Goal: Task Accomplishment & Management: Complete application form

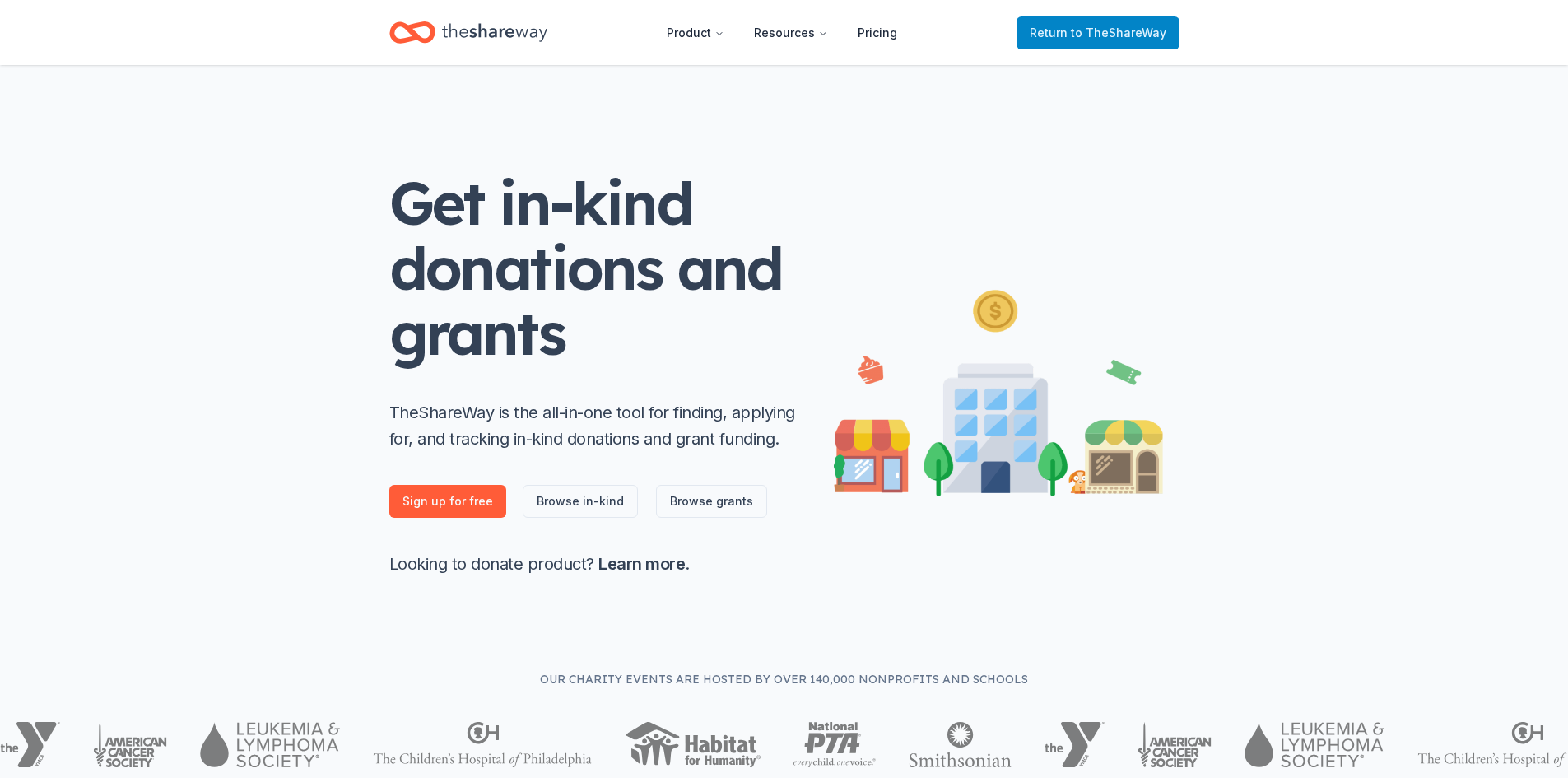
click at [1137, 27] on span "to TheShareWay" at bounding box center [1118, 32] width 95 height 14
drag, startPoint x: 1161, startPoint y: 32, endPoint x: 1150, endPoint y: 35, distance: 11.4
click at [1158, 33] on span "to TheShareWay" at bounding box center [1118, 32] width 95 height 14
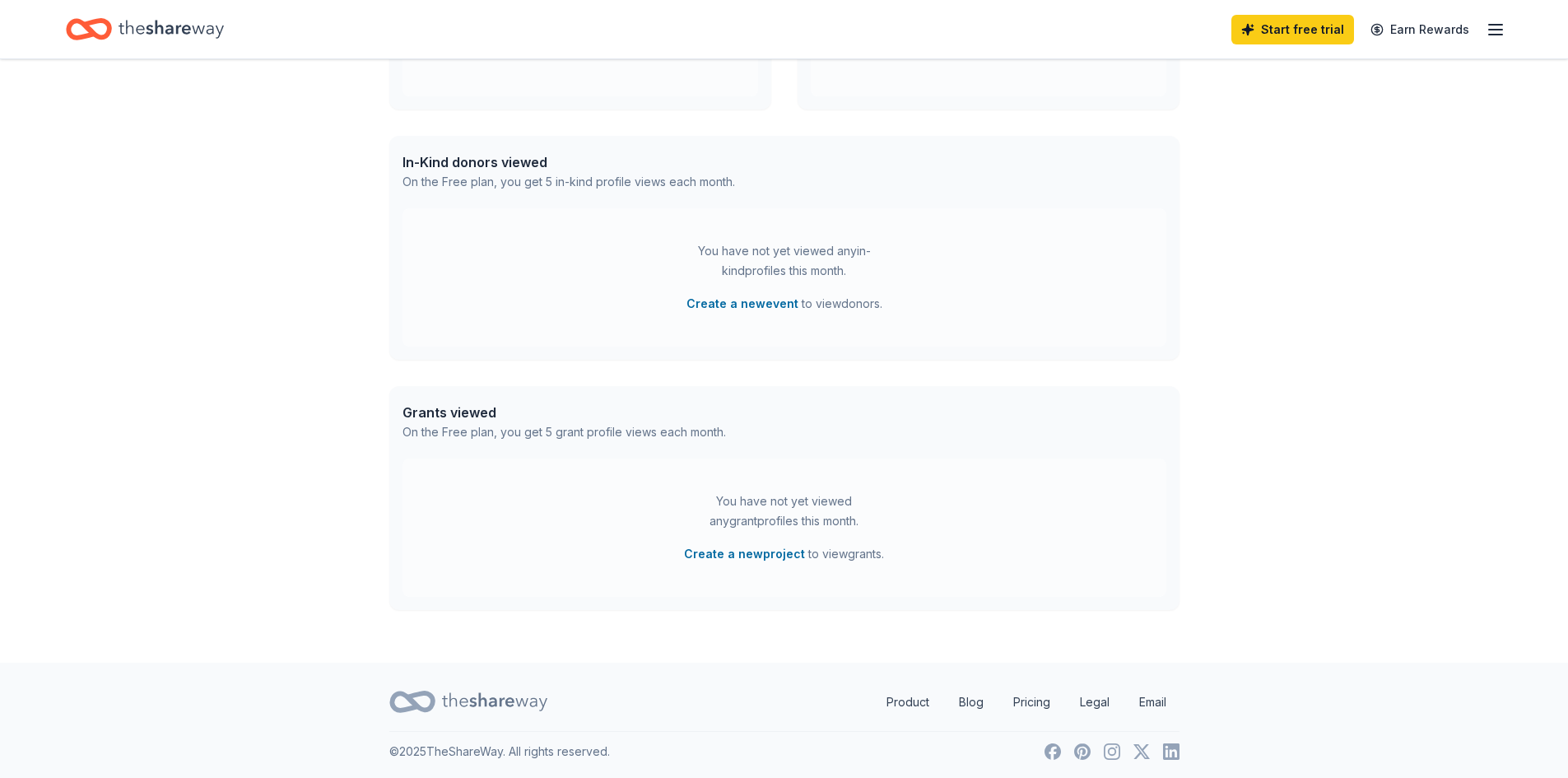
scroll to position [362, 0]
click at [1257, 38] on link "Start free trial" at bounding box center [1293, 29] width 122 height 29
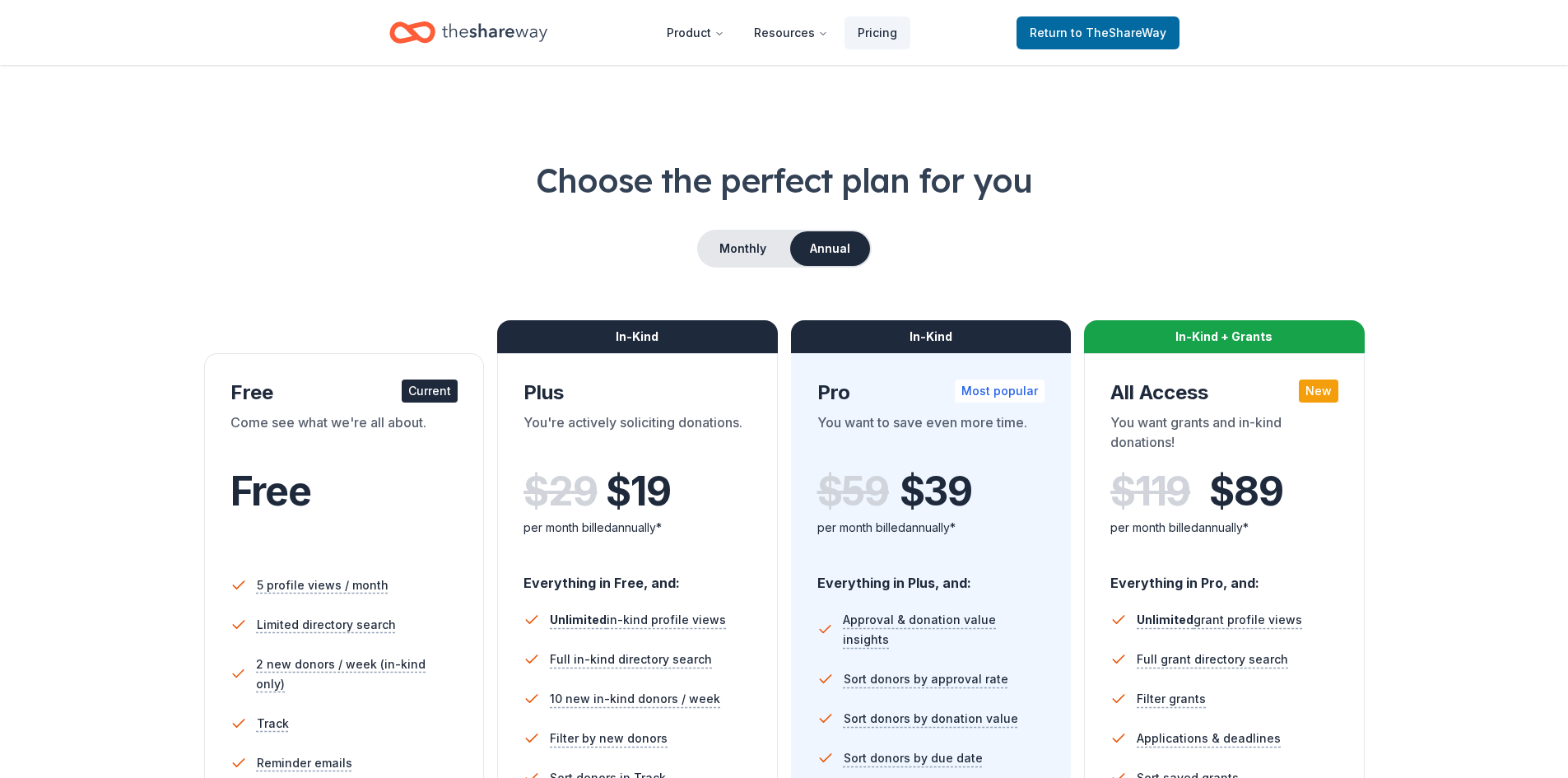
click at [441, 476] on div "Free" at bounding box center [344, 491] width 228 height 46
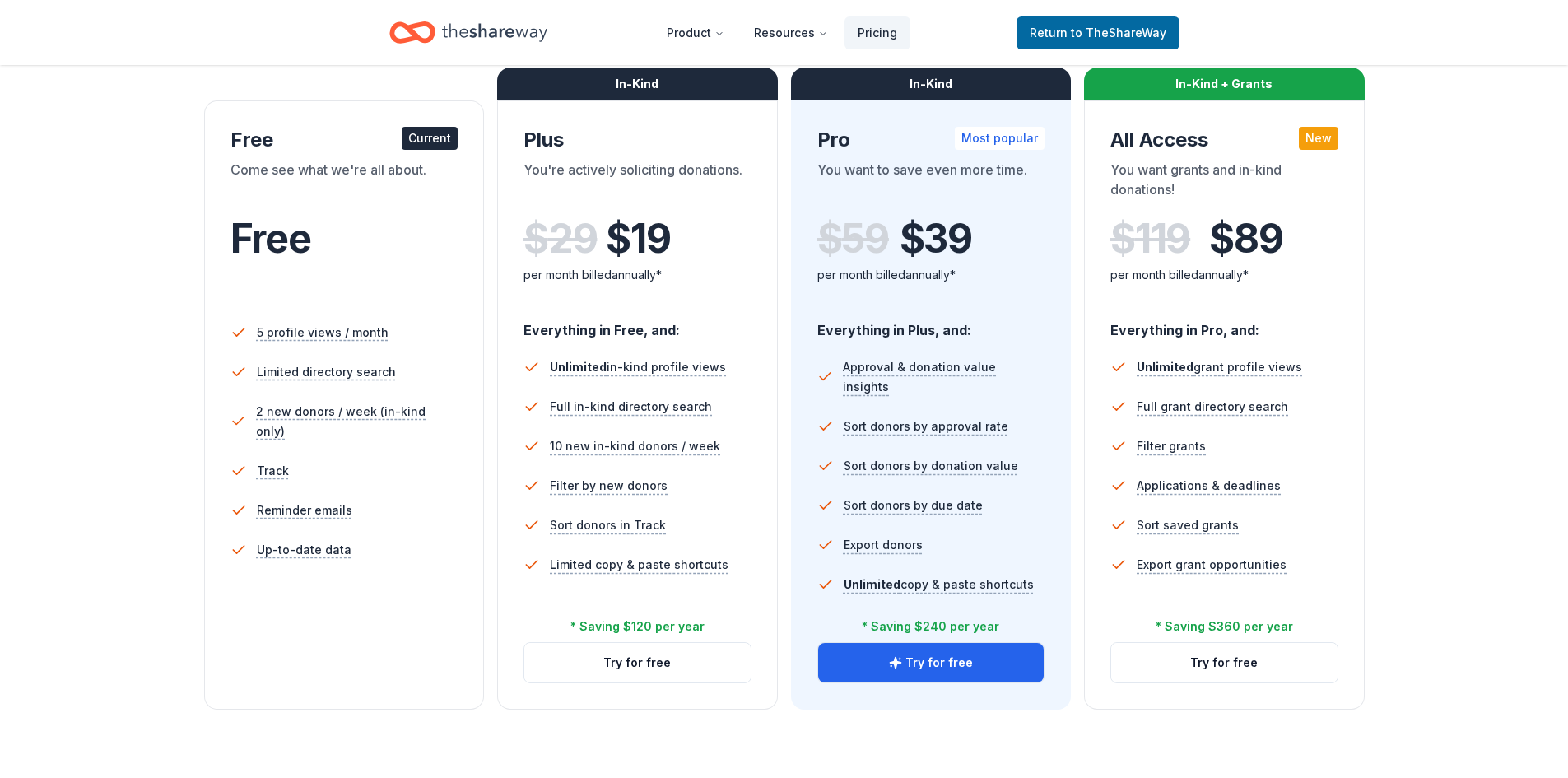
scroll to position [247, 0]
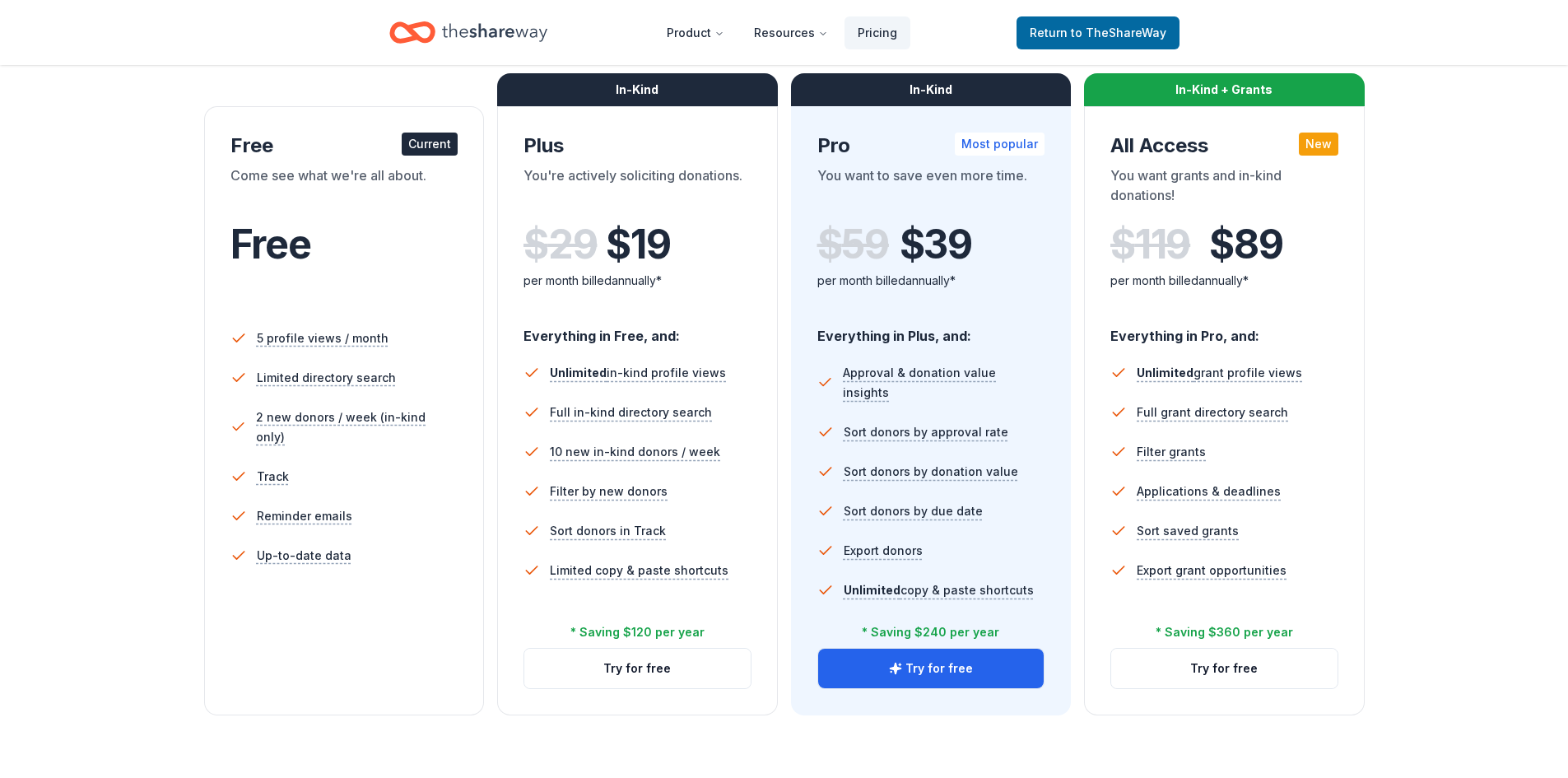
click at [400, 392] on li "Limited directory search" at bounding box center [344, 377] width 228 height 40
click at [457, 215] on div "Free" at bounding box center [344, 262] width 228 height 100
click at [968, 663] on button "Try for free" at bounding box center [931, 668] width 226 height 40
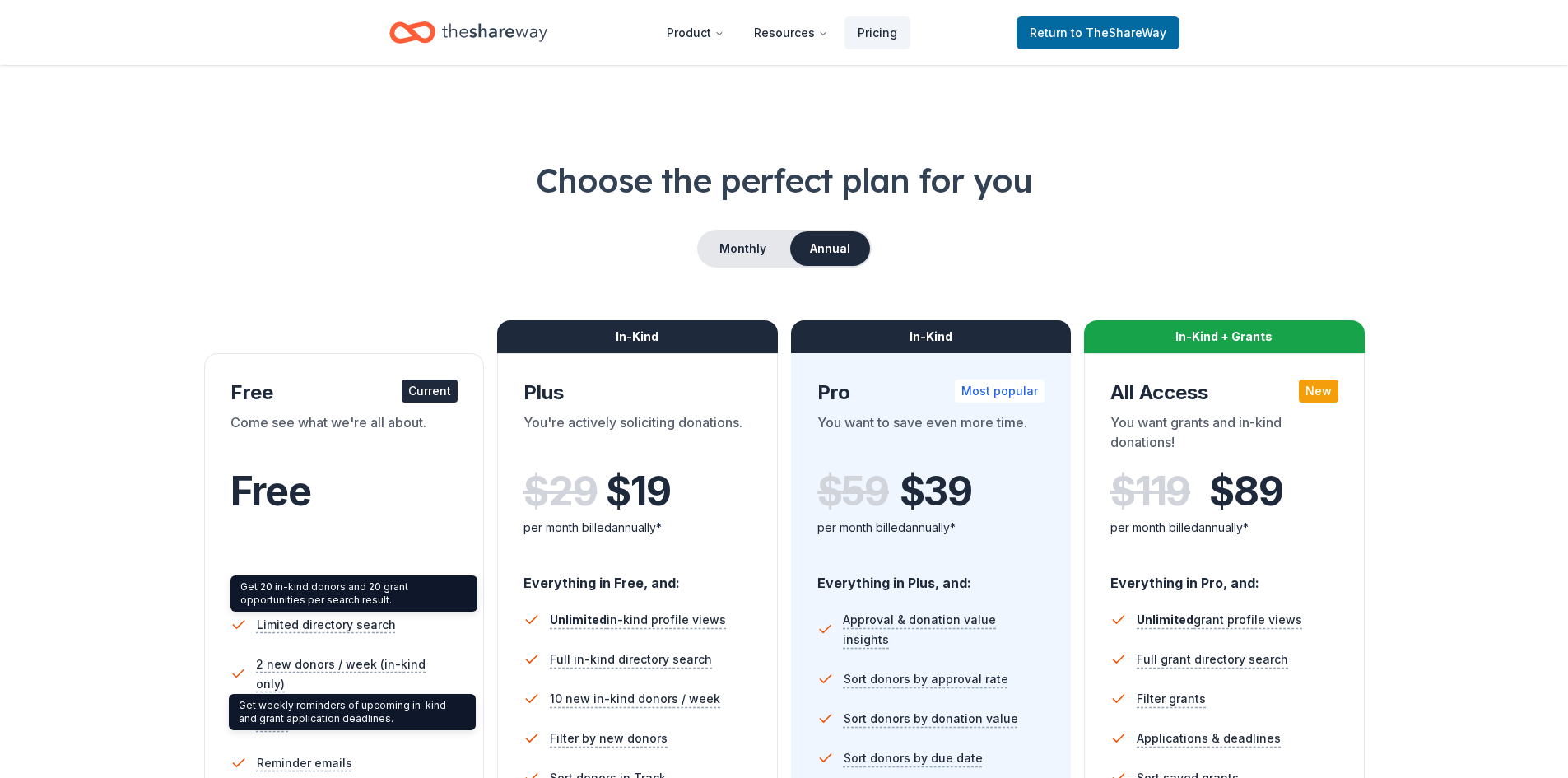
click at [278, 755] on li "Reminder emails" at bounding box center [344, 763] width 228 height 40
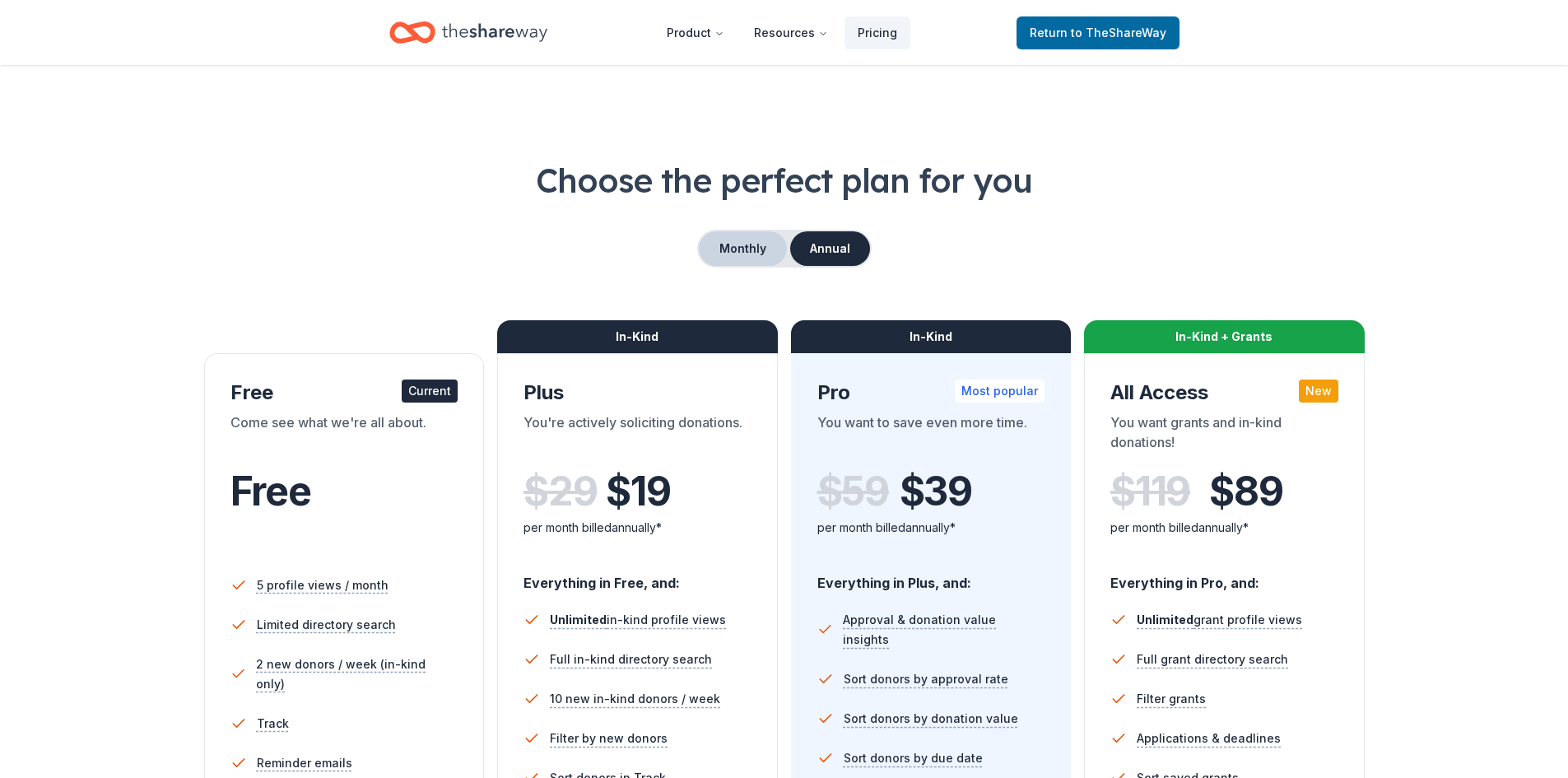
click at [750, 244] on button "Monthly" at bounding box center [743, 249] width 88 height 35
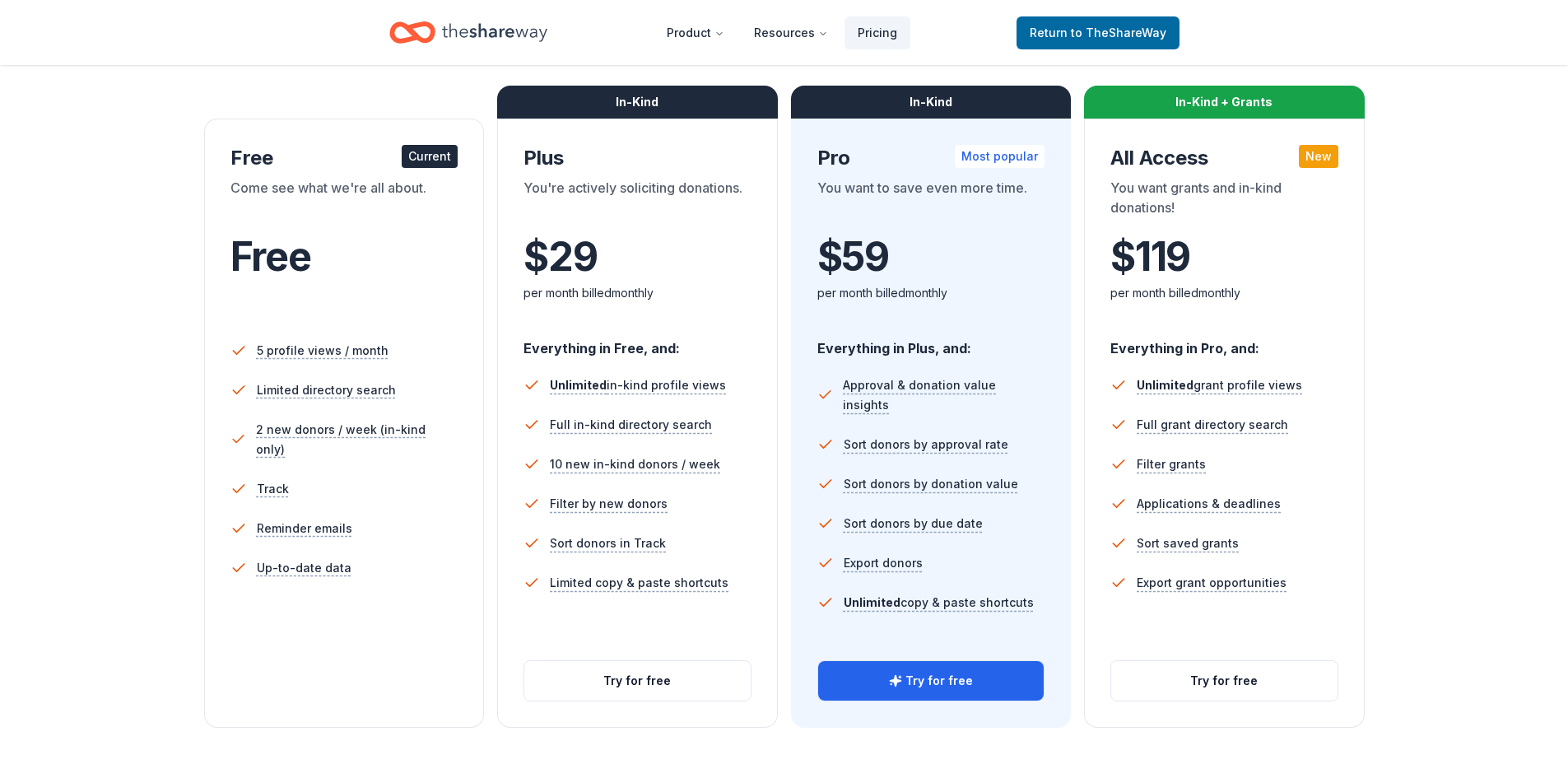
scroll to position [330, 0]
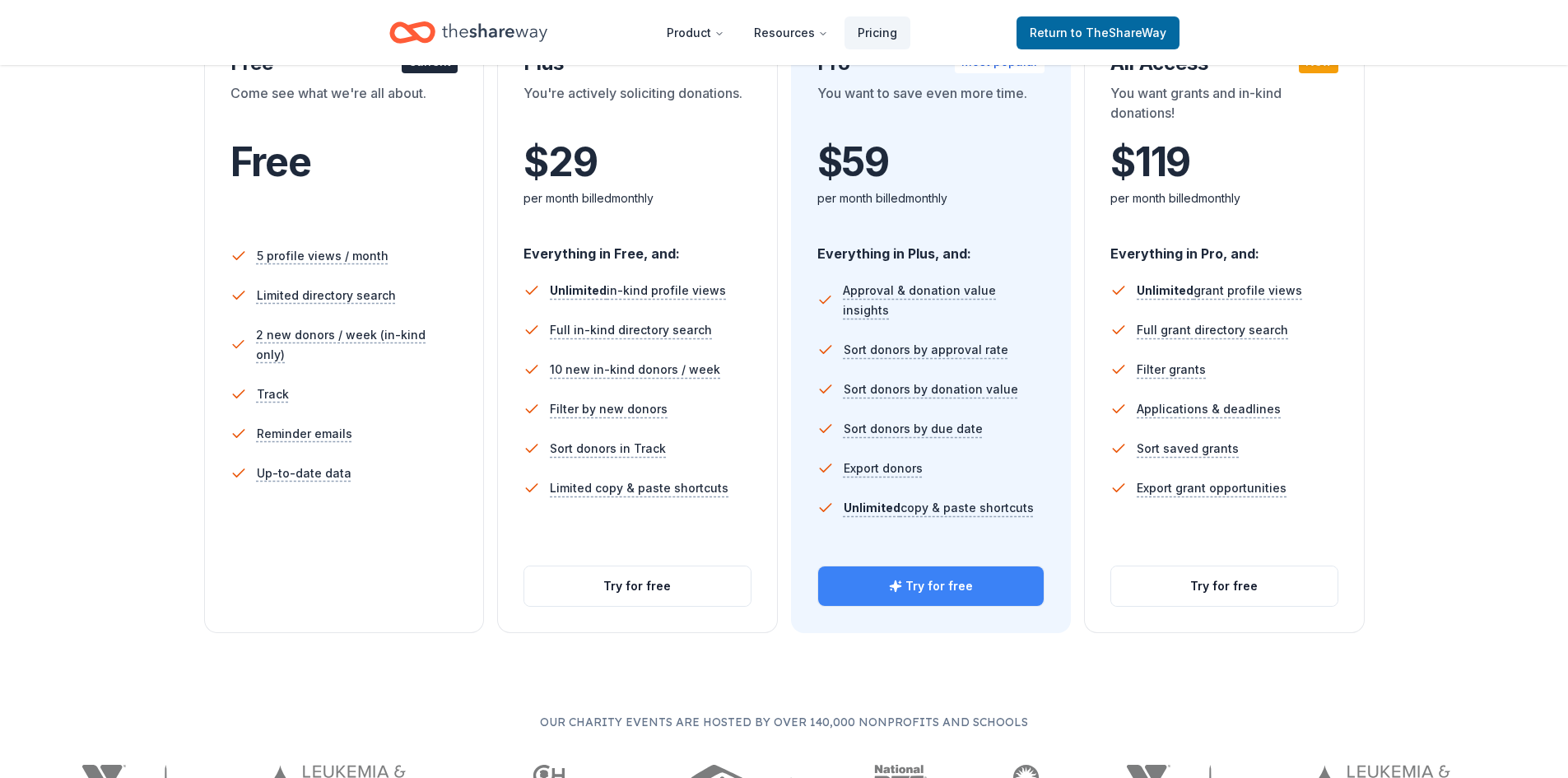
click at [910, 583] on button "Try for free" at bounding box center [931, 585] width 226 height 40
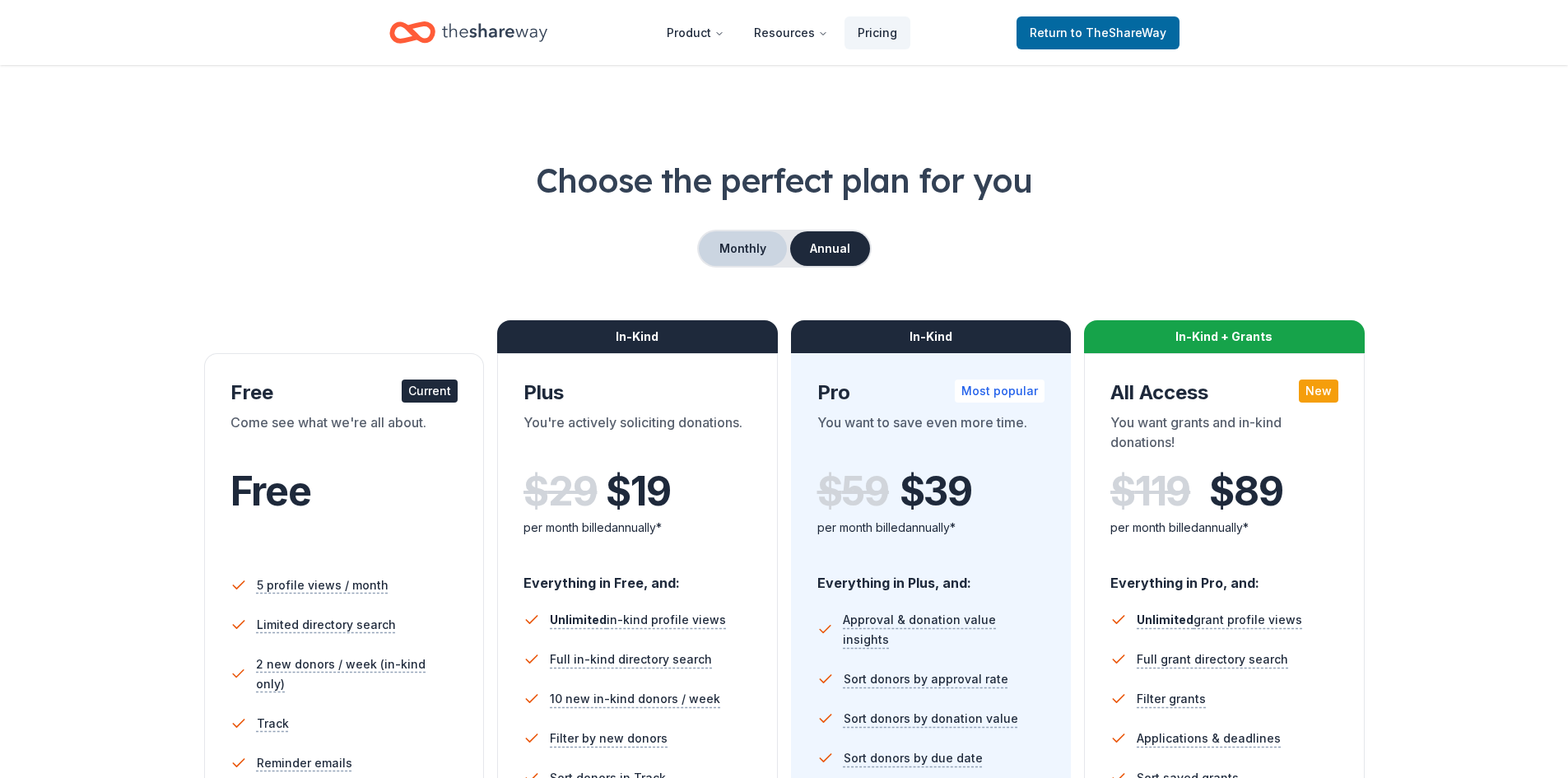
click at [783, 245] on button "Monthly" at bounding box center [743, 249] width 88 height 35
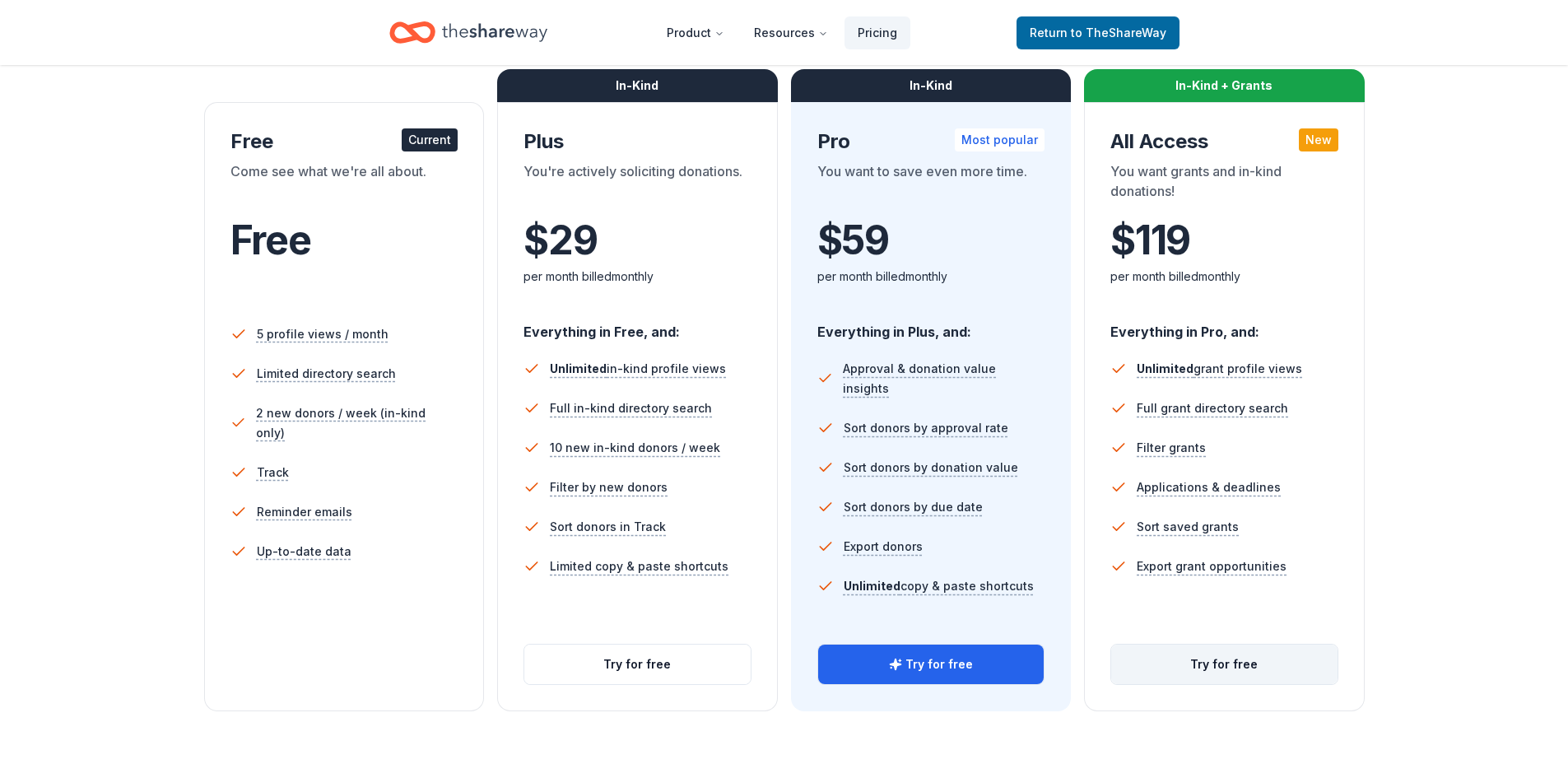
scroll to position [247, 0]
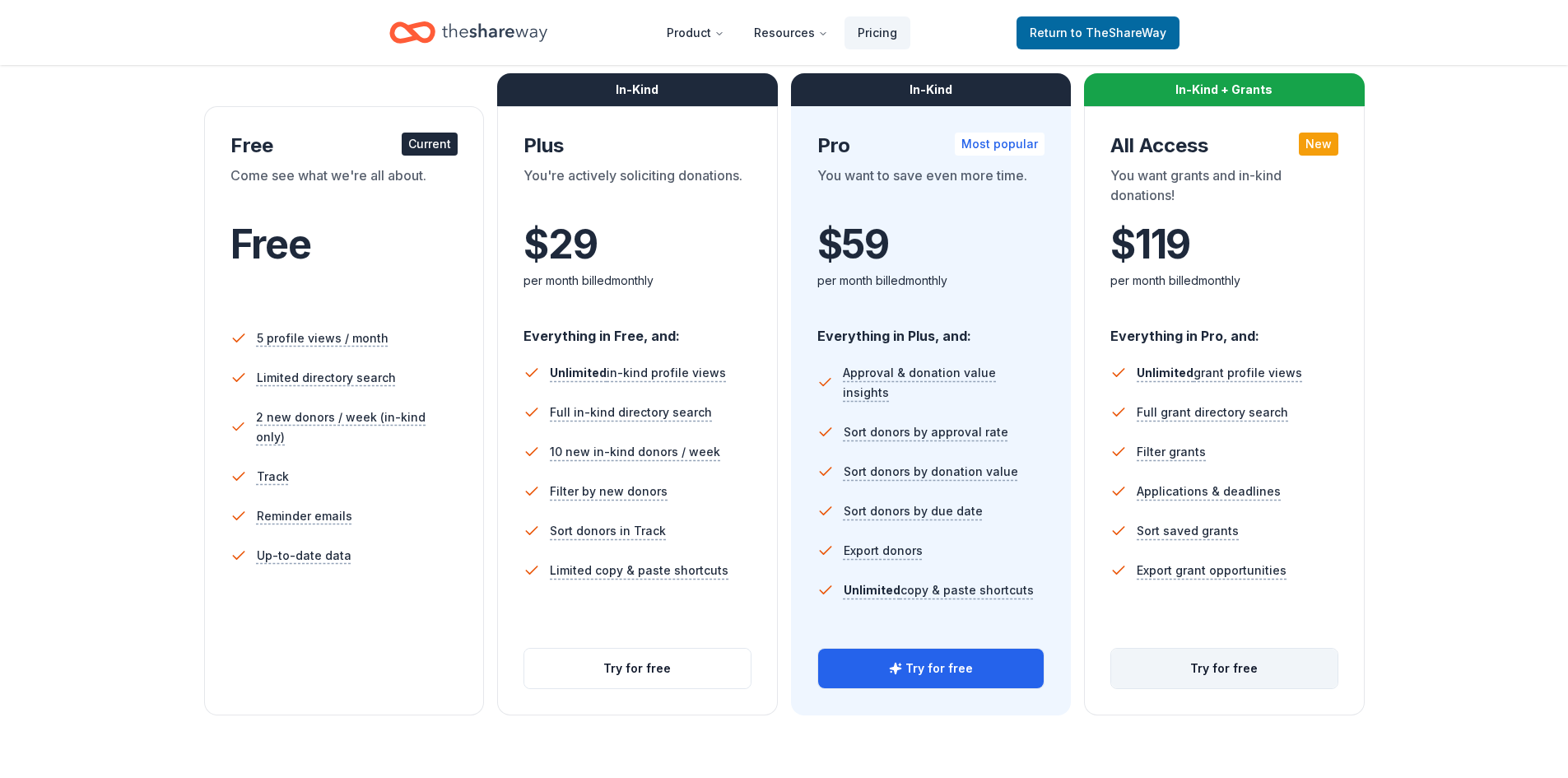
click at [1269, 667] on button "Try for free" at bounding box center [1224, 668] width 226 height 40
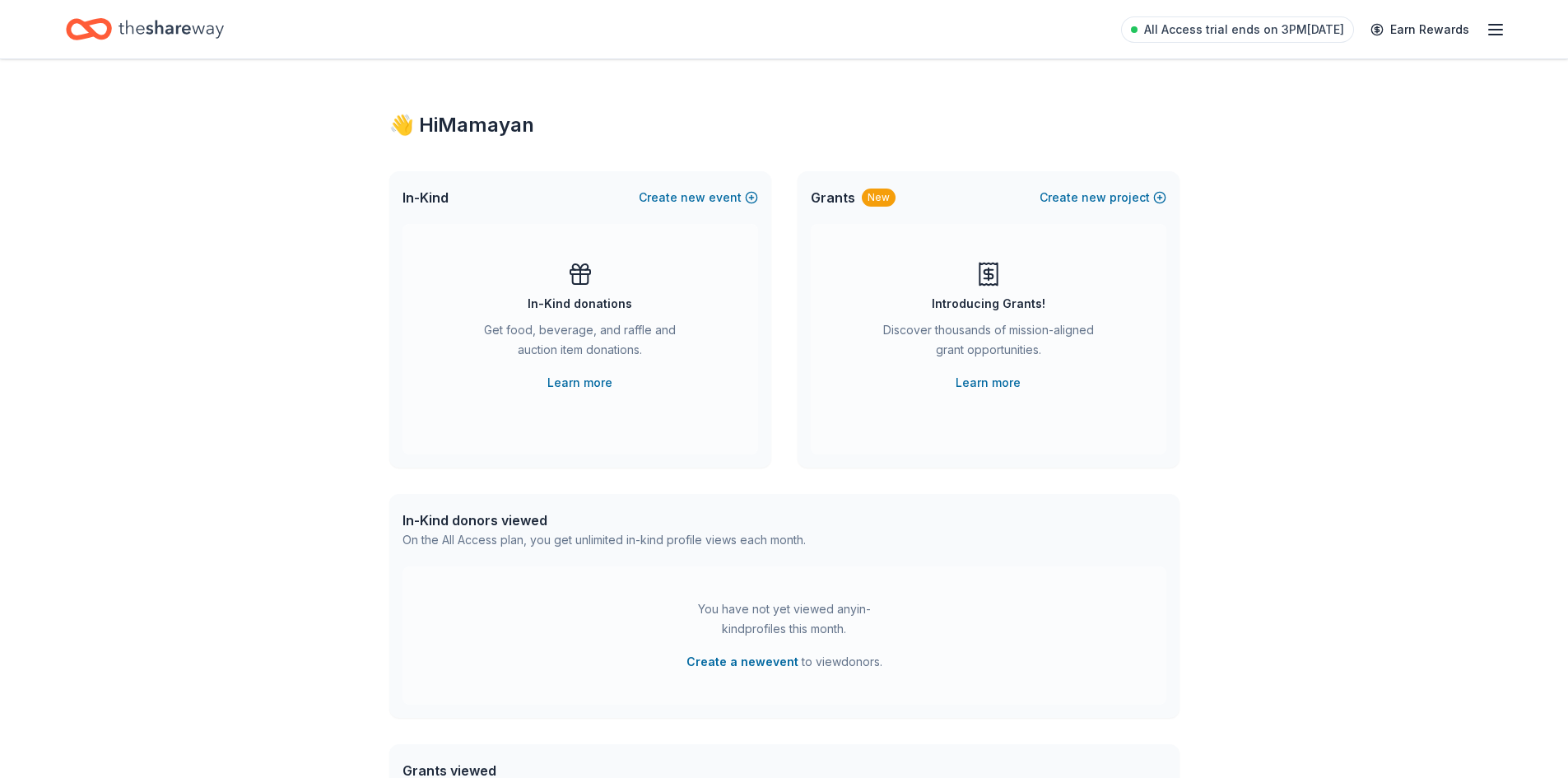
click at [1496, 31] on icon "button" at bounding box center [1495, 29] width 19 height 19
click at [120, 28] on icon "Home" at bounding box center [171, 29] width 105 height 34
click at [131, 27] on icon "Home" at bounding box center [171, 29] width 105 height 34
click at [100, 45] on icon "Home" at bounding box center [88, 29] width 46 height 39
click at [186, 29] on icon "Home" at bounding box center [171, 28] width 105 height 18
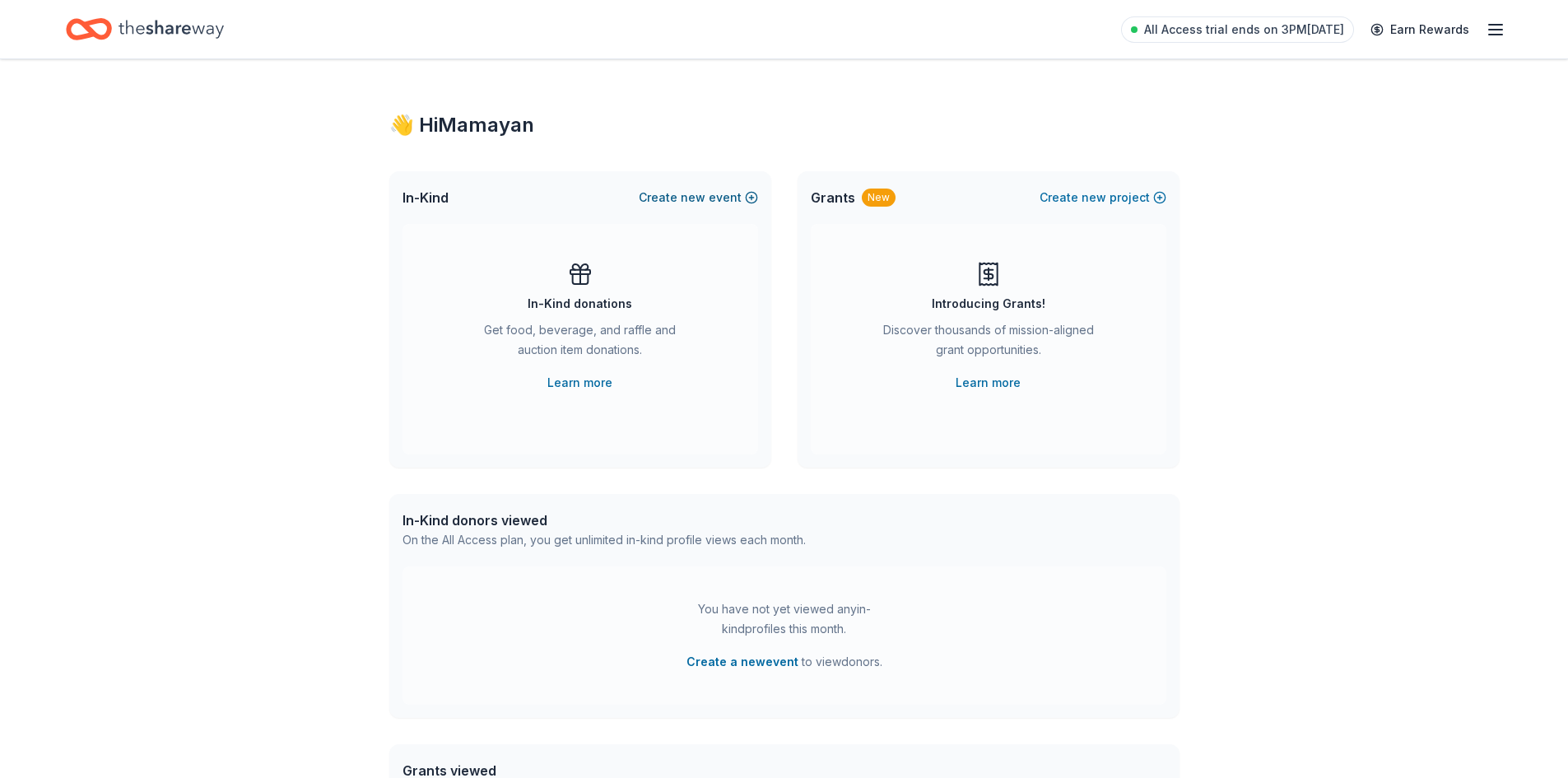
click at [716, 207] on button "Create new event" at bounding box center [698, 197] width 120 height 19
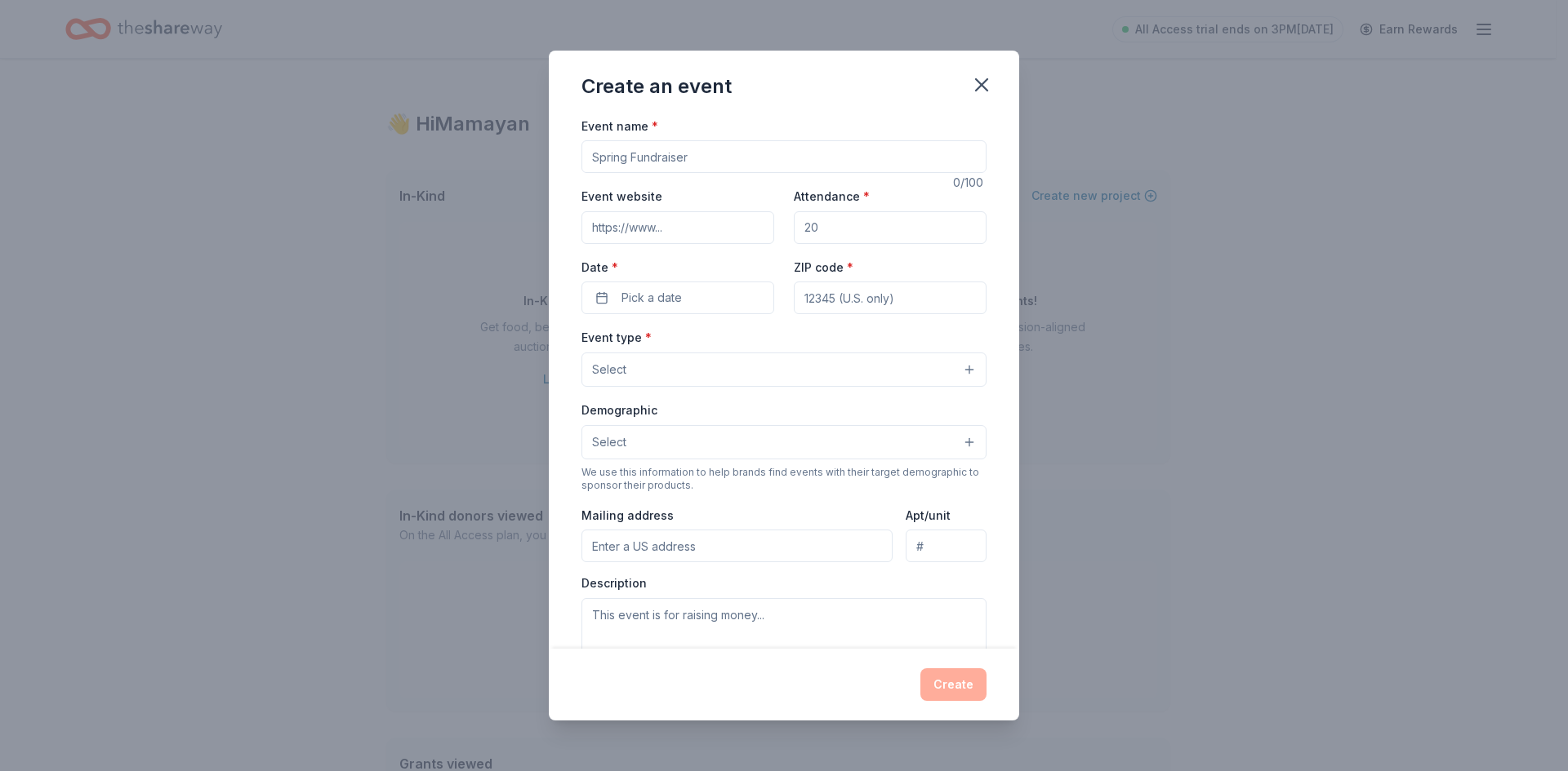
click at [689, 165] on input "Event name *" at bounding box center [784, 157] width 405 height 33
click at [695, 225] on input "Event website" at bounding box center [678, 227] width 193 height 33
drag, startPoint x: 731, startPoint y: 165, endPoint x: 724, endPoint y: 149, distance: 17.5
click at [724, 149] on input "Holiday Gift Program" at bounding box center [784, 157] width 405 height 33
paste input "Little Brothers – Friends of the Elderly"
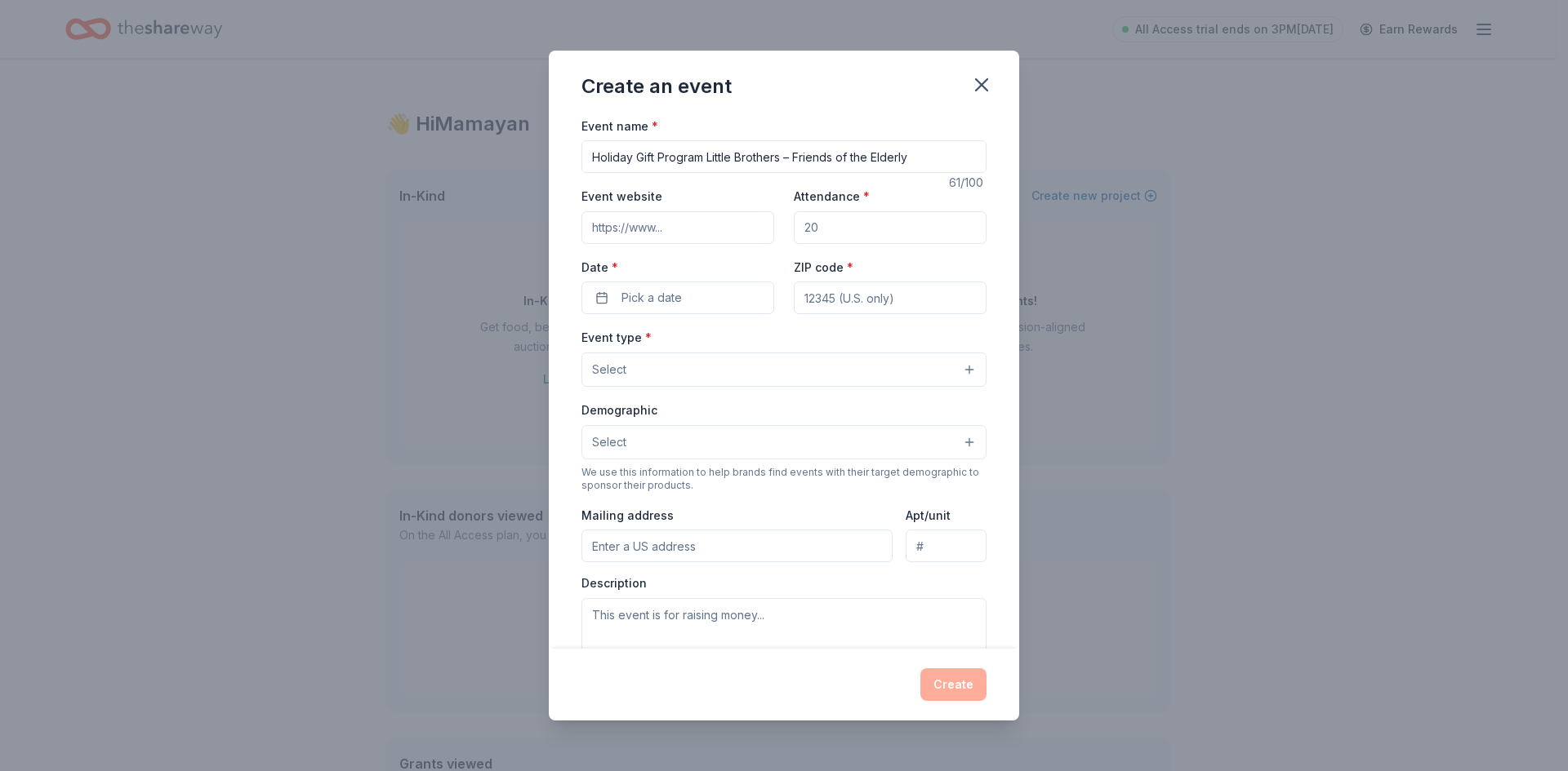
click at [711, 161] on input "Holiday Gift Program Little Brothers – Friends of the Elderly" at bounding box center [784, 157] width 405 height 33
click at [707, 154] on input "Holiday Gift Program Little Brothers – Friends of the Elderly" at bounding box center [784, 157] width 405 height 33
type input "Holiday Gift Program - Little Brothers – Friends of the Elderly"
click at [694, 226] on input "Event website" at bounding box center [678, 227] width 193 height 33
click at [668, 228] on input "Event website" at bounding box center [678, 227] width 193 height 33
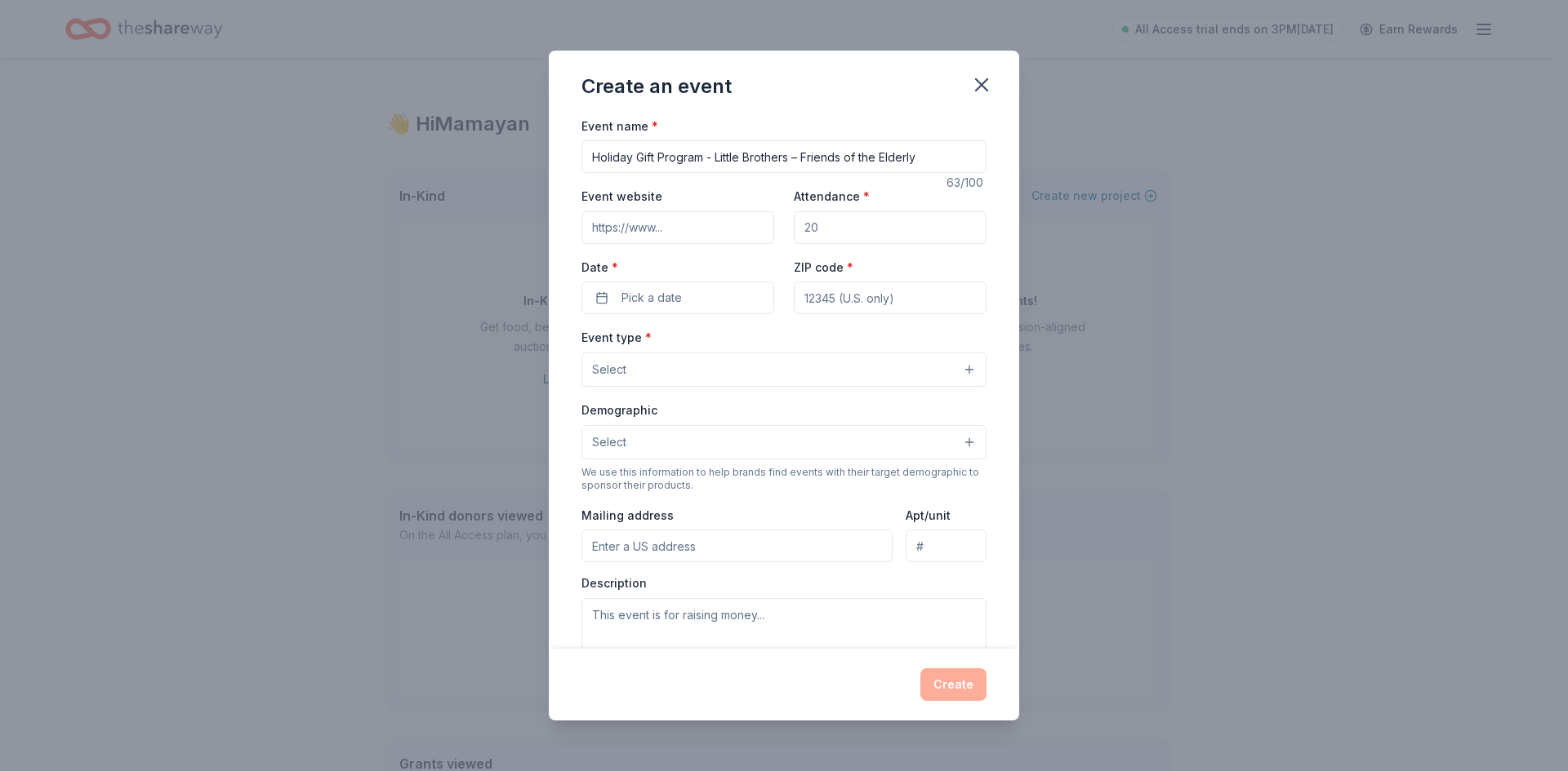
paste input "[URL][DOMAIN_NAME]"
type input "[URL][DOMAIN_NAME]"
click at [833, 221] on input "Attendance *" at bounding box center [890, 227] width 193 height 33
type input "800"
click at [719, 290] on button "Pick a date" at bounding box center [678, 298] width 193 height 33
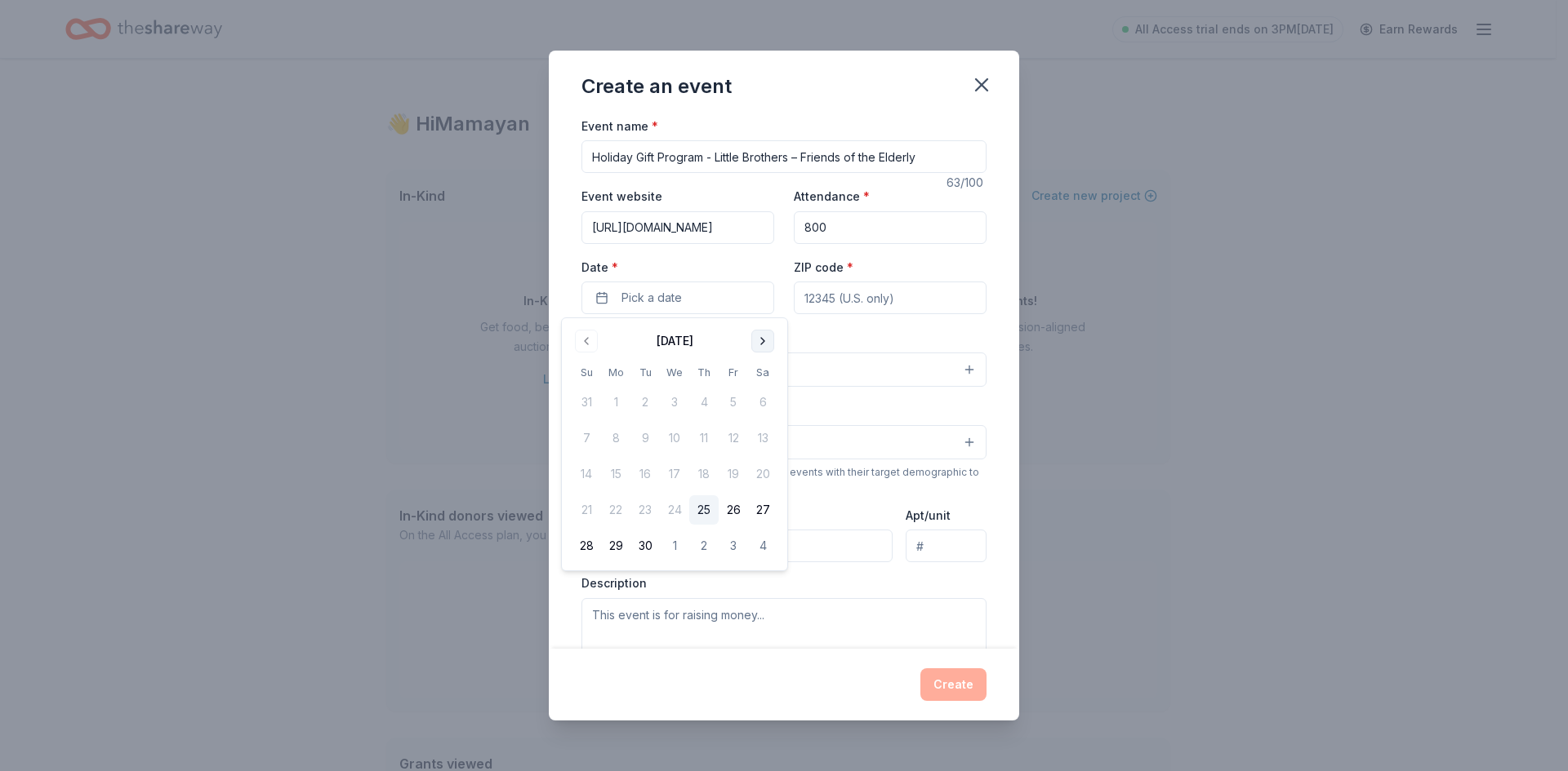
click at [765, 343] on button "Go to next month" at bounding box center [763, 341] width 23 height 23
click at [755, 338] on button "Go to next month" at bounding box center [763, 341] width 23 height 23
click at [763, 348] on button "Go to next month" at bounding box center [763, 341] width 23 height 23
click at [705, 506] on button "25" at bounding box center [704, 510] width 29 height 29
click at [818, 298] on input "ZIP code *" at bounding box center [890, 298] width 193 height 33
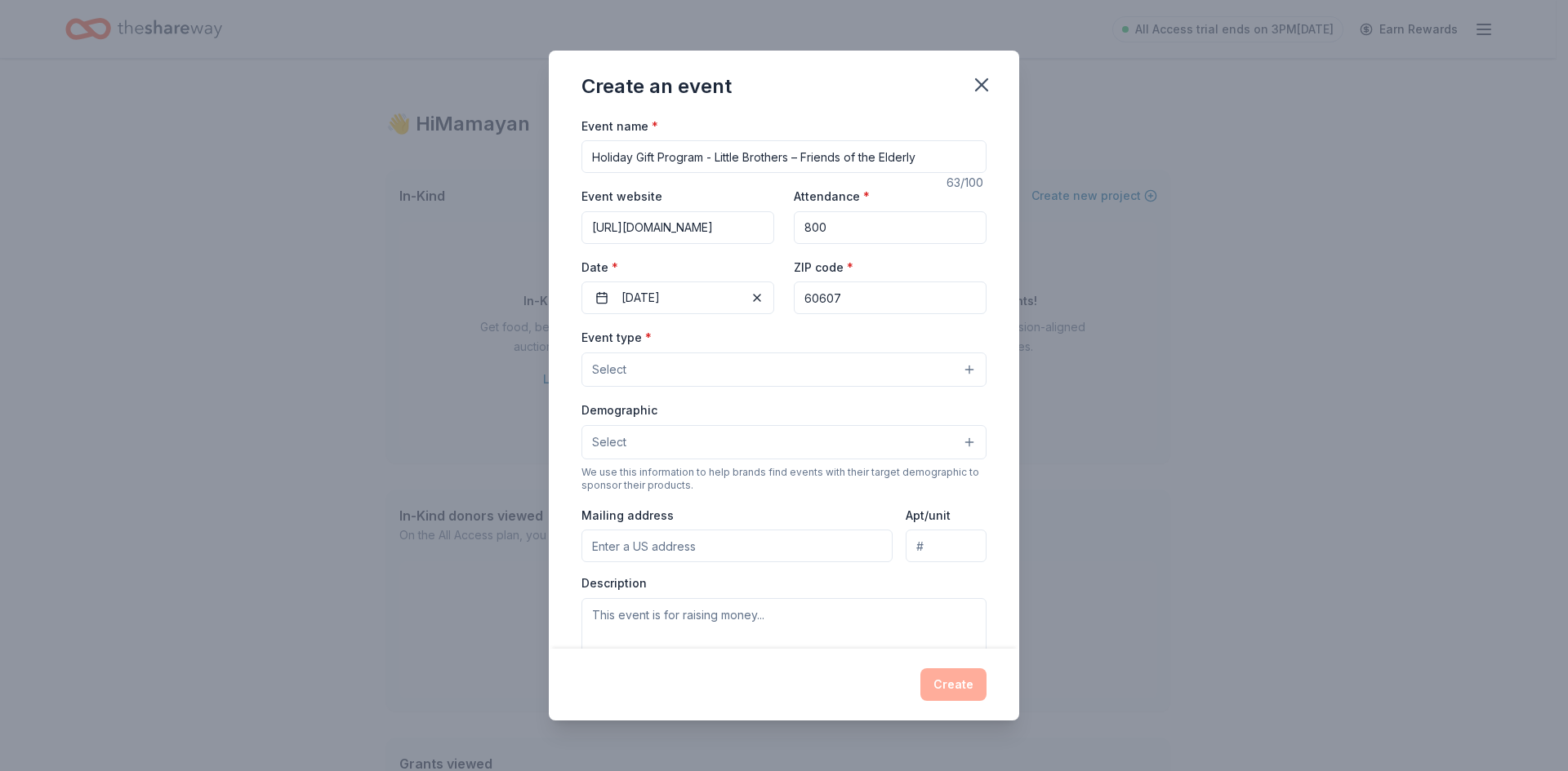
type input "60607"
click at [668, 361] on button "Select" at bounding box center [784, 370] width 405 height 35
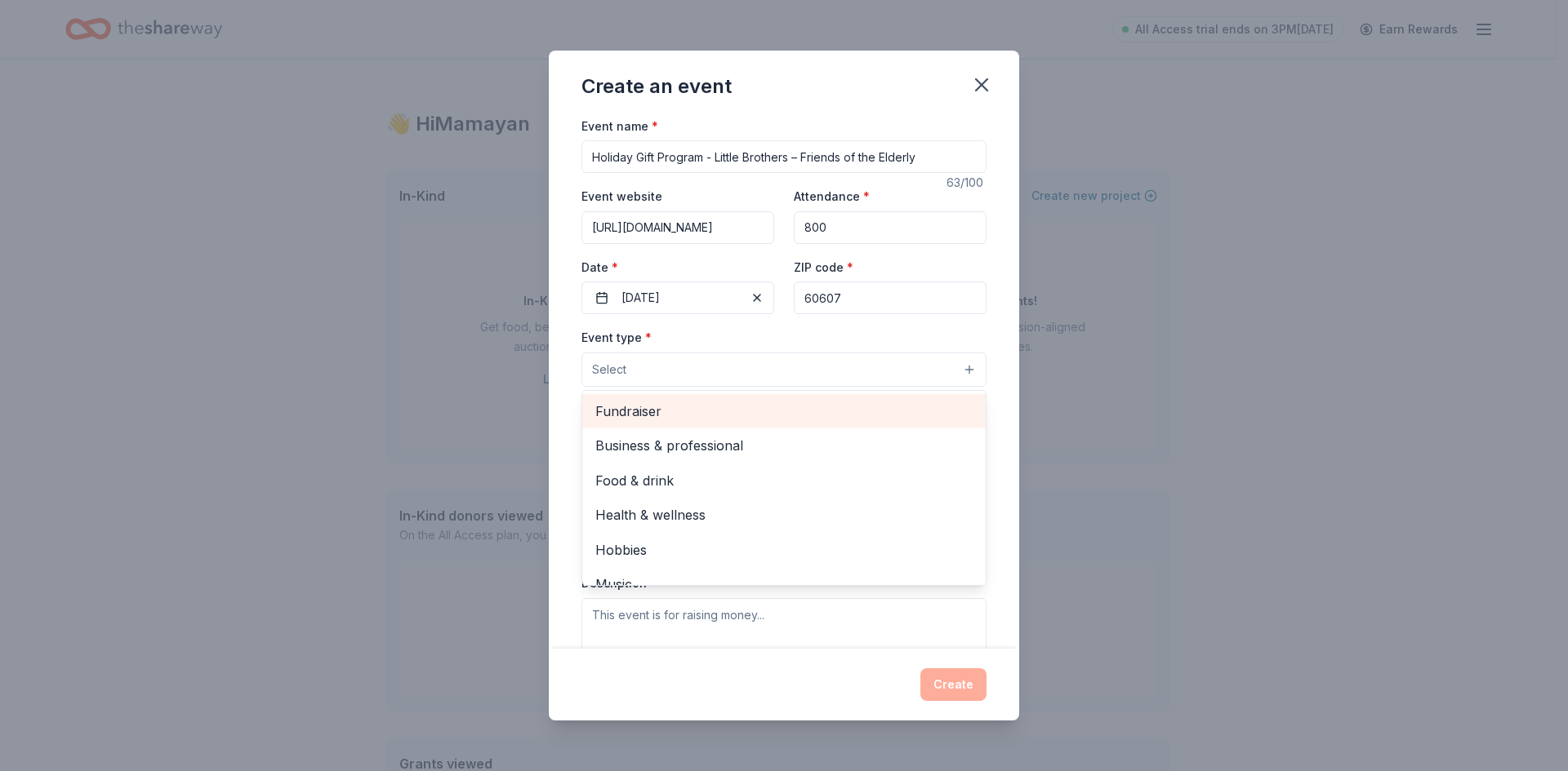
click at [723, 411] on span "Fundraiser" at bounding box center [783, 412] width 377 height 21
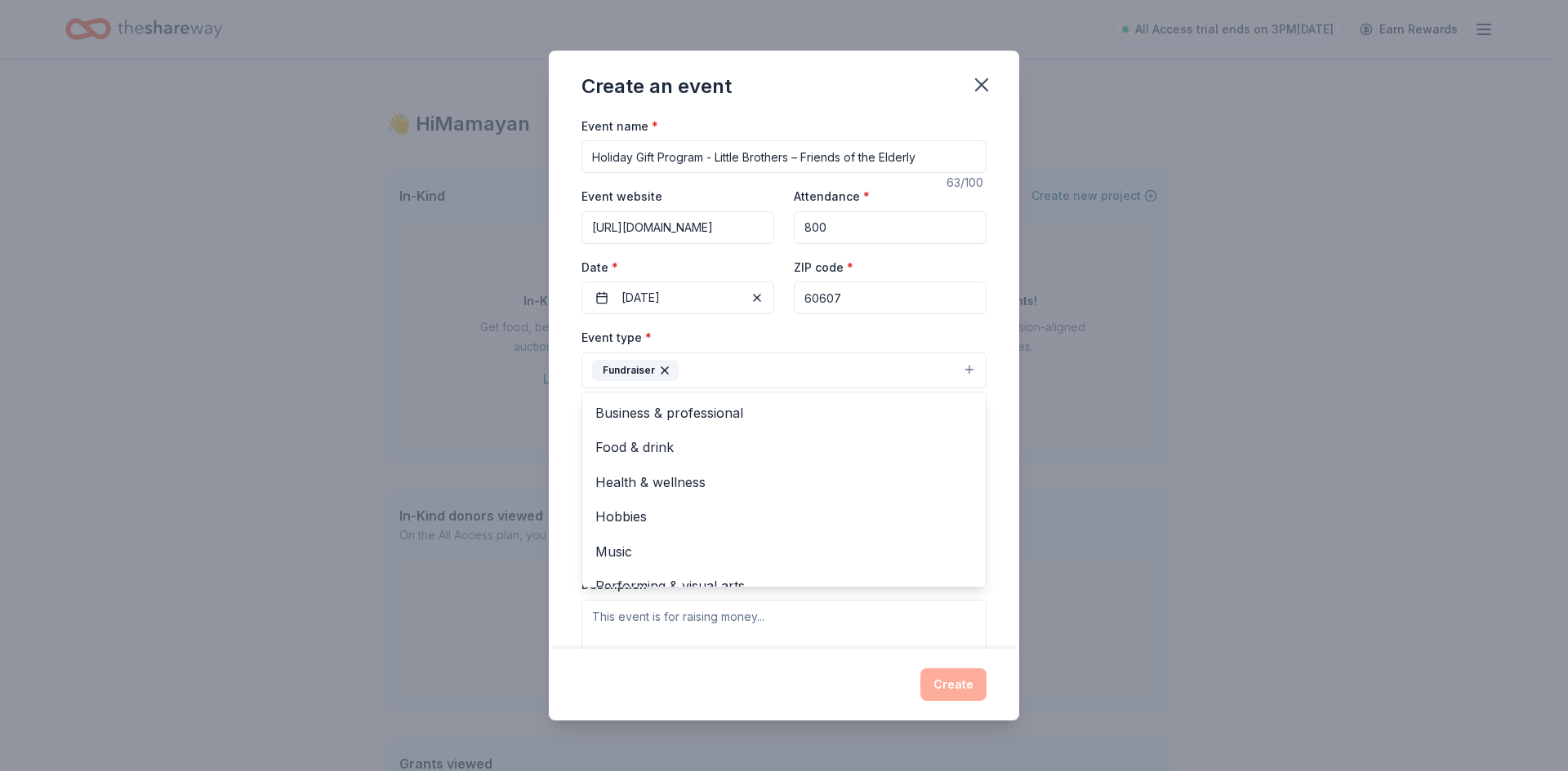
drag, startPoint x: 819, startPoint y: 332, endPoint x: 825, endPoint y: 343, distance: 12.5
click at [820, 332] on div "Event type * Fundraiser Business & professional Food & drink Health & wellness …" at bounding box center [784, 357] width 405 height 61
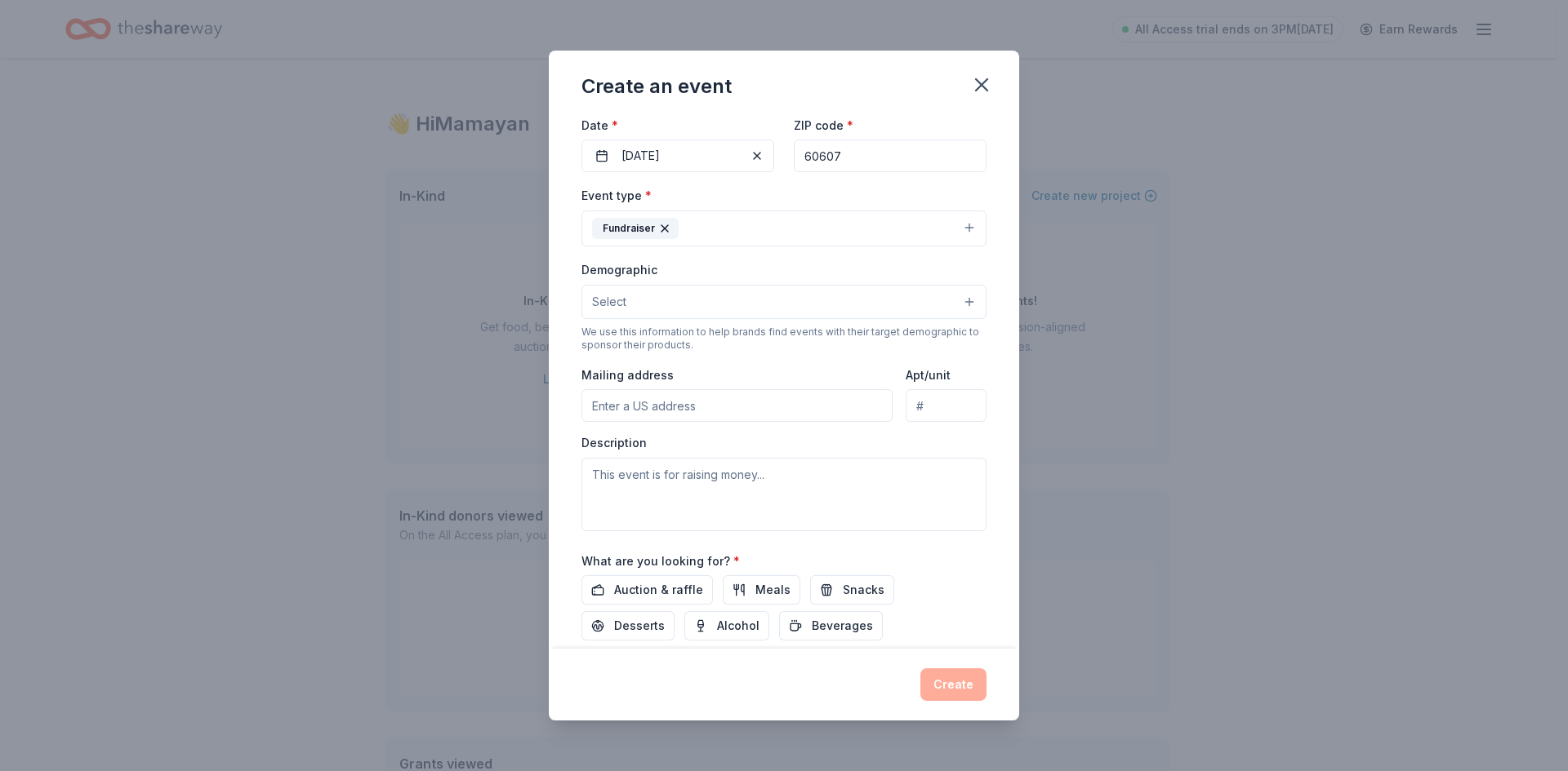
scroll to position [163, 0]
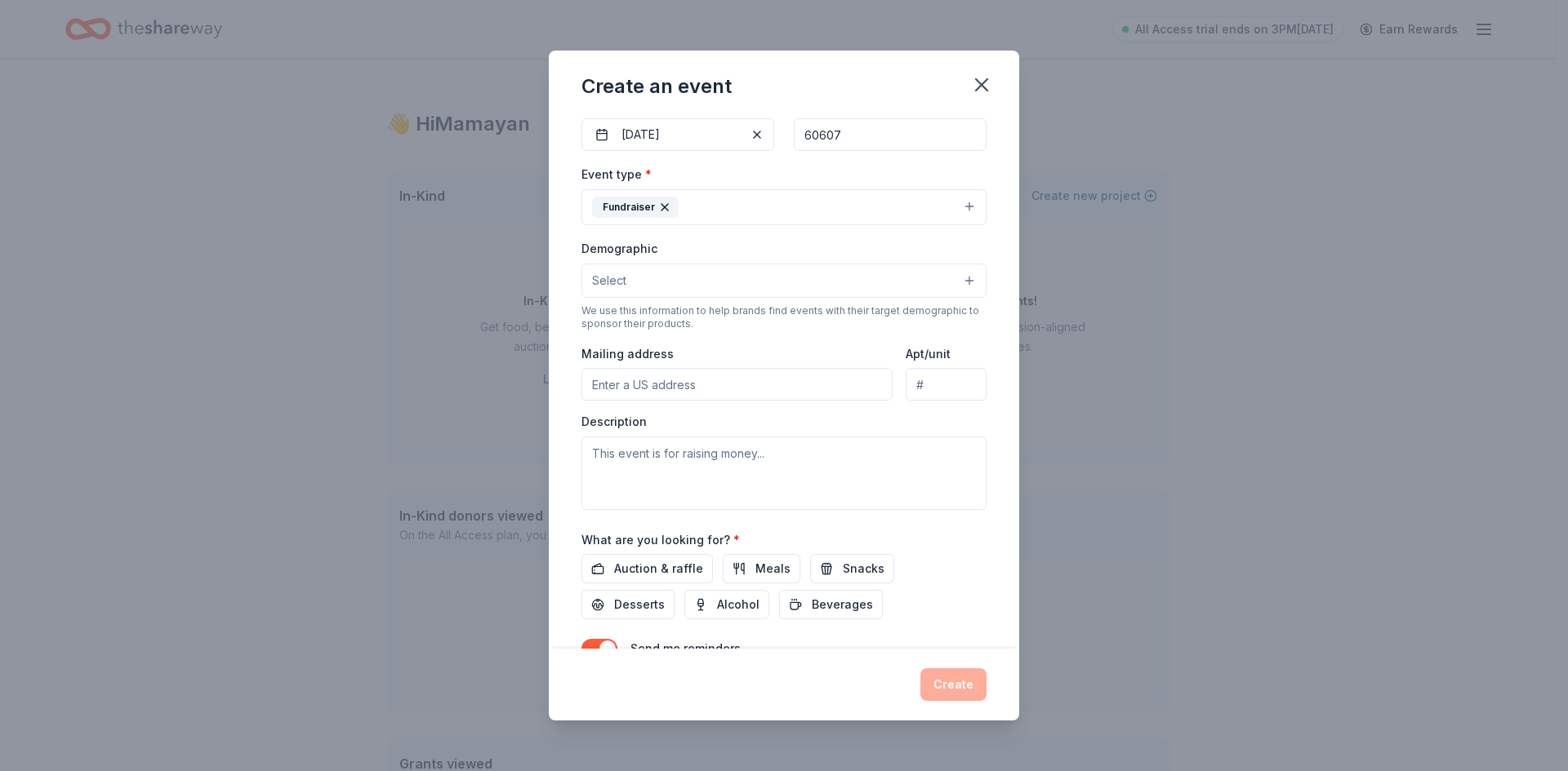
click at [684, 288] on button "Select" at bounding box center [784, 280] width 405 height 35
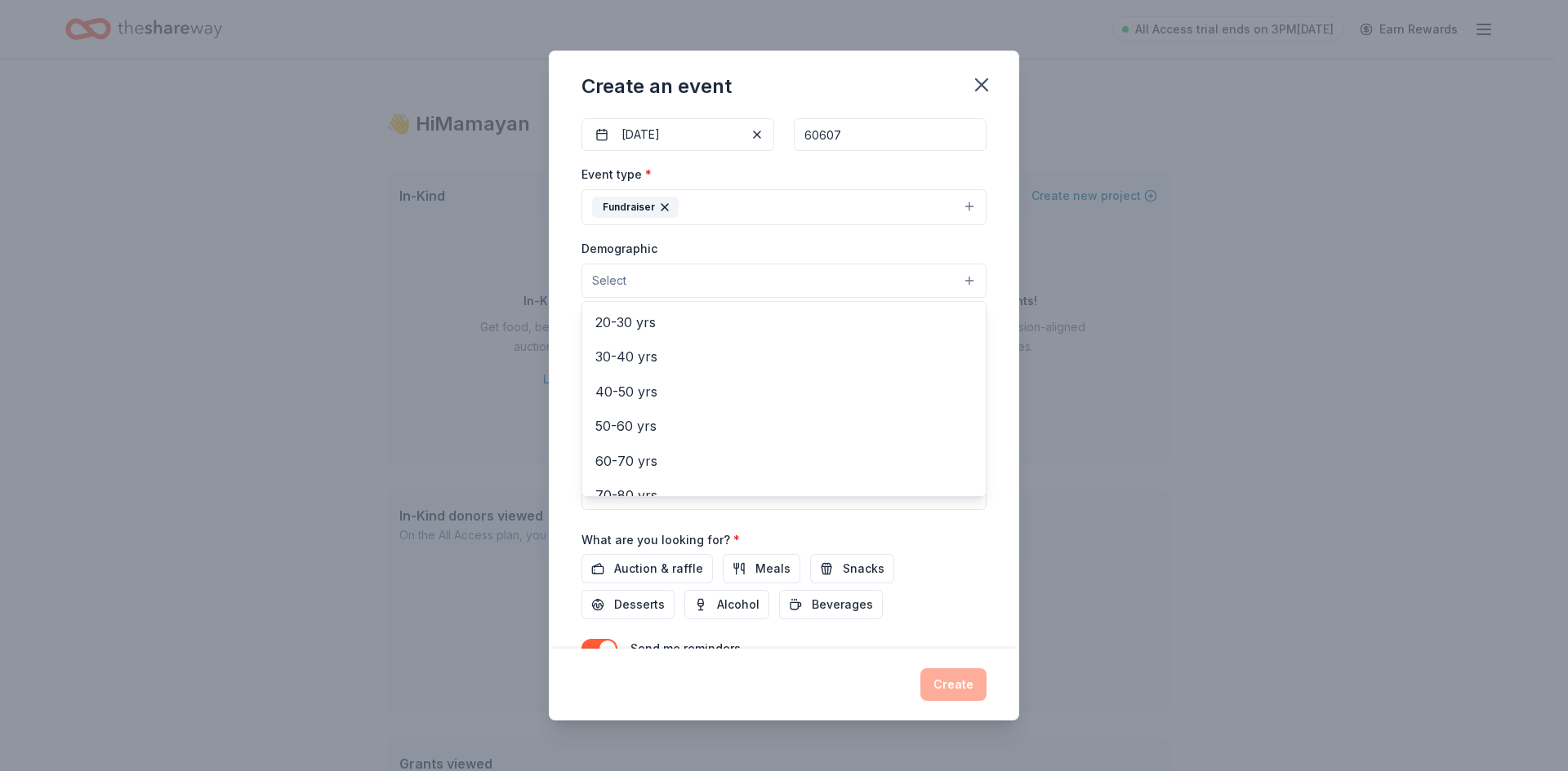
scroll to position [262, 0]
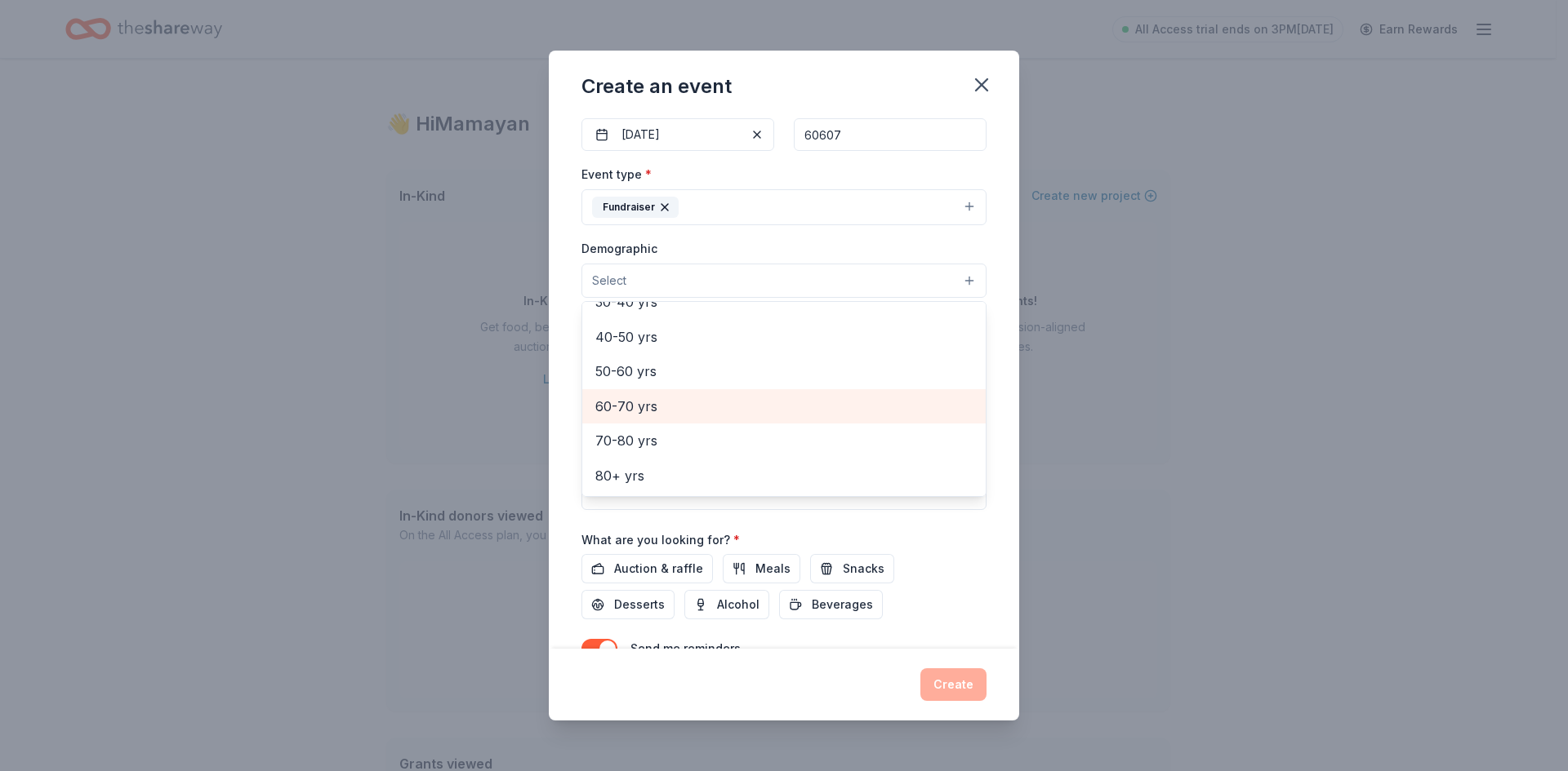
click at [638, 394] on div "60-70 yrs" at bounding box center [784, 407] width 403 height 35
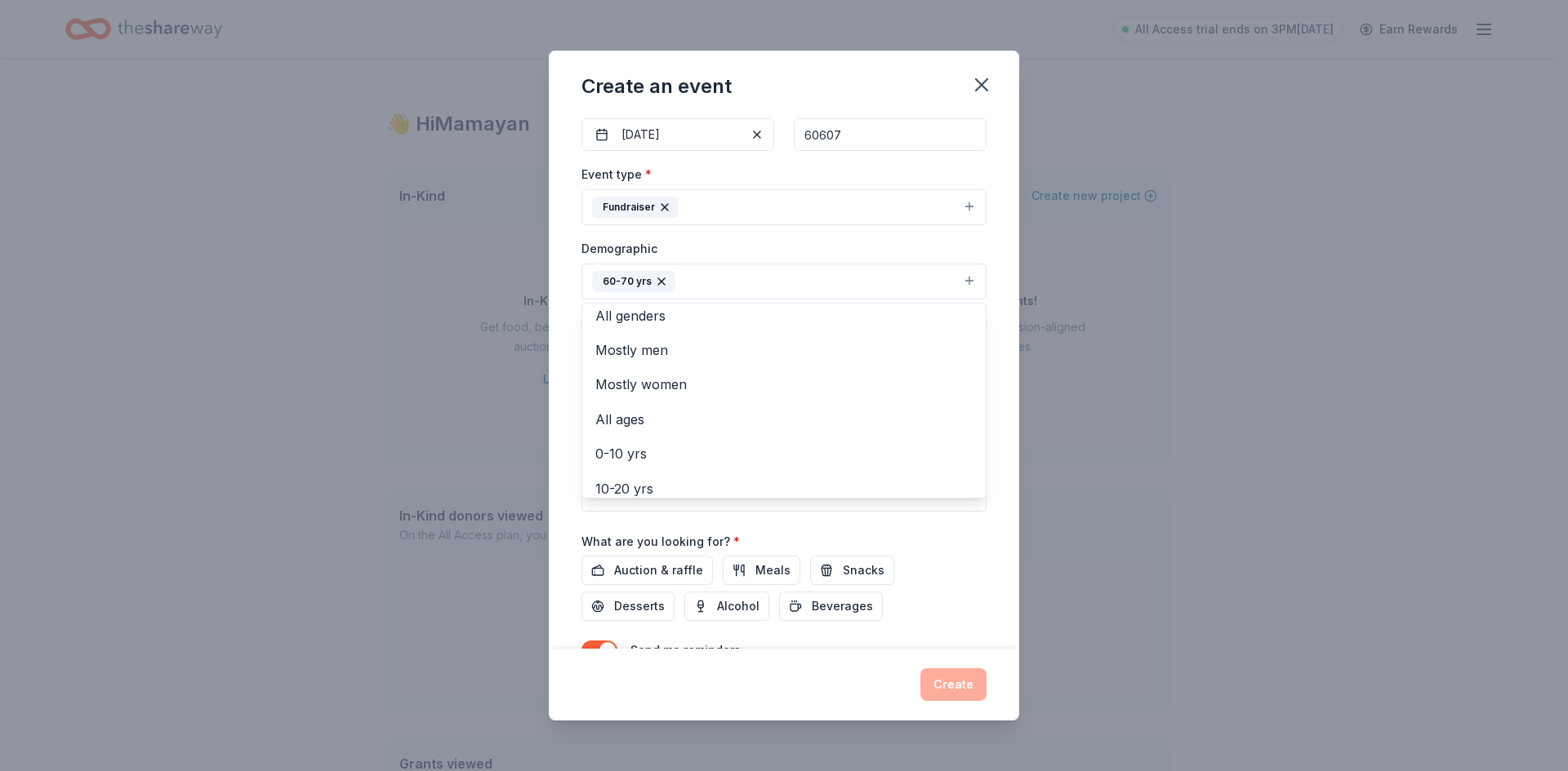
scroll to position [0, 0]
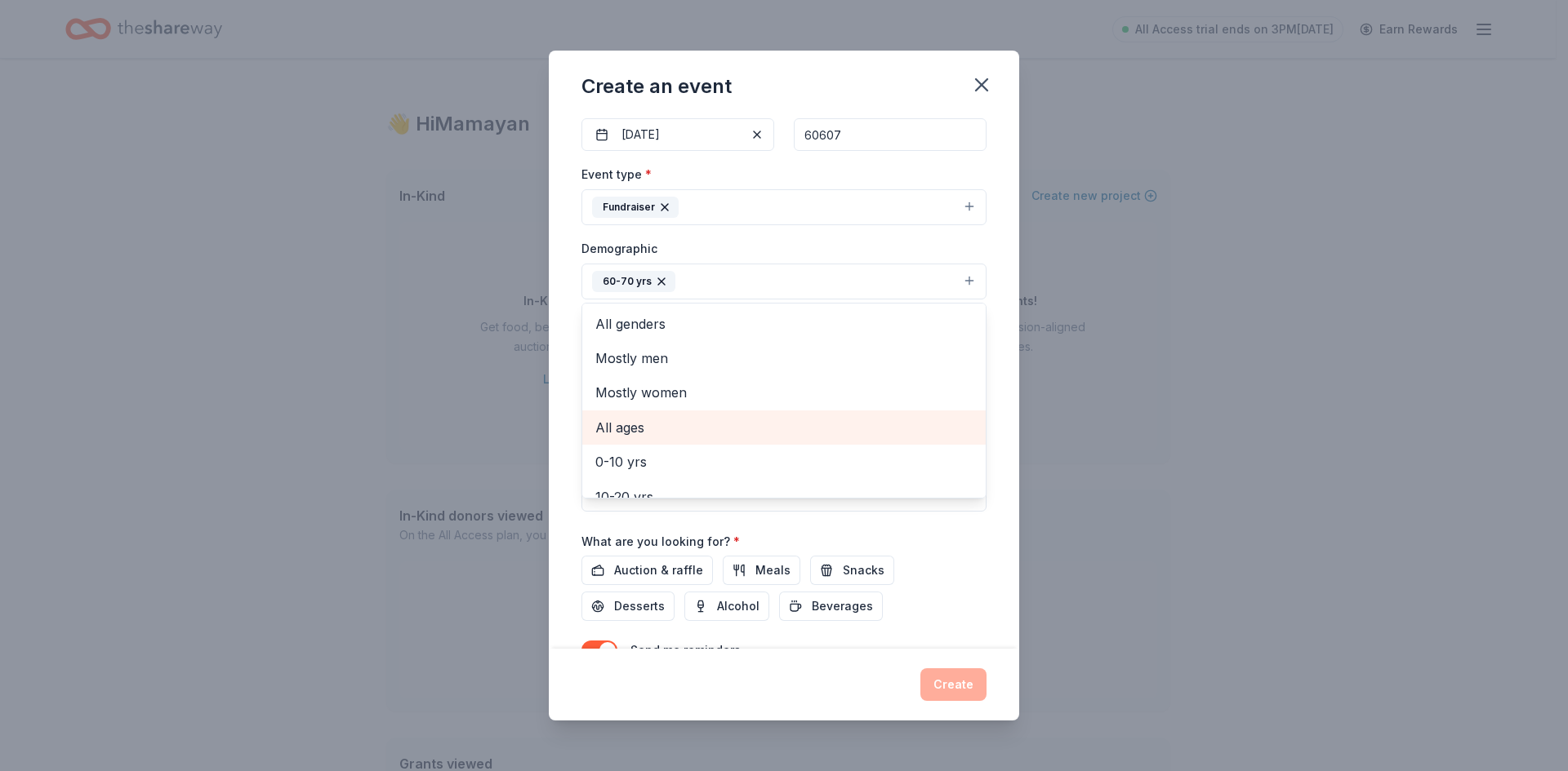
click at [656, 411] on div "All ages" at bounding box center [784, 428] width 403 height 35
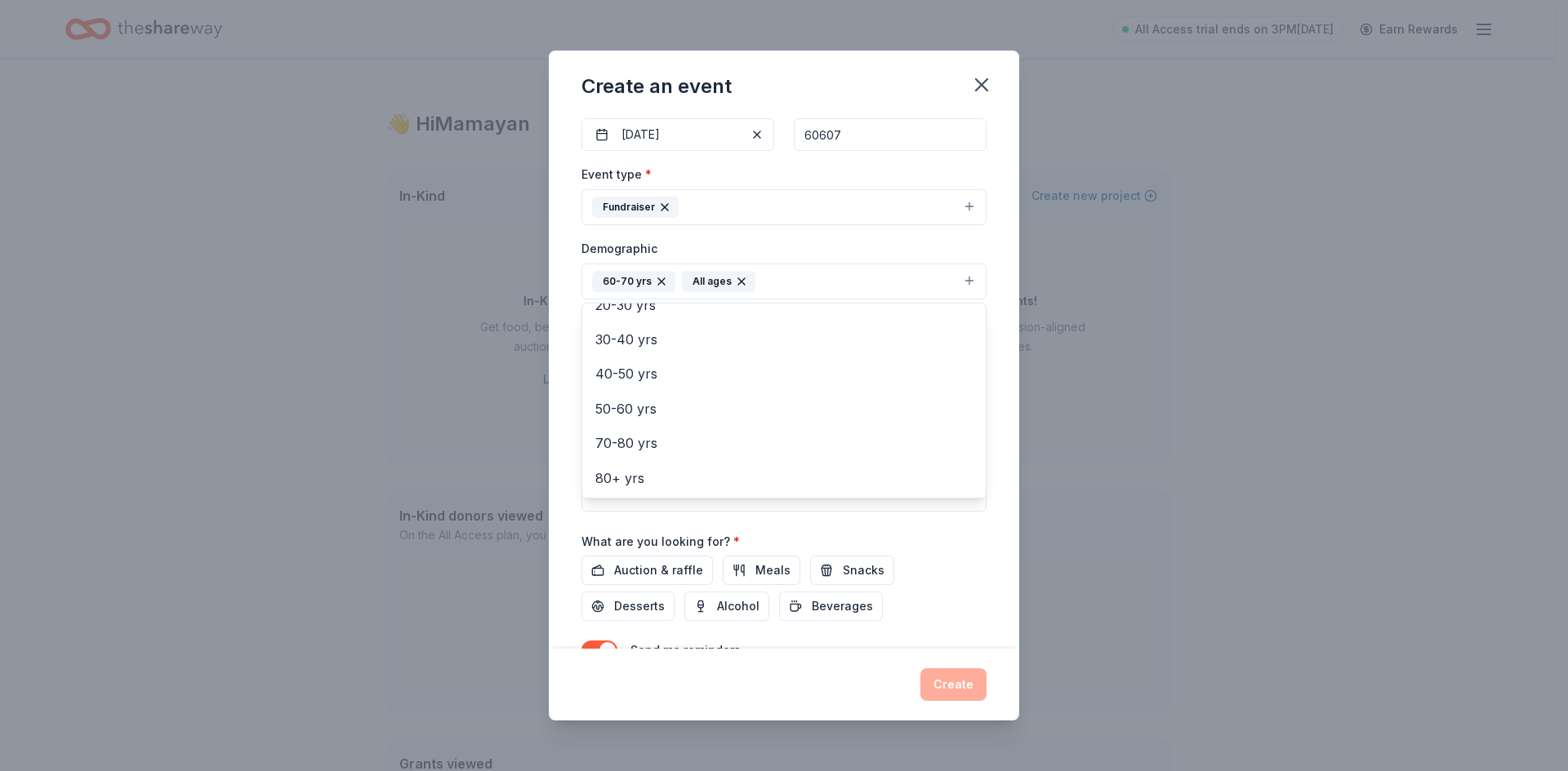
scroll to position [193, 0]
click at [662, 471] on span "80+ yrs" at bounding box center [783, 477] width 377 height 21
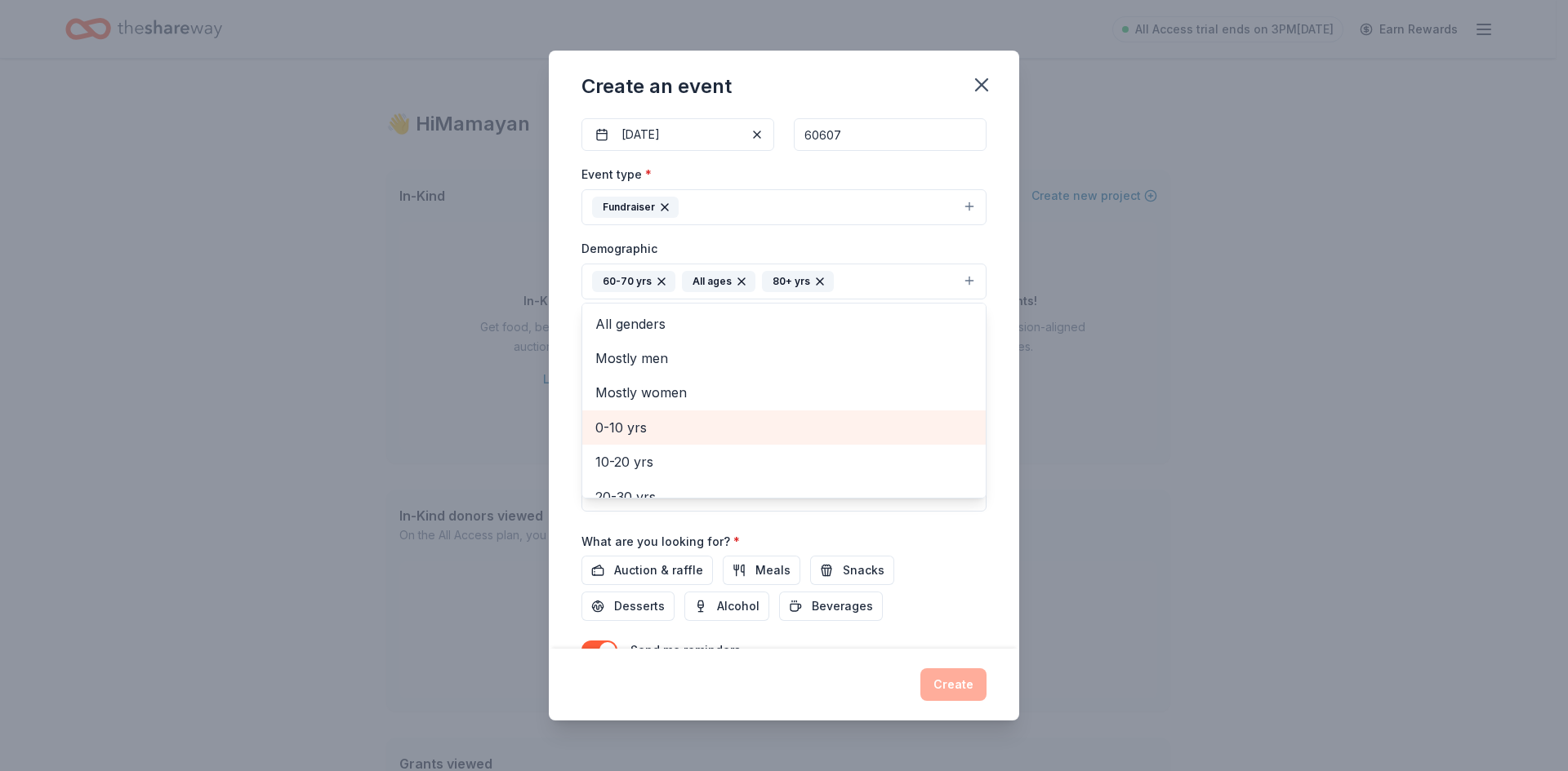
scroll to position [82, 0]
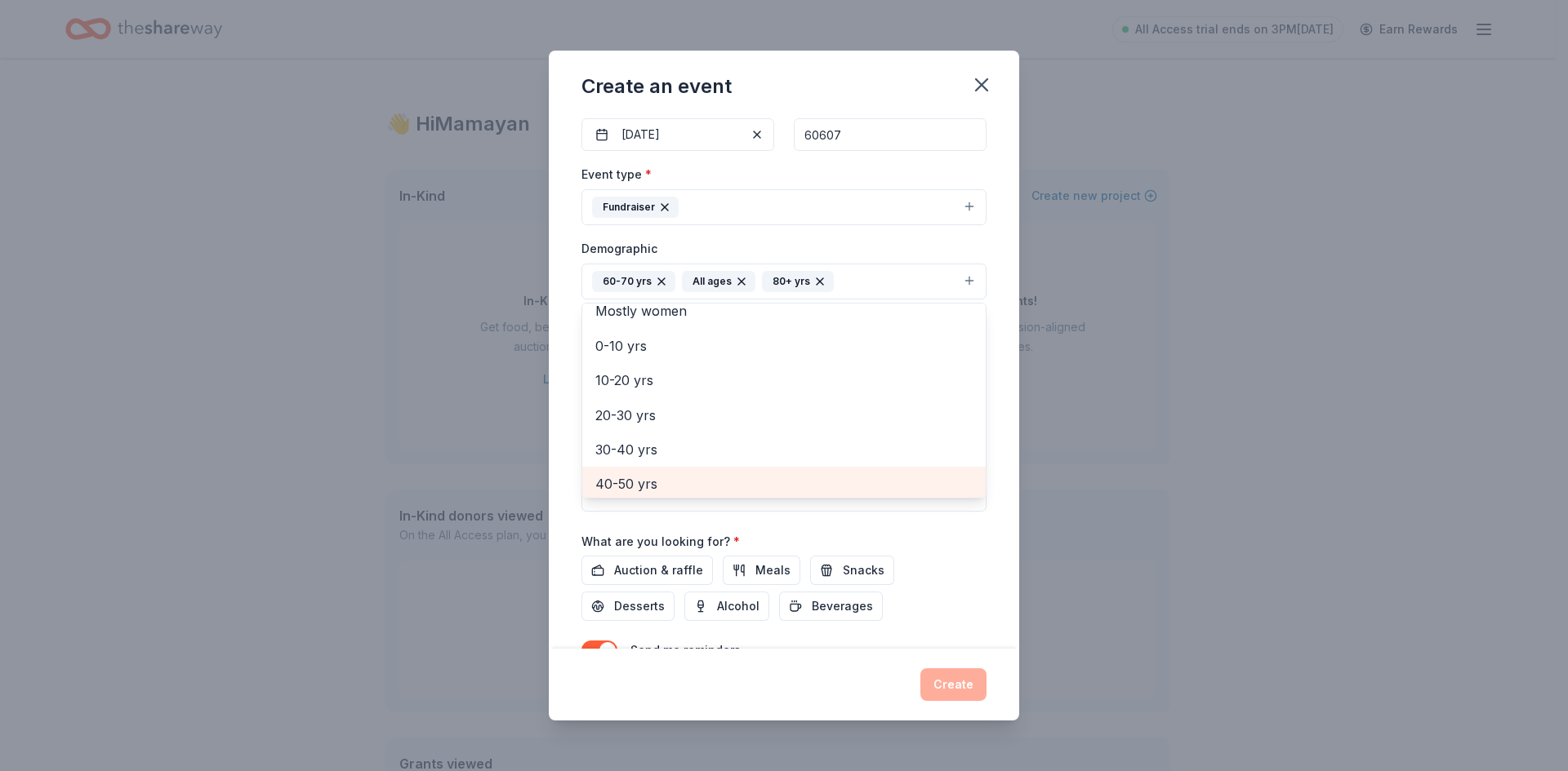
click at [658, 475] on span "40-50 yrs" at bounding box center [783, 484] width 377 height 21
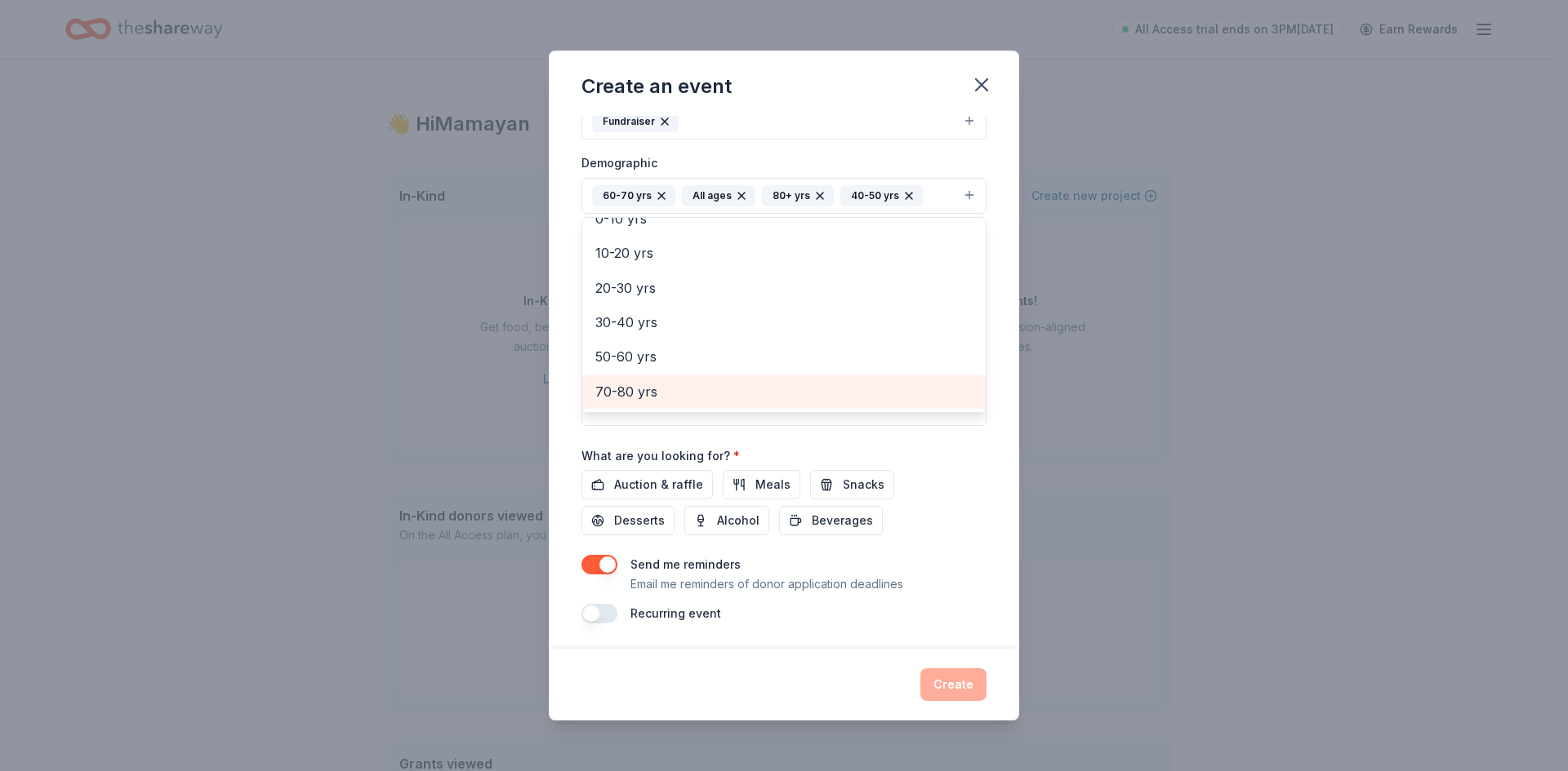
scroll to position [250, 0]
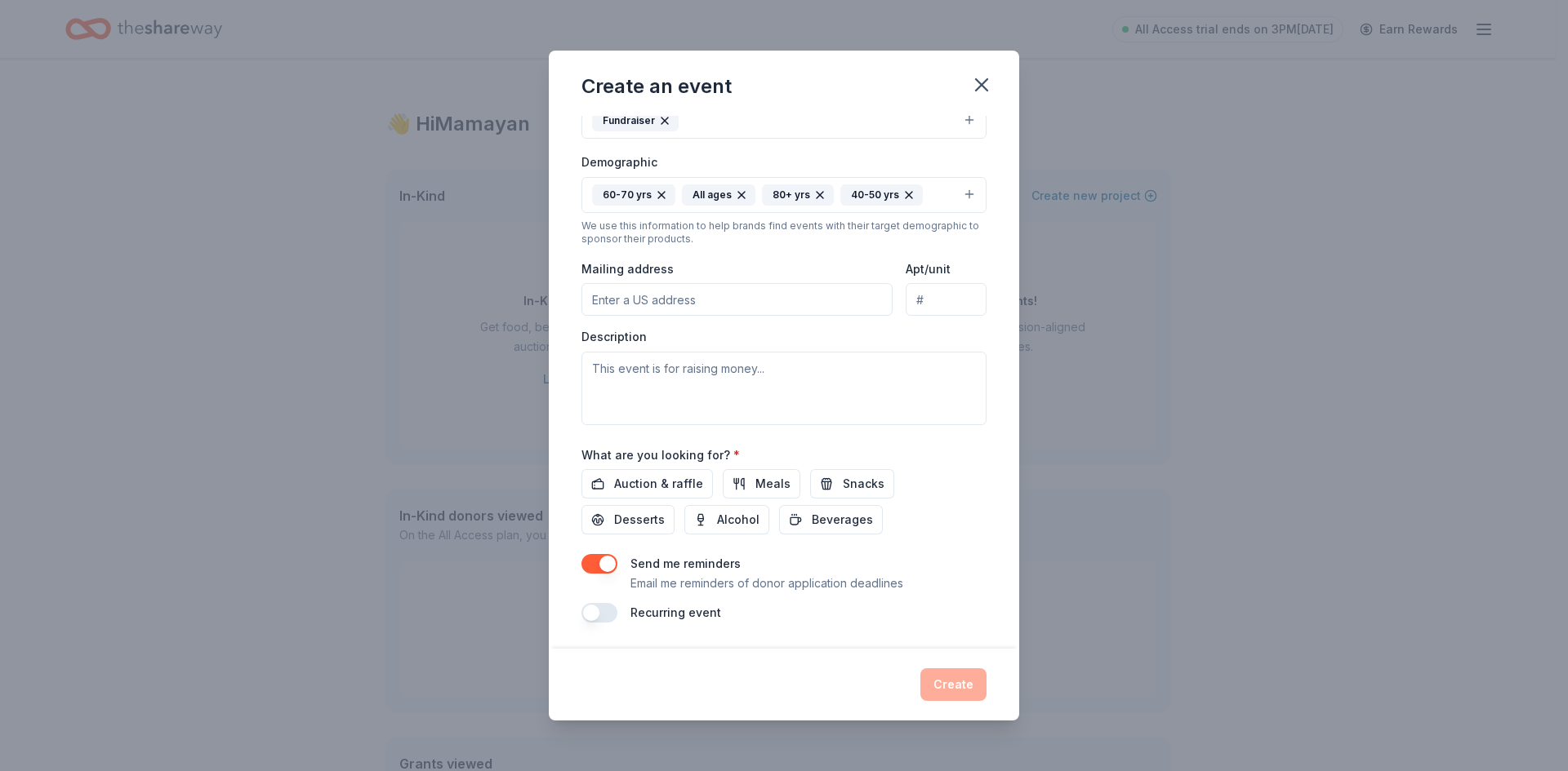
click at [903, 198] on icon "button" at bounding box center [909, 196] width 14 height 13
click at [681, 374] on textarea at bounding box center [784, 388] width 405 height 73
click at [753, 300] on input "Mailing address" at bounding box center [737, 300] width 311 height 33
paste input "[STREET_ADDRESS]"
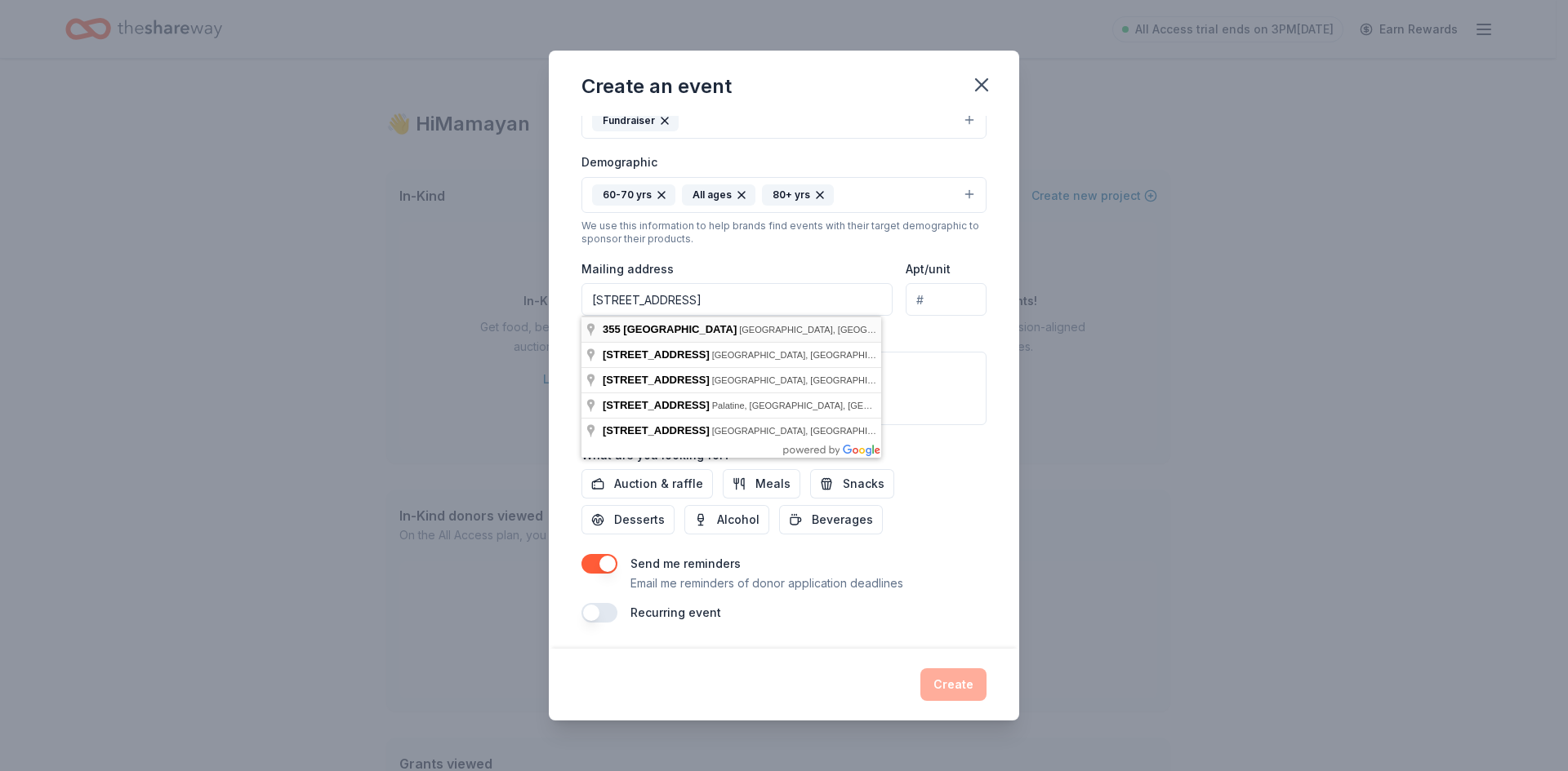
type input "[STREET_ADDRESS]"
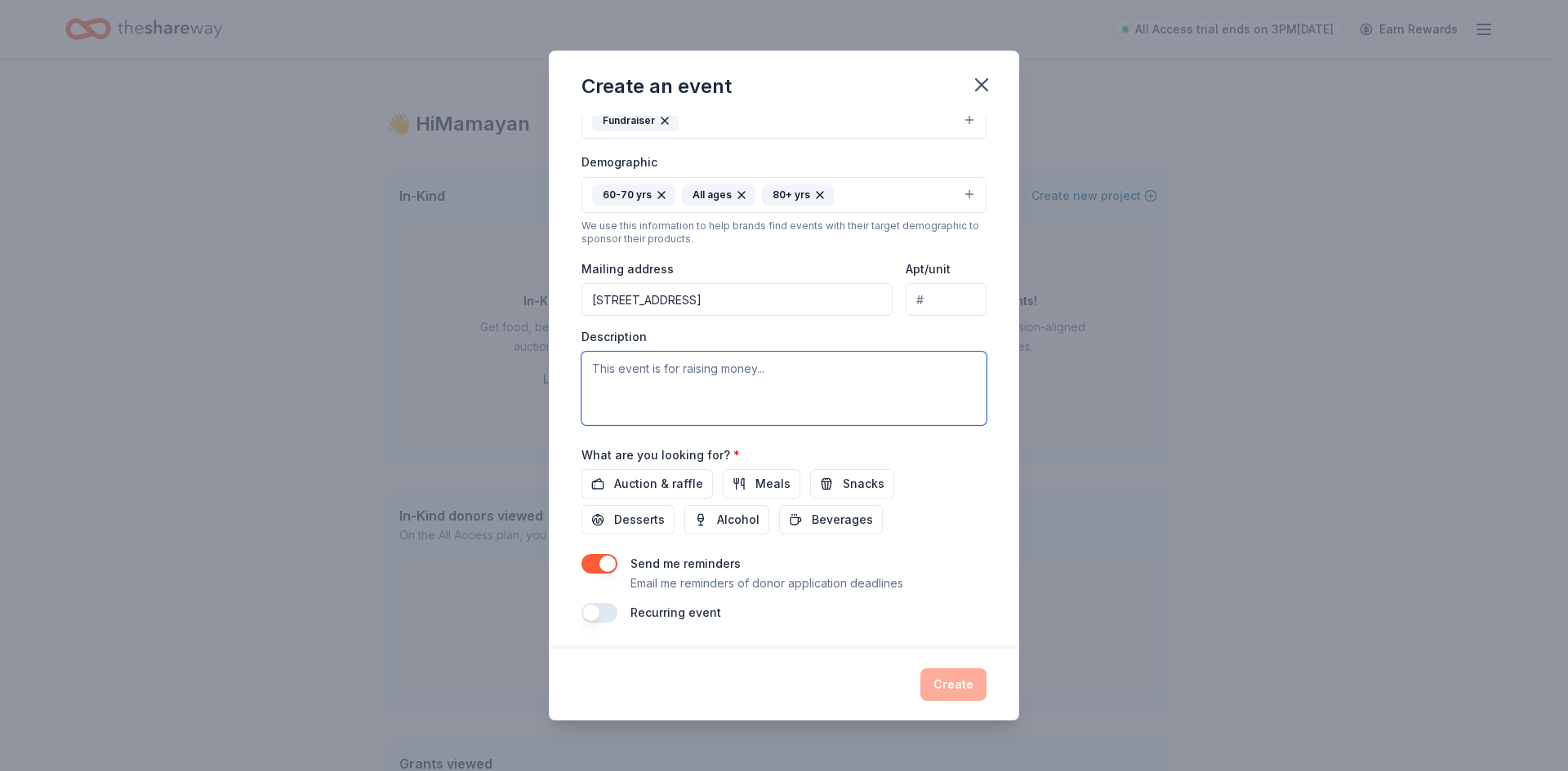
click at [774, 412] on textarea at bounding box center [784, 388] width 405 height 73
click at [641, 401] on textarea at bounding box center [784, 388] width 405 height 73
paste textarea "Through our Holiday Gift Program, we’ll bring holiday joy to 800 older adults. …"
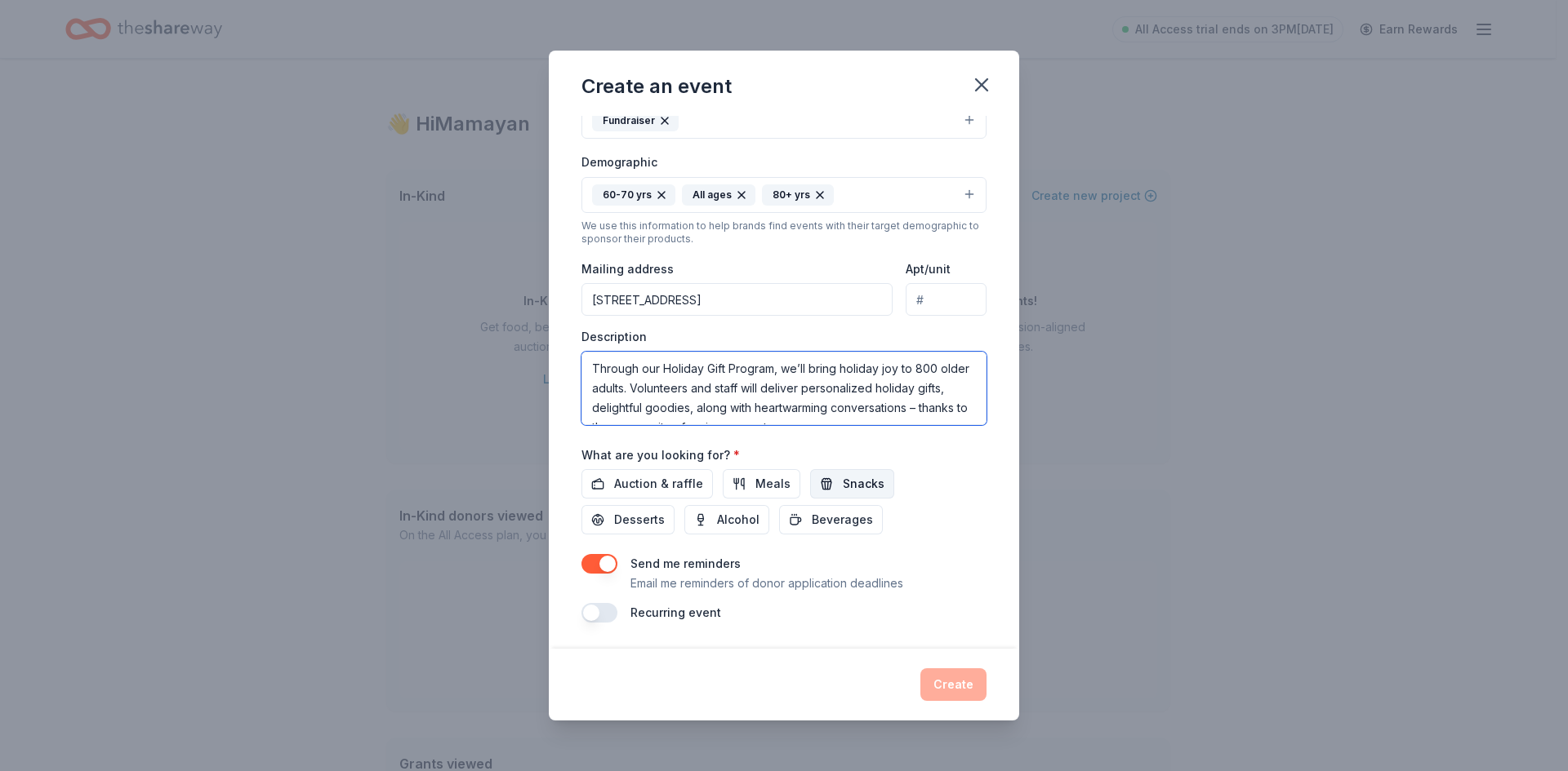
type textarea "Through our Holiday Gift Program, we’ll bring holiday joy to 800 older adults. …"
click at [843, 489] on span "Snacks" at bounding box center [863, 484] width 41 height 19
click at [662, 519] on span "Desserts" at bounding box center [639, 519] width 50 height 19
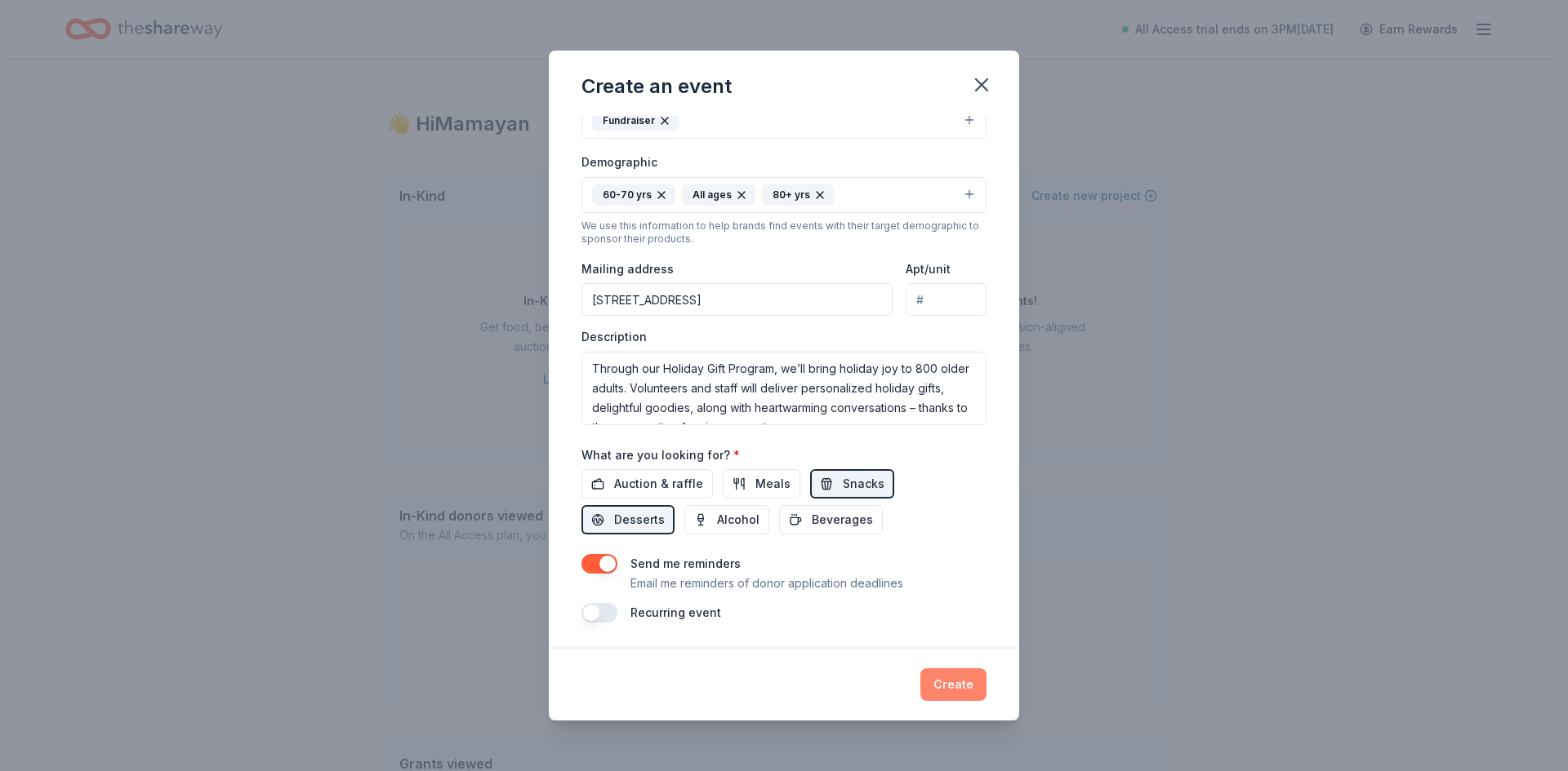
click at [939, 691] on button "Create" at bounding box center [953, 684] width 67 height 33
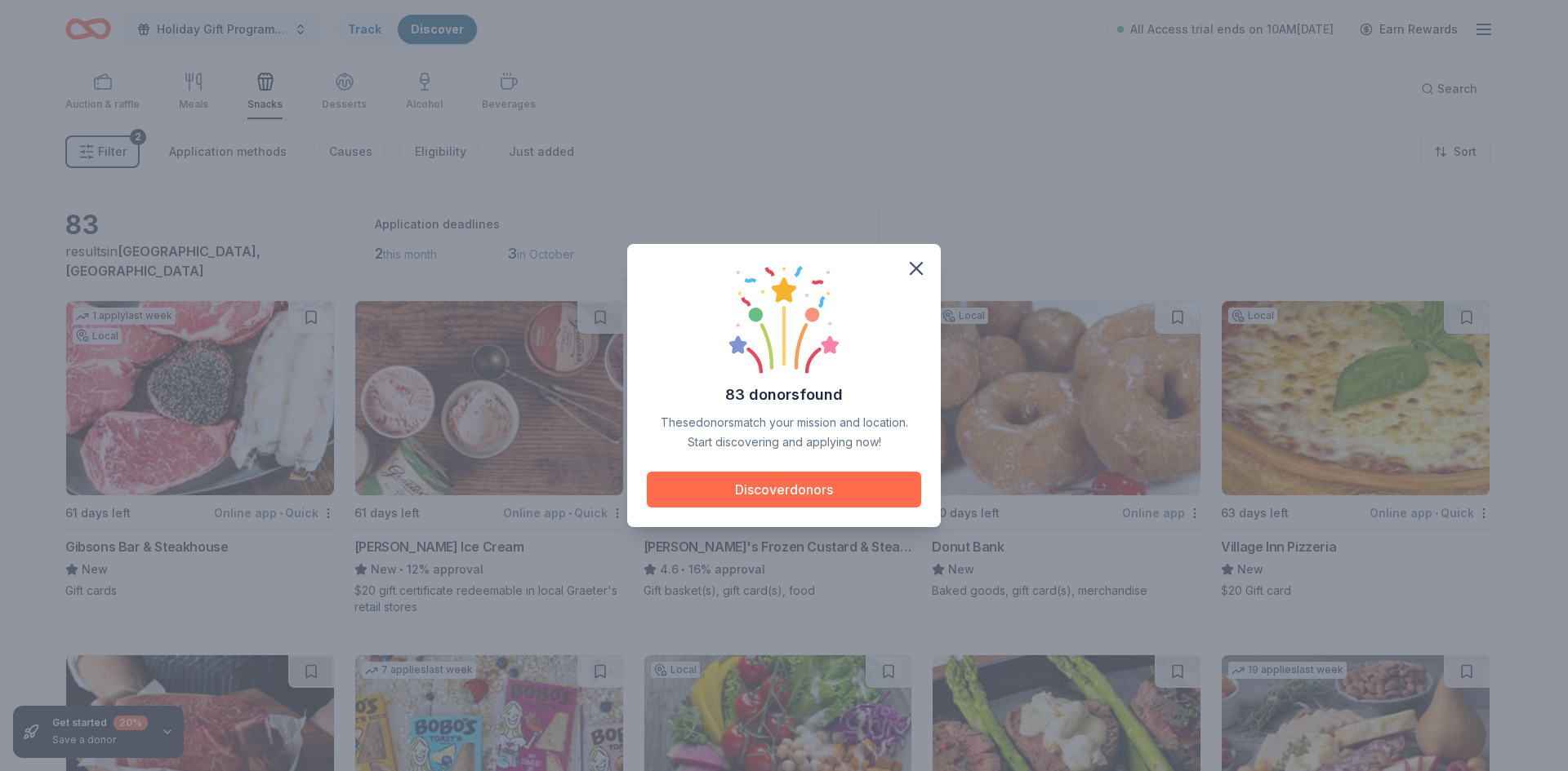
click at [831, 500] on button "Discover donors" at bounding box center [784, 489] width 274 height 36
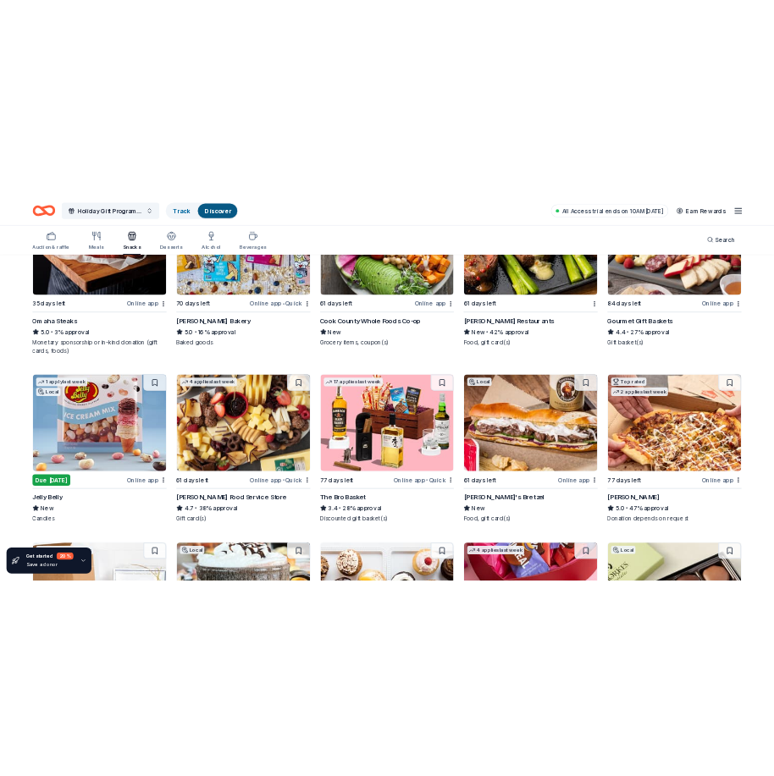
scroll to position [677, 0]
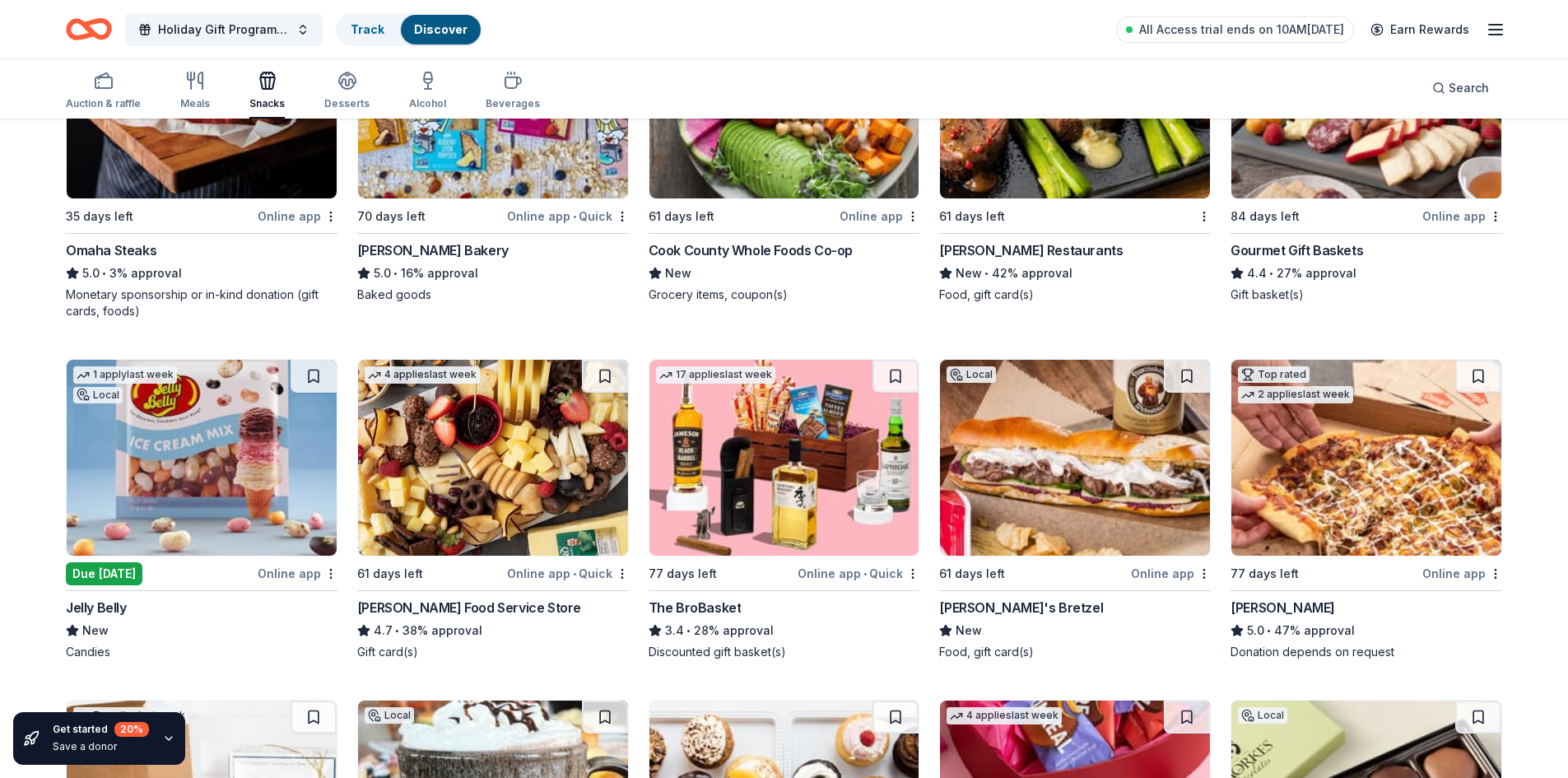
click at [225, 471] on img at bounding box center [202, 457] width 270 height 195
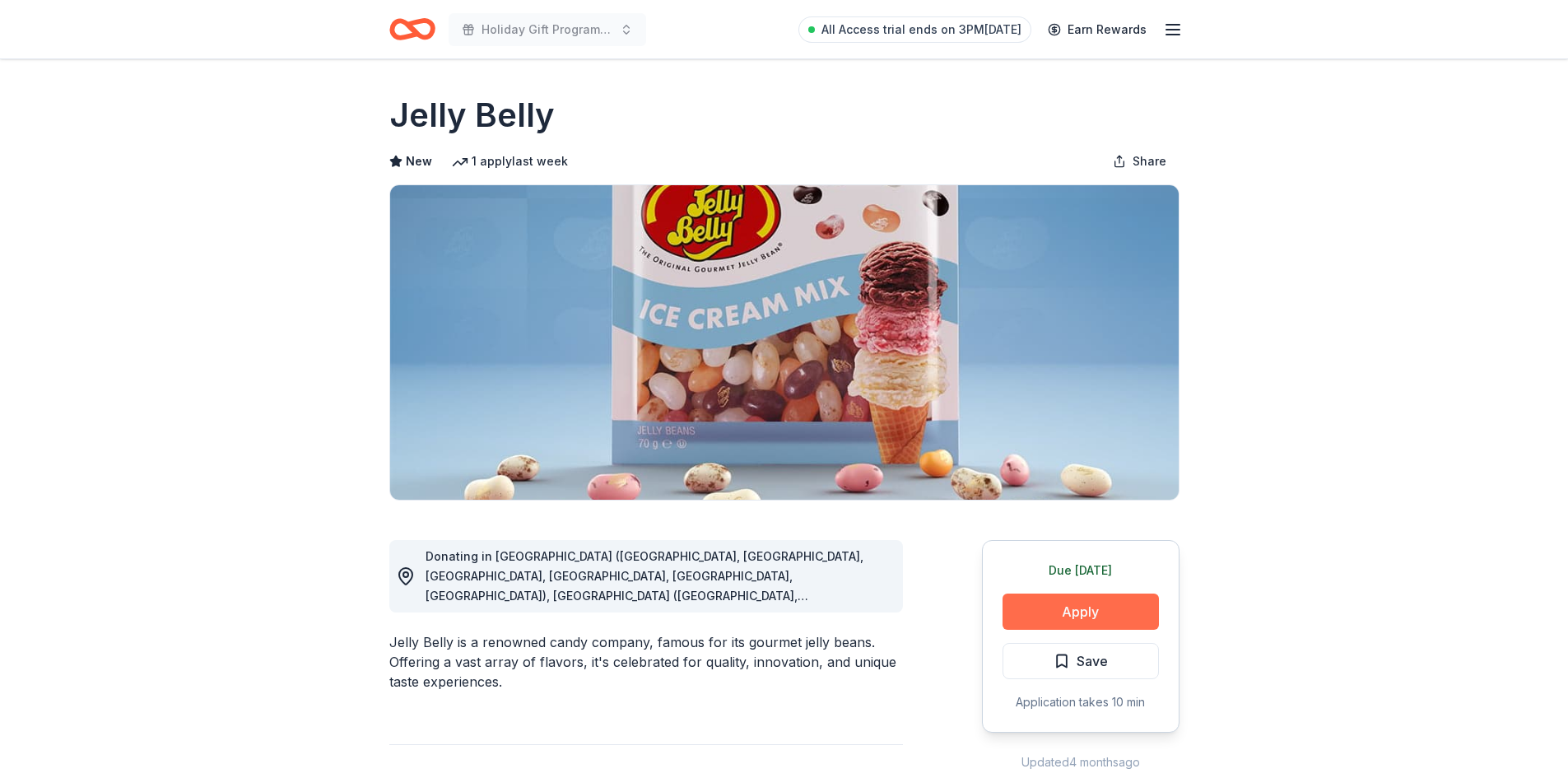
click at [1044, 603] on button "Apply" at bounding box center [1080, 611] width 157 height 36
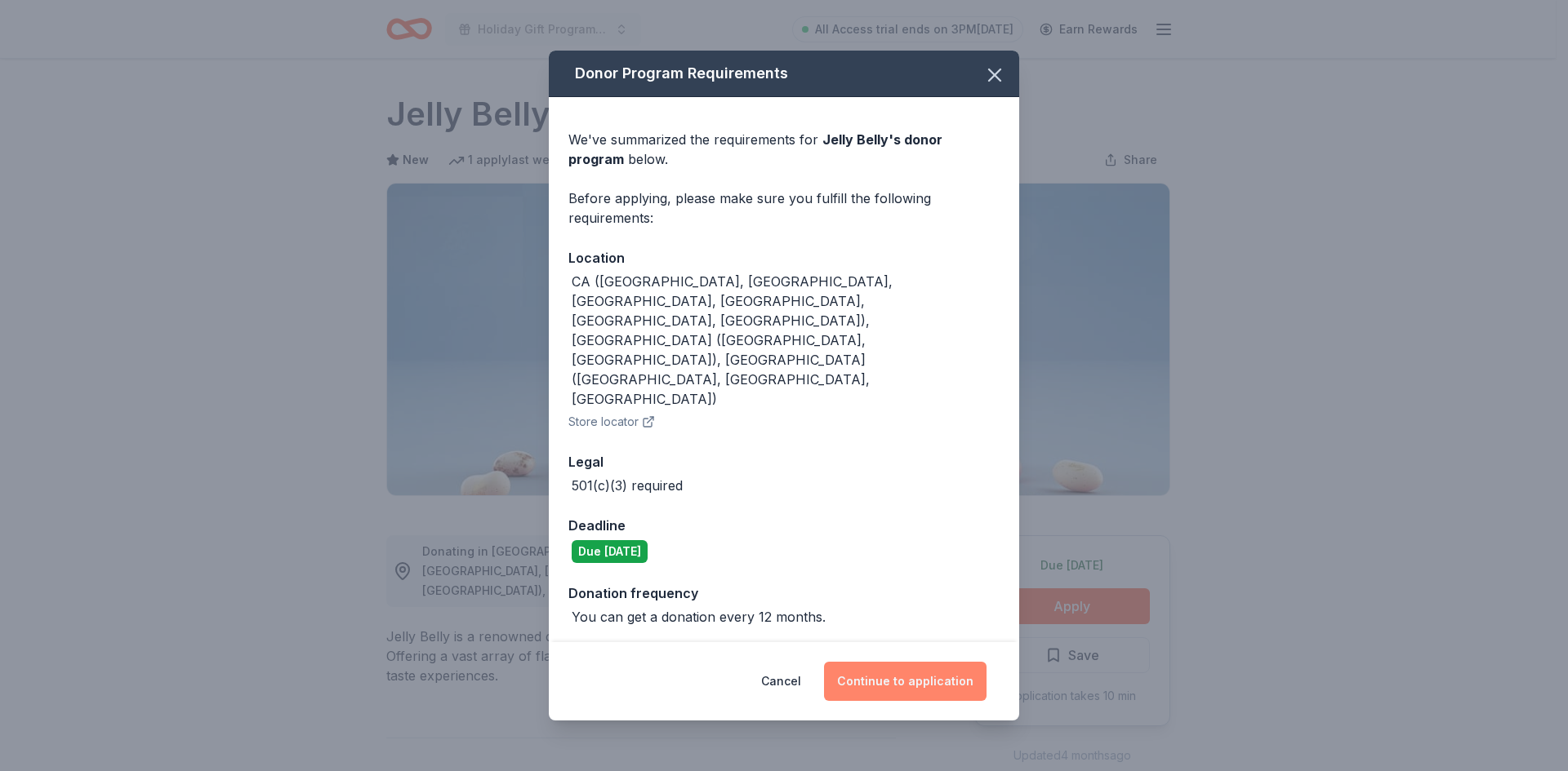
click at [906, 662] on button "Continue to application" at bounding box center [905, 681] width 162 height 40
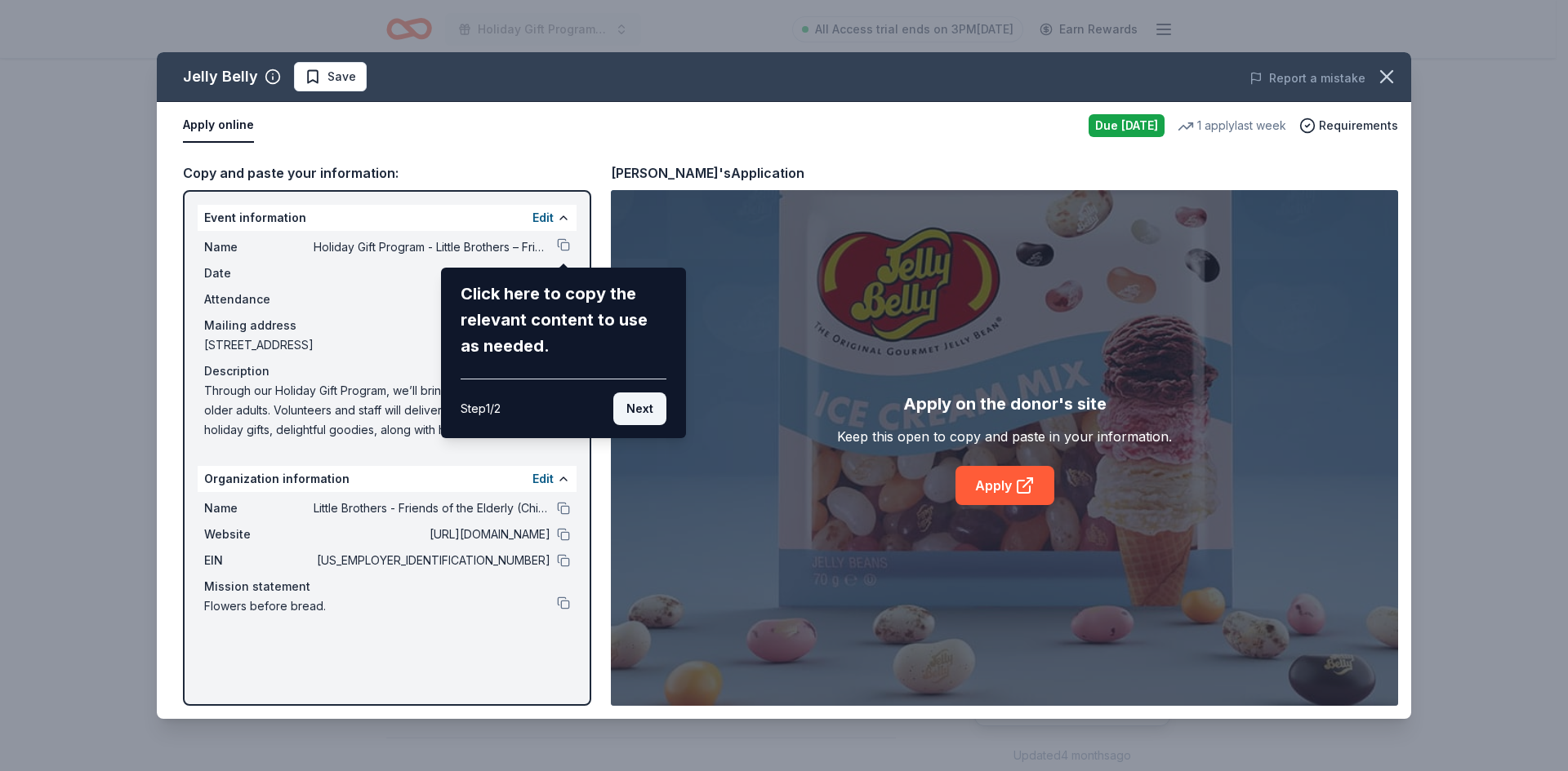
click at [634, 421] on button "Next" at bounding box center [639, 409] width 53 height 33
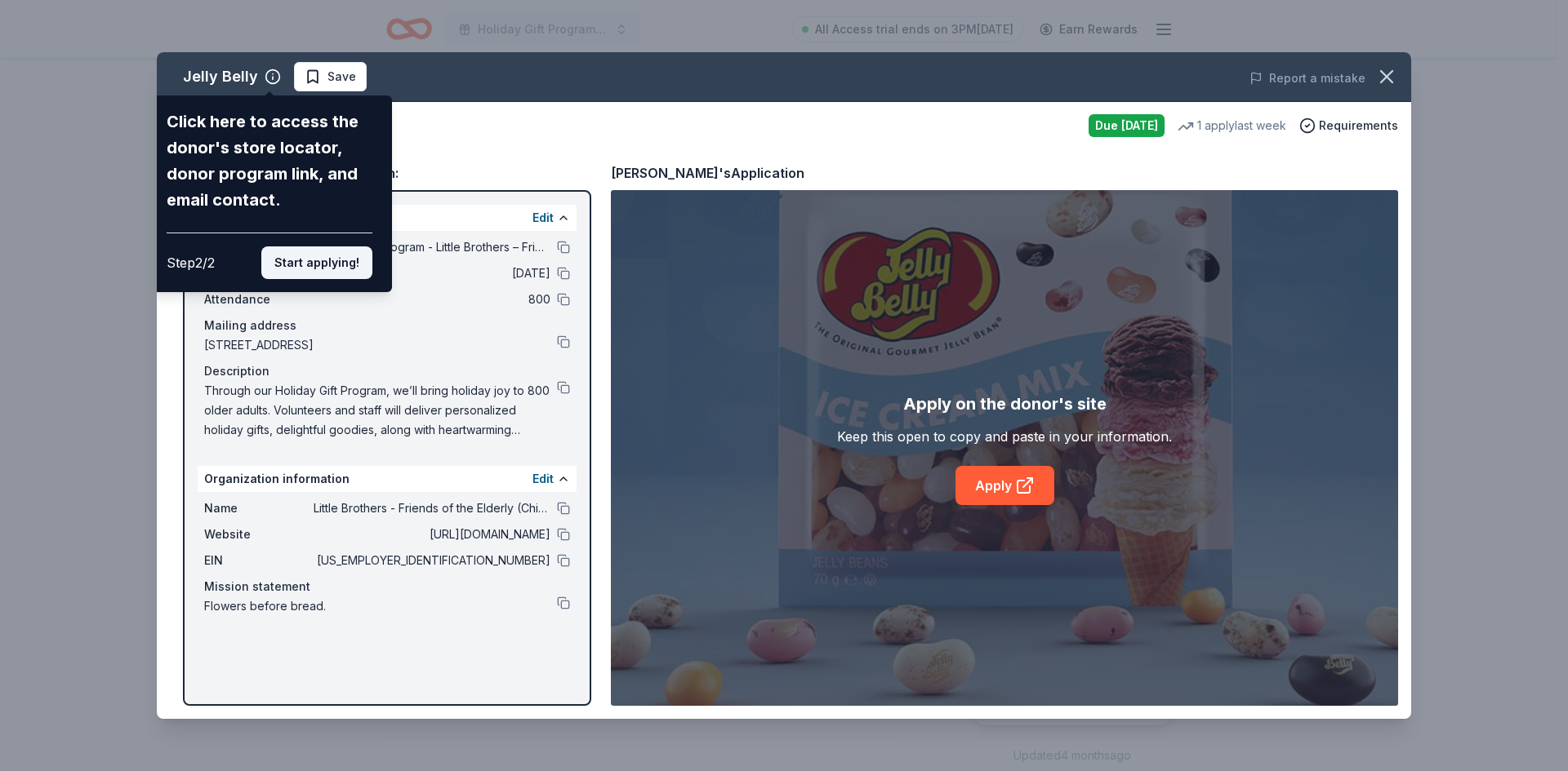
click at [340, 265] on button "Start applying!" at bounding box center [316, 263] width 111 height 33
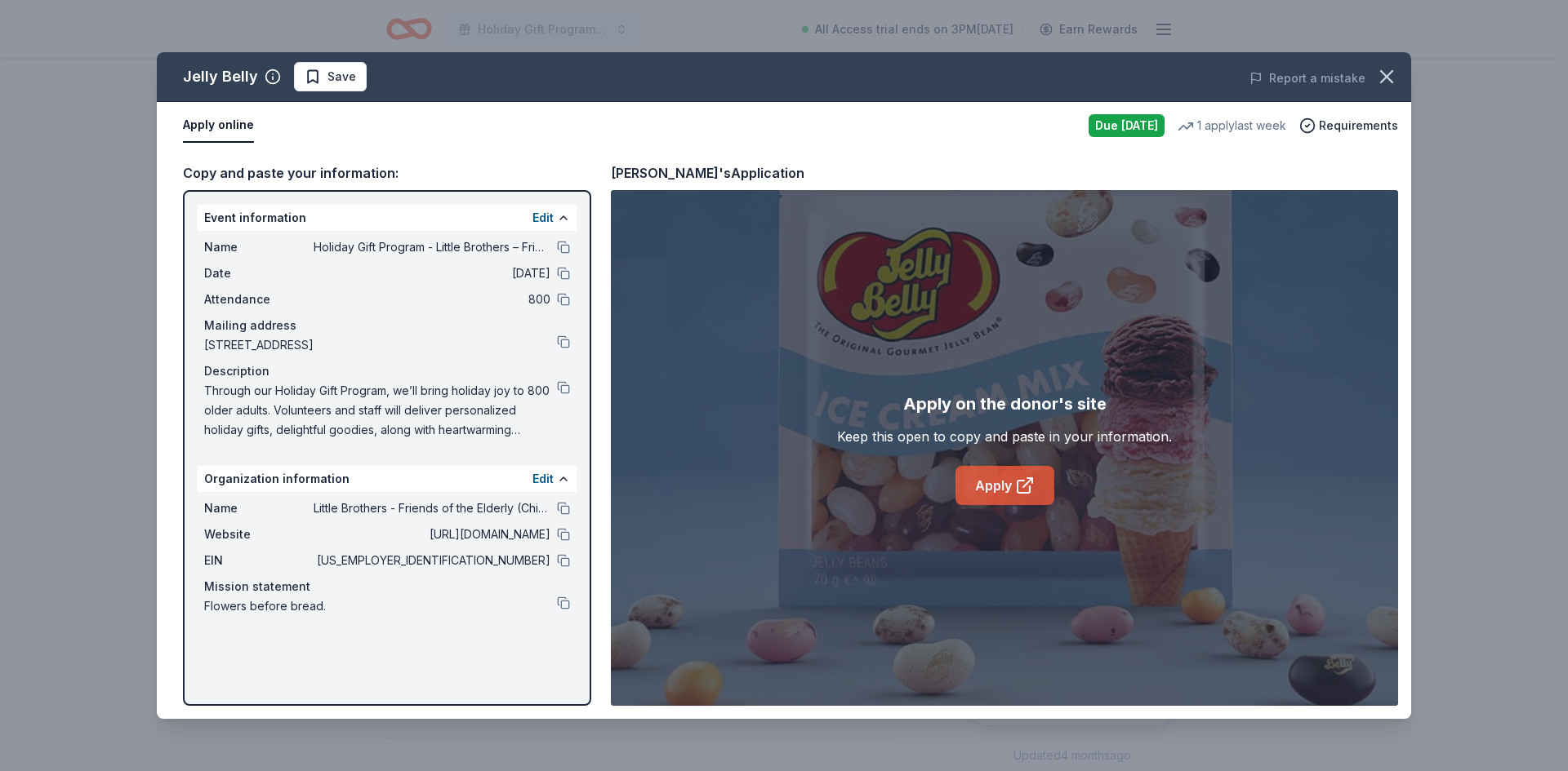
click at [999, 487] on link "Apply" at bounding box center [1005, 485] width 98 height 40
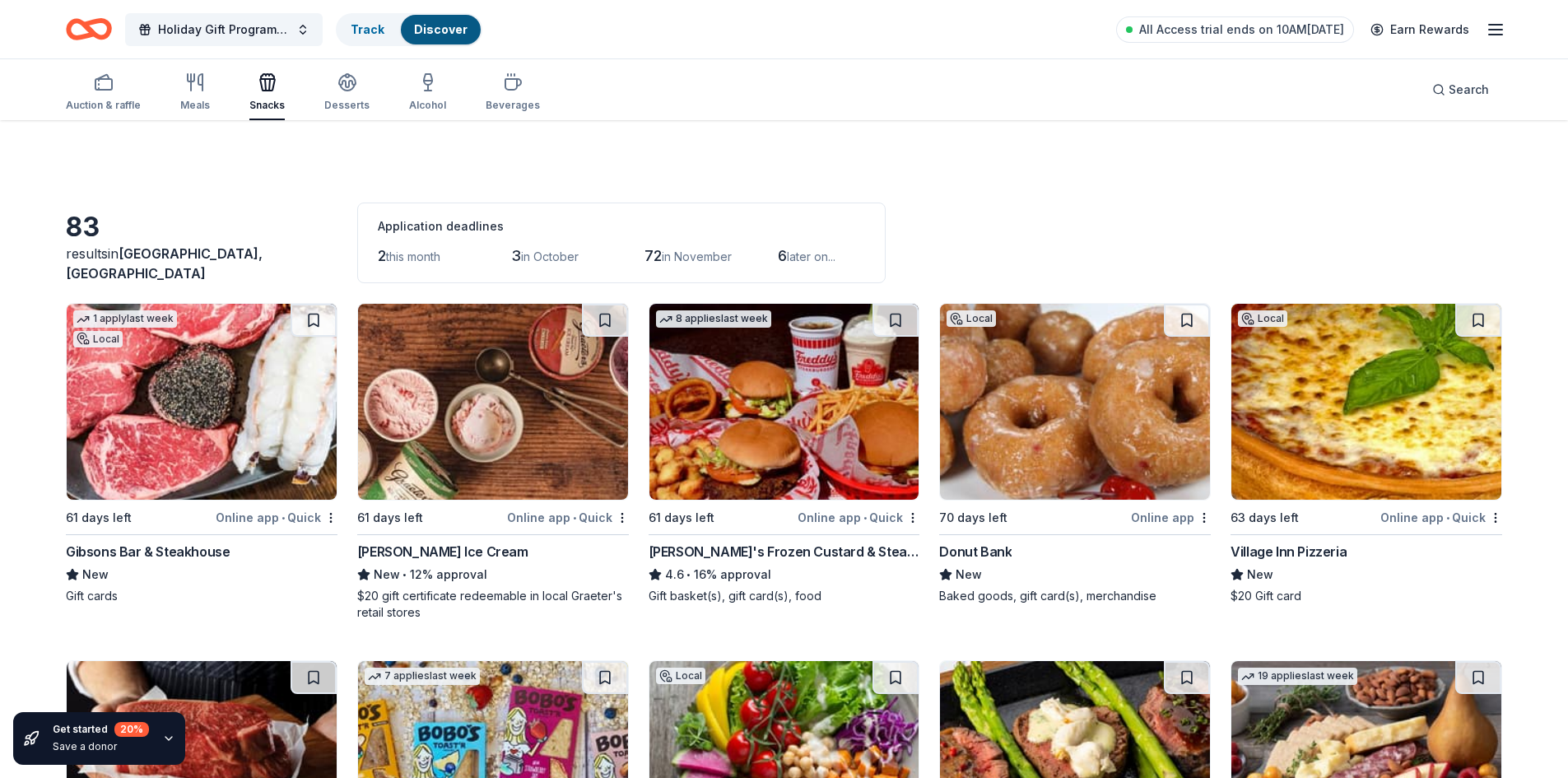
scroll to position [658, 0]
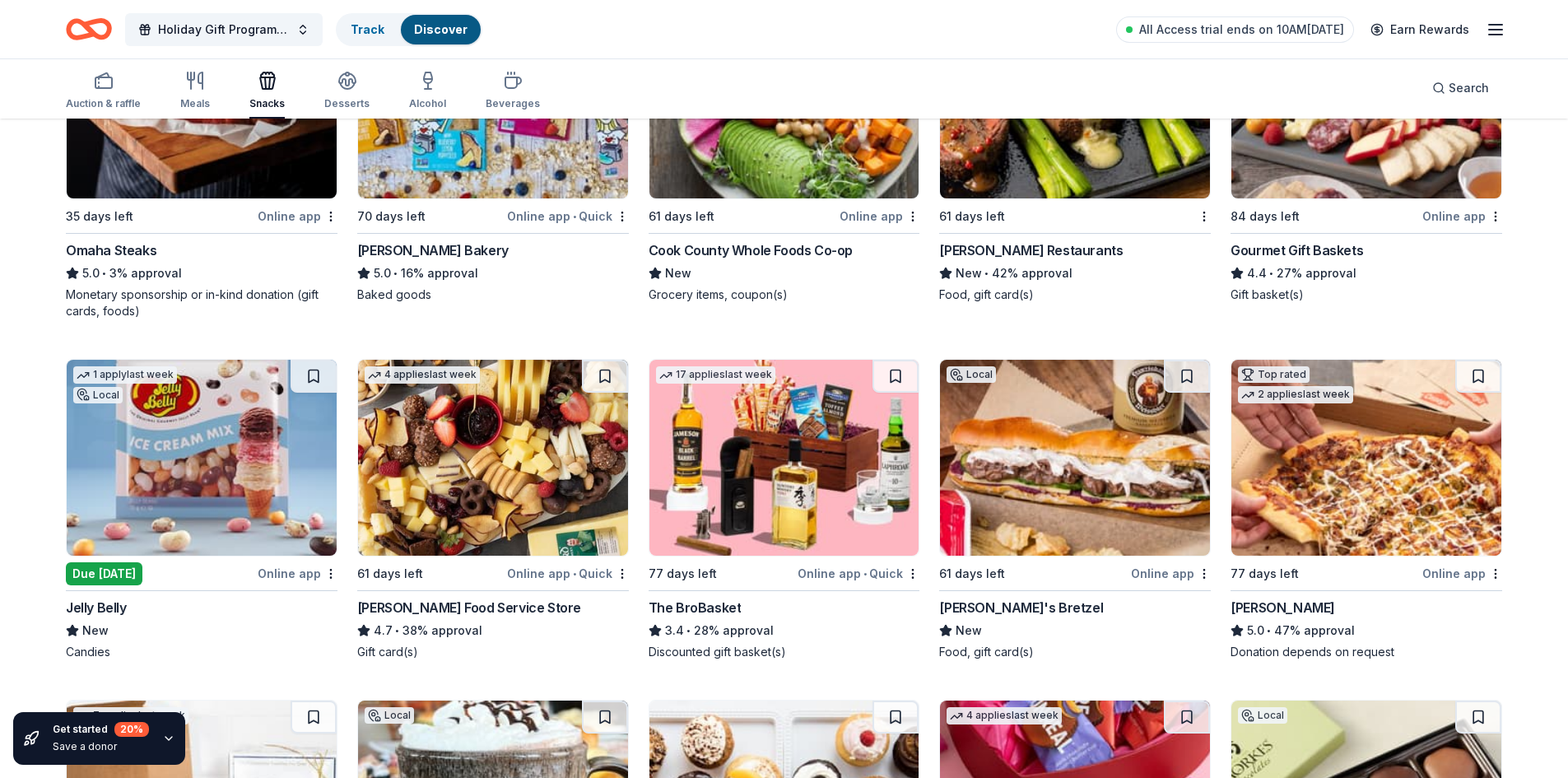
click at [1545, 308] on div "83 results in [GEOGRAPHIC_DATA], [GEOGRAPHIC_DATA] Application deadlines 2 this…" at bounding box center [784, 305] width 1568 height 1688
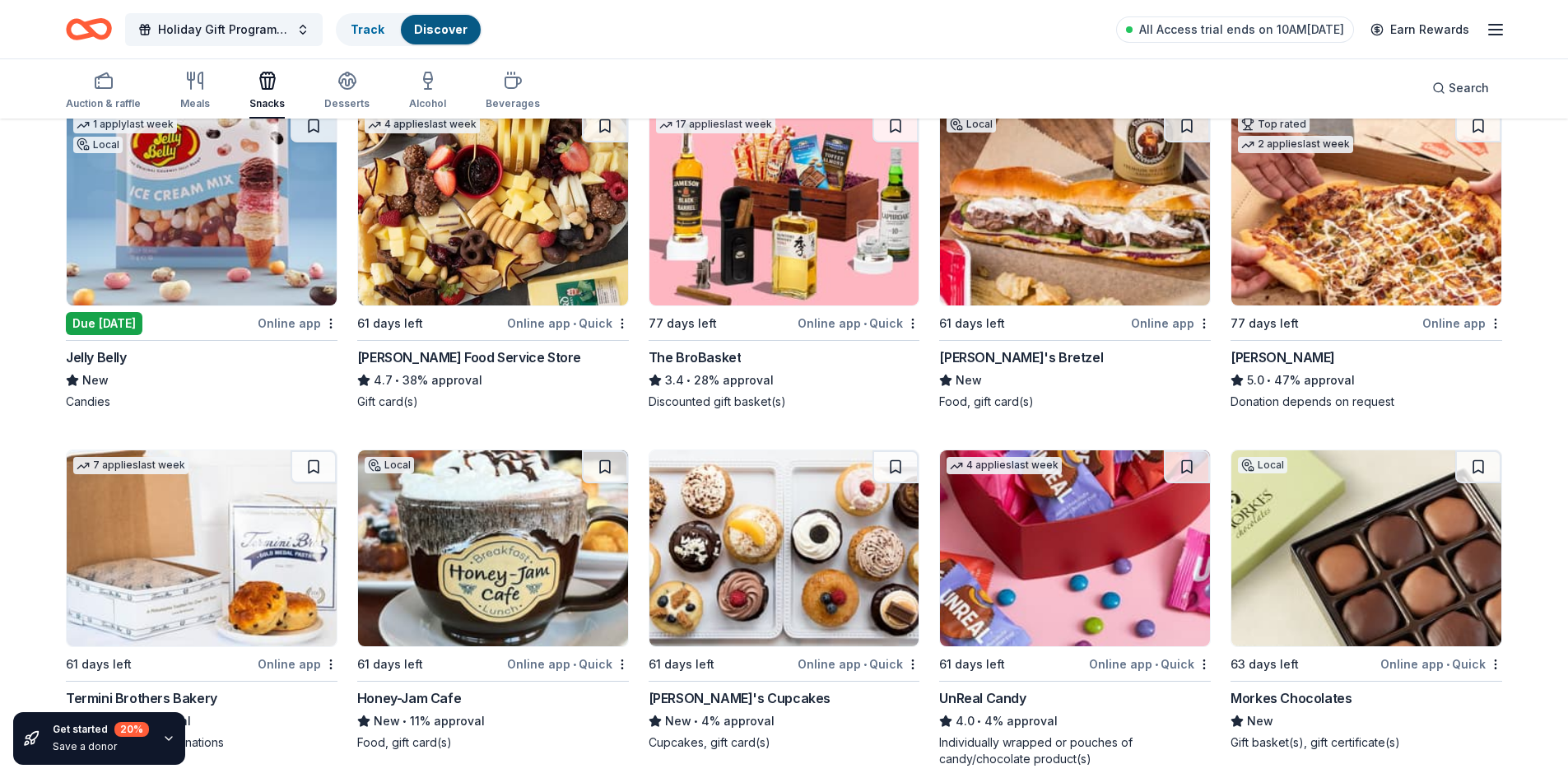
scroll to position [988, 0]
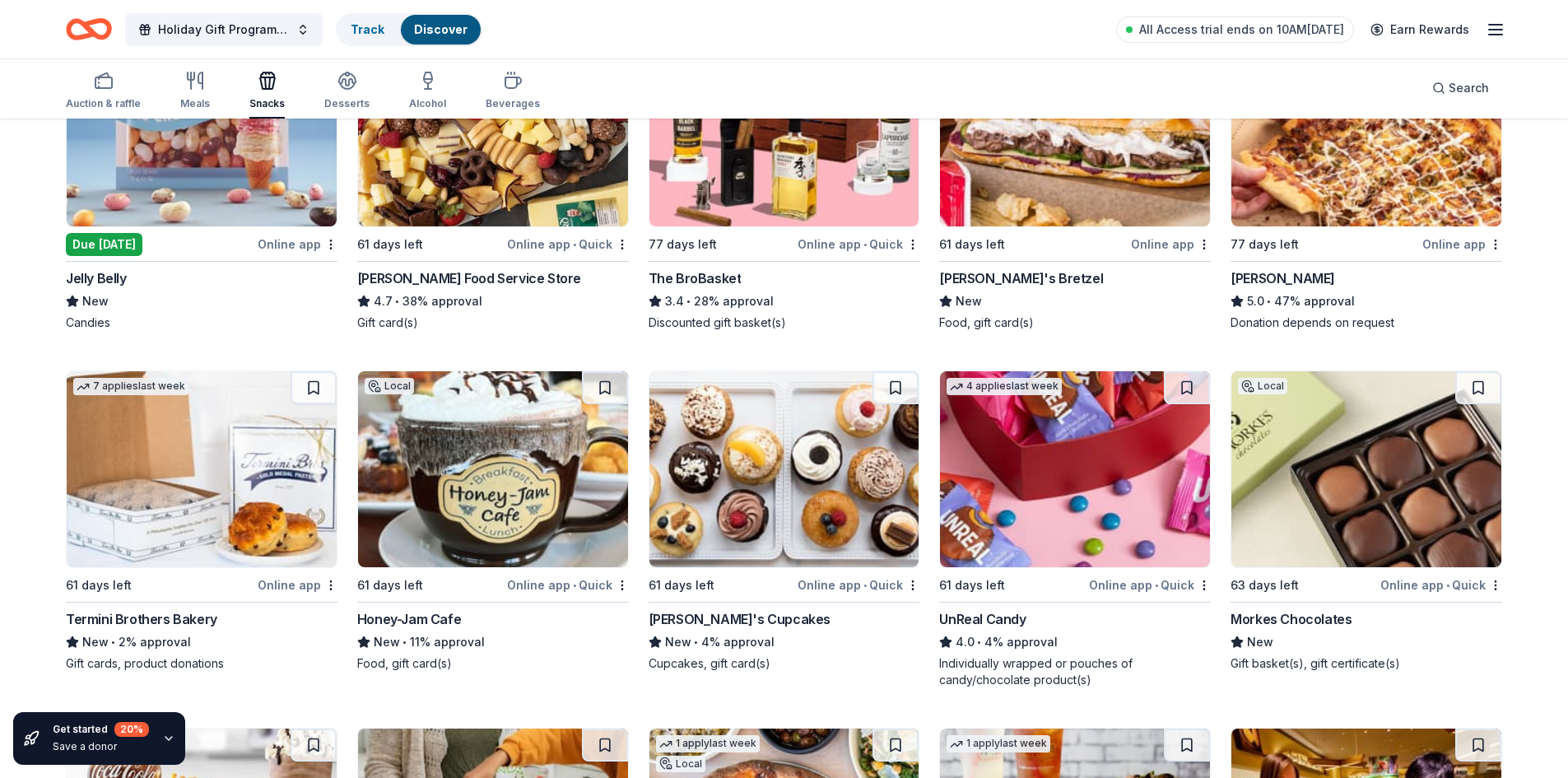
click at [1307, 526] on img at bounding box center [1367, 469] width 270 height 195
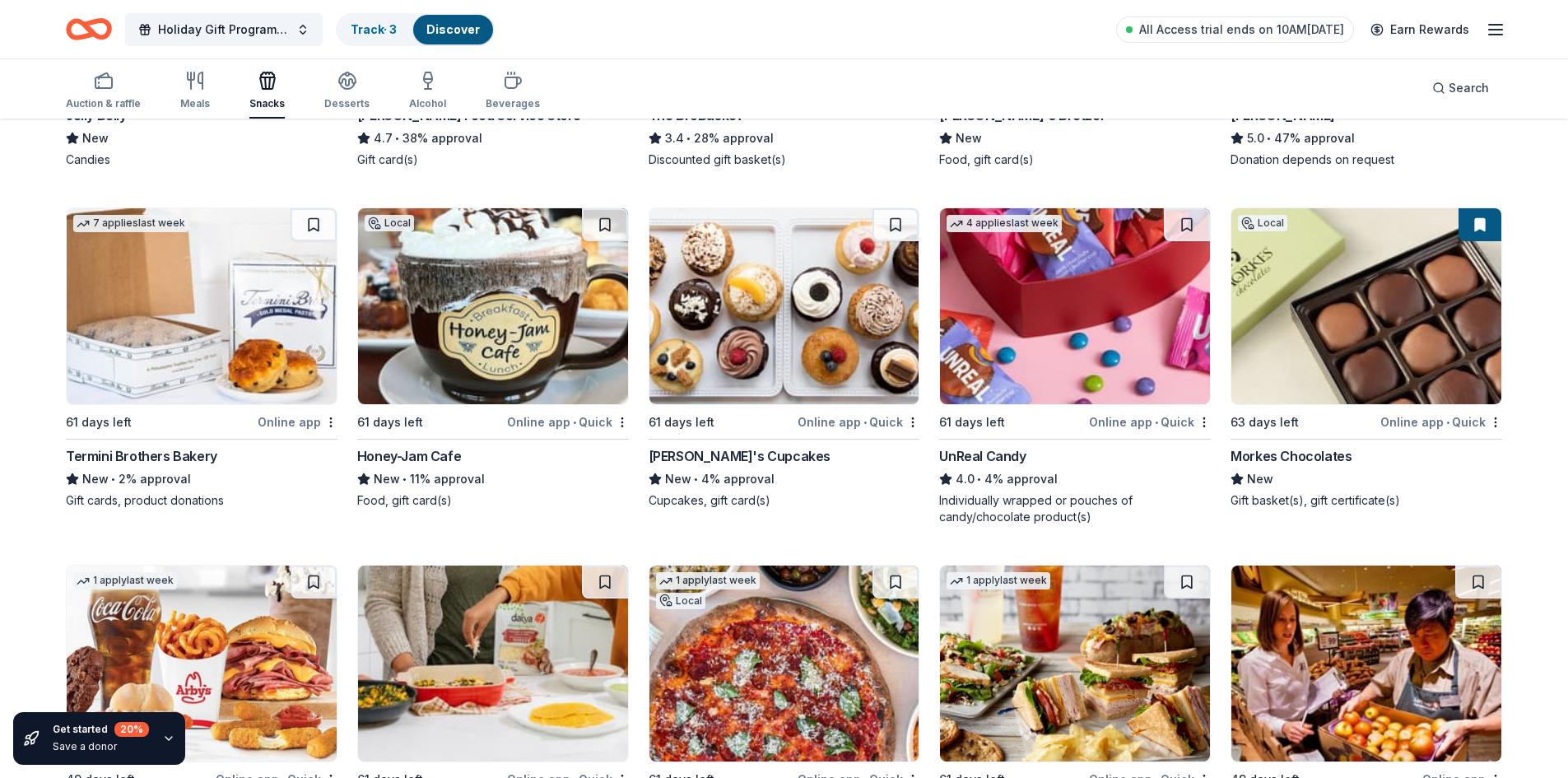
scroll to position [1152, 0]
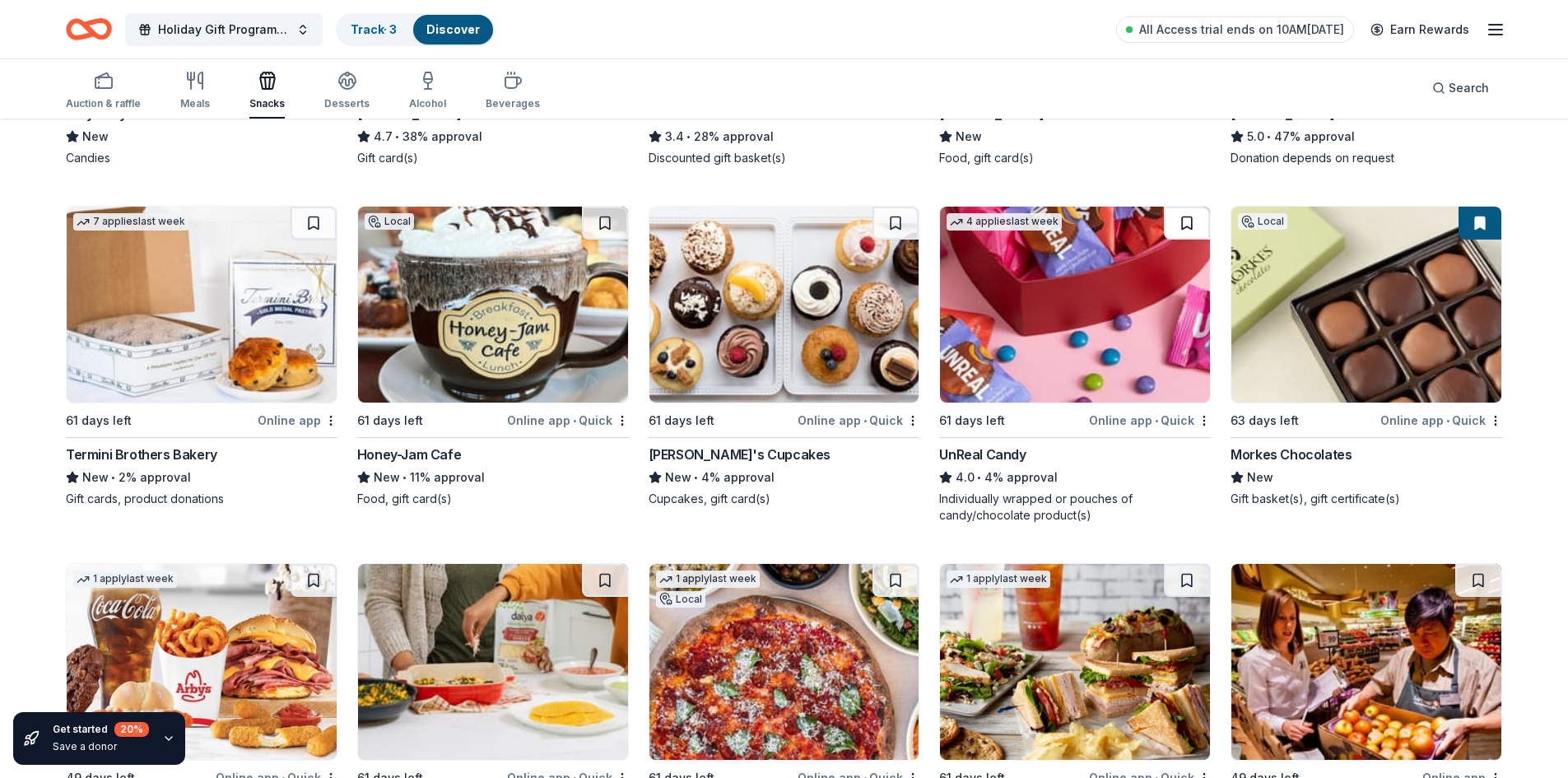
click at [1191, 229] on button at bounding box center [1186, 224] width 46 height 33
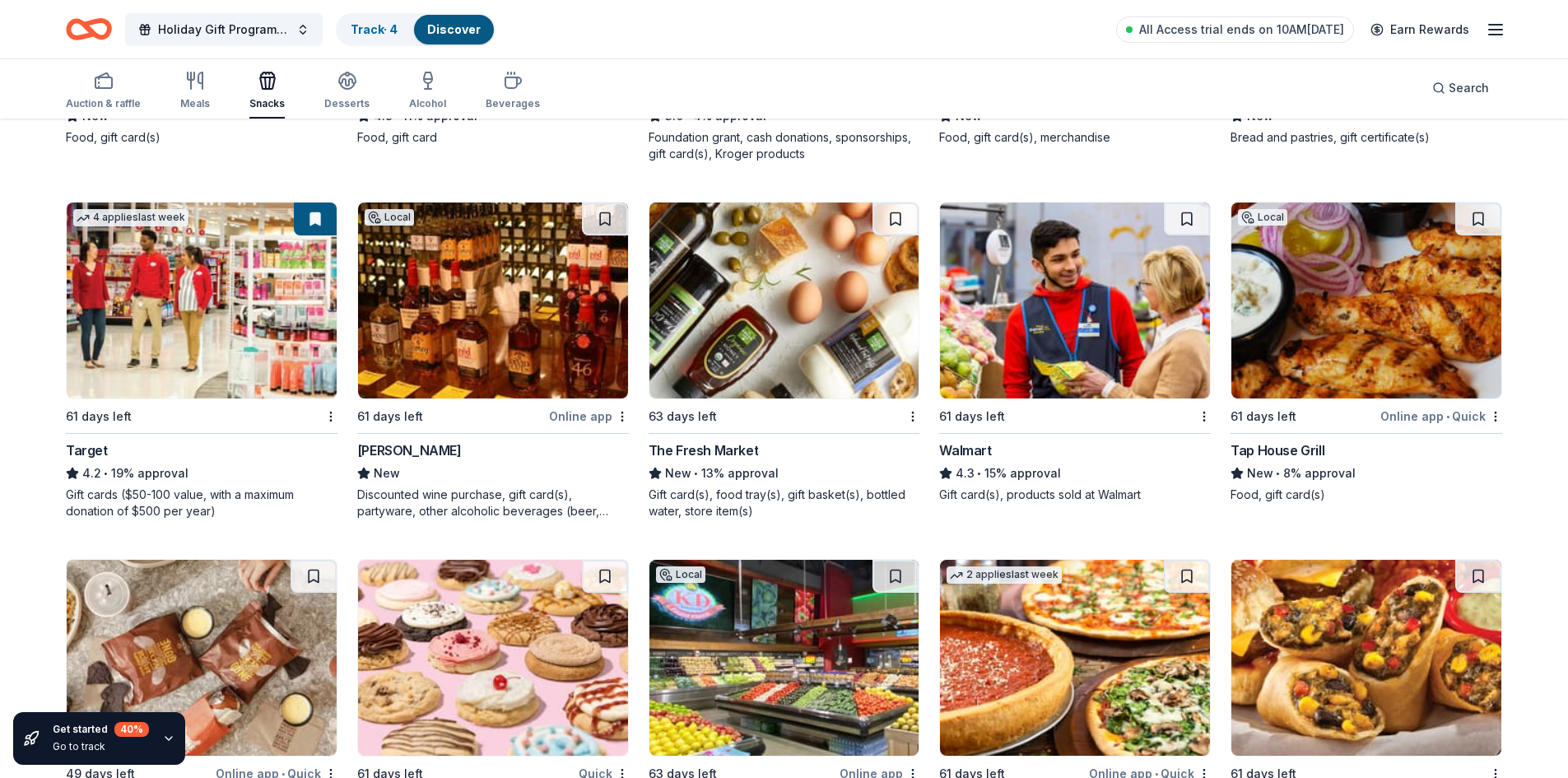
scroll to position [2222, 0]
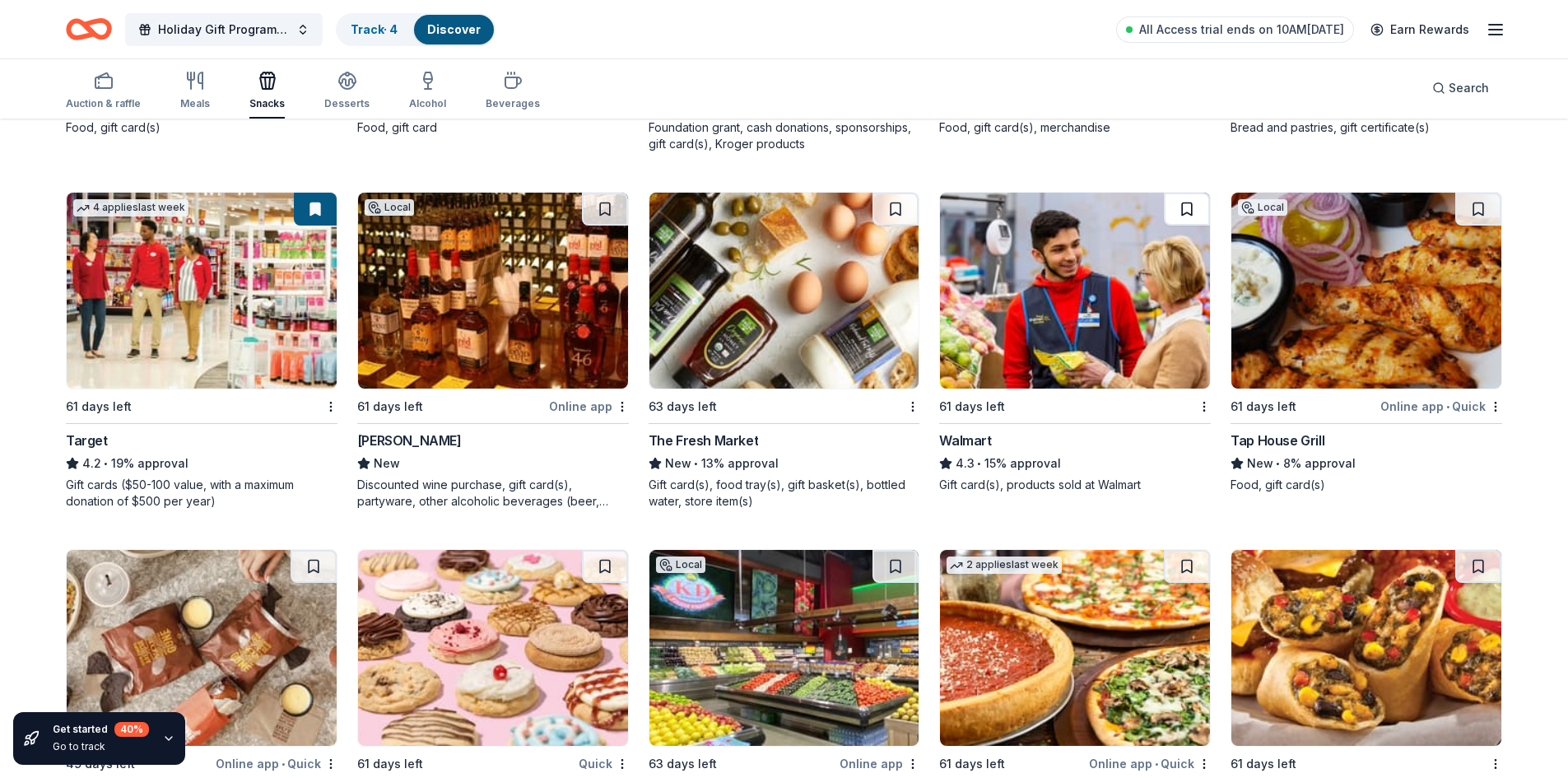
click at [1186, 206] on button at bounding box center [1186, 209] width 46 height 33
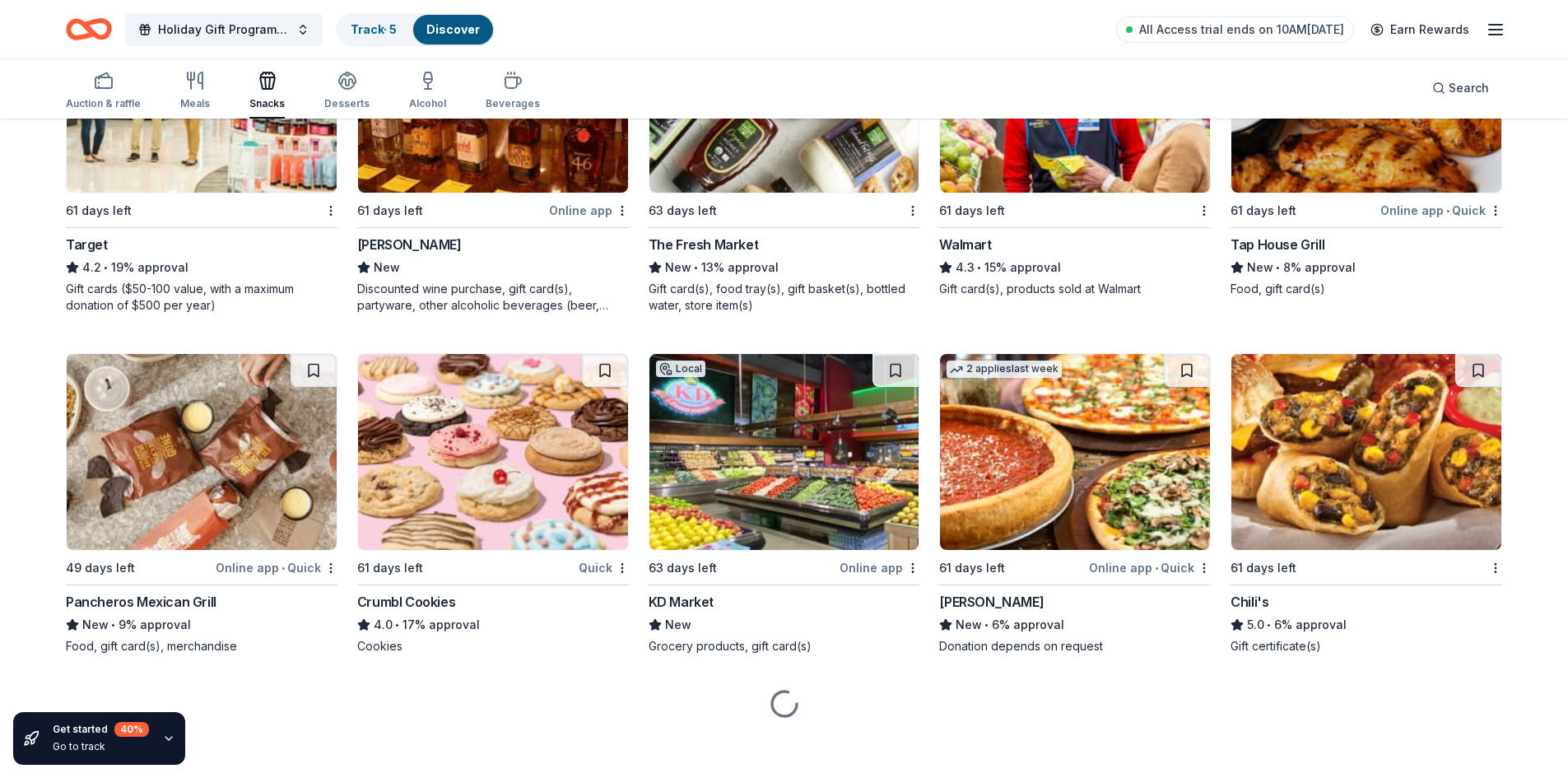
scroll to position [2426, 0]
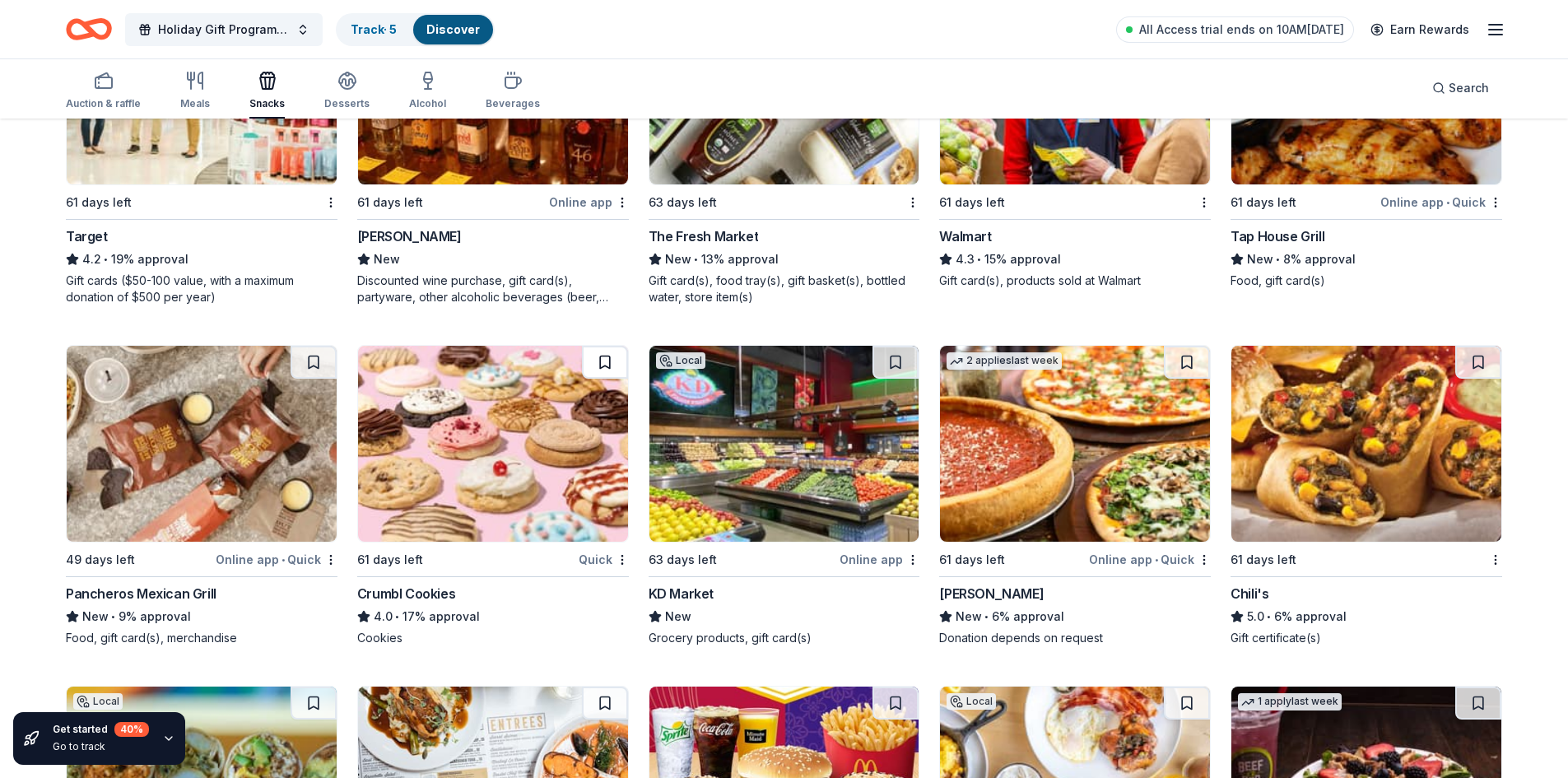
click at [620, 371] on button at bounding box center [605, 363] width 46 height 33
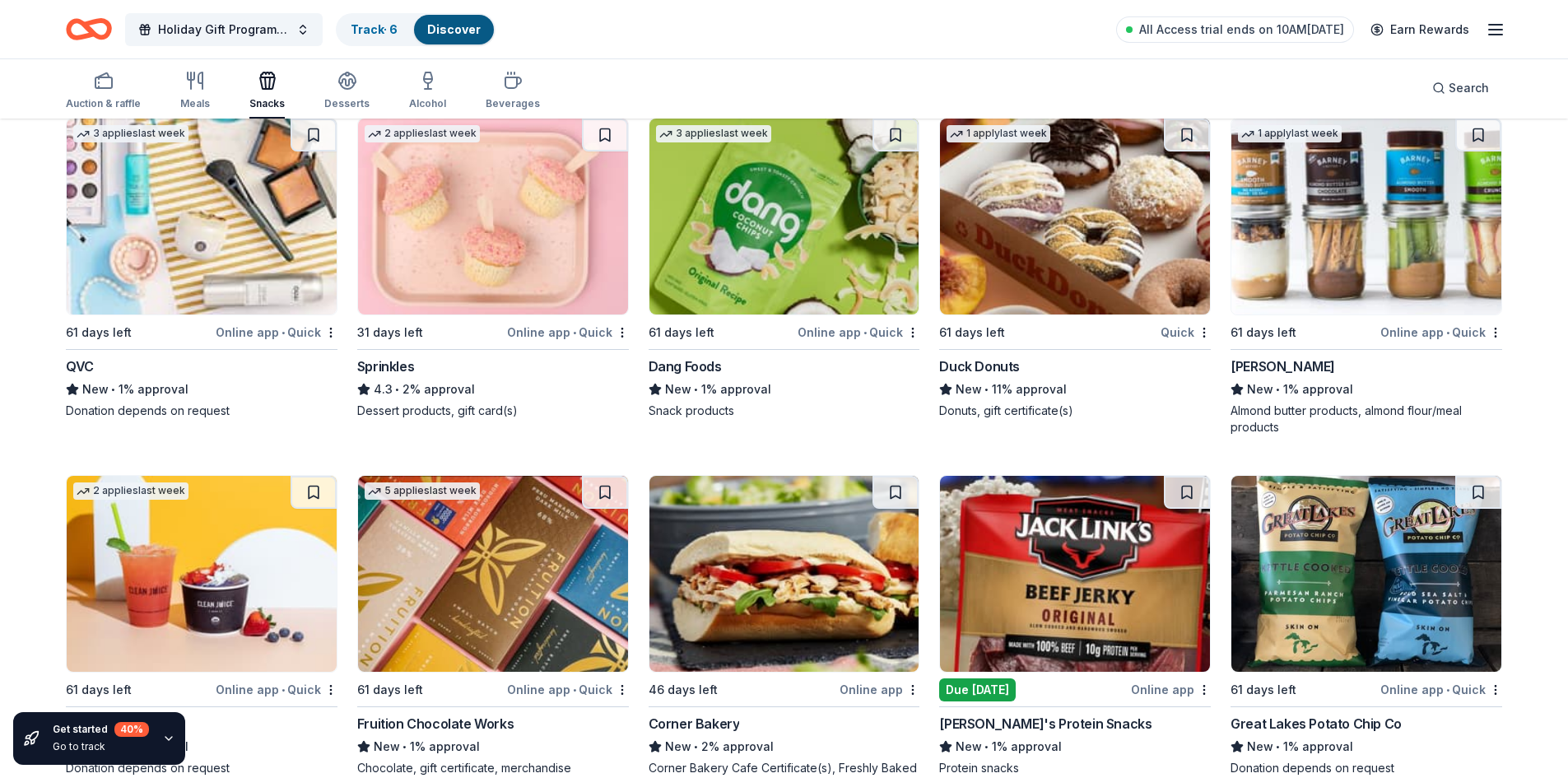
scroll to position [4814, 0]
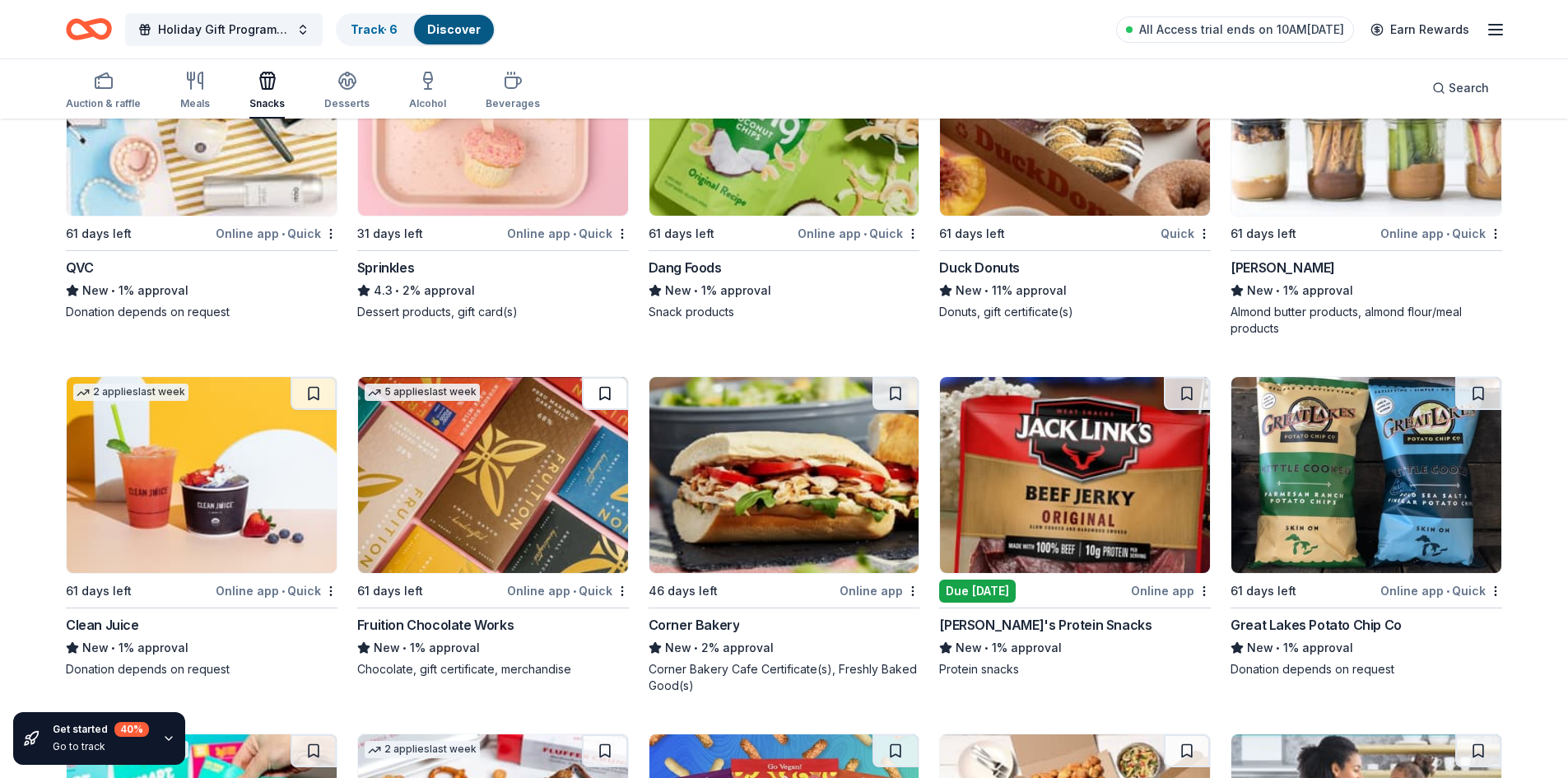
click at [604, 386] on button at bounding box center [605, 394] width 46 height 33
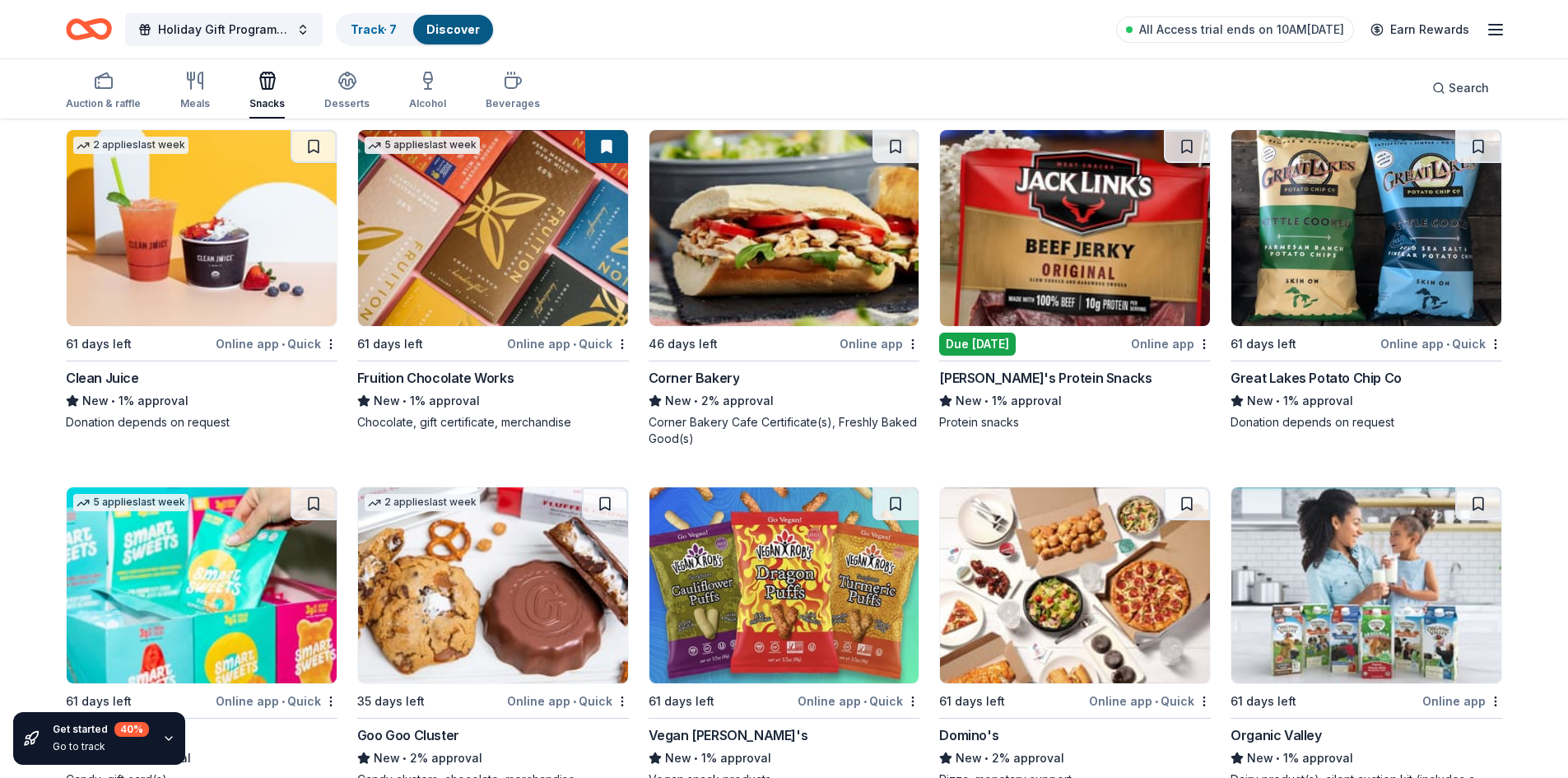
scroll to position [5144, 0]
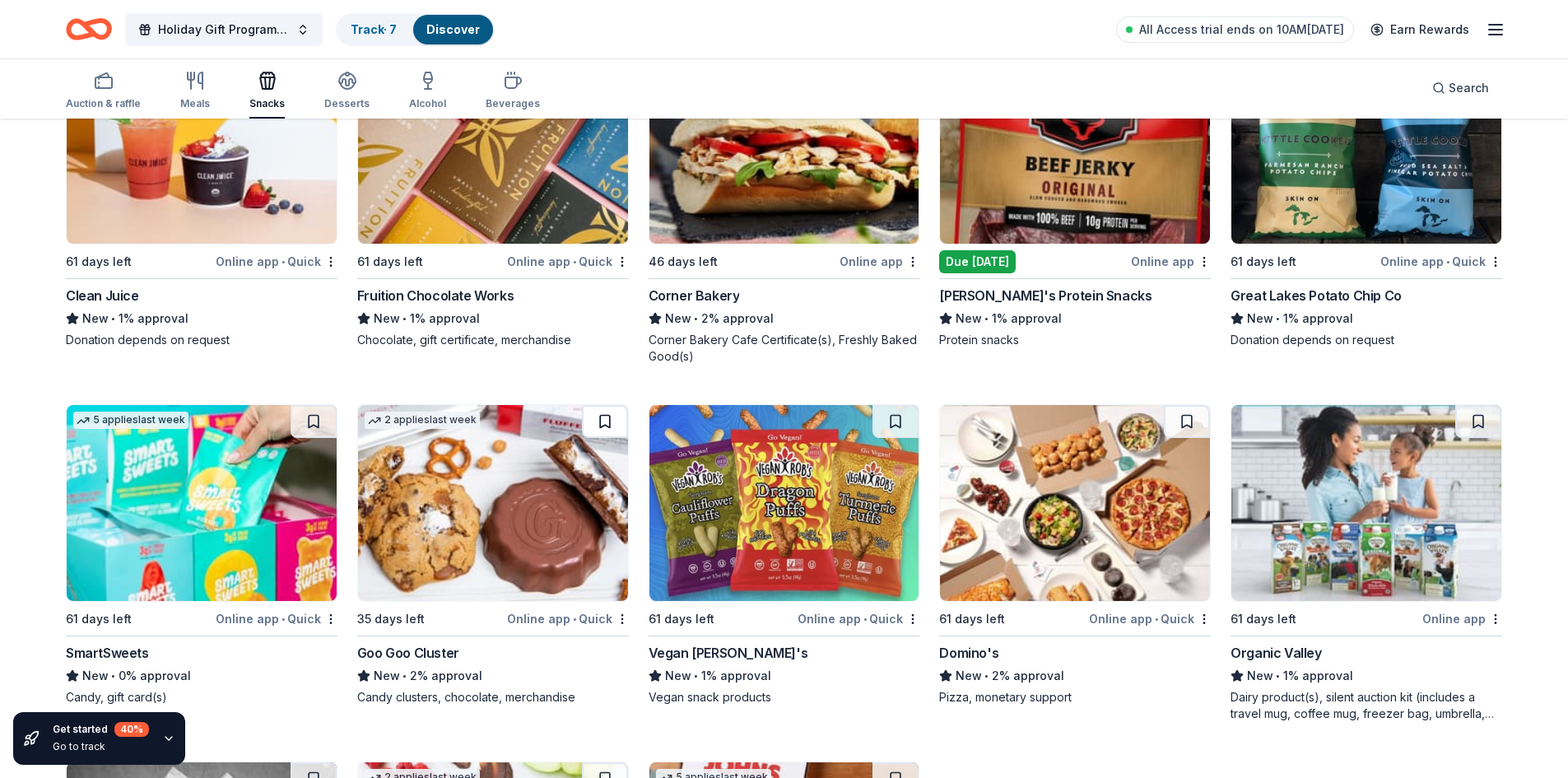
click at [607, 427] on button at bounding box center [605, 422] width 46 height 33
click at [312, 419] on button at bounding box center [313, 422] width 46 height 33
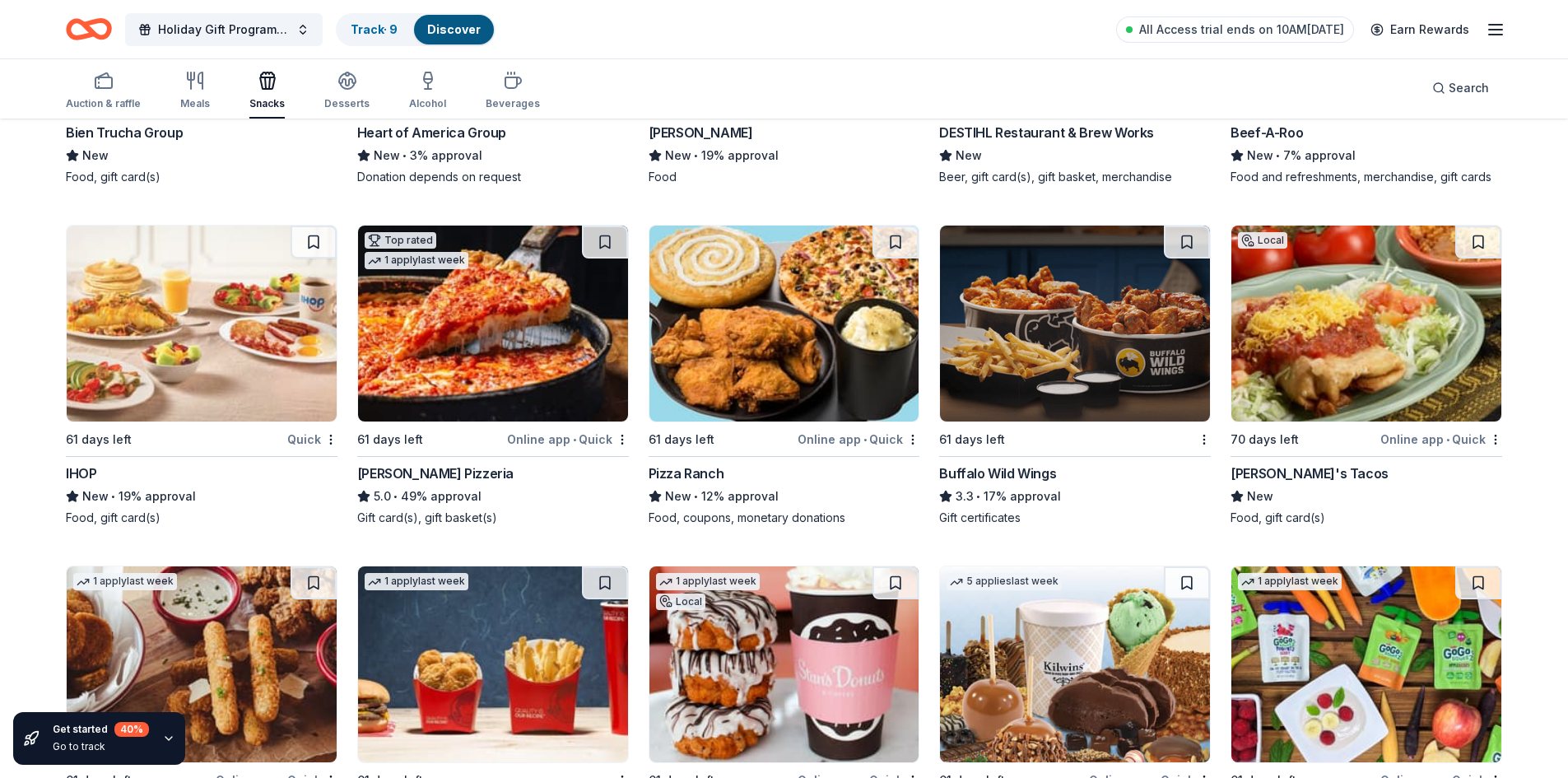
scroll to position [2991, 0]
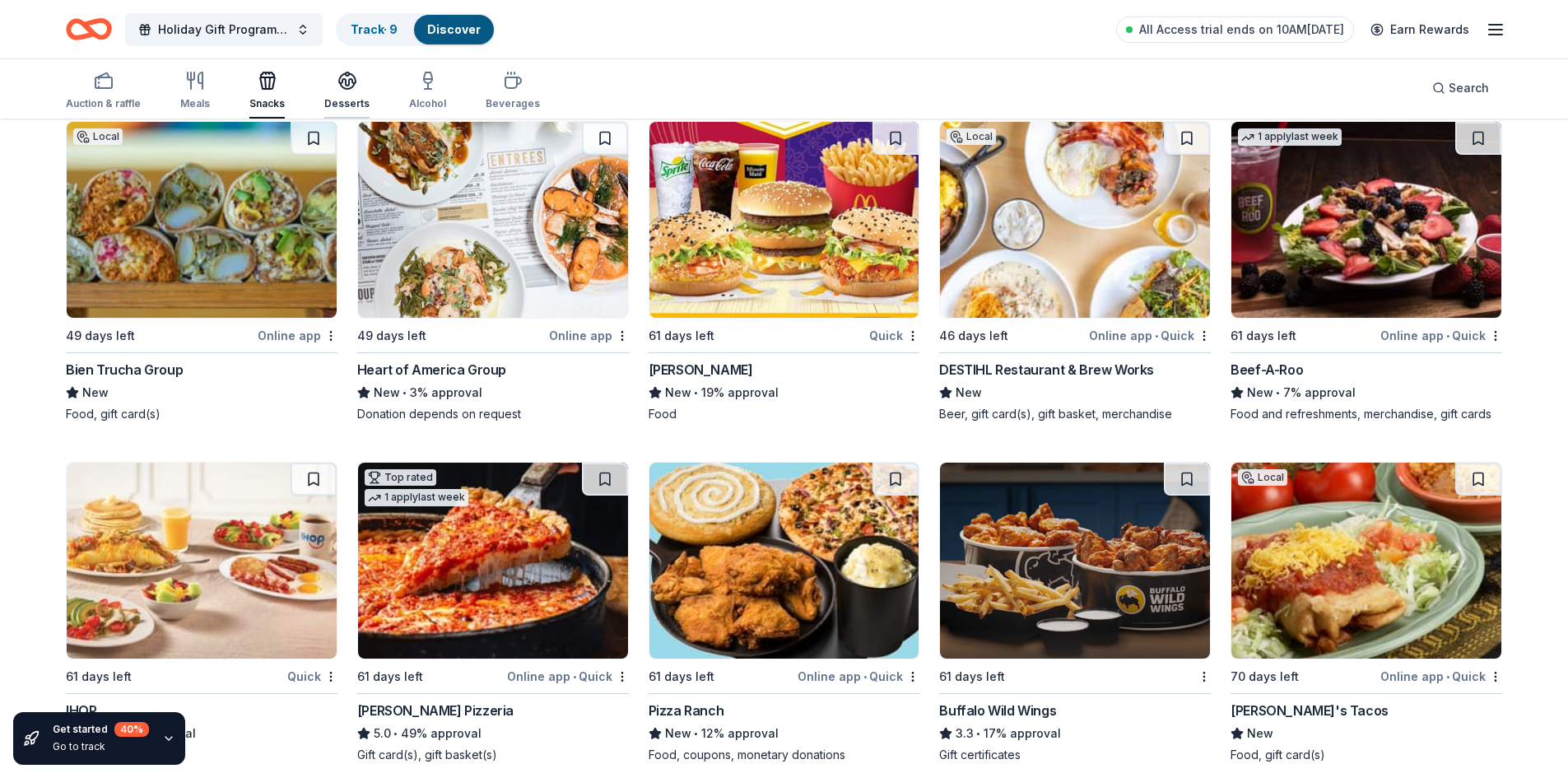
click at [356, 99] on div "Desserts" at bounding box center [347, 104] width 46 height 14
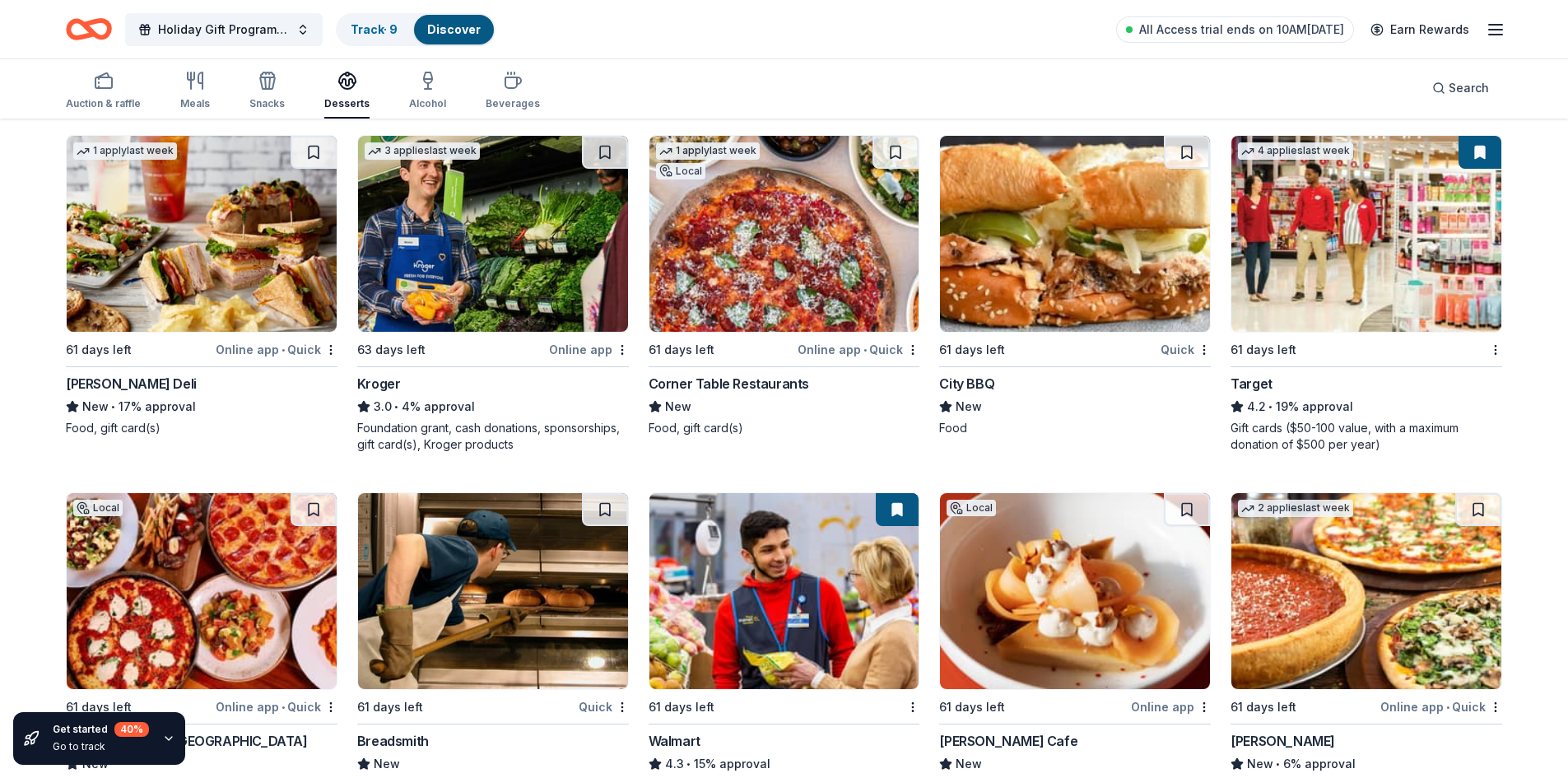
scroll to position [1578, 0]
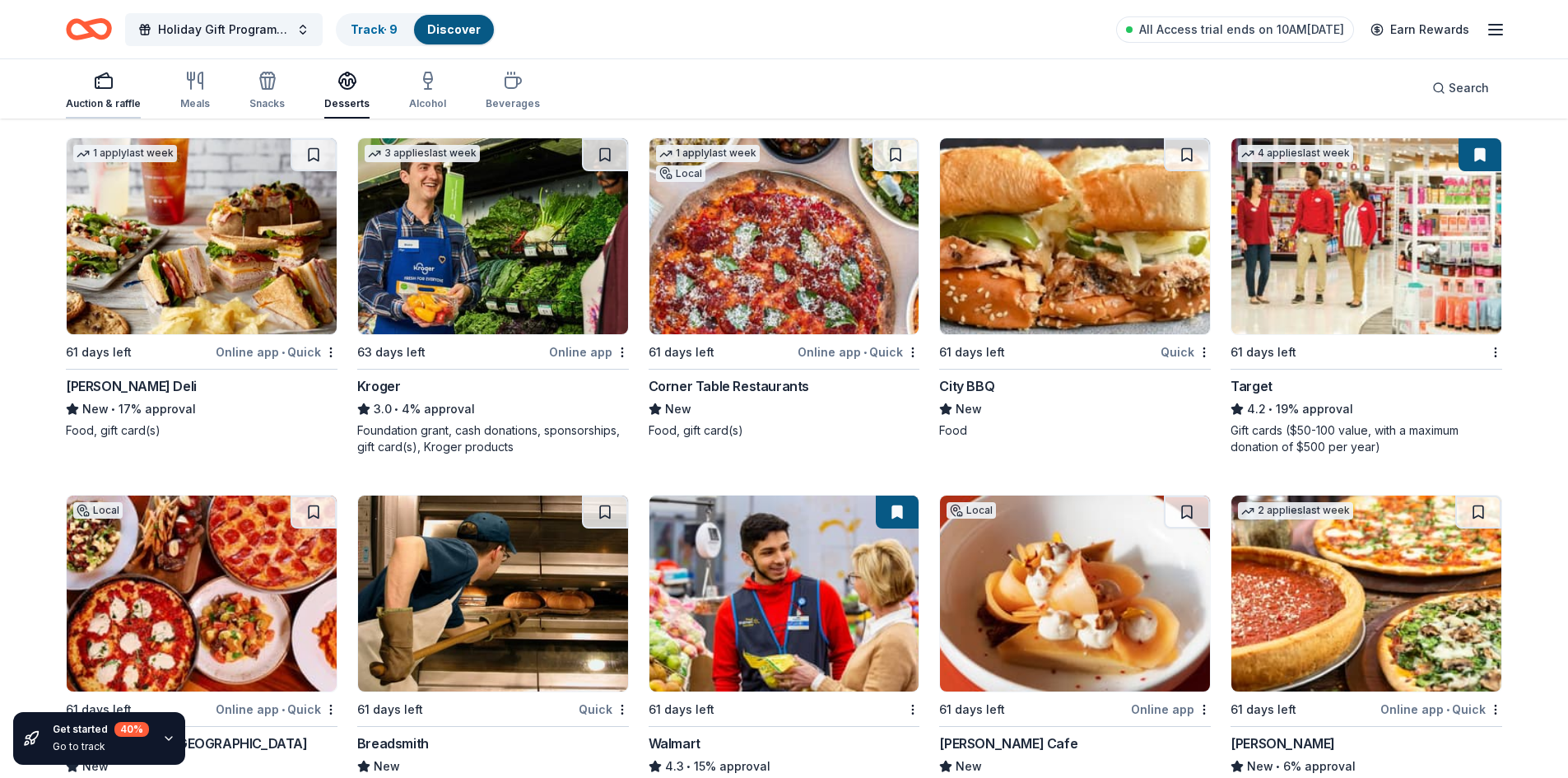
click at [119, 114] on button "Auction & raffle" at bounding box center [103, 91] width 75 height 54
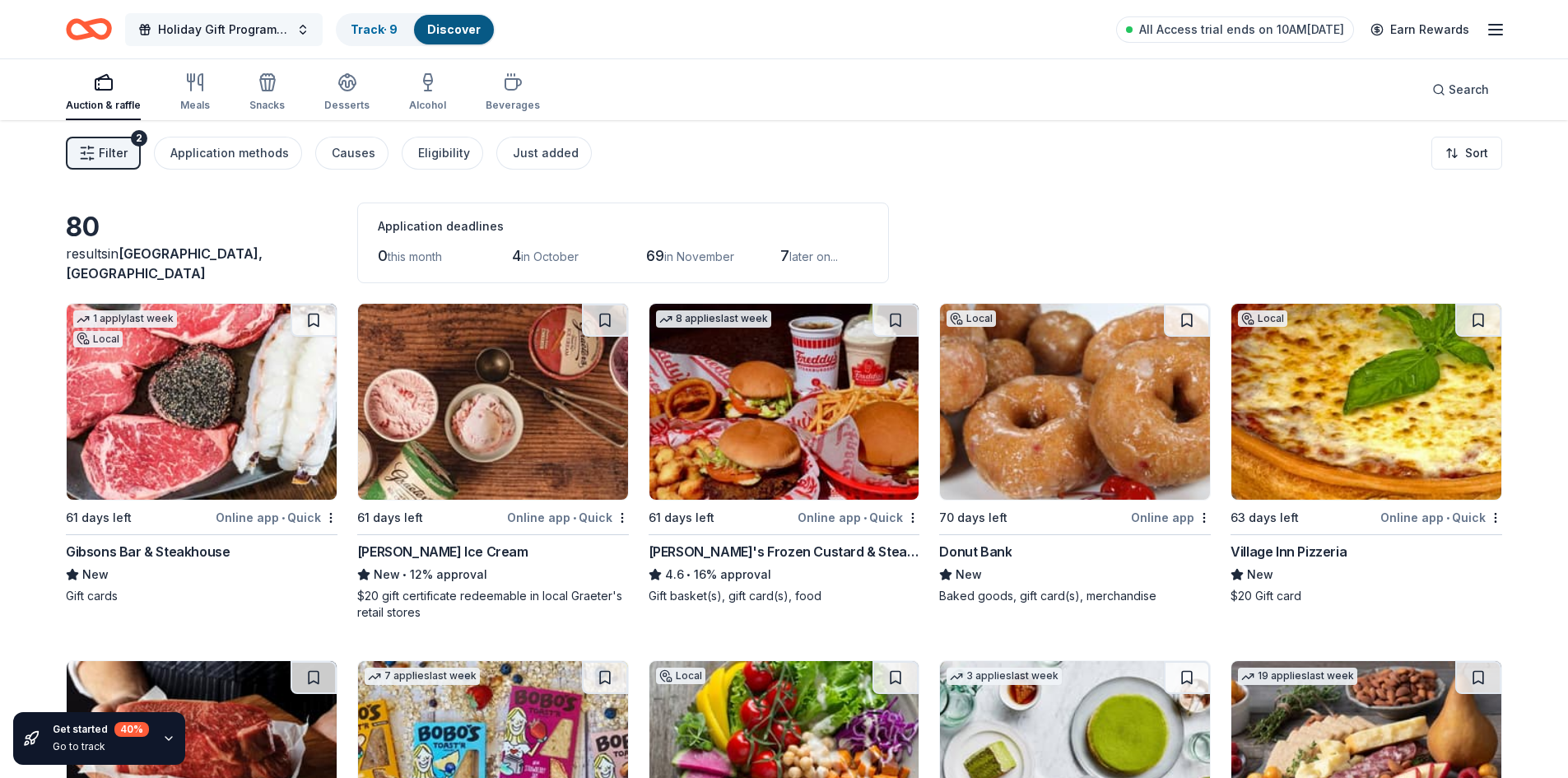
click at [262, 22] on span "Holiday Gift Program - Little Brothers – Friends of the Elderly" at bounding box center [224, 29] width 131 height 19
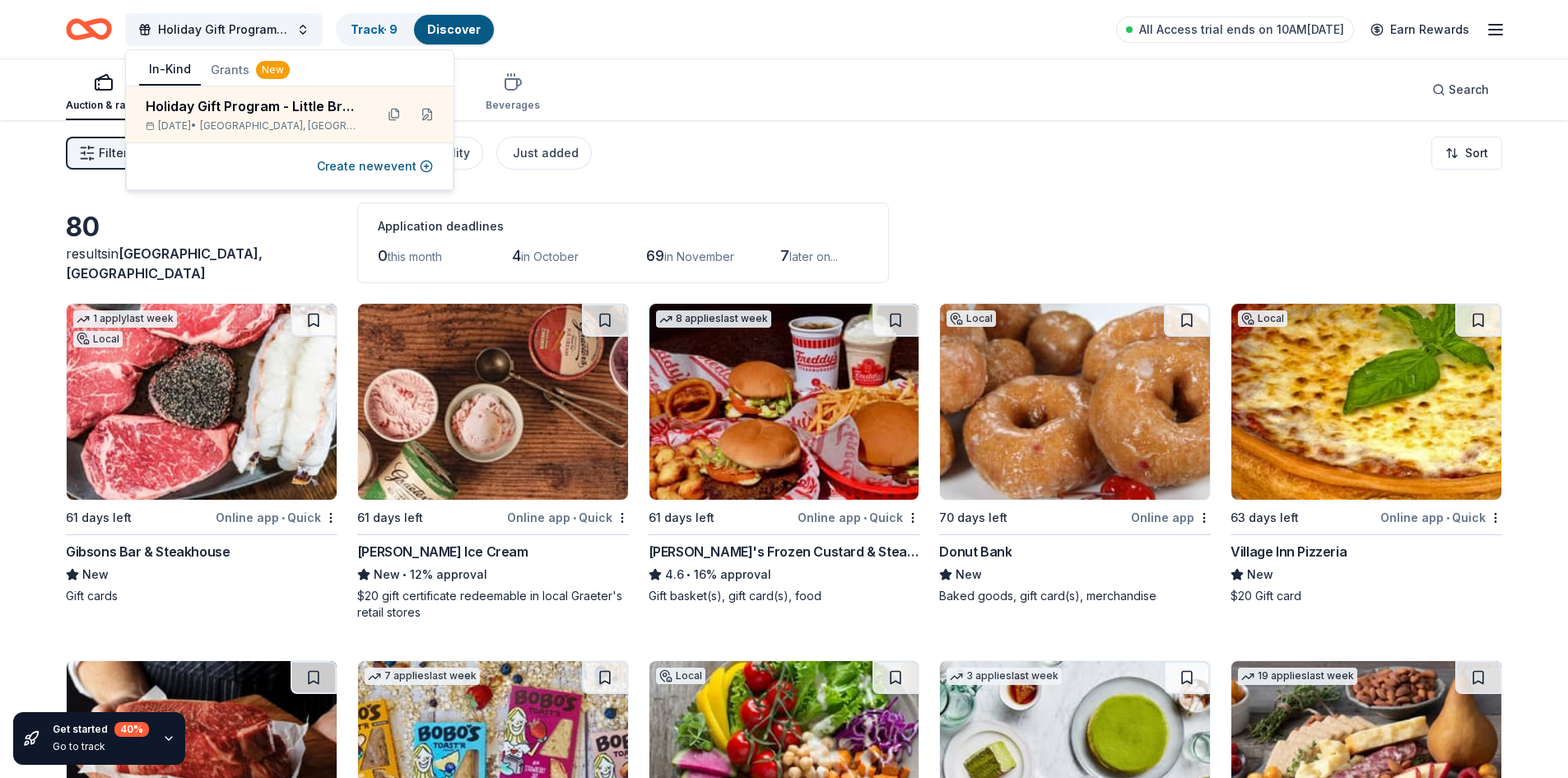
click at [244, 72] on button "Grants New" at bounding box center [251, 70] width 99 height 29
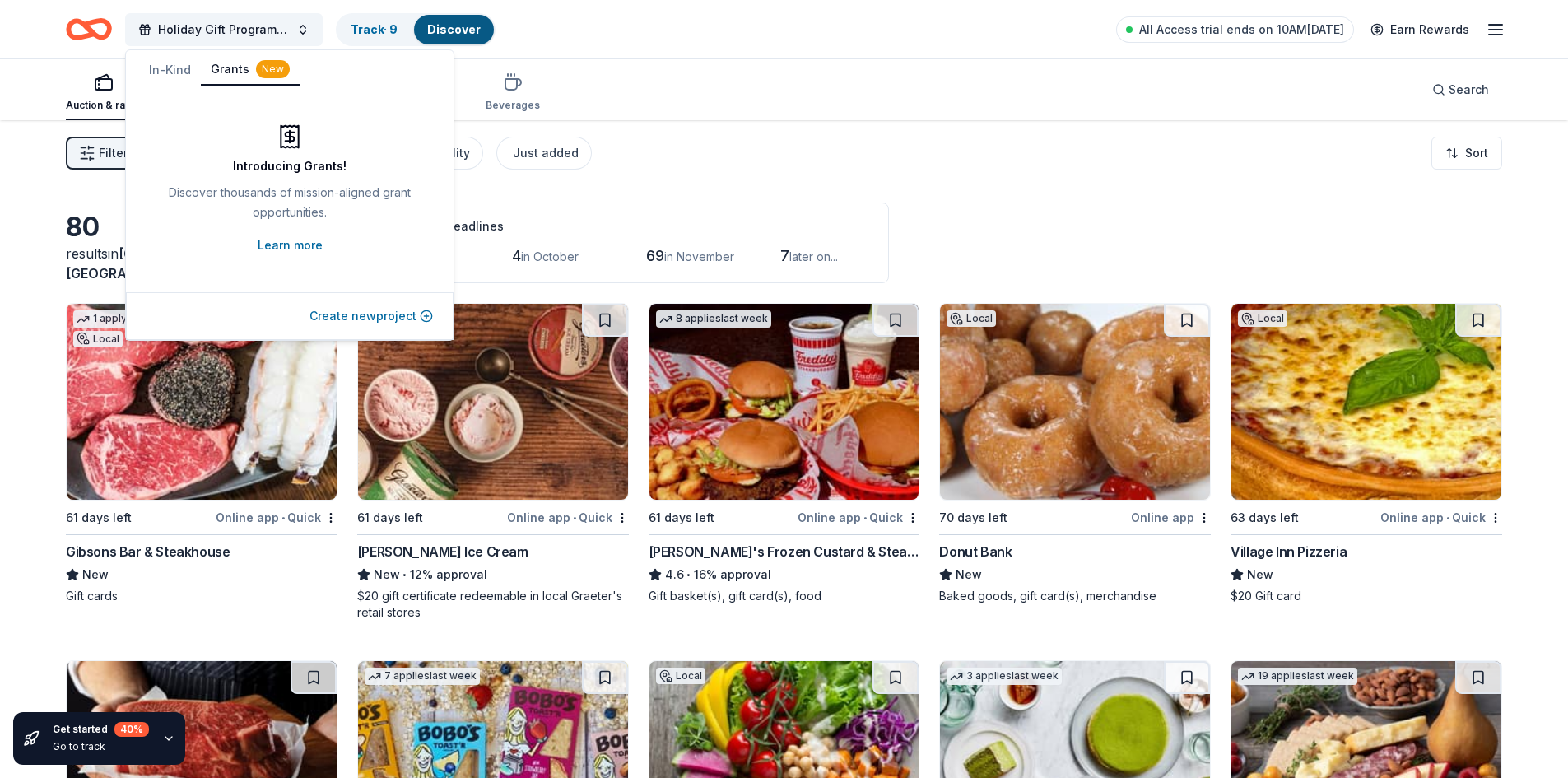
click at [333, 312] on button "Create new project" at bounding box center [370, 316] width 123 height 19
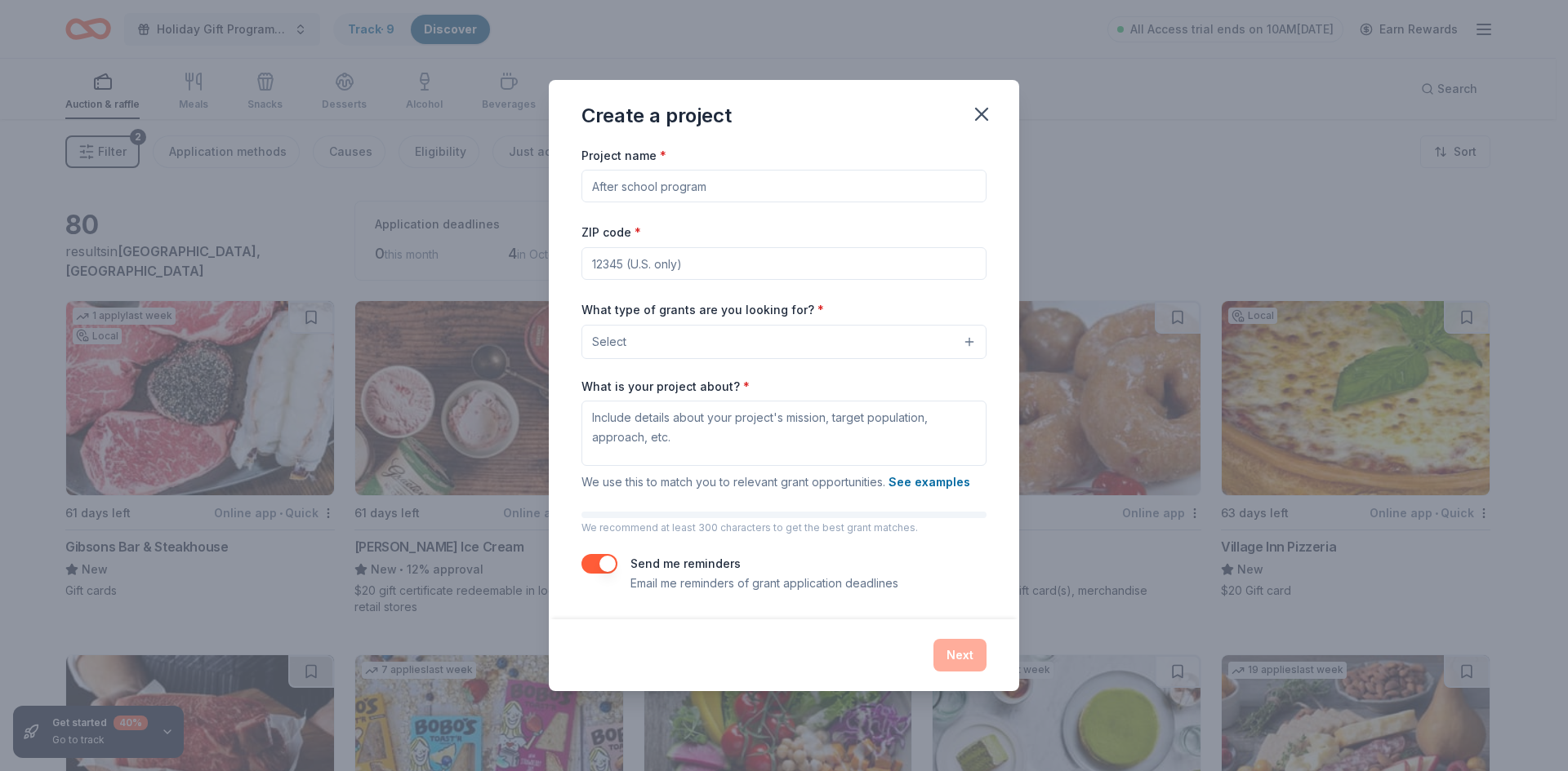
click at [708, 199] on input "Project name *" at bounding box center [784, 186] width 405 height 33
paste input "Holiday Gift Program Donation request"
type input "Holiday Gift Program Donation request"
click at [690, 267] on input "ZIP code *" at bounding box center [784, 264] width 405 height 33
type input "60607"
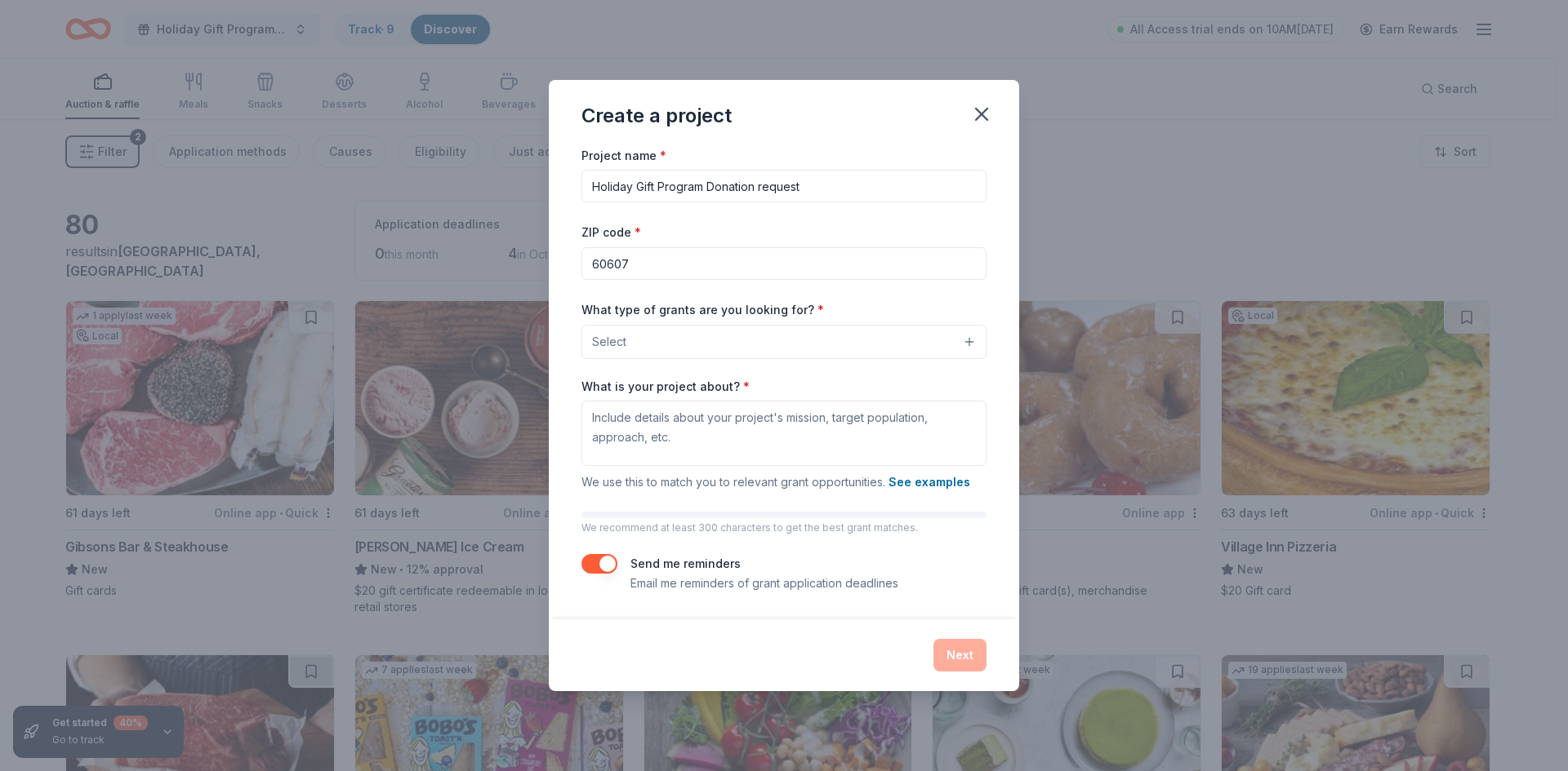
click at [675, 338] on button "Select" at bounding box center [784, 342] width 405 height 35
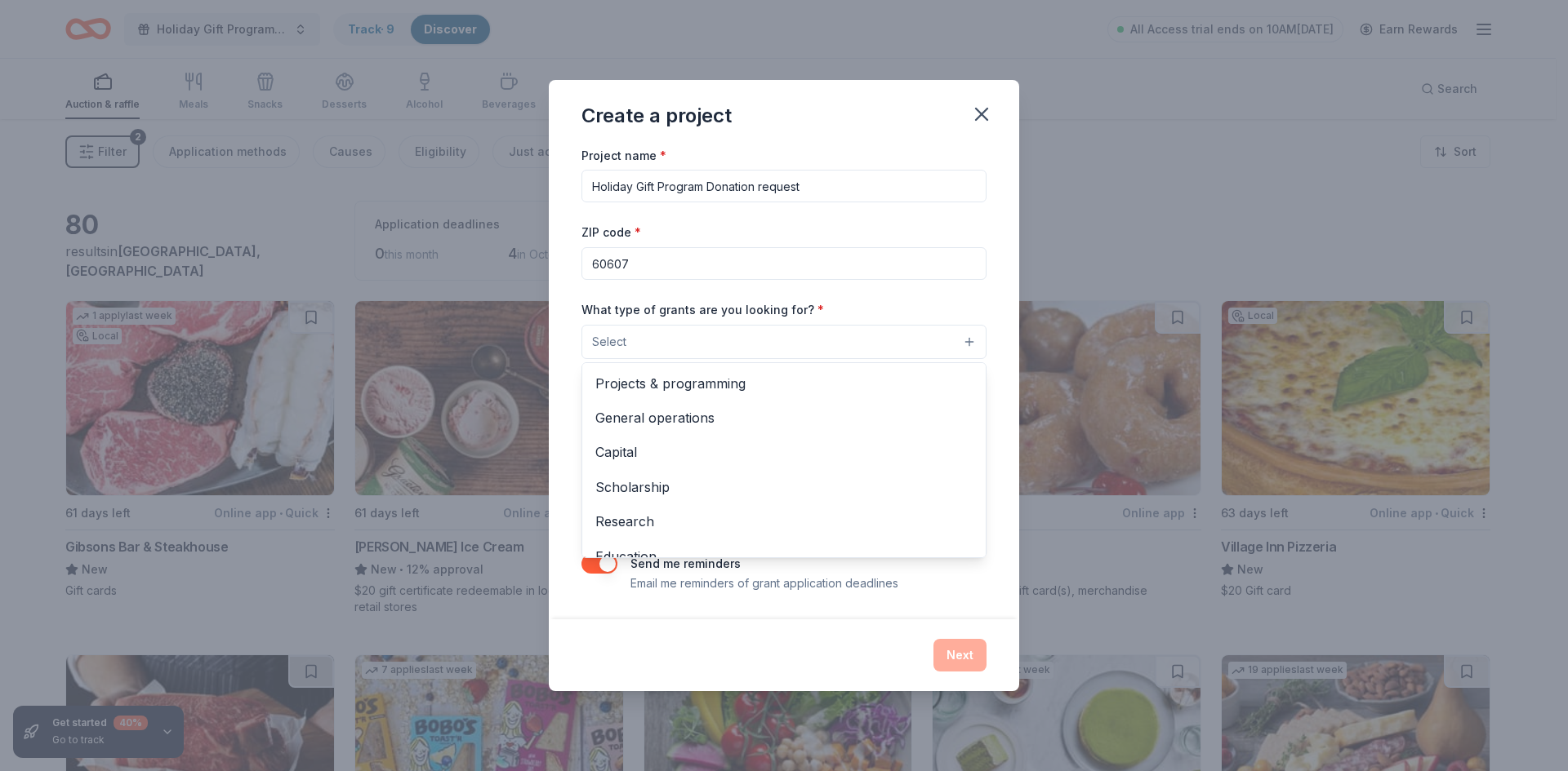
click at [670, 381] on span "Projects & programming" at bounding box center [783, 384] width 377 height 21
click at [824, 298] on div "Project name * Holiday Gift Program Donation request ZIP code * 60607 What type…" at bounding box center [784, 369] width 405 height 449
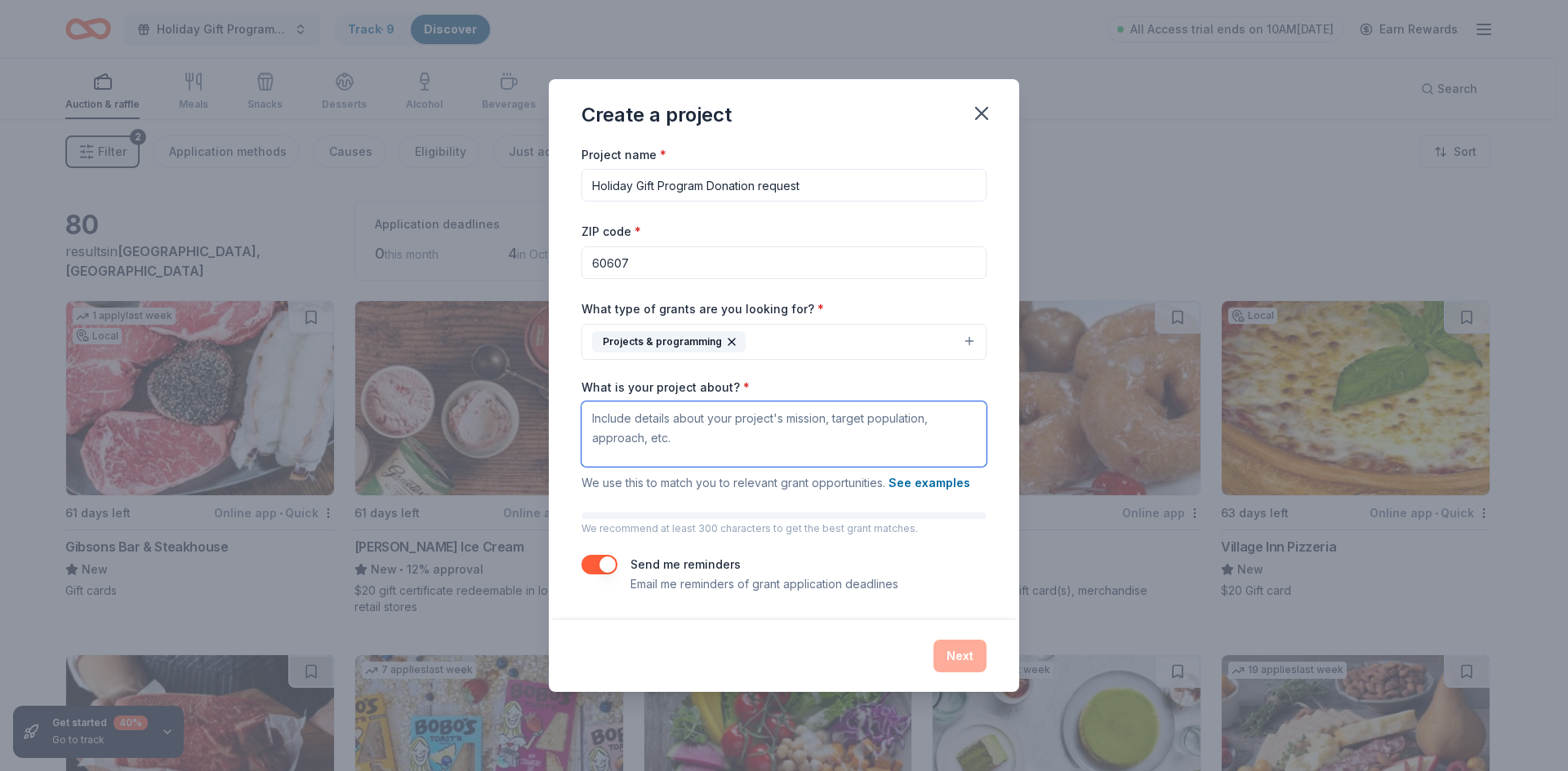
click at [657, 449] on textarea "What is your project about? *" at bounding box center [784, 435] width 405 height 66
click at [609, 423] on textarea "What is your project about? *" at bounding box center [784, 435] width 405 height 66
paste textarea "Hello Friends! My name is Mamayan and I work as the Holiday Gift Program Coordi…"
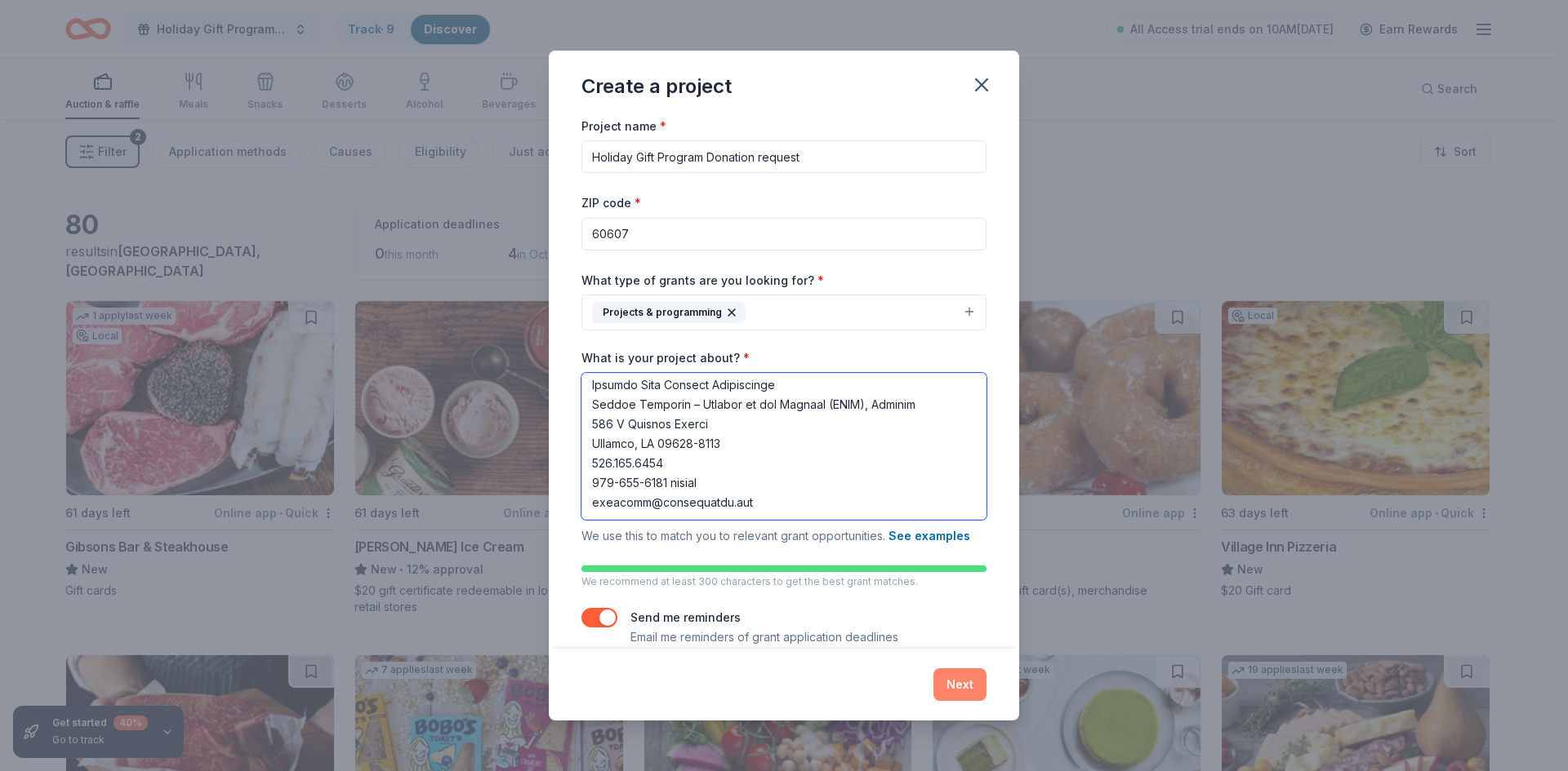
type textarea "Hello Friends! My name is Mamayan and I work as the Holiday Gift Program Coordi…"
click at [971, 684] on button "Next" at bounding box center [960, 684] width 53 height 33
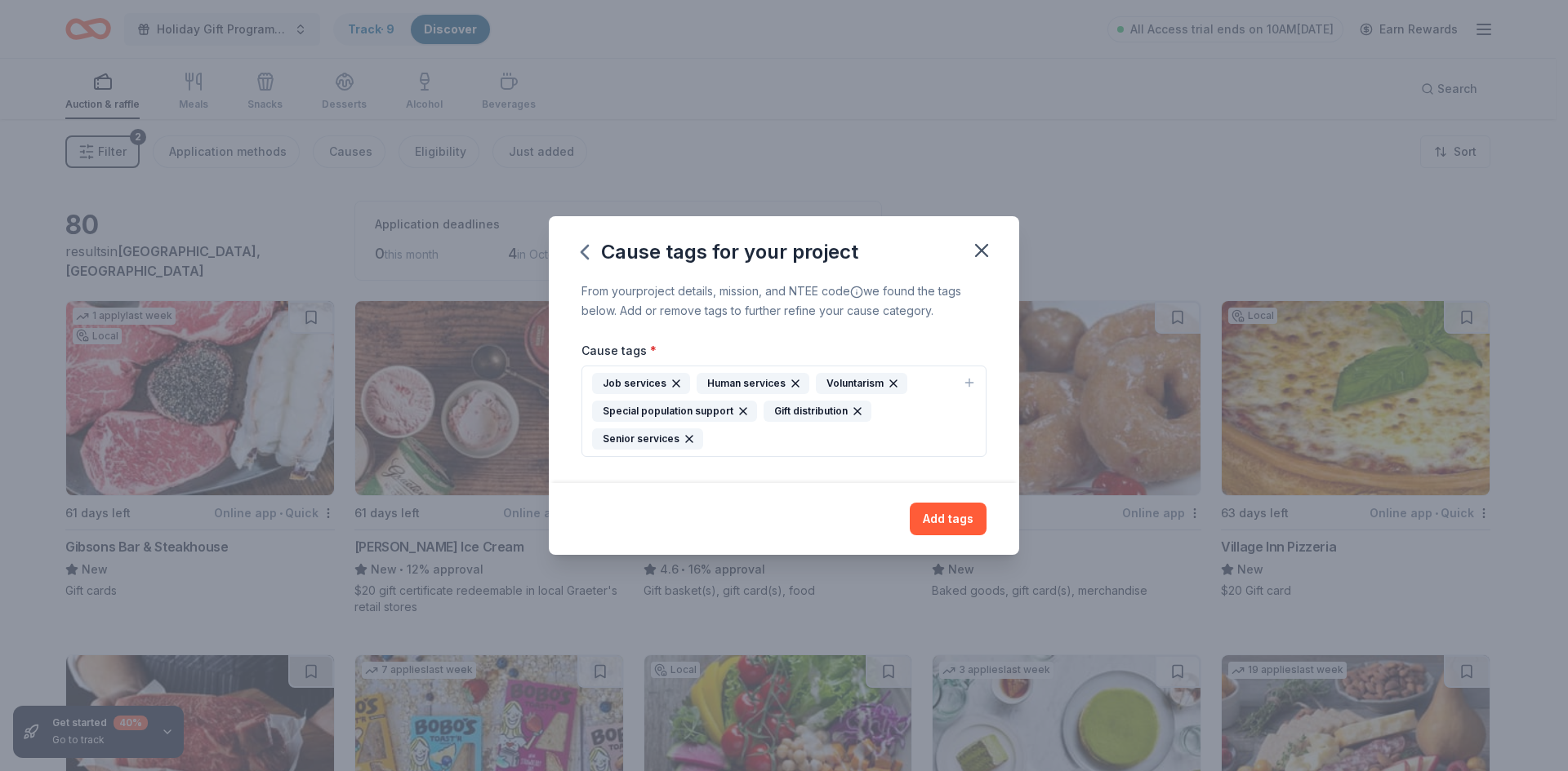
click at [1270, 144] on div "Cause tags for your project From your project details, mission, and NTEE code w…" at bounding box center [784, 386] width 1568 height 771
click at [780, 413] on div "Gift distribution" at bounding box center [818, 412] width 108 height 21
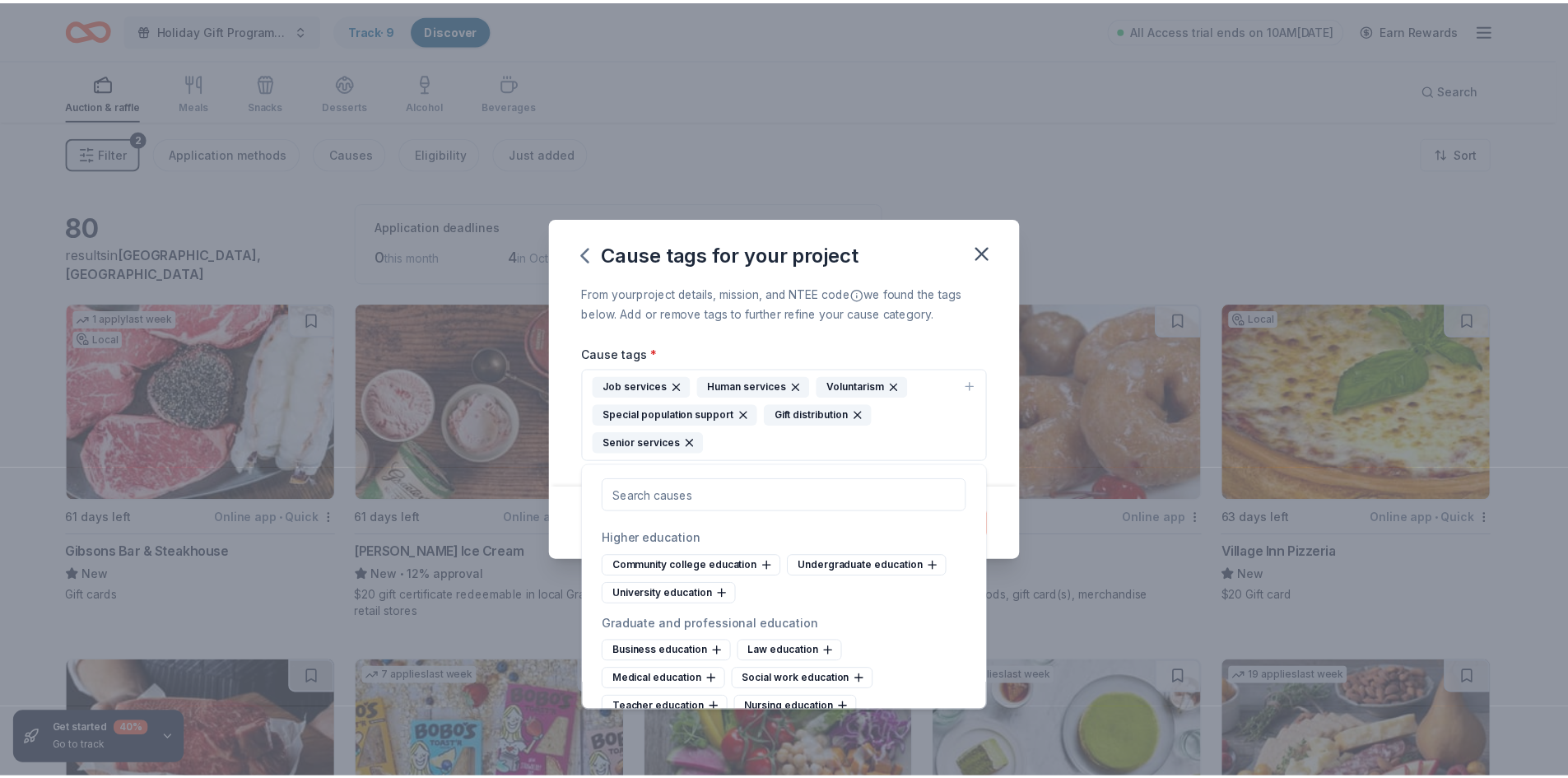
scroll to position [1071, 0]
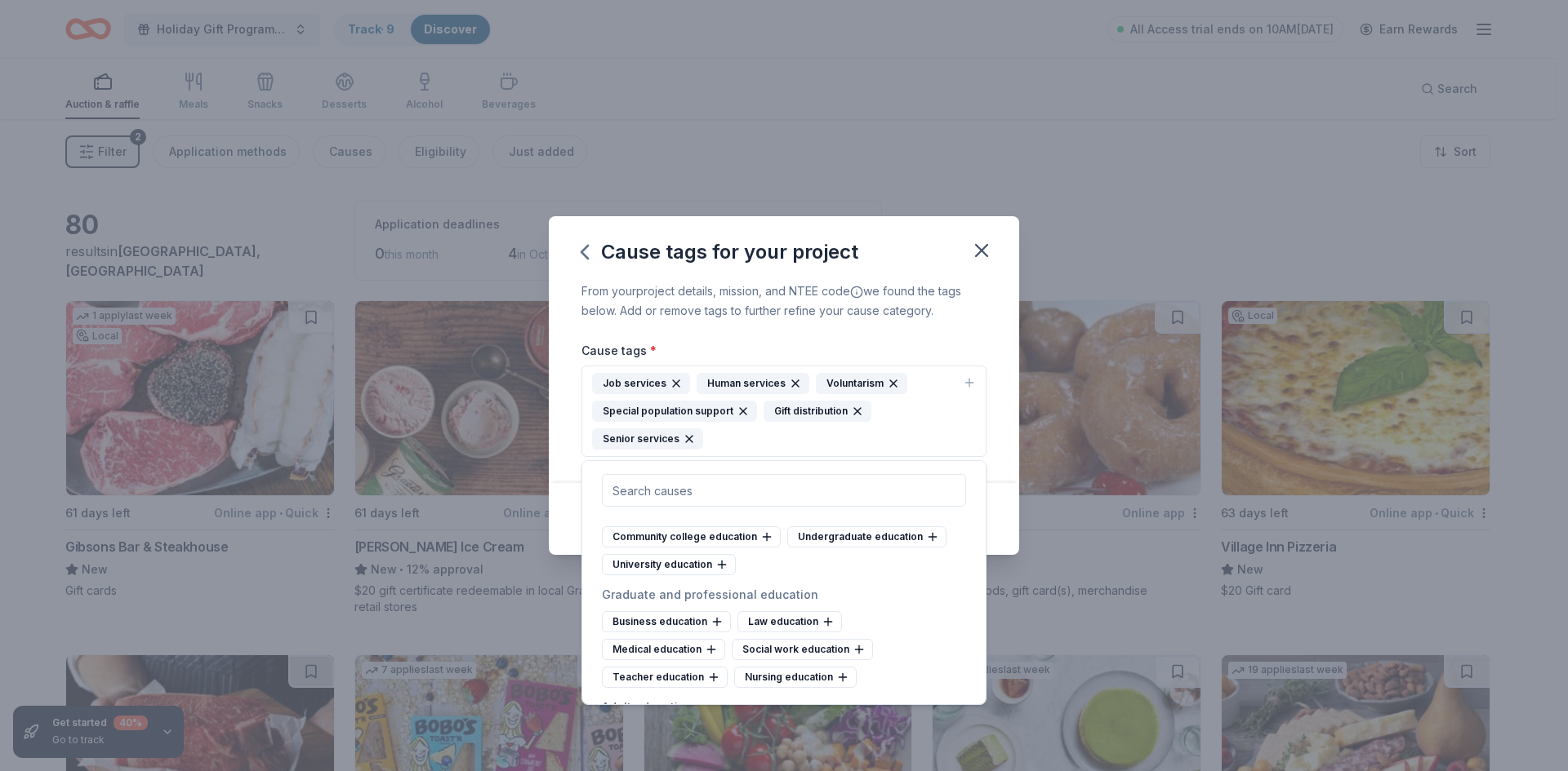
click at [642, 444] on div "Senior services" at bounding box center [647, 439] width 111 height 21
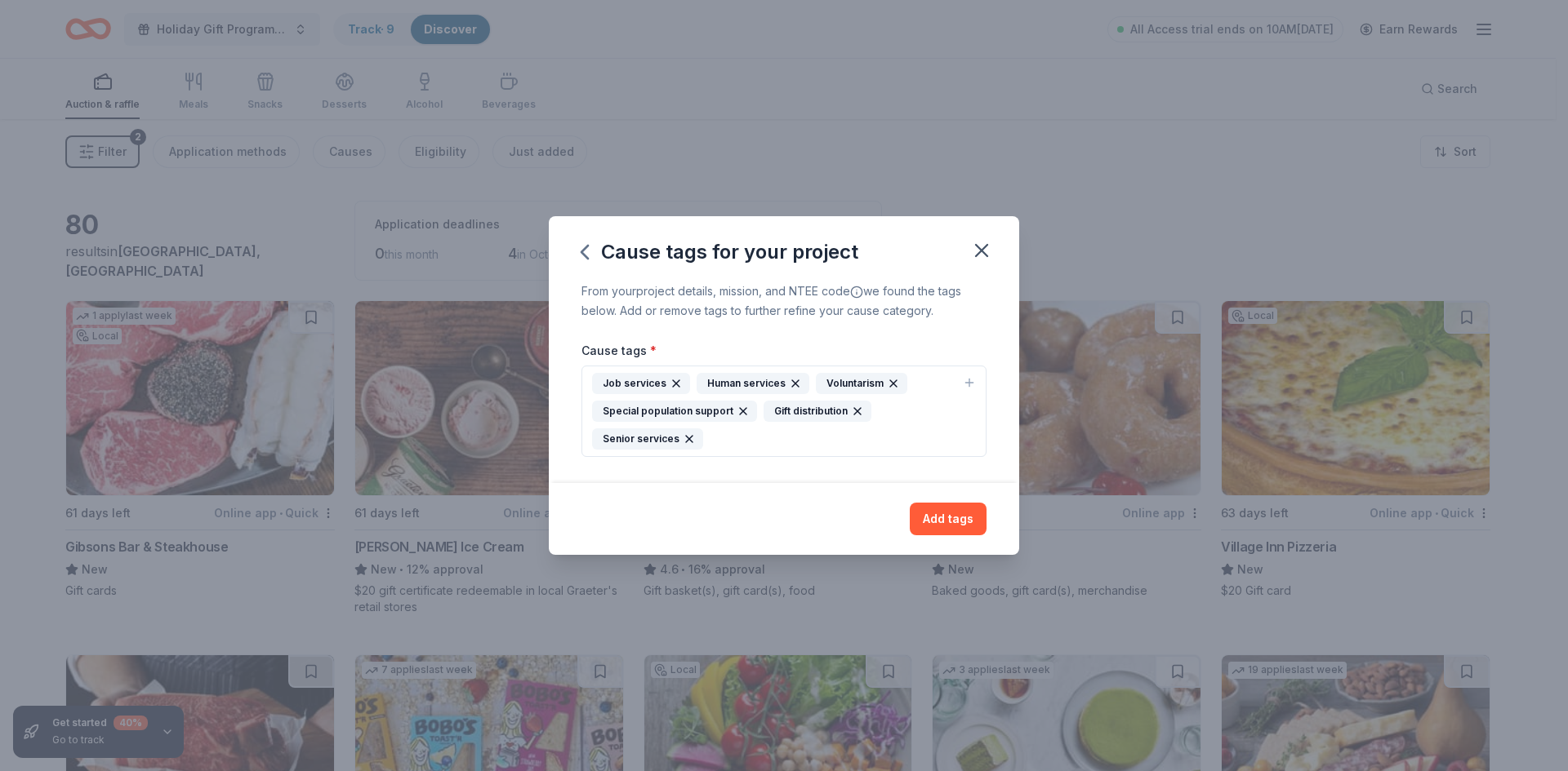
click at [790, 386] on icon "button" at bounding box center [796, 384] width 14 height 13
click at [768, 390] on icon "button" at bounding box center [774, 384] width 14 height 13
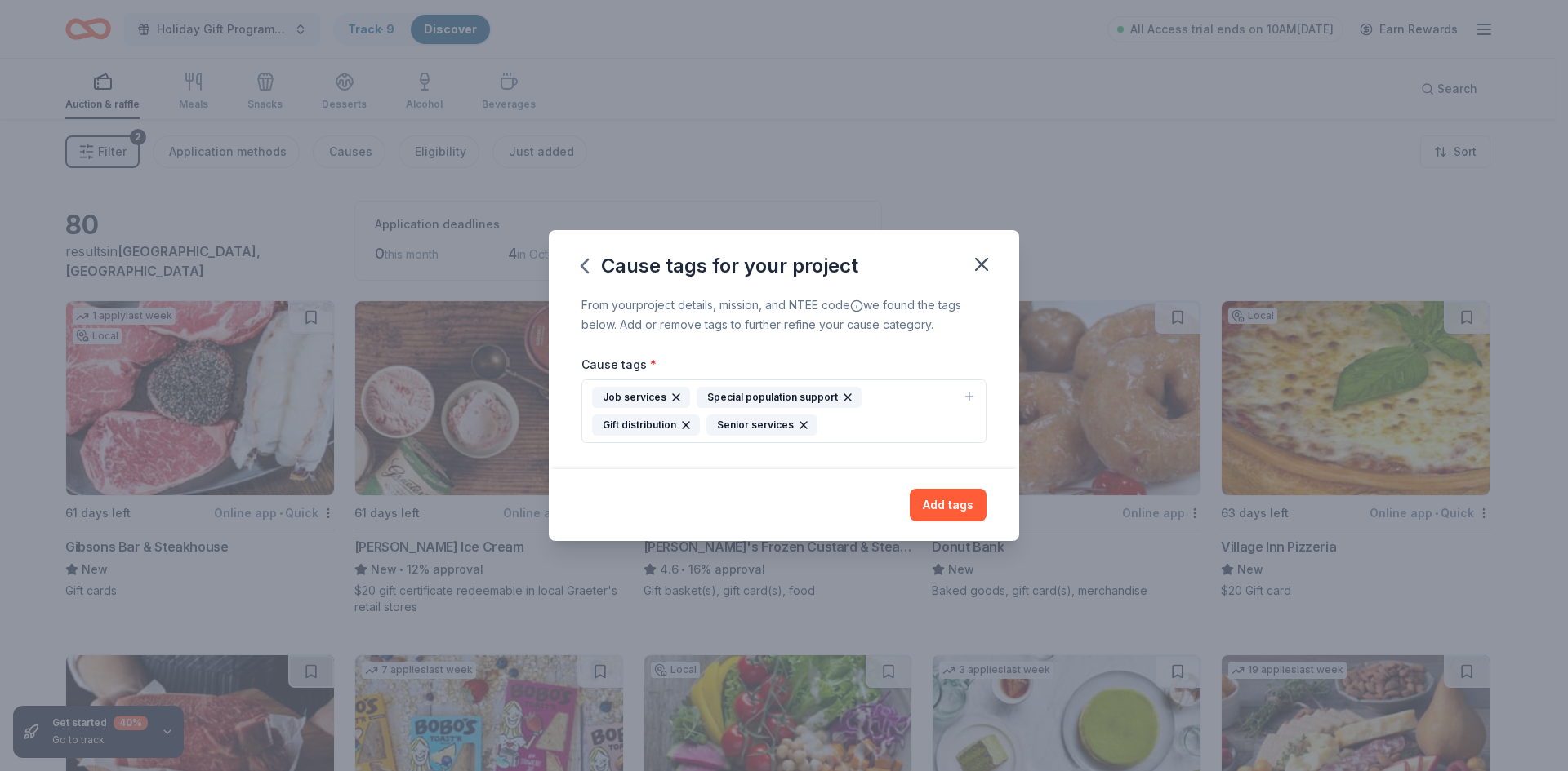
click at [674, 400] on icon "button" at bounding box center [676, 398] width 14 height 13
click at [934, 499] on button "Add tags" at bounding box center [948, 505] width 77 height 33
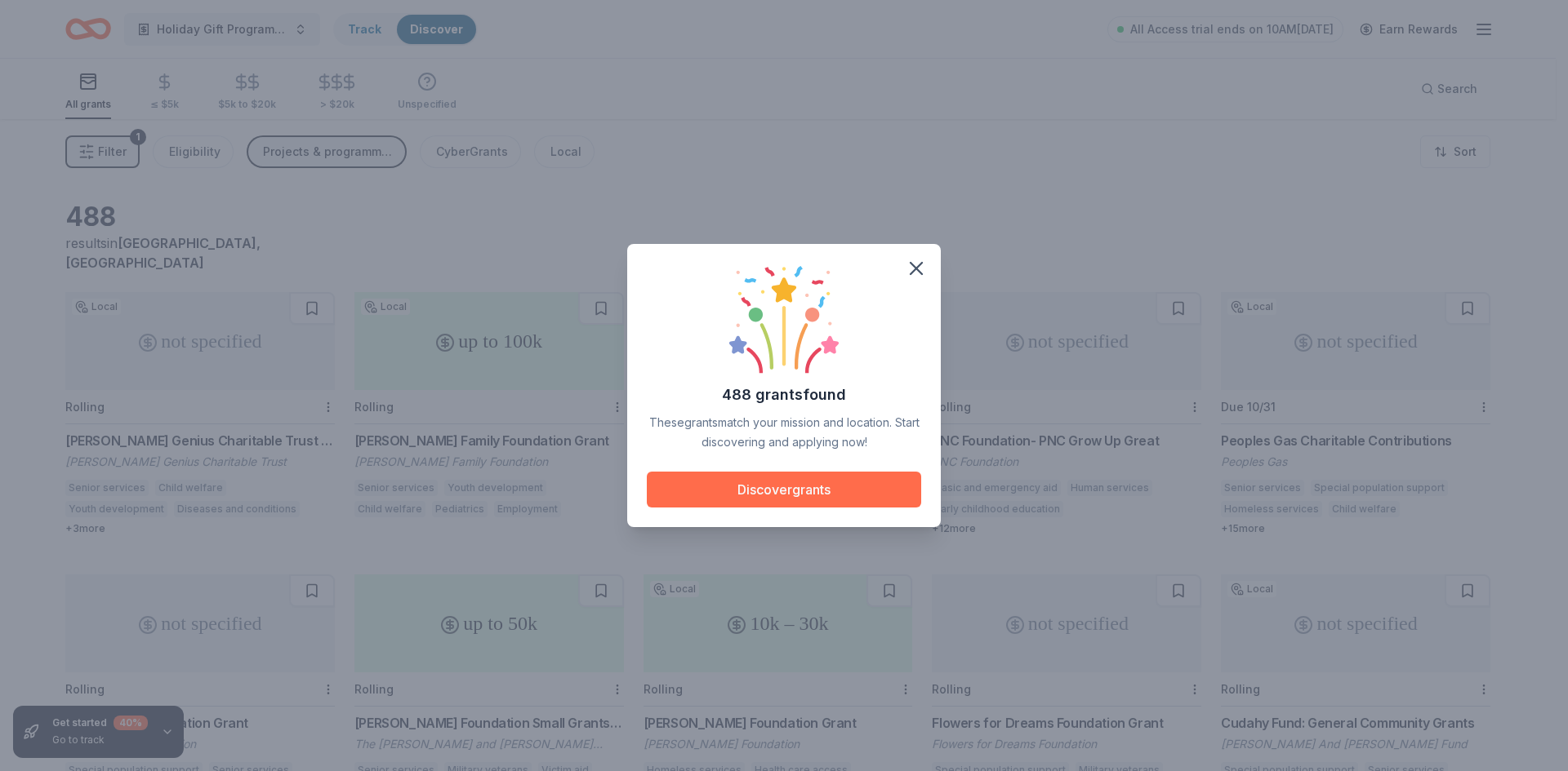
click at [727, 498] on button "Discover grants" at bounding box center [784, 489] width 274 height 36
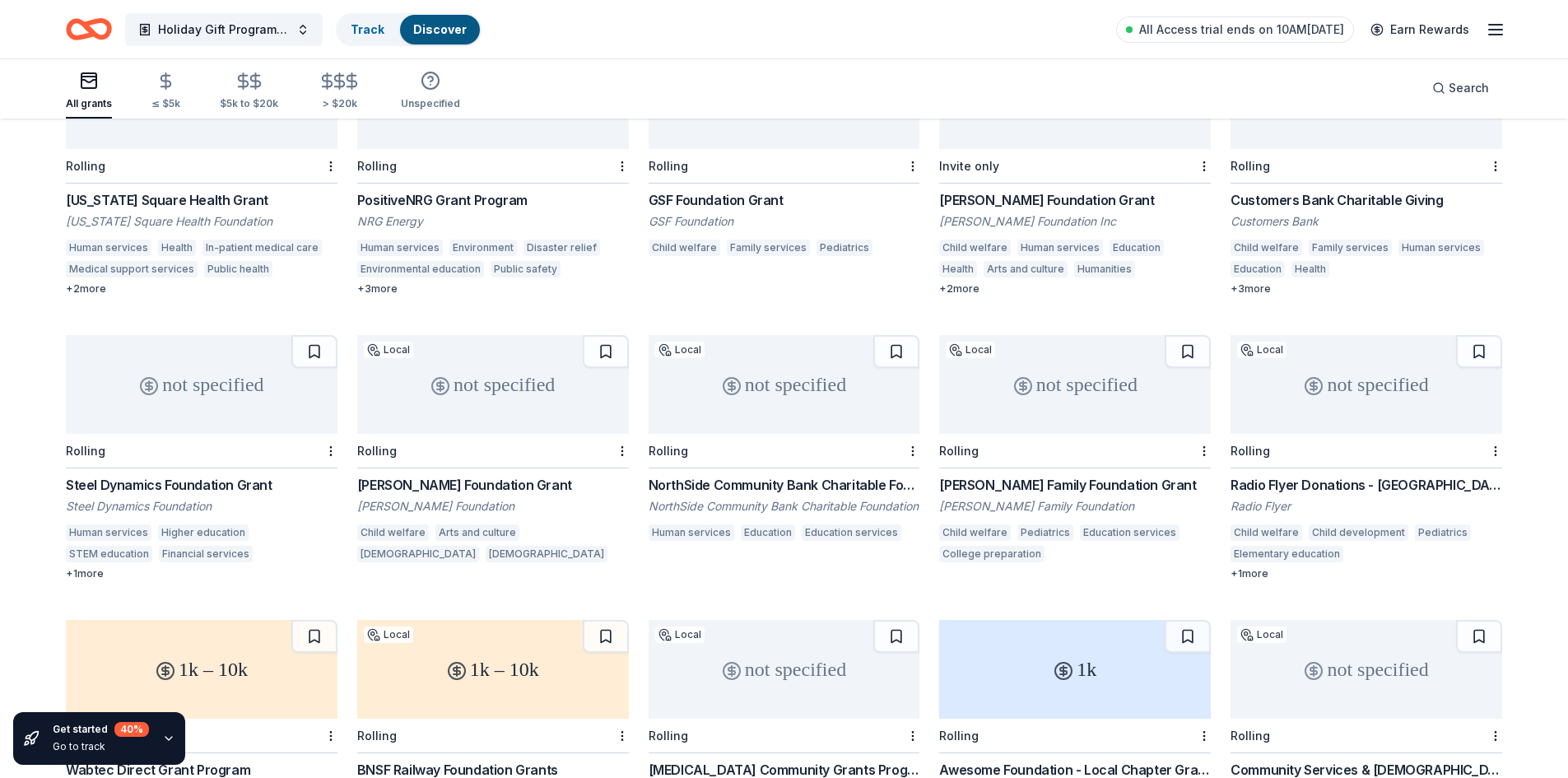
scroll to position [975, 0]
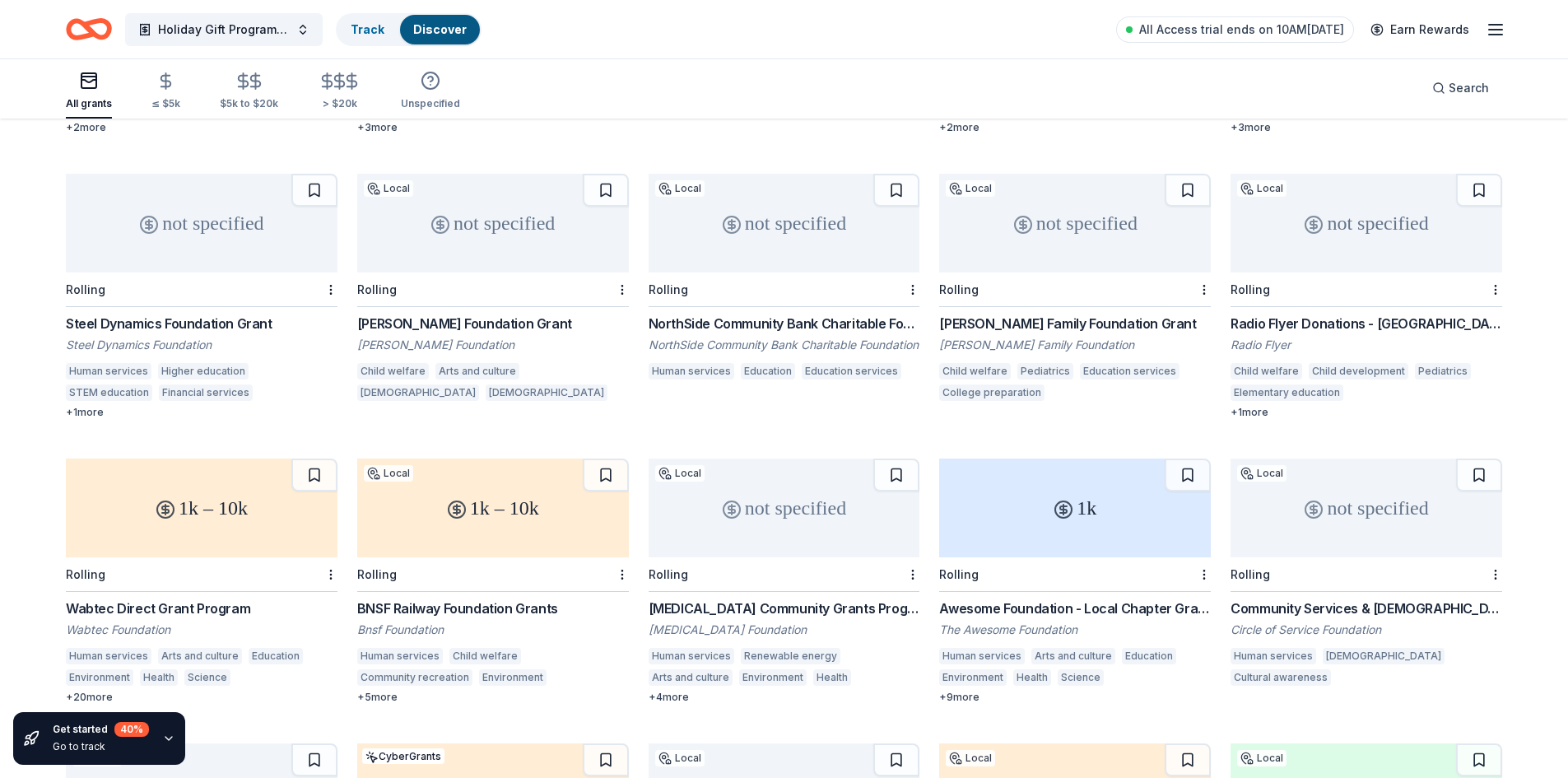
click at [1094, 523] on div "1k" at bounding box center [1074, 509] width 271 height 99
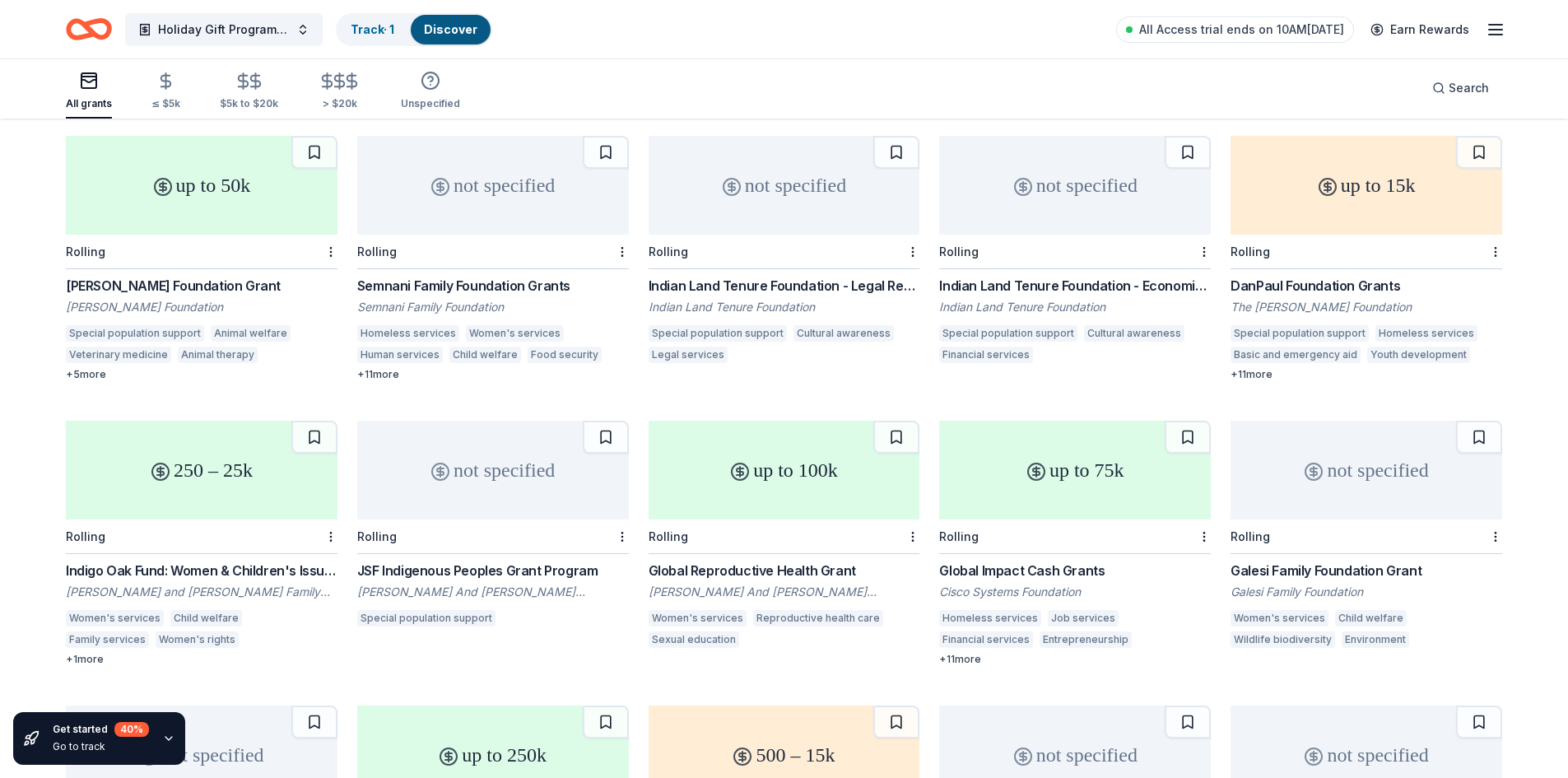
scroll to position [6172, 0]
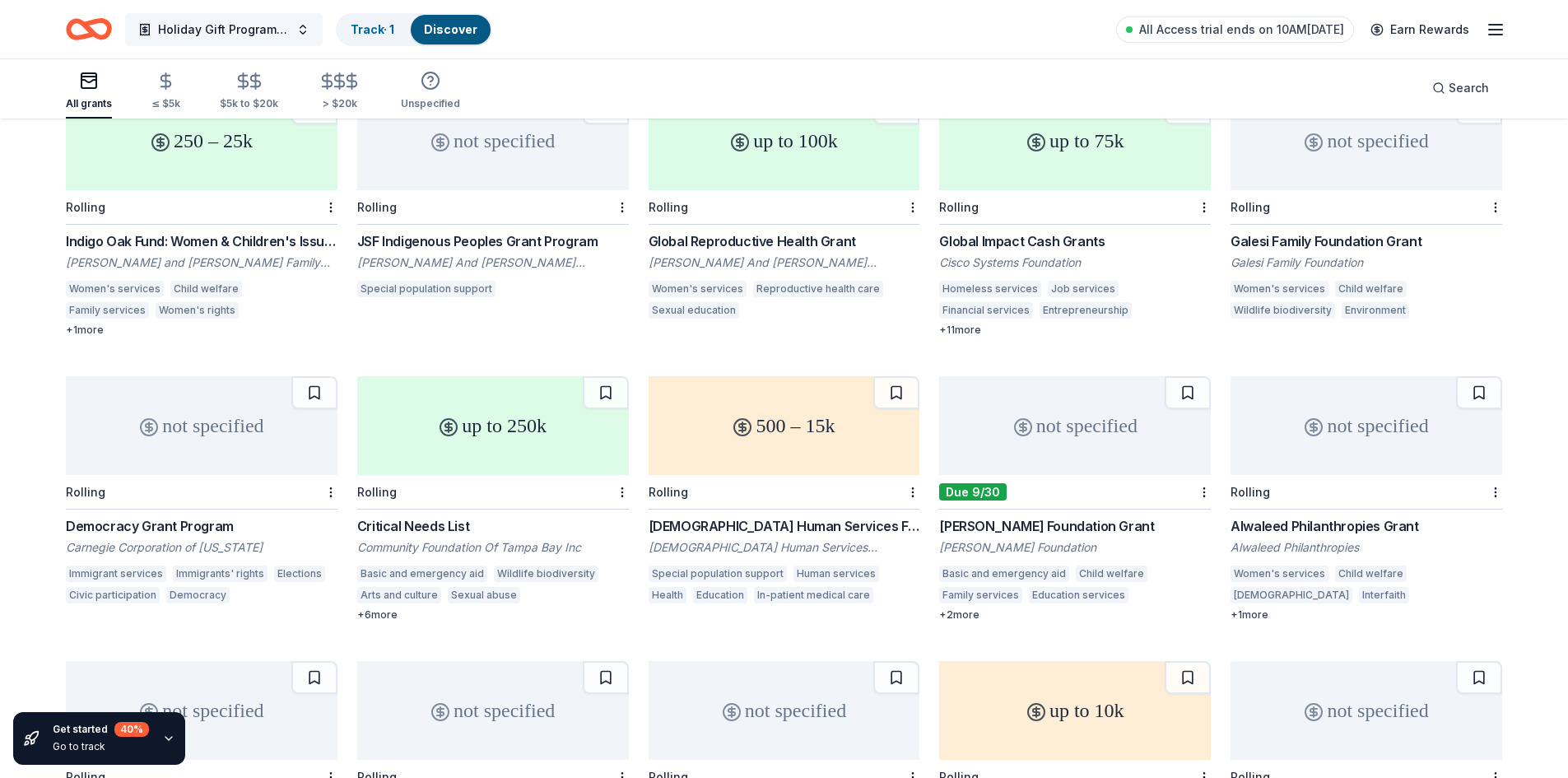
click at [309, 21] on button "Holiday Gift Program Donation request" at bounding box center [224, 30] width 197 height 33
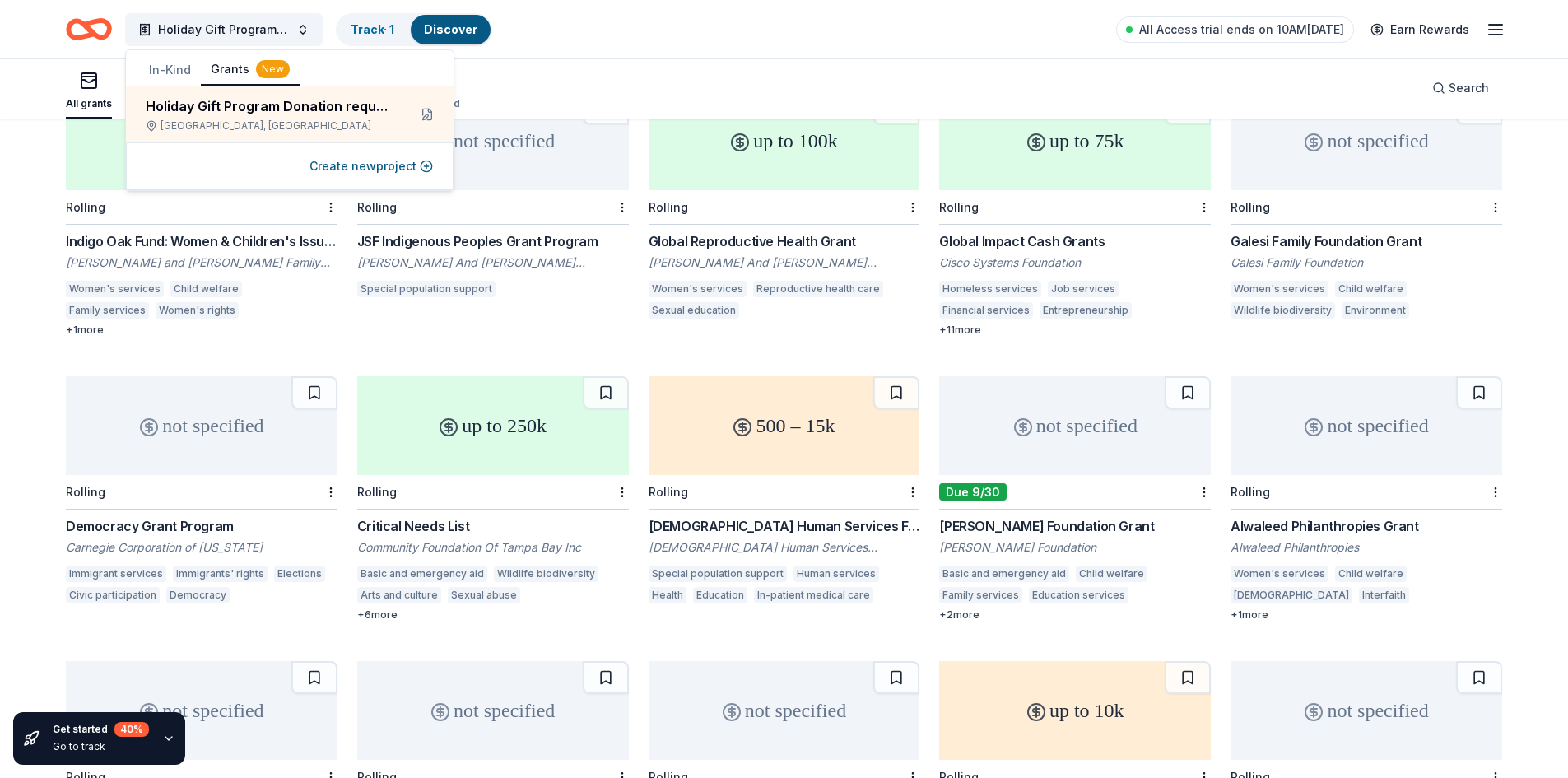
click at [167, 66] on button "In-Kind" at bounding box center [169, 70] width 61 height 29
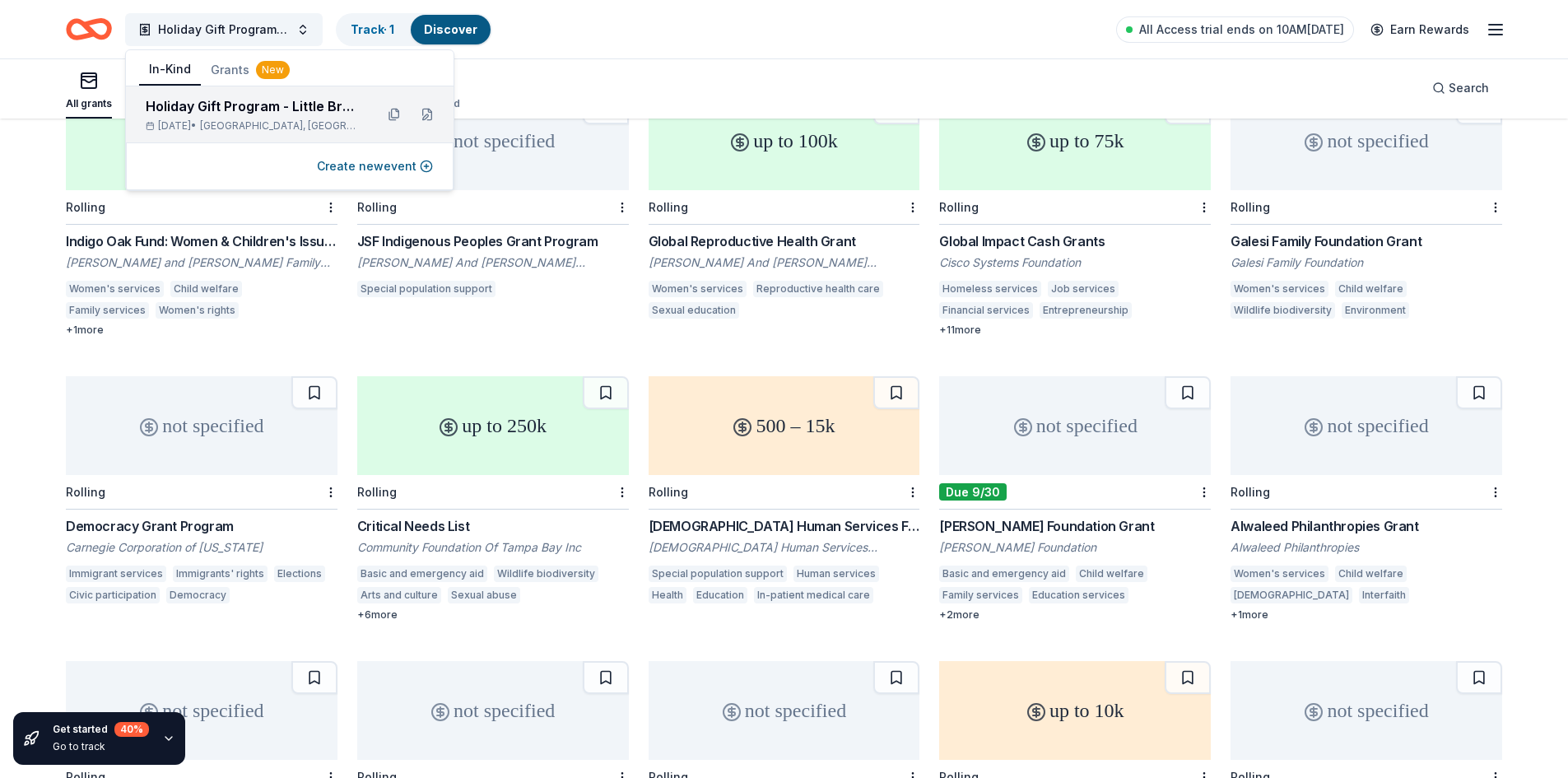
click at [277, 131] on span "[GEOGRAPHIC_DATA], [GEOGRAPHIC_DATA]" at bounding box center [281, 126] width 161 height 14
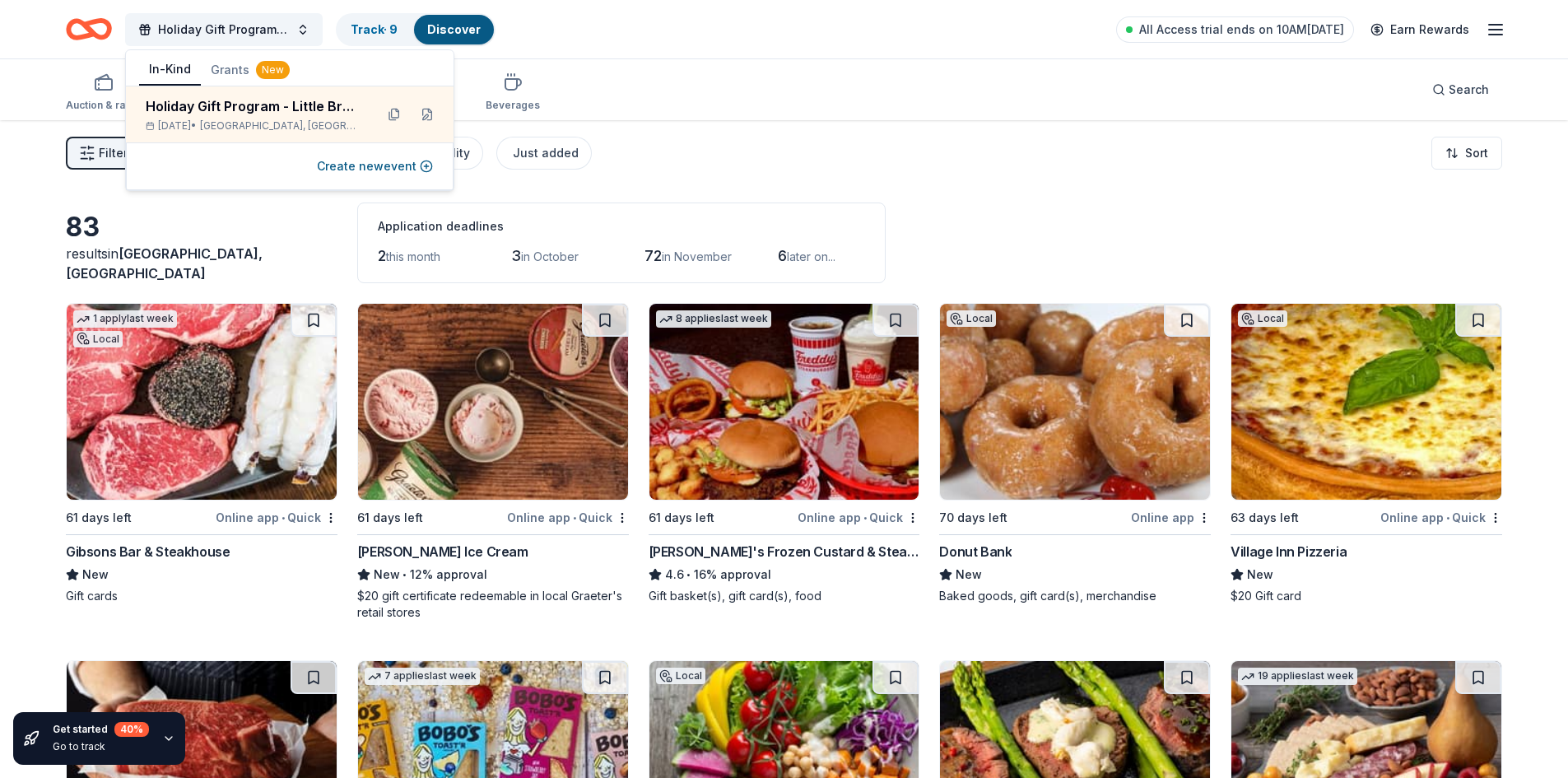
click at [934, 183] on div "Filter 2 Application methods Causes Eligibility Just added Sort" at bounding box center [784, 154] width 1568 height 66
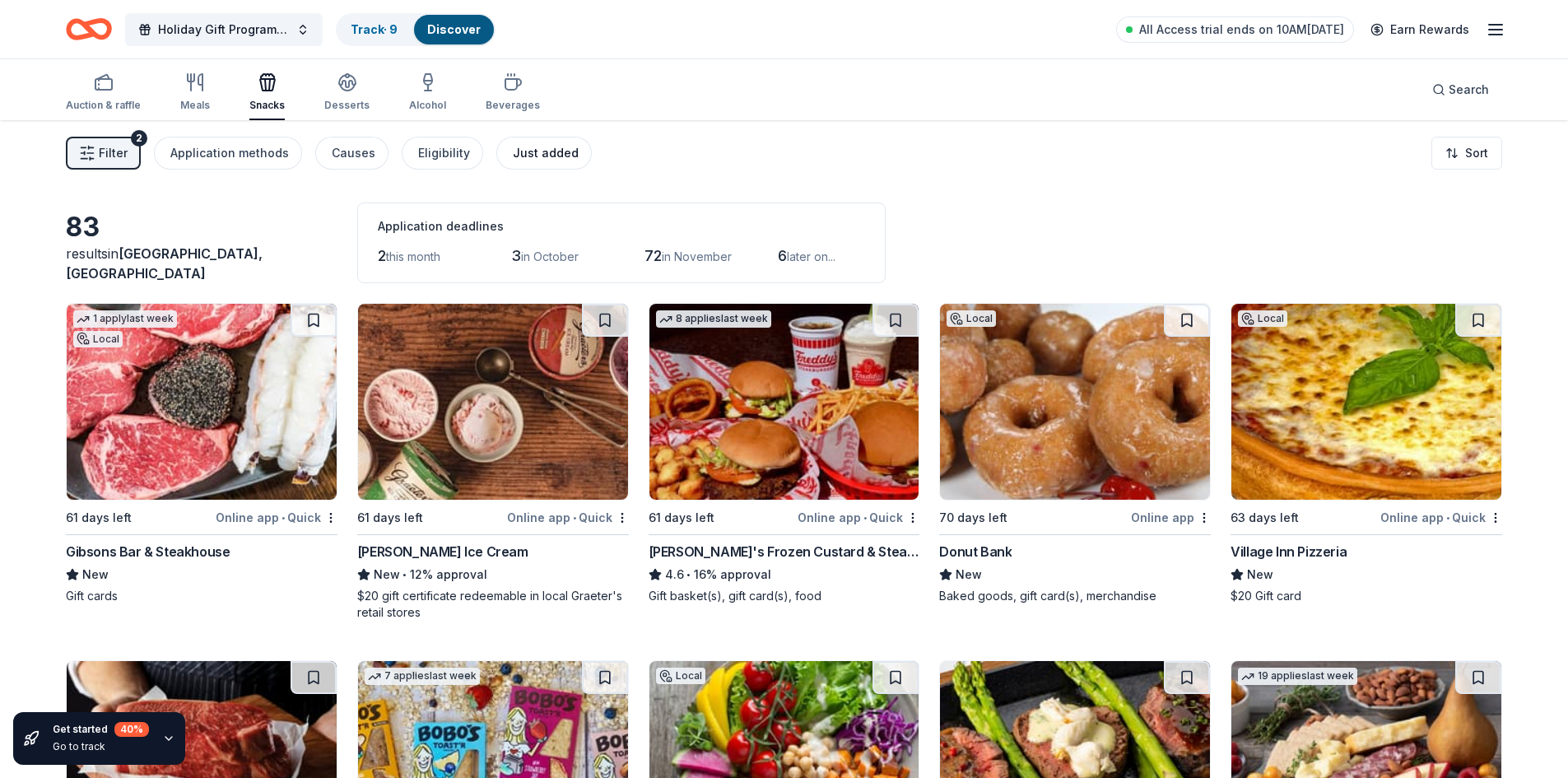
click at [563, 153] on div "Just added" at bounding box center [545, 153] width 66 height 19
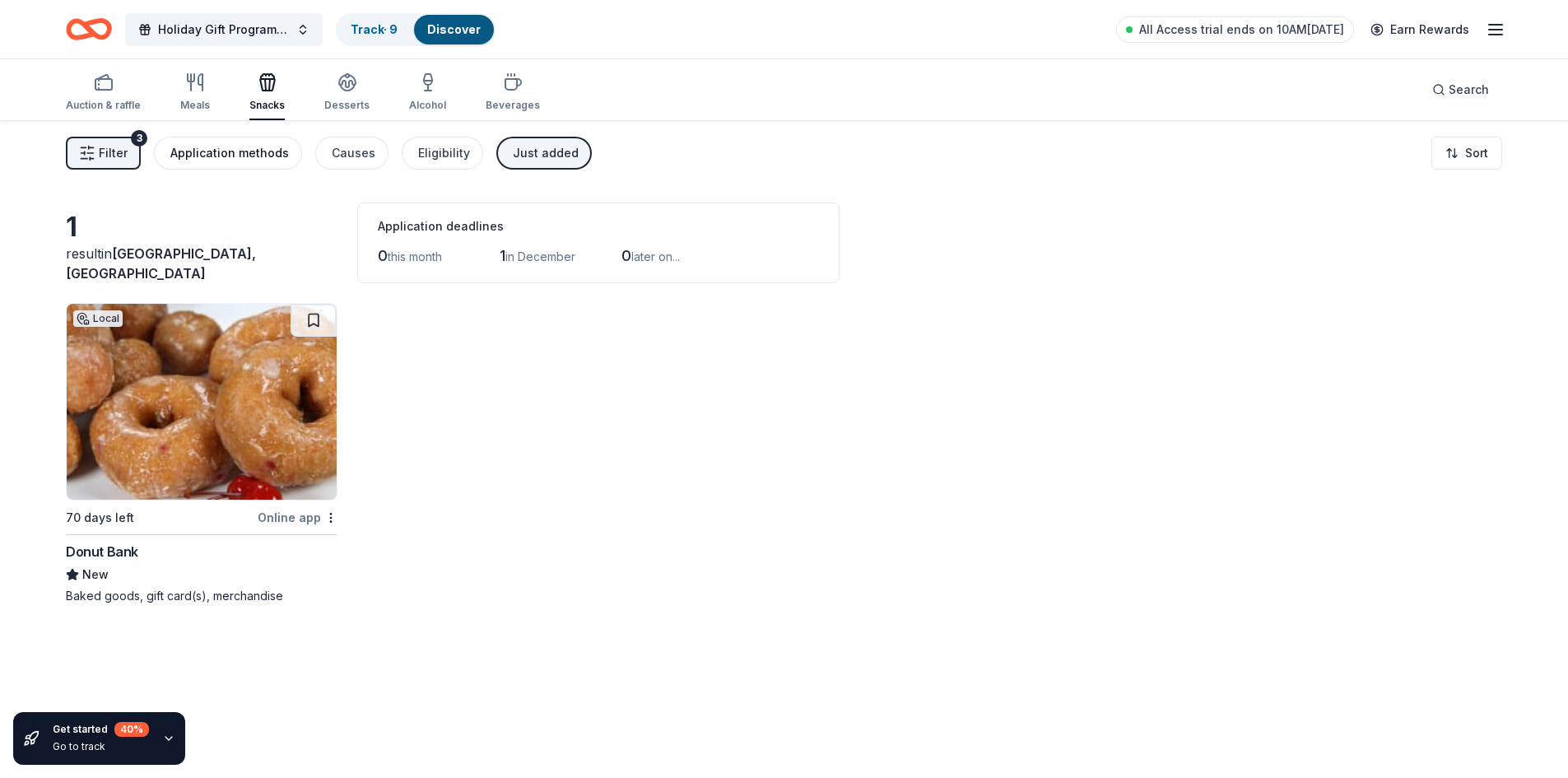
click at [185, 149] on div "Application methods" at bounding box center [229, 153] width 119 height 19
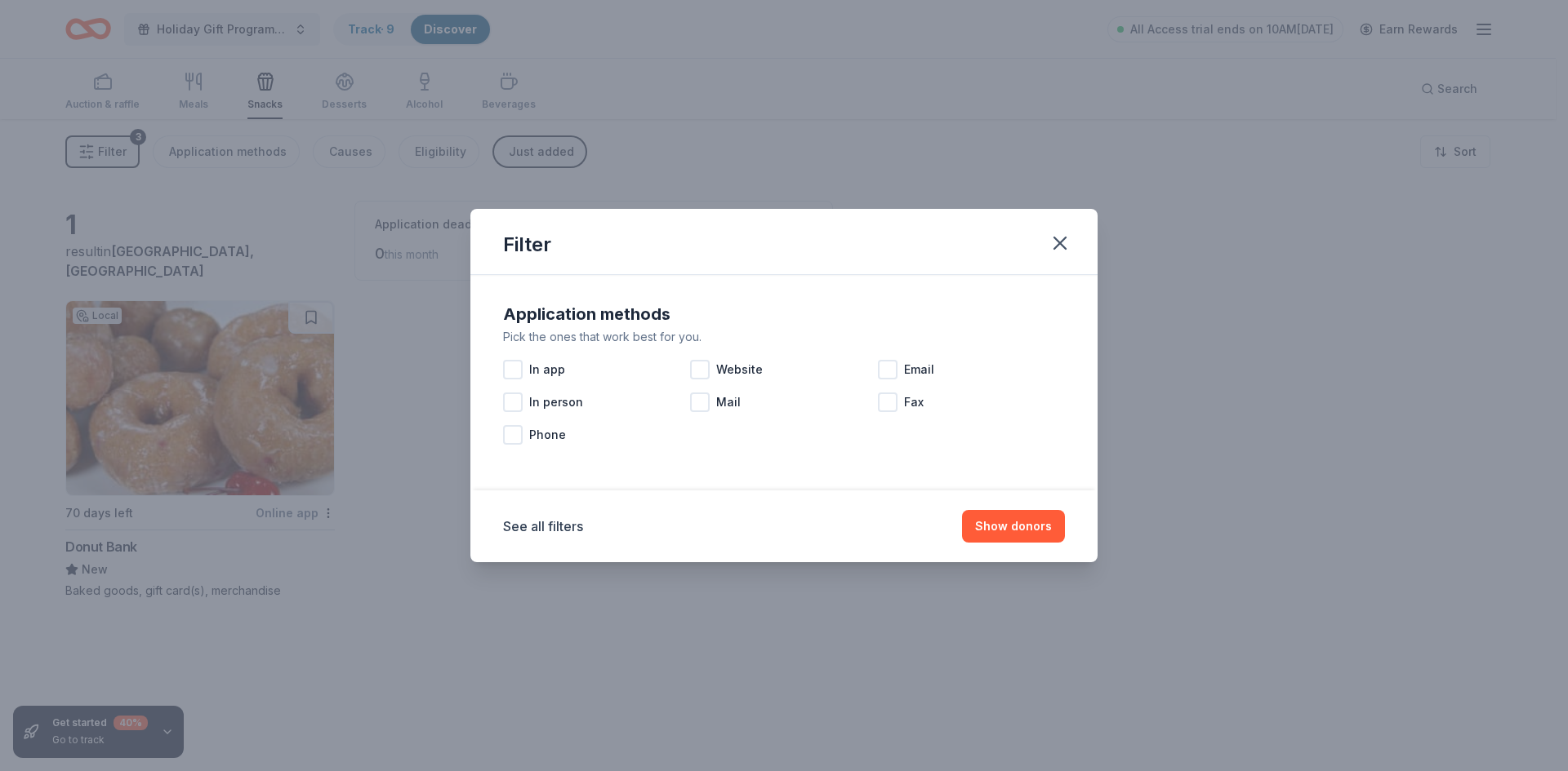
drag, startPoint x: 1062, startPoint y: 237, endPoint x: 1023, endPoint y: 230, distance: 39.6
click at [1062, 237] on icon "button" at bounding box center [1060, 243] width 23 height 23
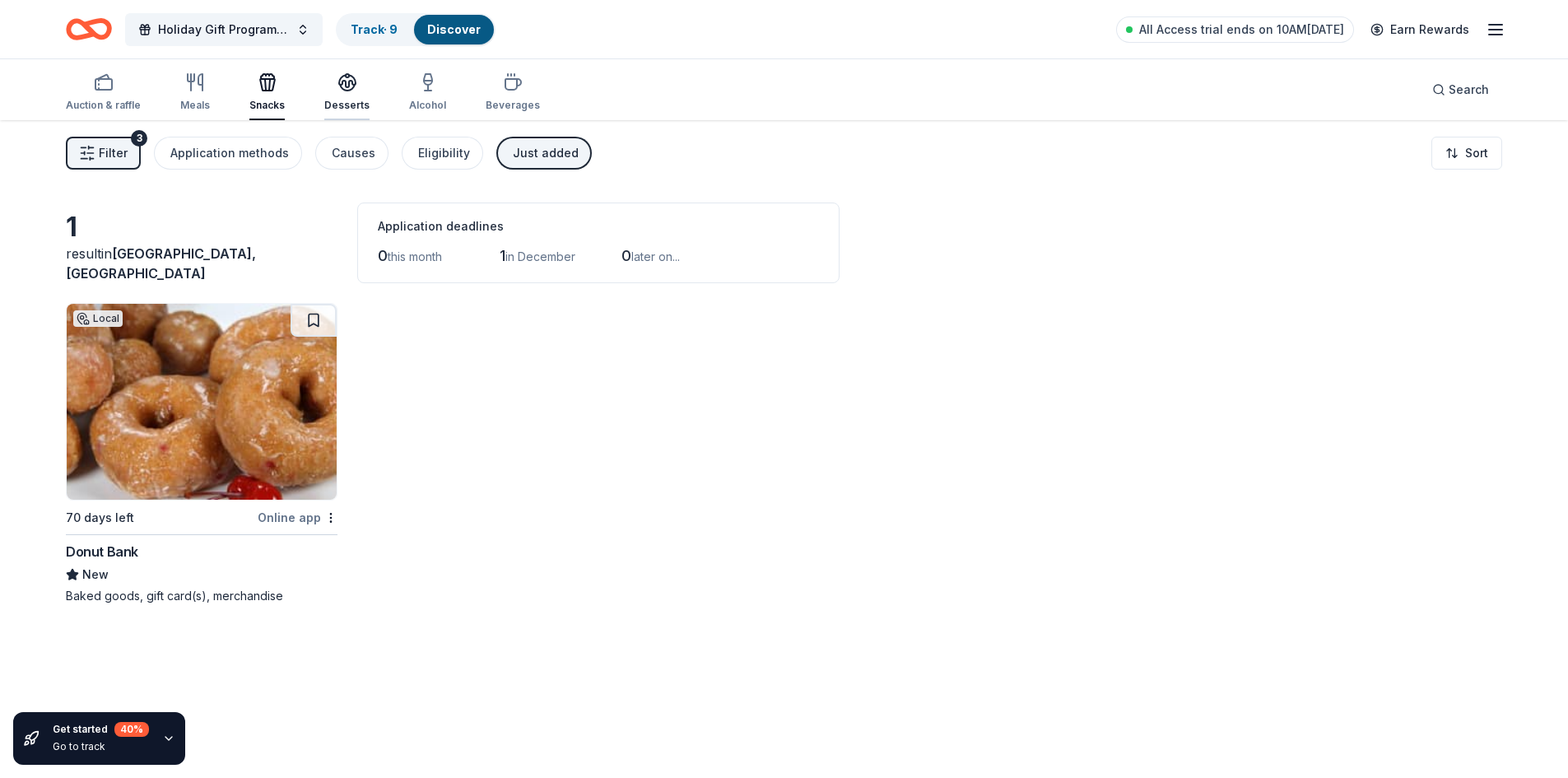
click at [337, 116] on button "Desserts" at bounding box center [347, 93] width 46 height 54
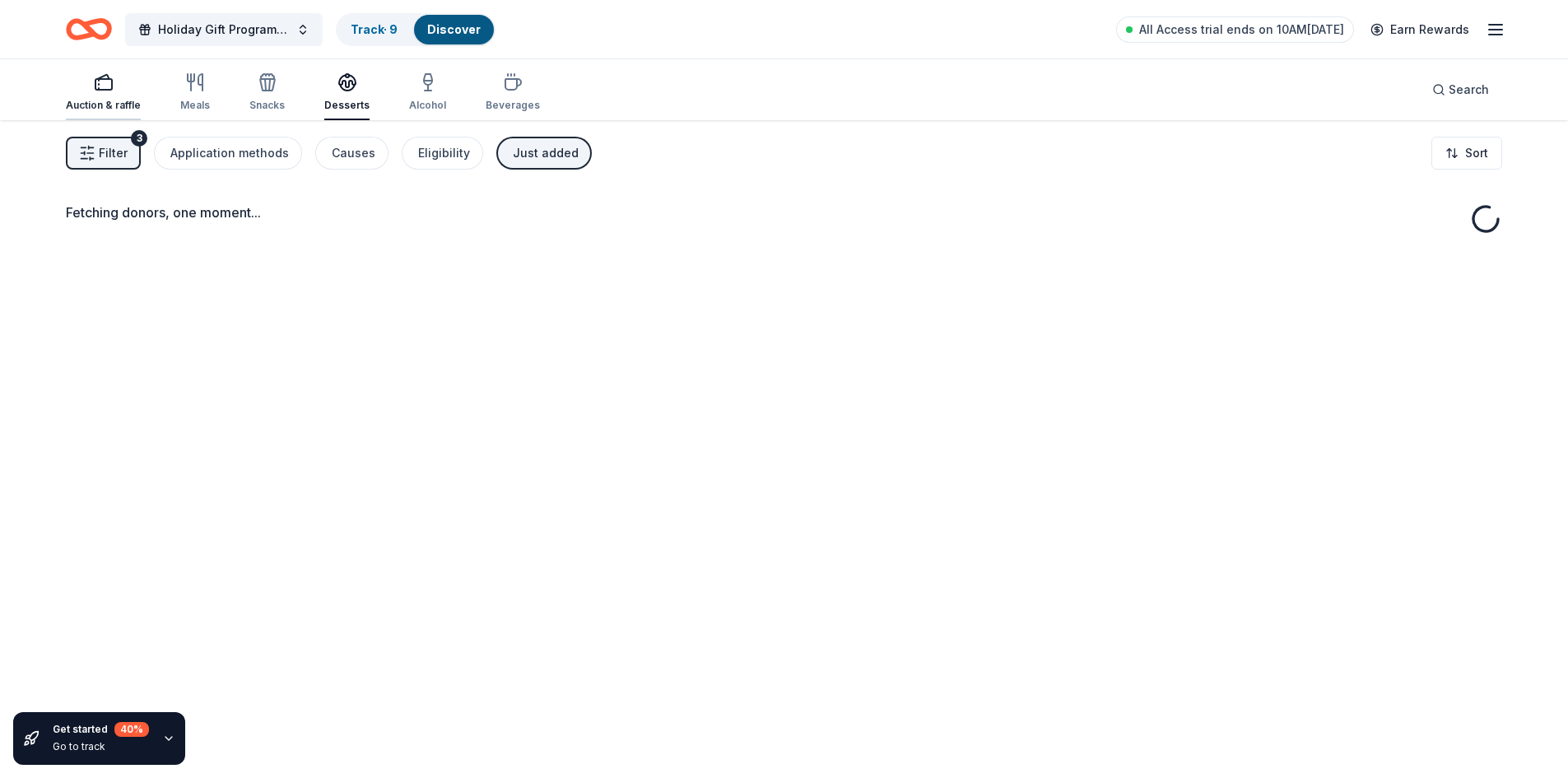
click at [126, 94] on div "Auction & raffle" at bounding box center [103, 92] width 75 height 40
click at [367, 24] on link "Track · 9" at bounding box center [374, 29] width 47 height 14
click at [371, 24] on link "Track · 9" at bounding box center [374, 29] width 47 height 14
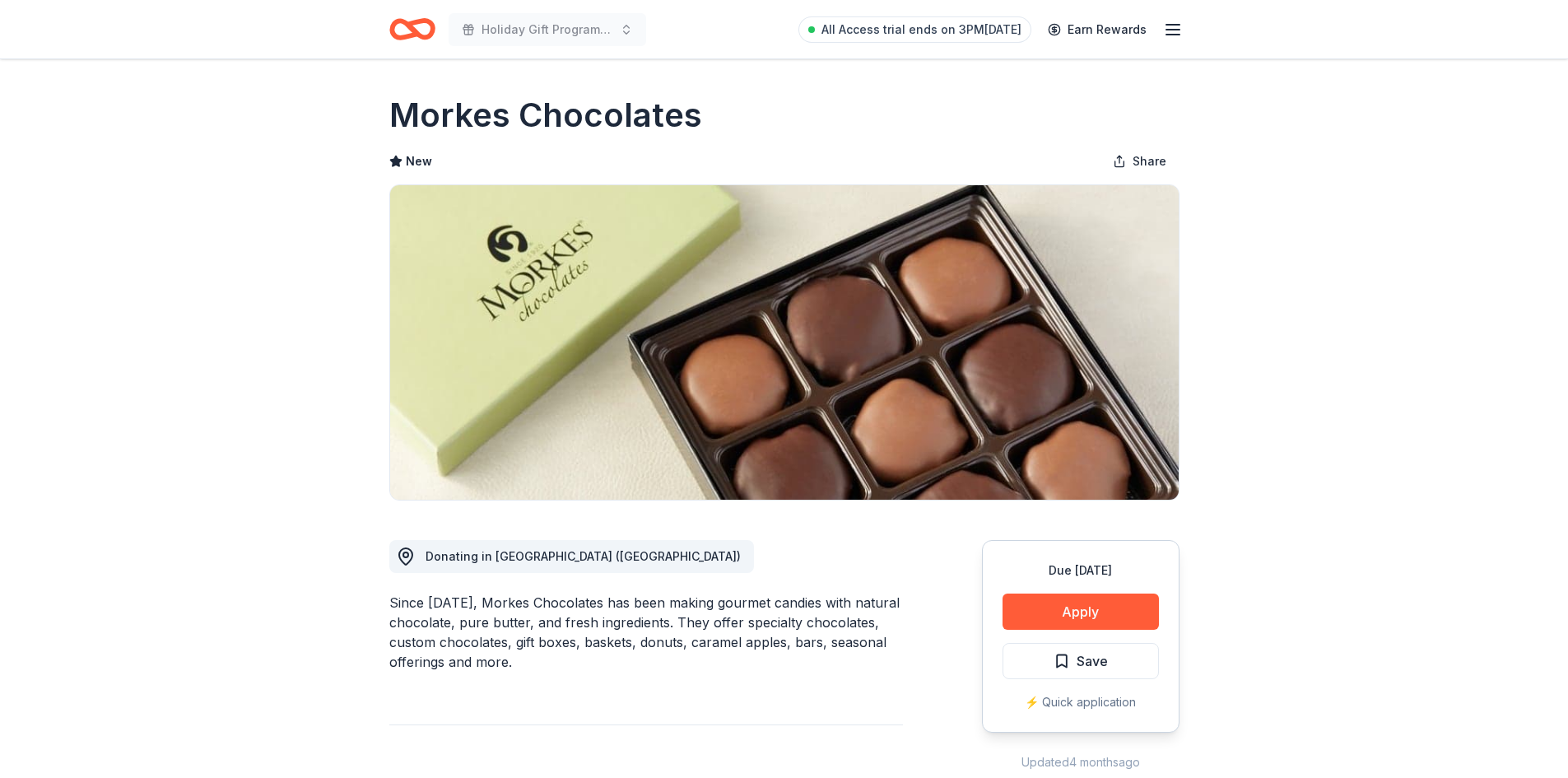
scroll to position [330, 0]
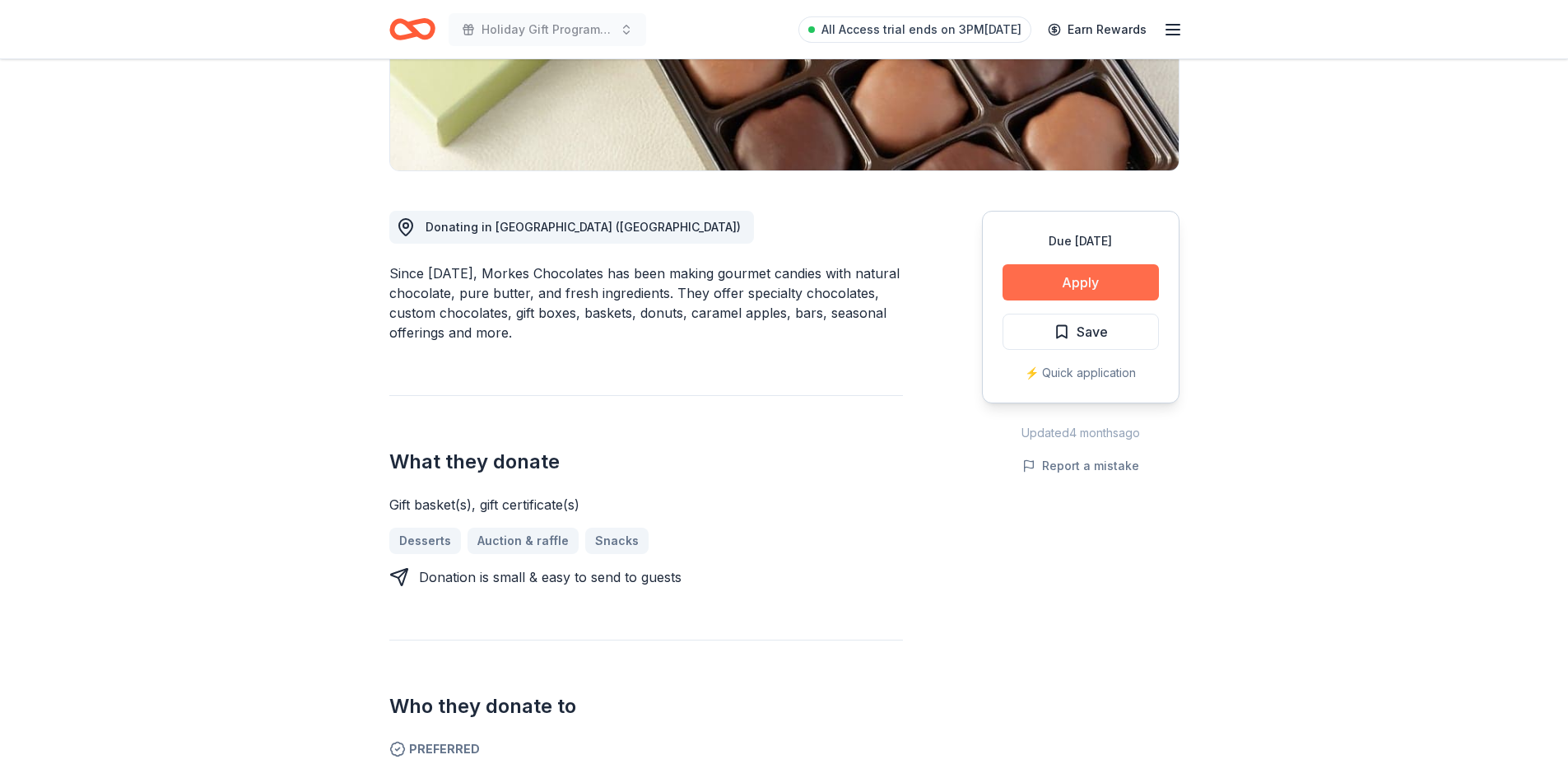
click at [1070, 291] on button "Apply" at bounding box center [1080, 282] width 157 height 36
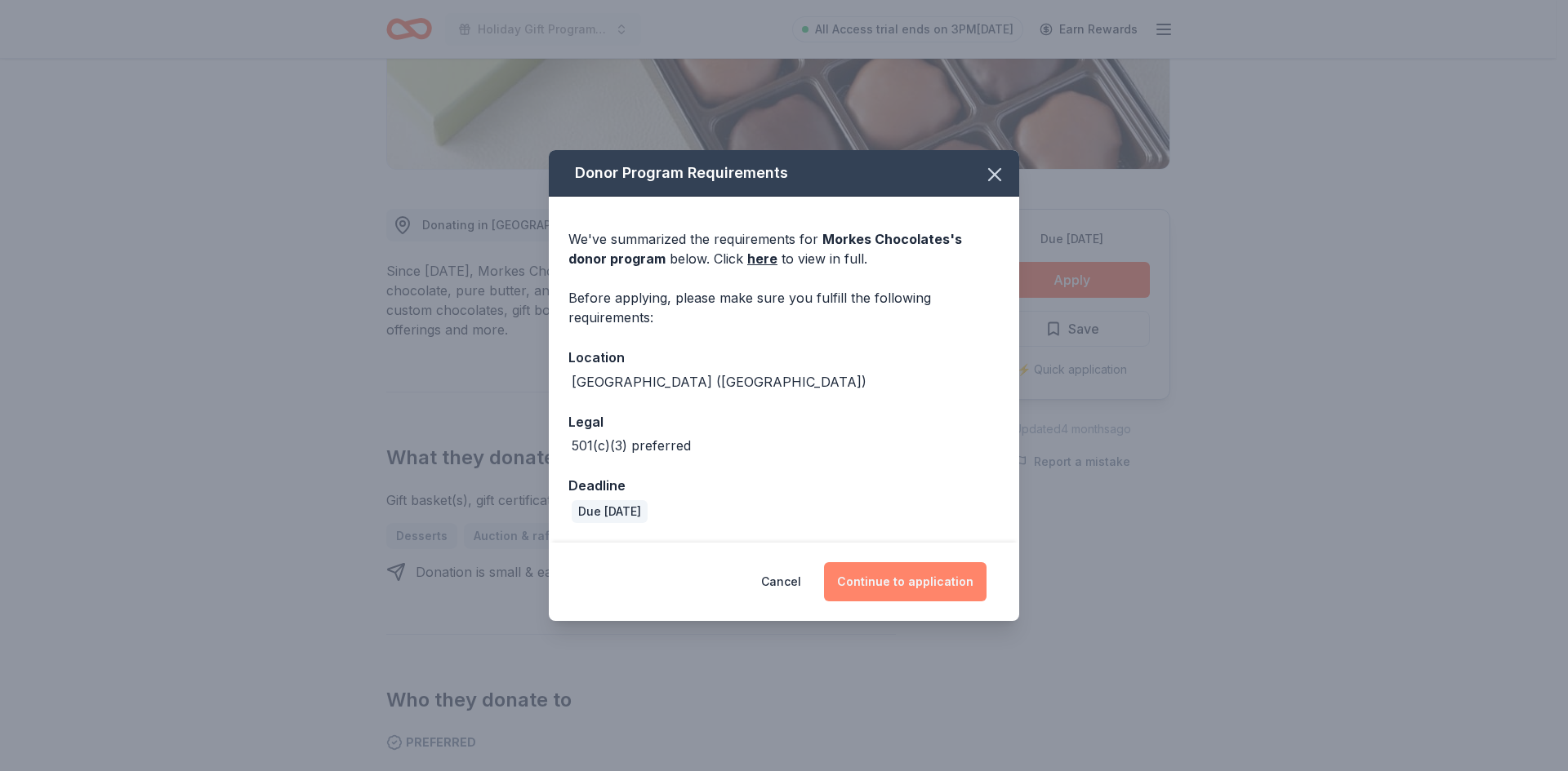
click at [919, 572] on button "Continue to application" at bounding box center [905, 581] width 162 height 40
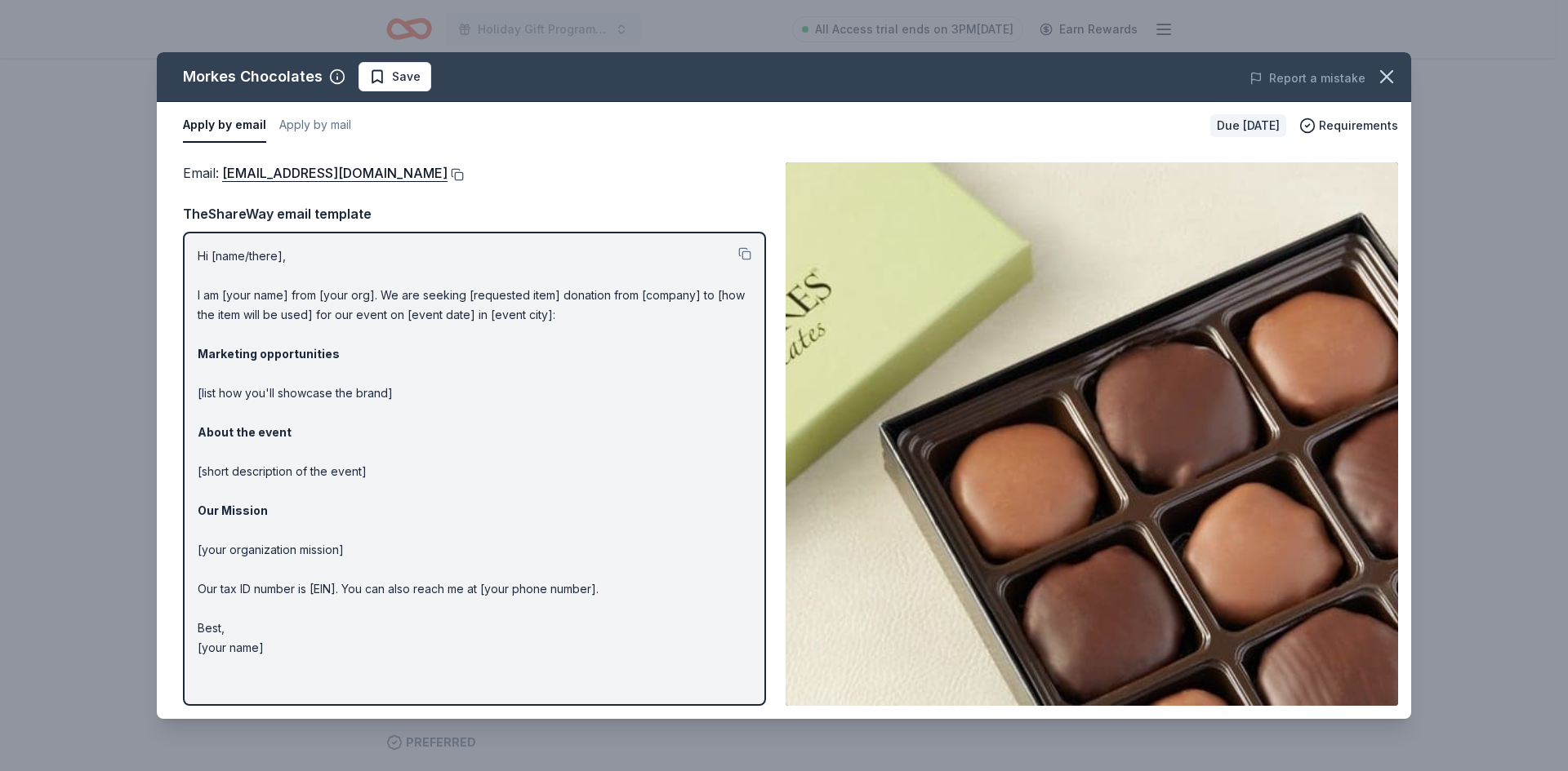
click at [447, 174] on button at bounding box center [455, 174] width 16 height 13
click at [392, 77] on span "Save" at bounding box center [406, 76] width 29 height 19
click at [1387, 77] on icon "button" at bounding box center [1387, 77] width 12 height 12
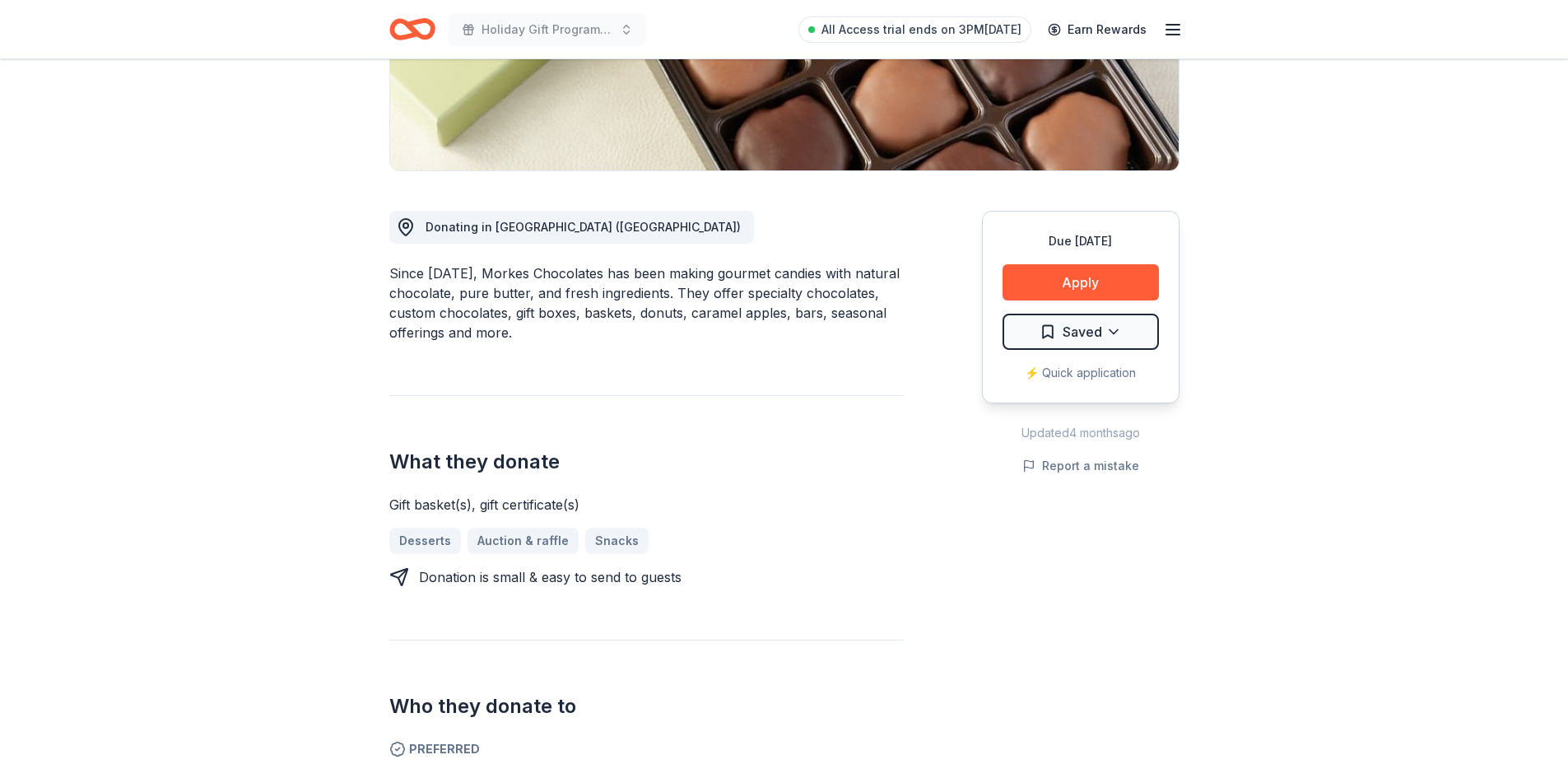
click at [1103, 370] on div "⚡️ Quick application" at bounding box center [1080, 372] width 157 height 19
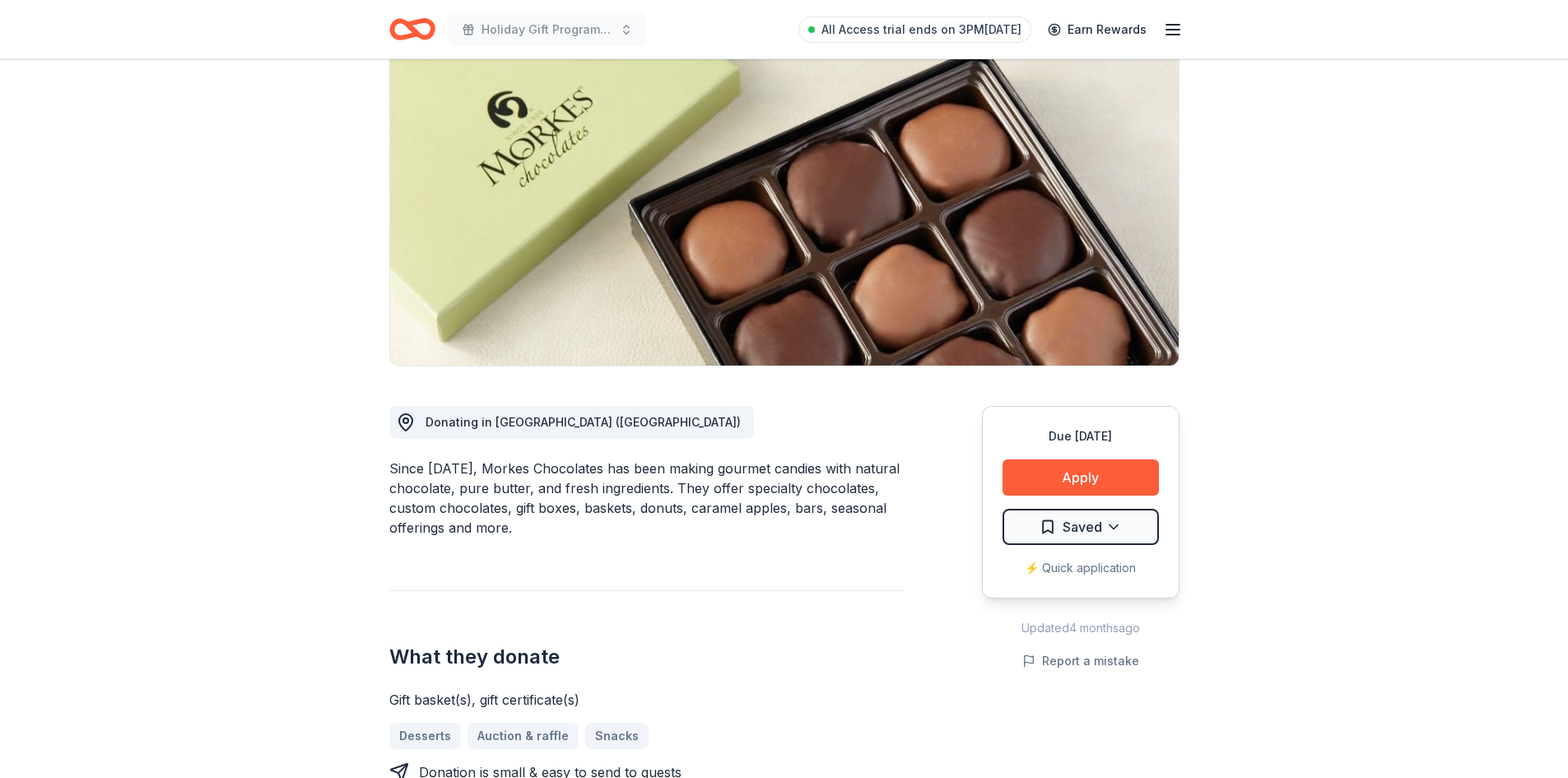
scroll to position [0, 0]
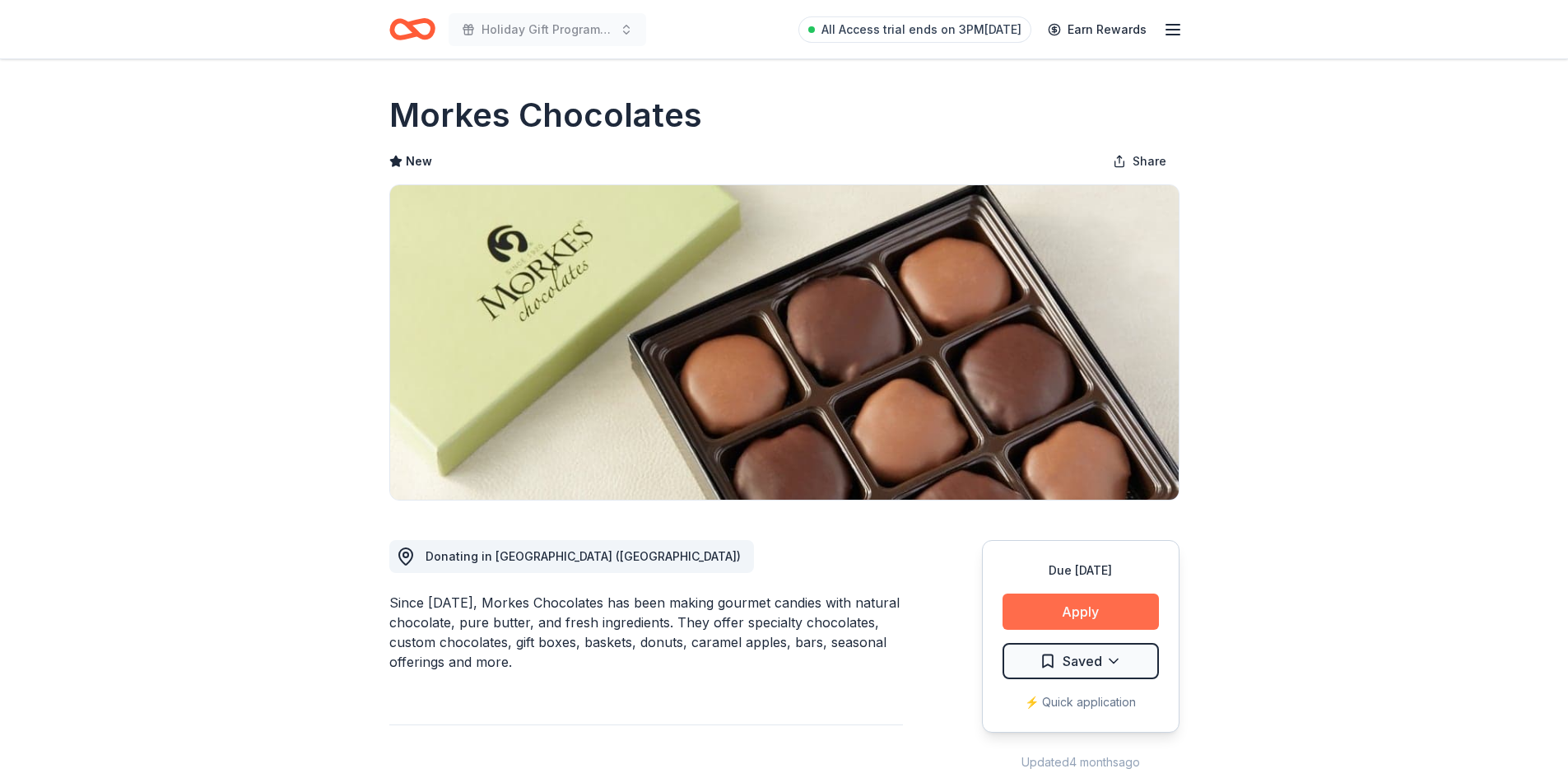
click at [1030, 601] on button "Apply" at bounding box center [1080, 611] width 157 height 36
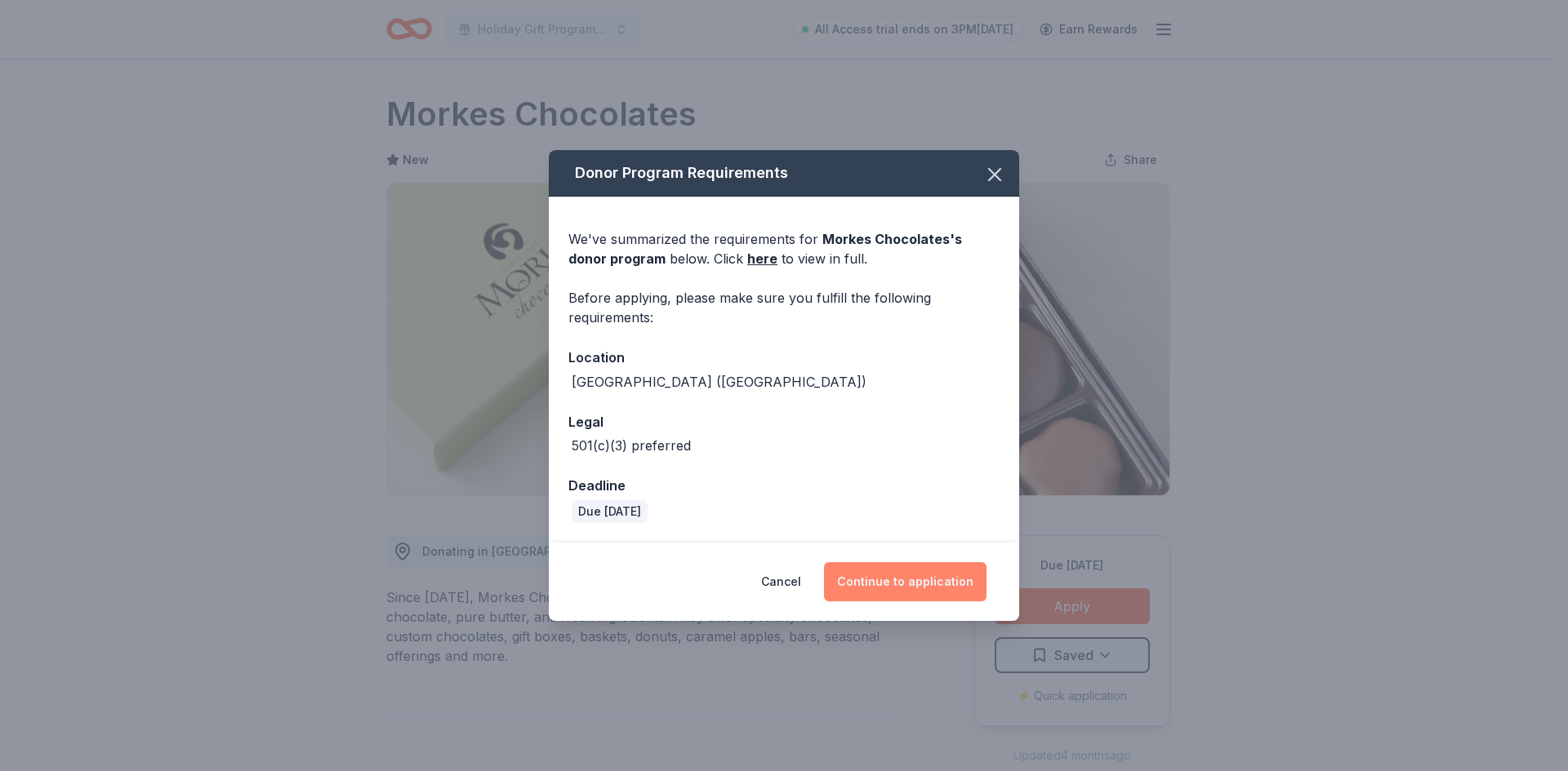
click at [878, 593] on button "Continue to application" at bounding box center [905, 581] width 162 height 40
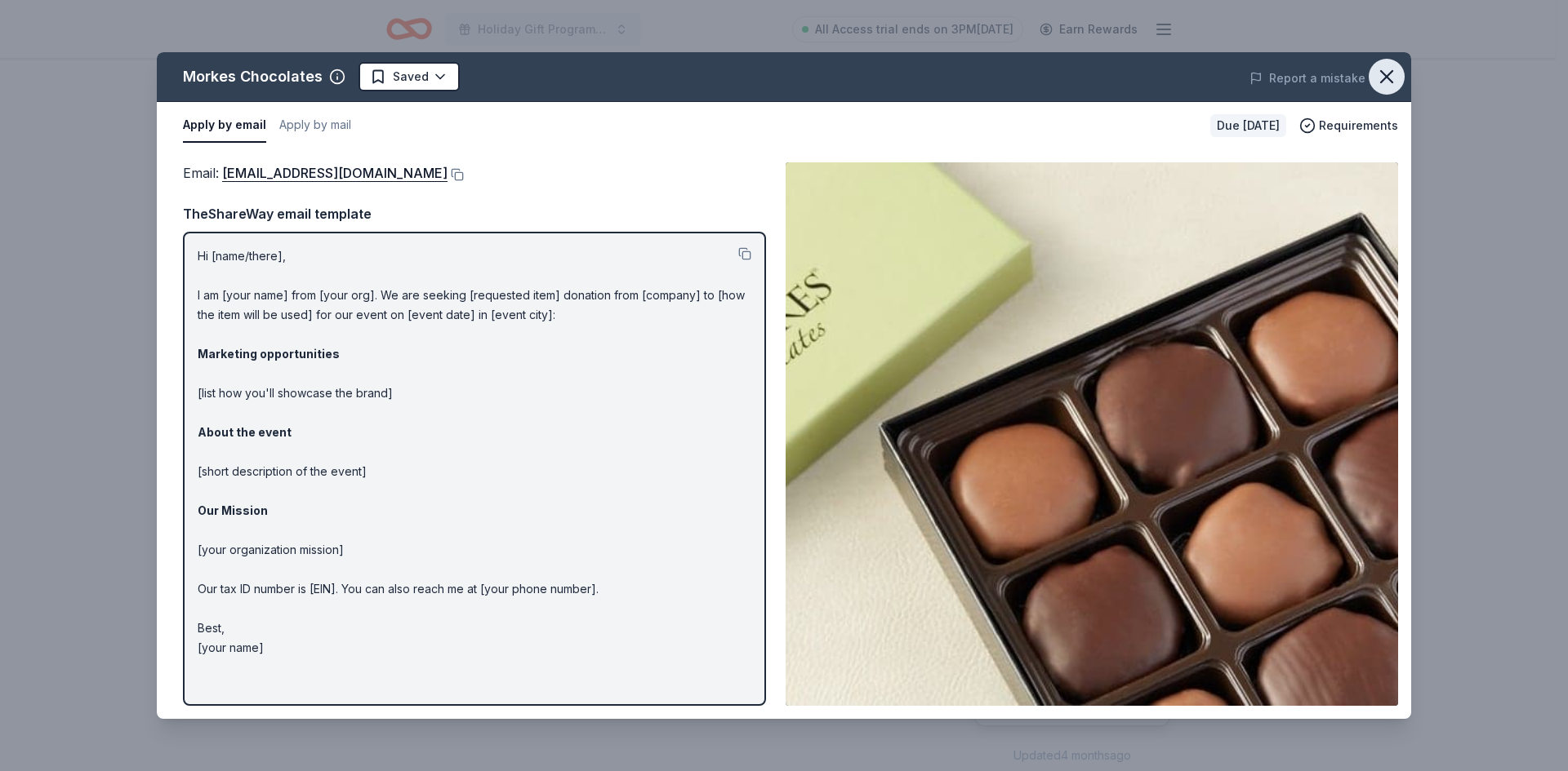
click at [1398, 77] on button "button" at bounding box center [1386, 76] width 36 height 36
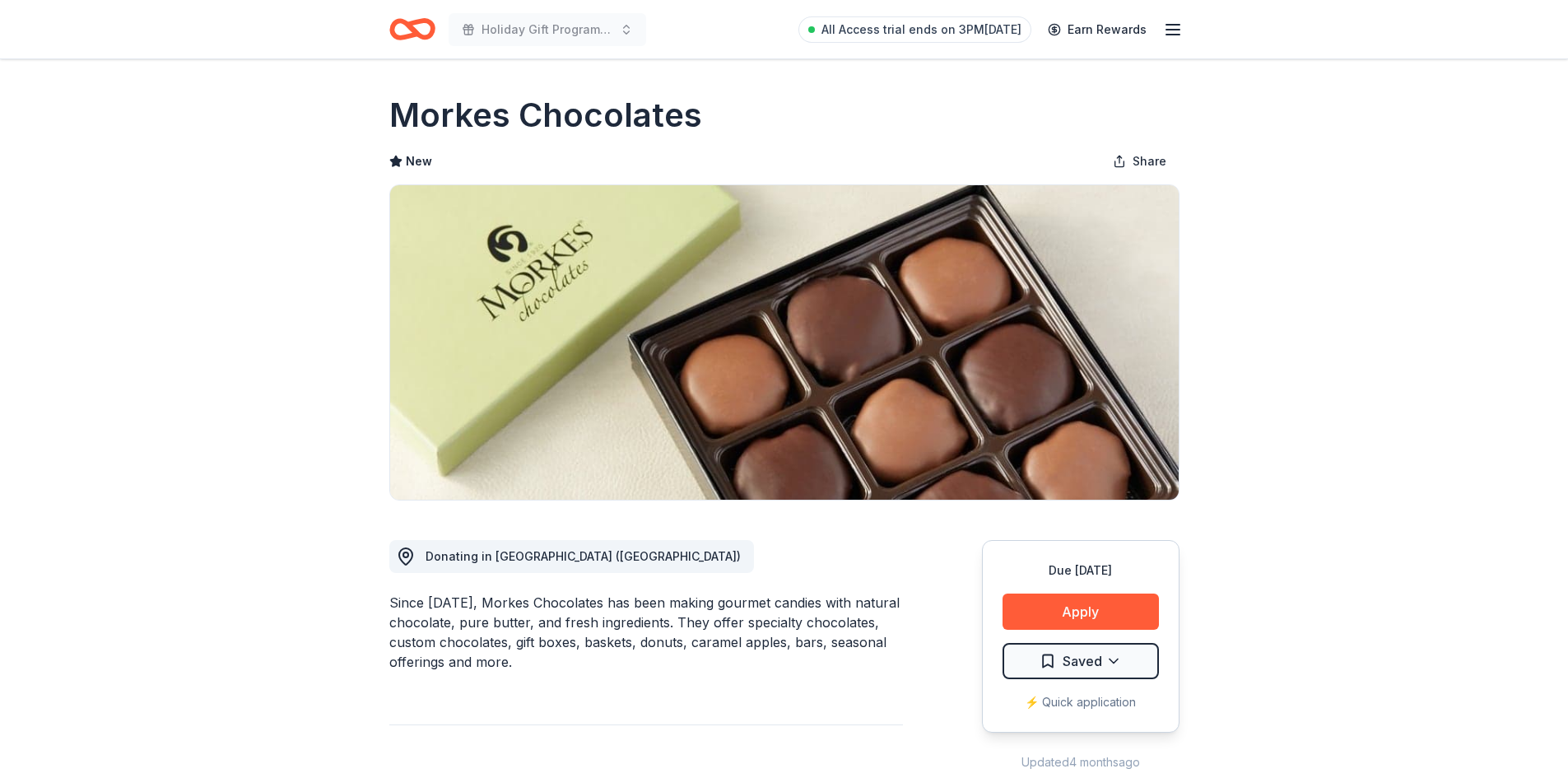
drag, startPoint x: 319, startPoint y: 123, endPoint x: 691, endPoint y: 117, distance: 372.0
drag, startPoint x: 389, startPoint y: 114, endPoint x: 695, endPoint y: 108, distance: 306.1
click at [695, 108] on h1 "Morkes Chocolates" at bounding box center [545, 115] width 313 height 46
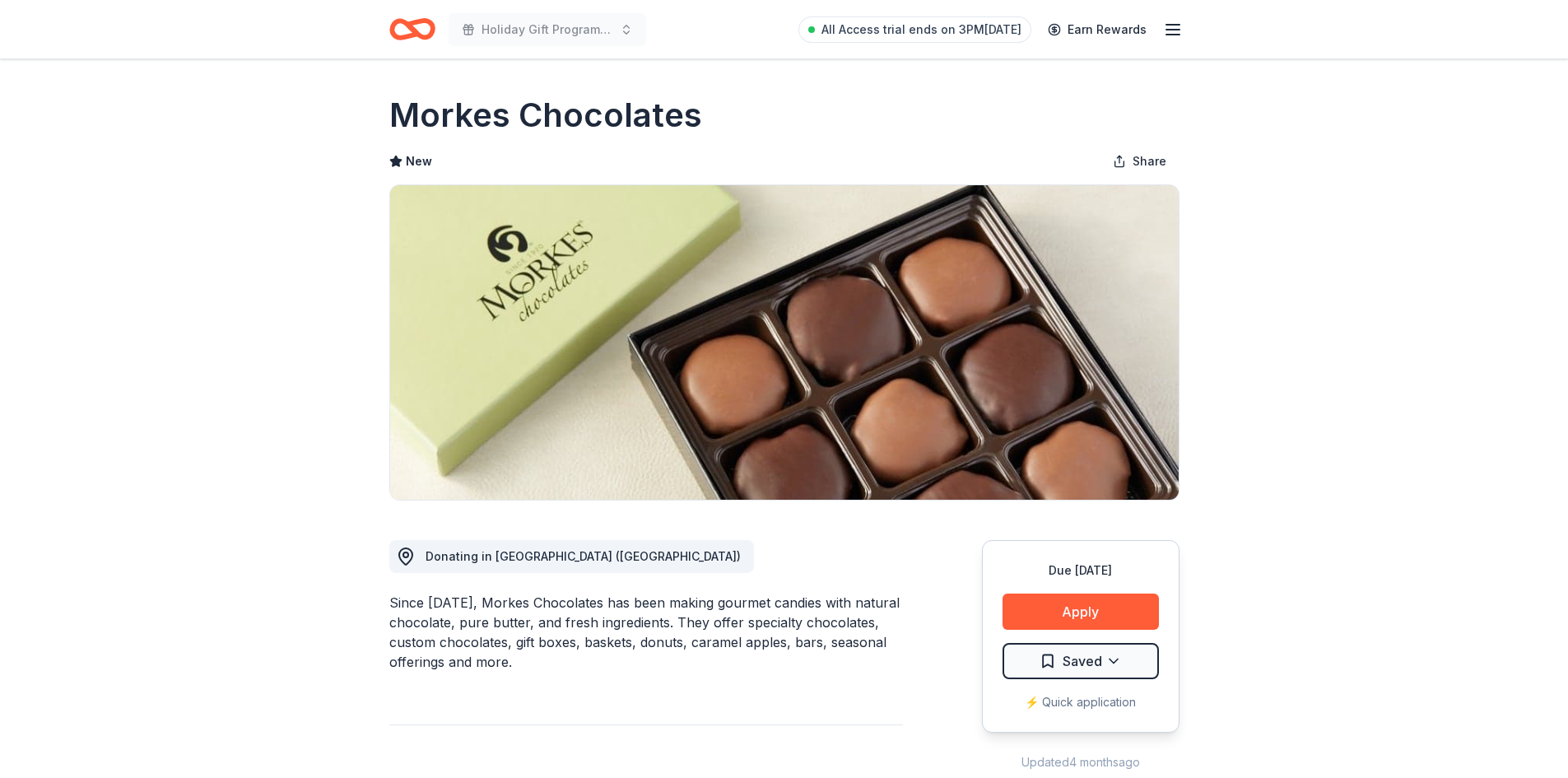
drag, startPoint x: 470, startPoint y: 598, endPoint x: 558, endPoint y: 603, distance: 88.1
click at [558, 603] on div "Since 1920, Morkes Chocolates has been making gourmet candies with natural choc…" at bounding box center [645, 632] width 513 height 79
click at [555, 606] on div "Since 1920, Morkes Chocolates has been making gourmet candies with natural choc…" at bounding box center [645, 632] width 513 height 79
click at [555, 607] on div "Since 1920, Morkes Chocolates has been making gourmet candies with natural choc…" at bounding box center [645, 632] width 513 height 79
click at [475, 604] on div "Since 1920, Morkes Chocolates has been making gourmet candies with natural choc…" at bounding box center [645, 632] width 513 height 79
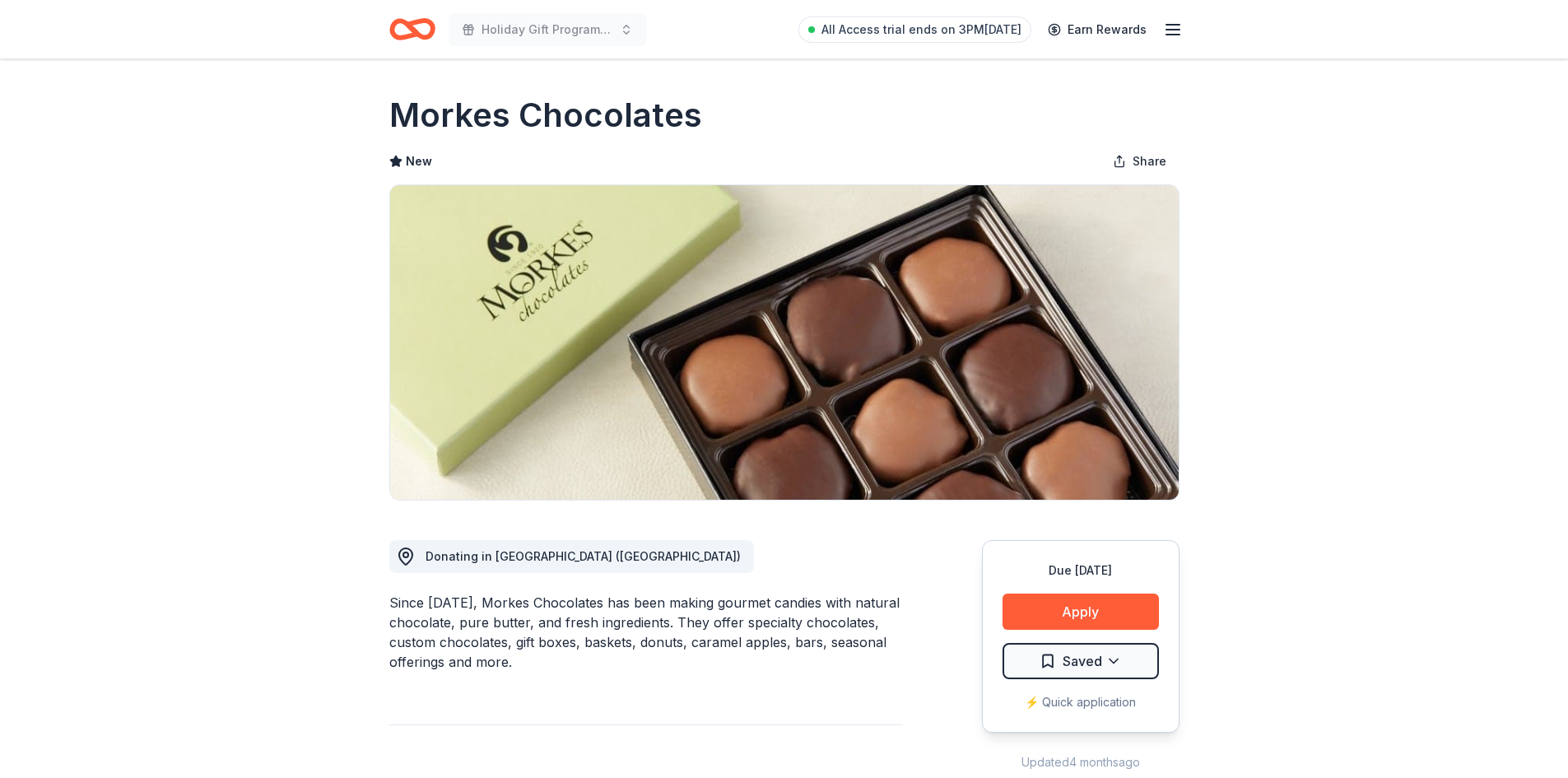
click at [474, 604] on div "Since 1920, Morkes Chocolates has been making gourmet candies with natural choc…" at bounding box center [645, 632] width 513 height 79
drag, startPoint x: 360, startPoint y: 114, endPoint x: 823, endPoint y: 125, distance: 463.1
click at [808, 137] on div "Morkes Chocolates" at bounding box center [784, 115] width 790 height 46
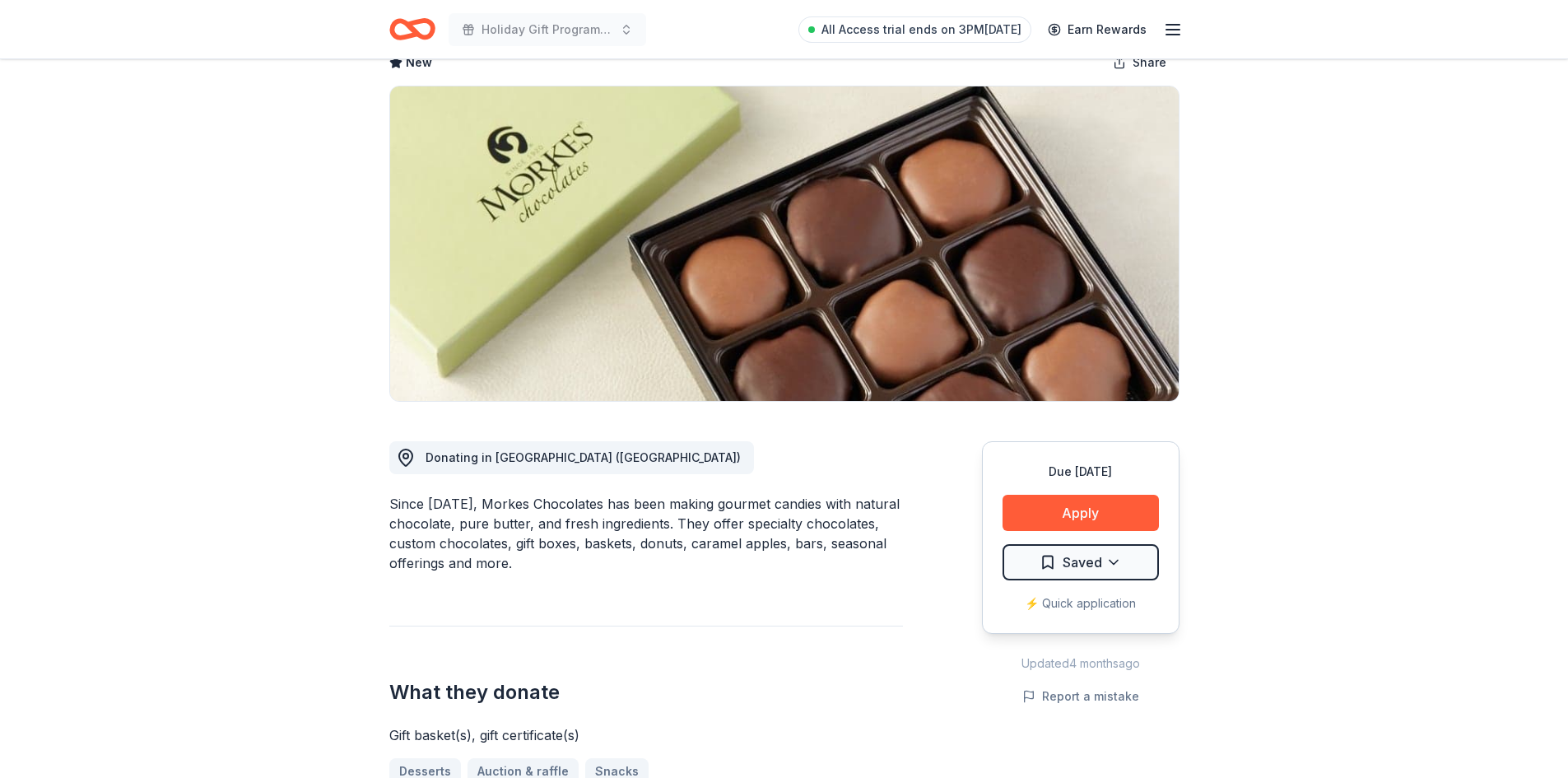
scroll to position [247, 0]
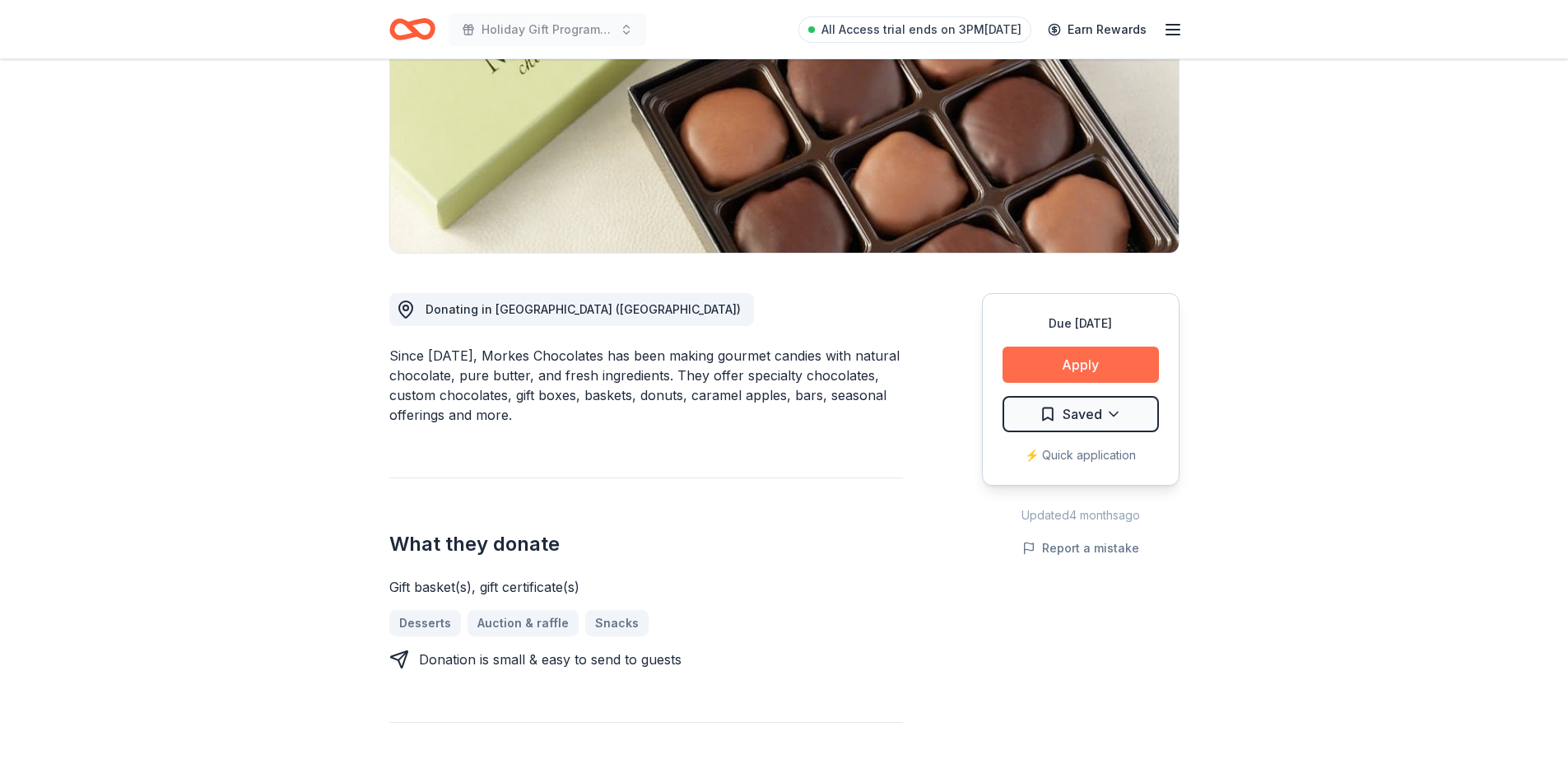
click at [1082, 369] on button "Apply" at bounding box center [1080, 364] width 157 height 36
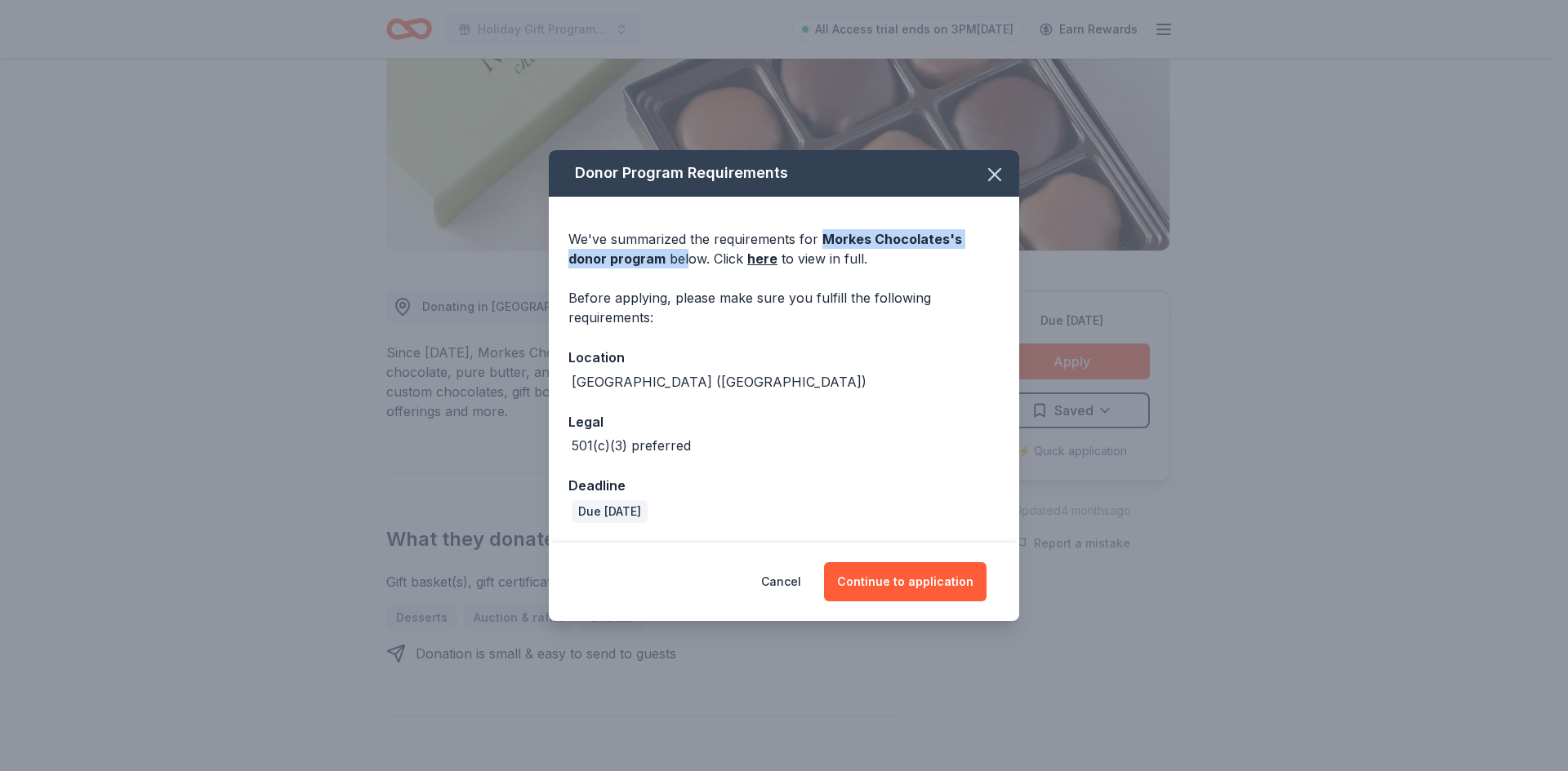
drag, startPoint x: 818, startPoint y: 241, endPoint x: 645, endPoint y: 258, distance: 173.8
click at [645, 258] on div "We've summarized the requirements for Morkes Chocolates 's donor program below.…" at bounding box center [783, 249] width 431 height 40
click at [608, 250] on div "We've summarized the requirements for Morkes Chocolates 's donor program below.…" at bounding box center [783, 249] width 431 height 40
drag, startPoint x: 820, startPoint y: 240, endPoint x: 625, endPoint y: 261, distance: 196.1
click at [625, 261] on div "We've summarized the requirements for Morkes Chocolates 's donor program below.…" at bounding box center [783, 249] width 431 height 40
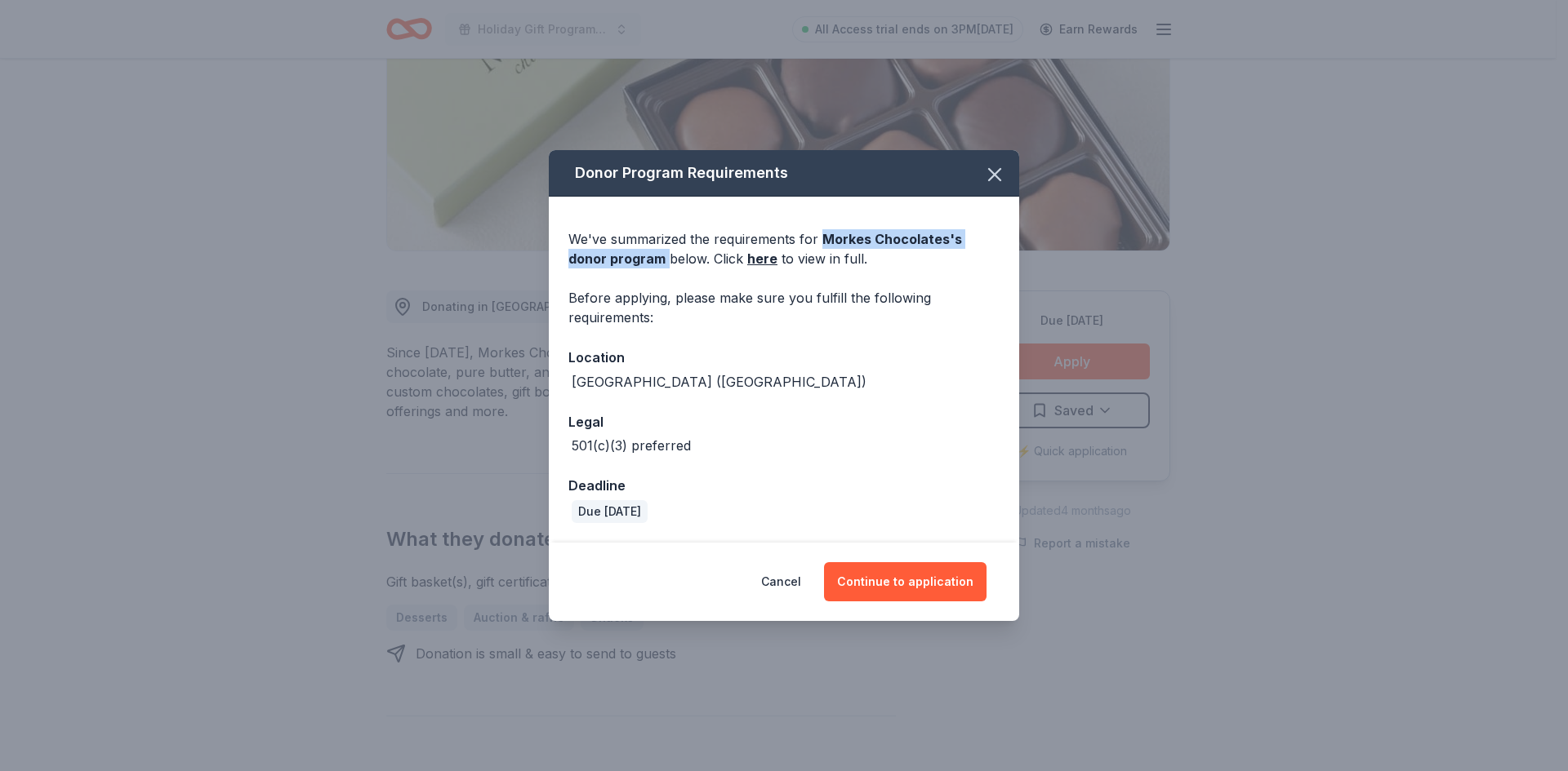
copy div "Morkes Chocolates 's donor program"
drag, startPoint x: 1504, startPoint y: 463, endPoint x: 1393, endPoint y: 453, distance: 111.4
click at [1504, 463] on div "Donor Program Requirements We've summarized the requirements for Morkes Chocola…" at bounding box center [784, 386] width 1568 height 771
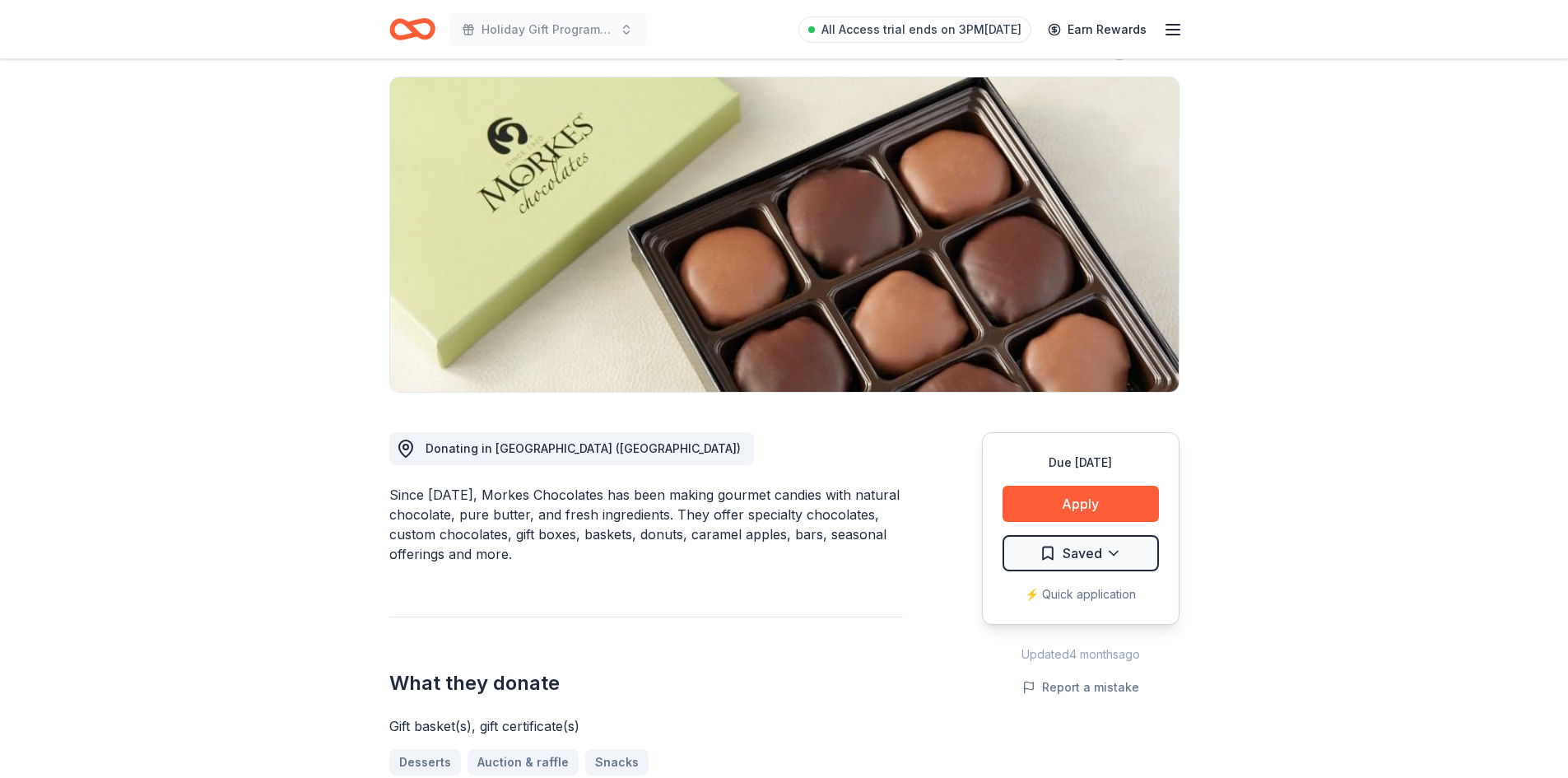
scroll to position [0, 0]
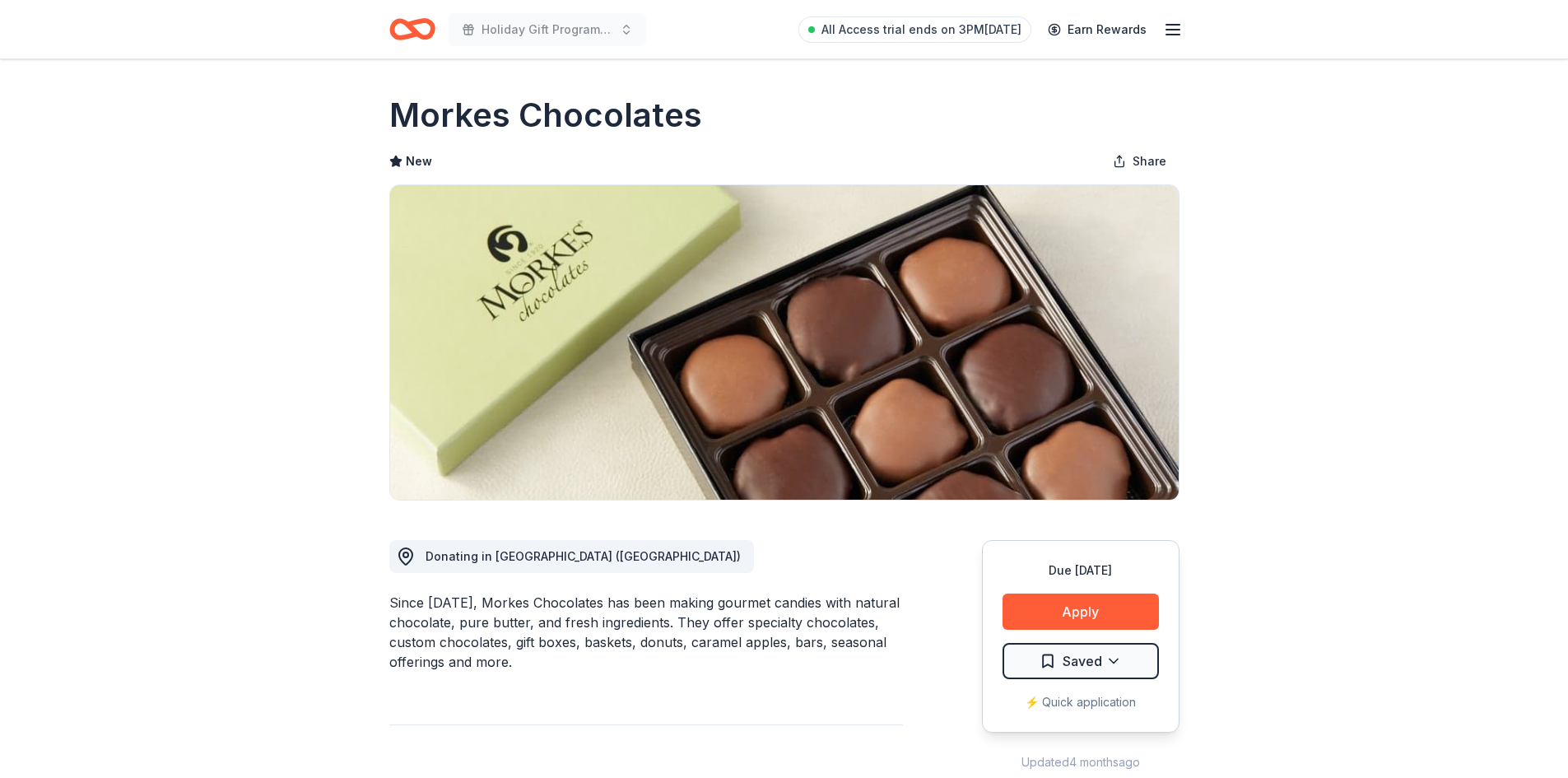
click at [473, 562] on span "Donating in Chicago (IL)" at bounding box center [583, 556] width 315 height 14
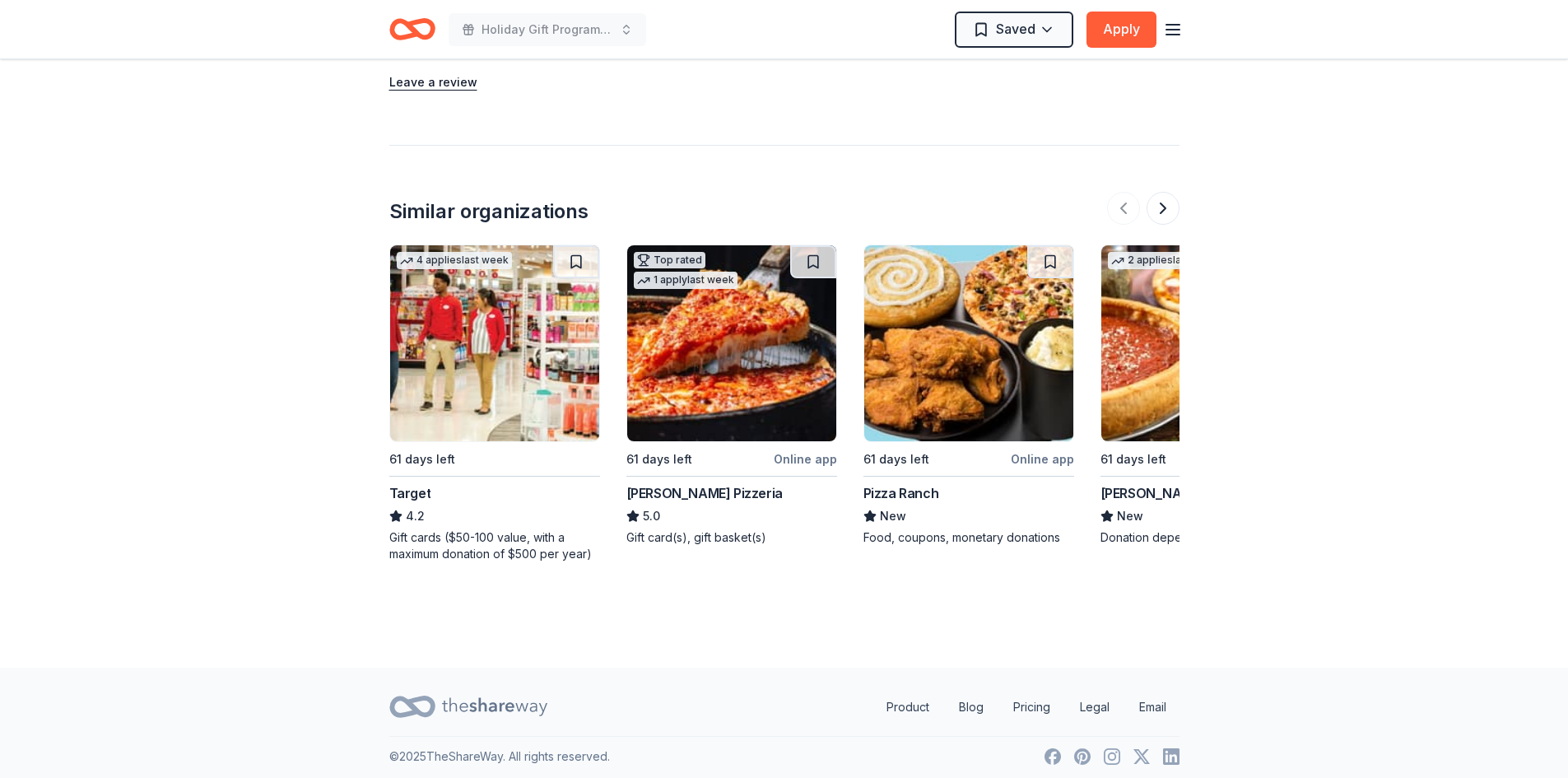
scroll to position [1501, 0]
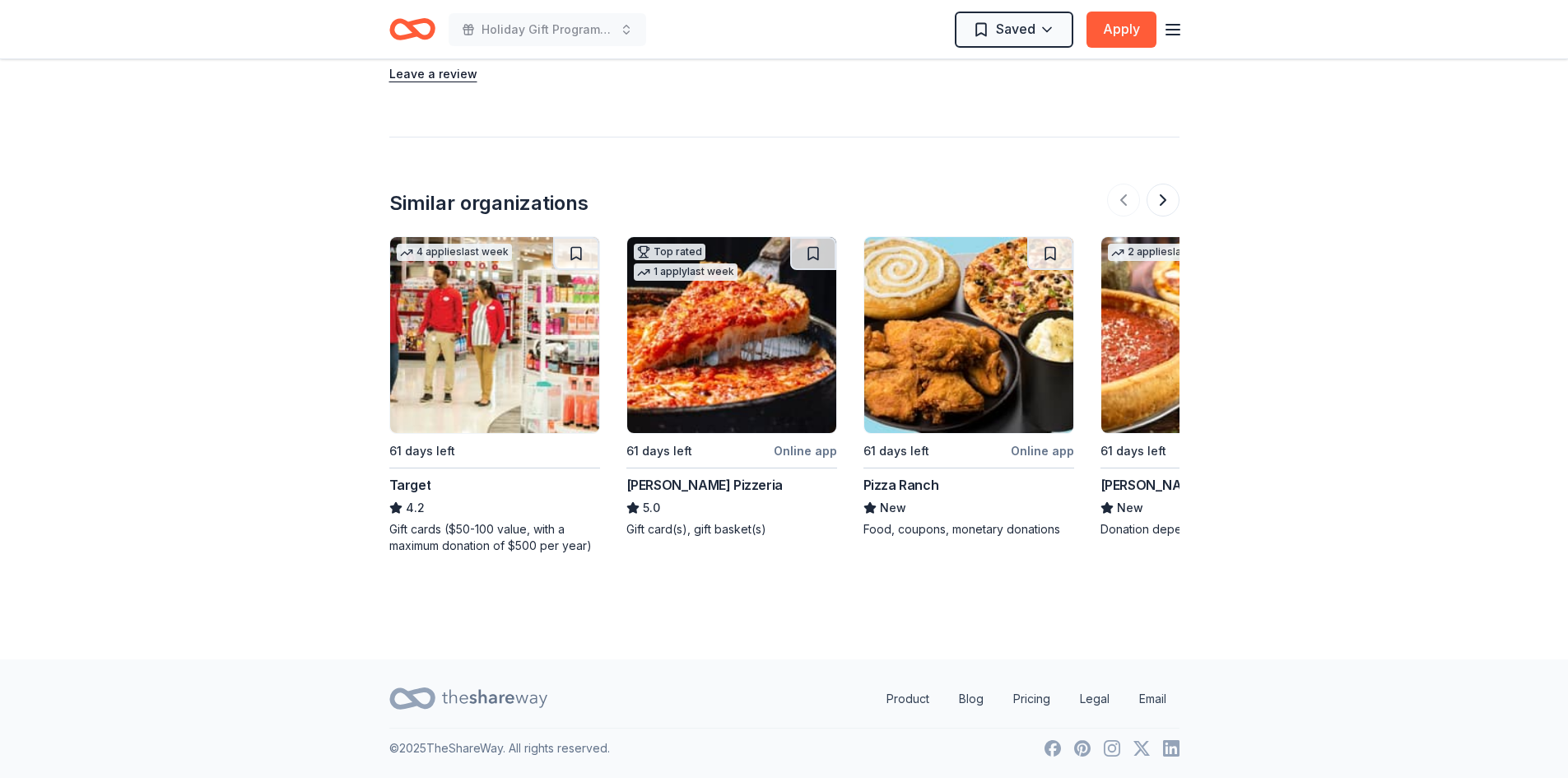
click at [490, 373] on img at bounding box center [494, 335] width 209 height 195
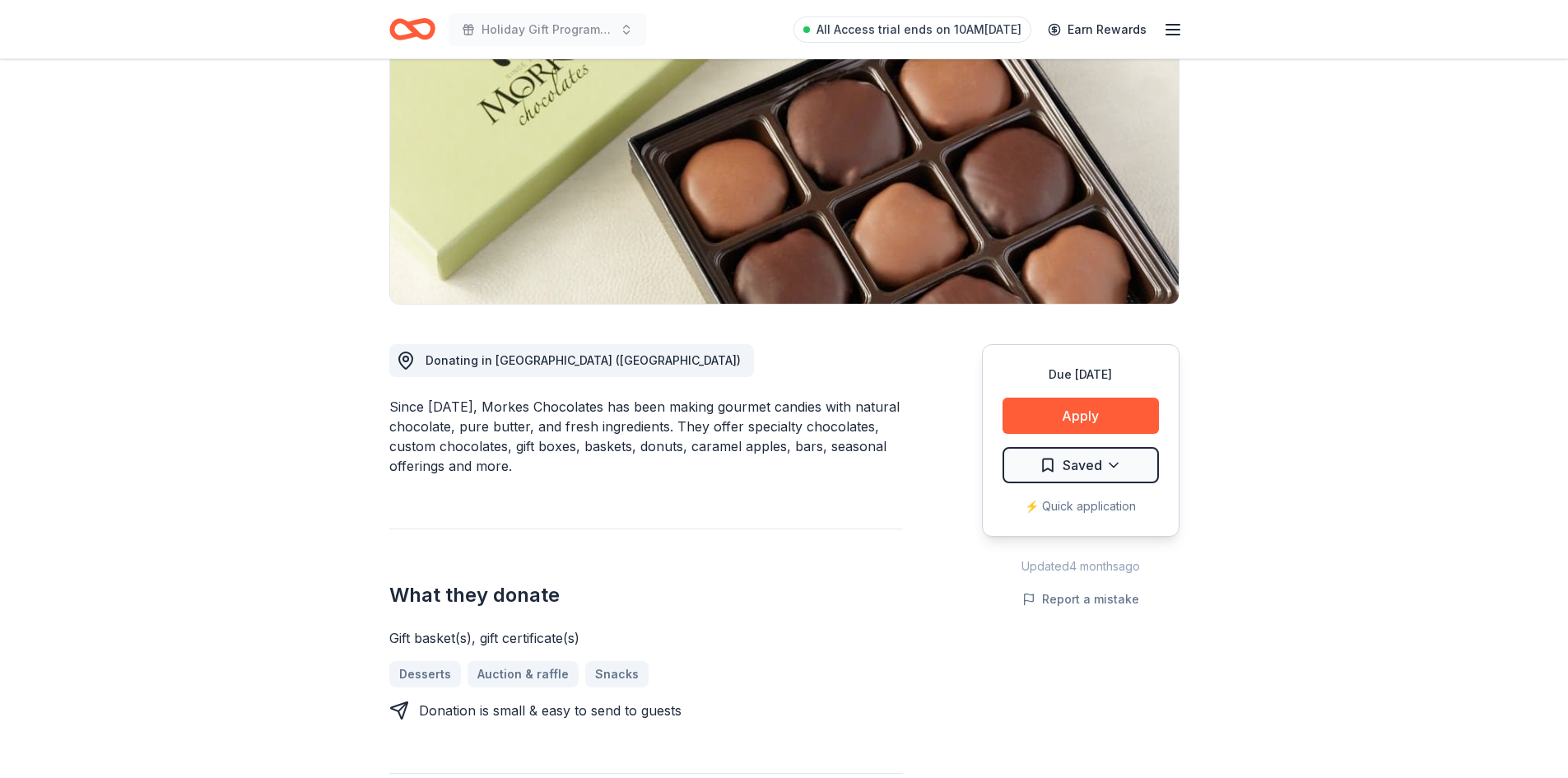
scroll to position [0, 0]
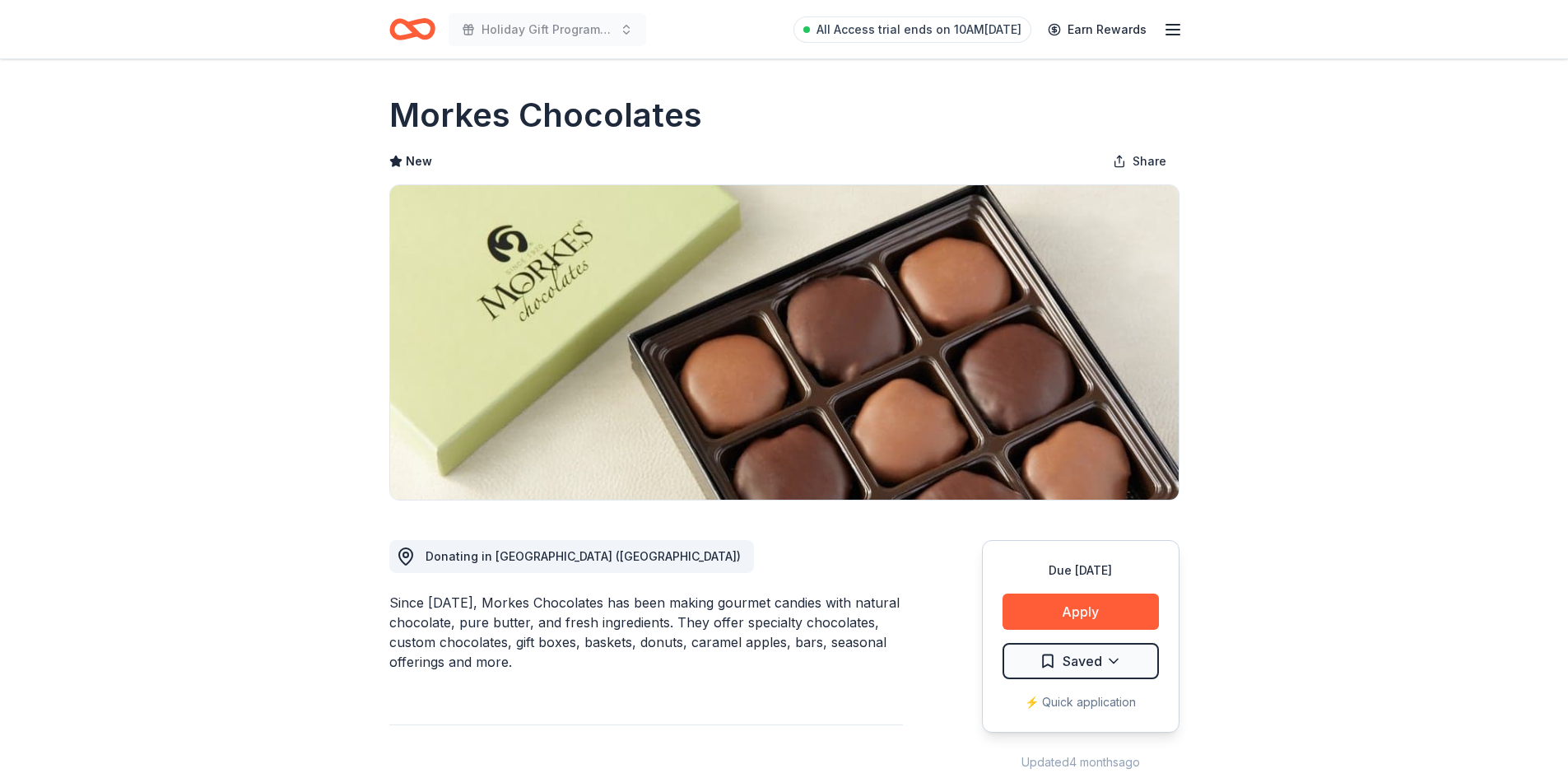
click at [421, 28] on icon "Home" at bounding box center [411, 29] width 46 height 39
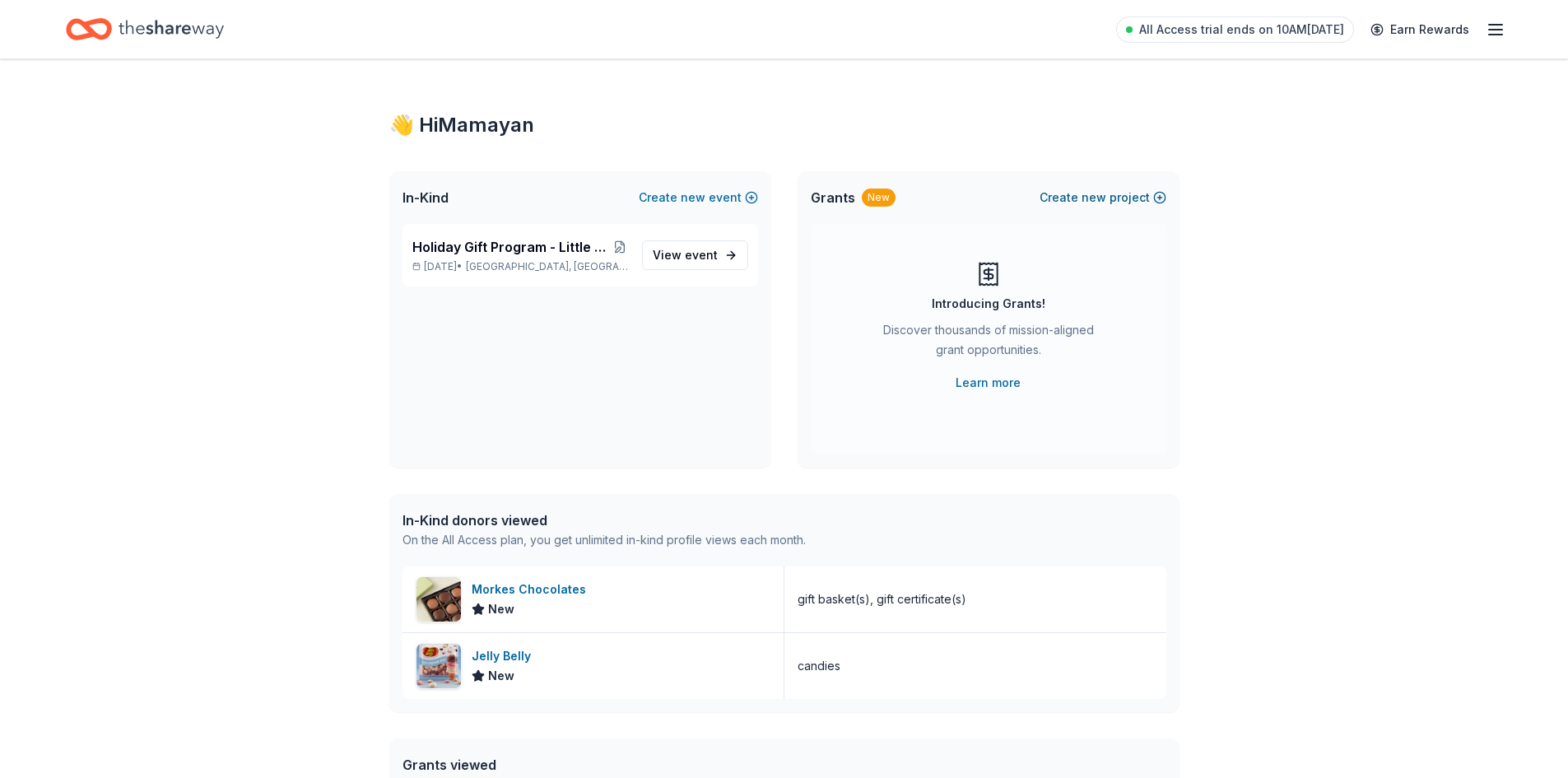
click at [1113, 193] on button "Create new project" at bounding box center [1102, 197] width 126 height 19
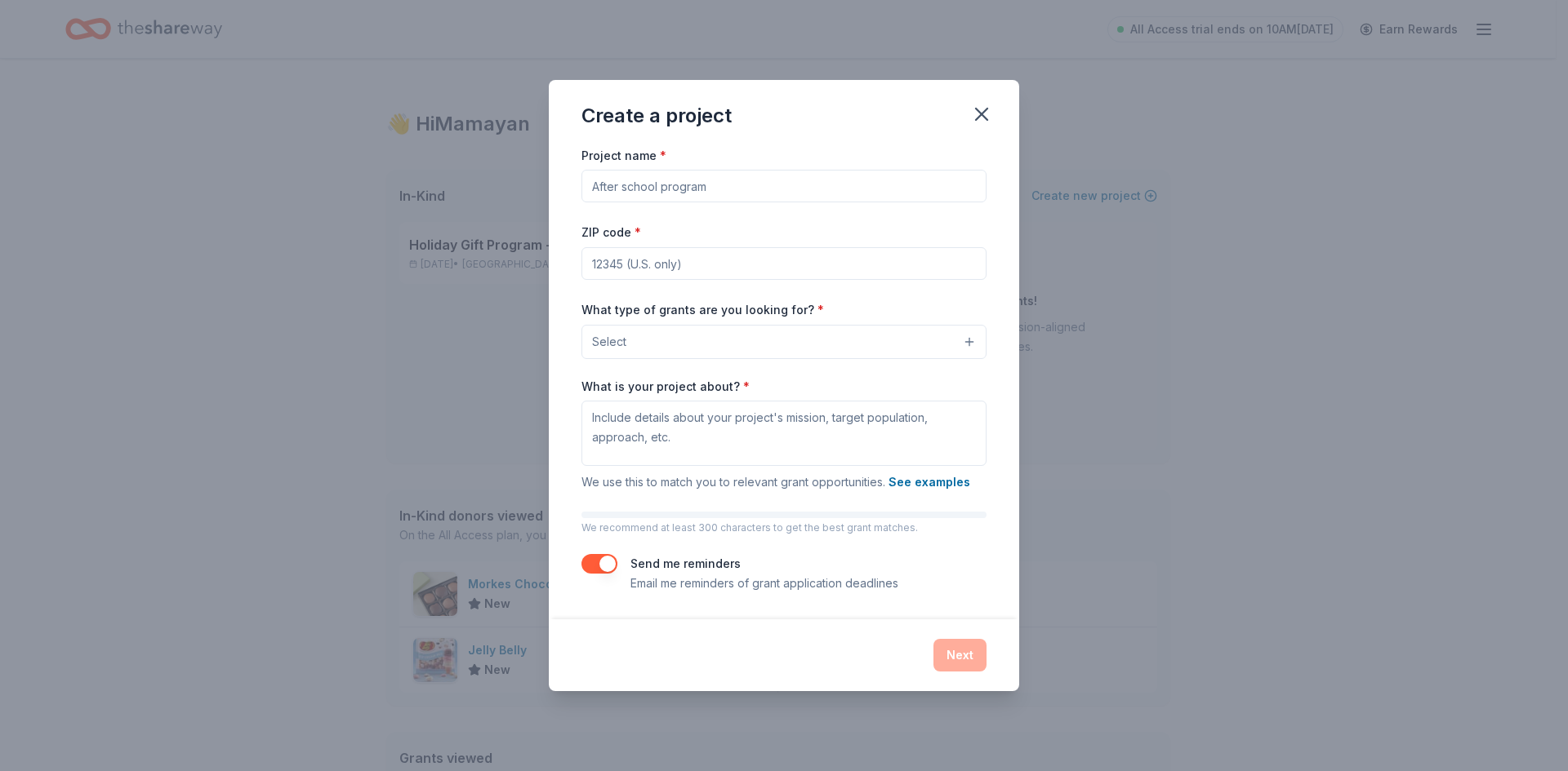
click at [841, 189] on input "Project name *" at bounding box center [784, 186] width 405 height 33
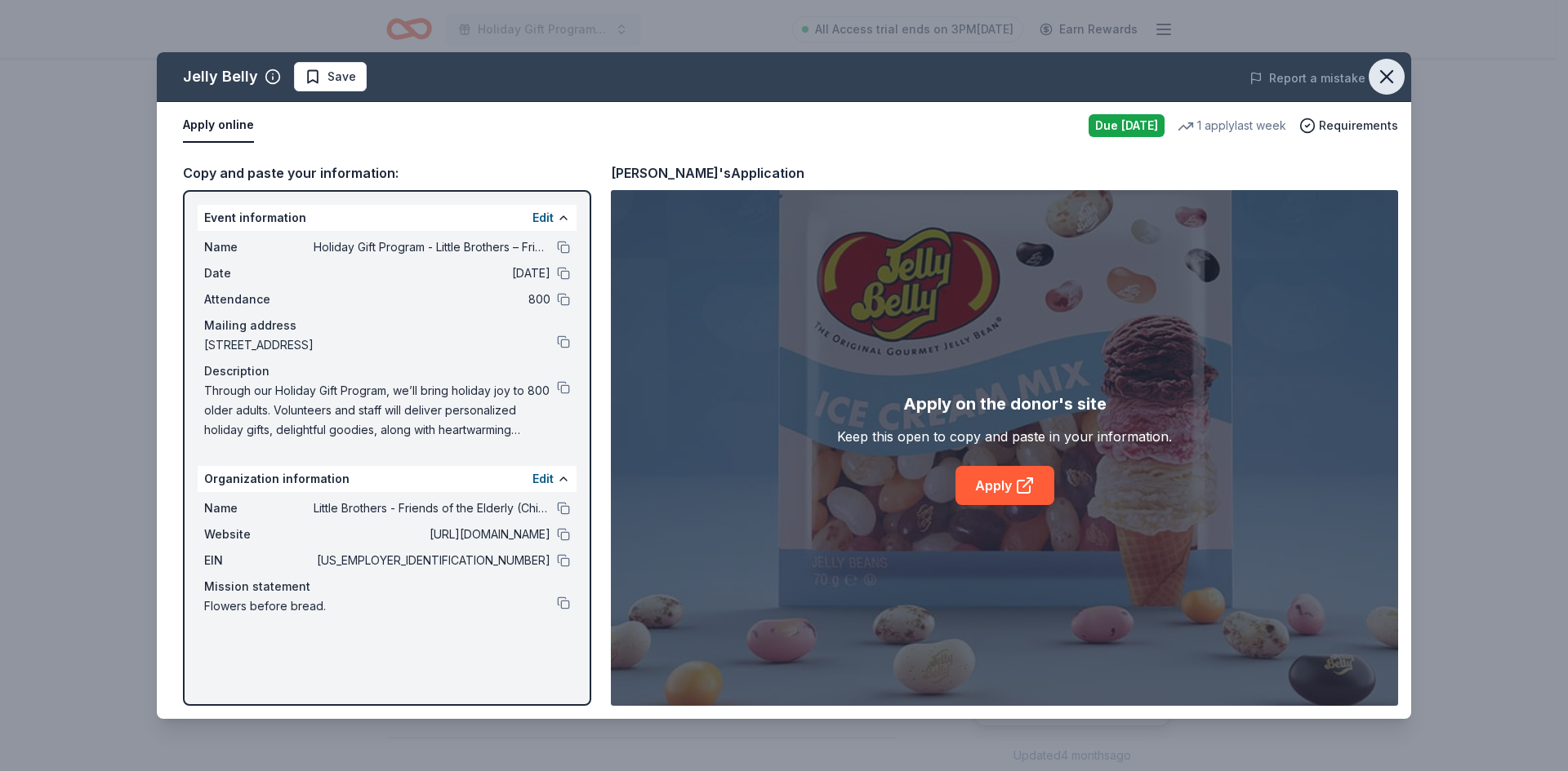
click at [1375, 81] on icon "button" at bounding box center [1387, 77] width 23 height 23
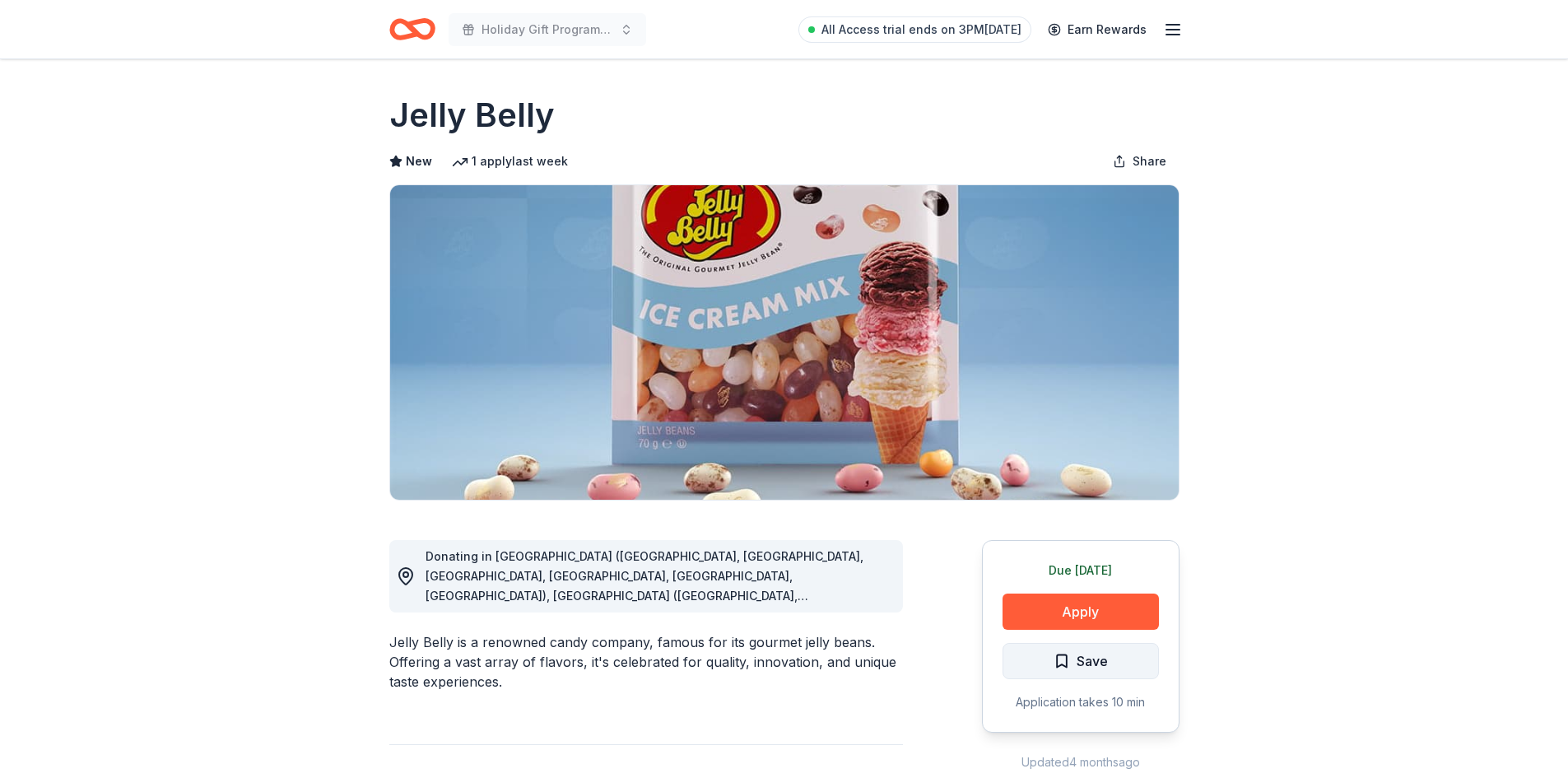
click at [1097, 667] on span "Save" at bounding box center [1092, 661] width 31 height 21
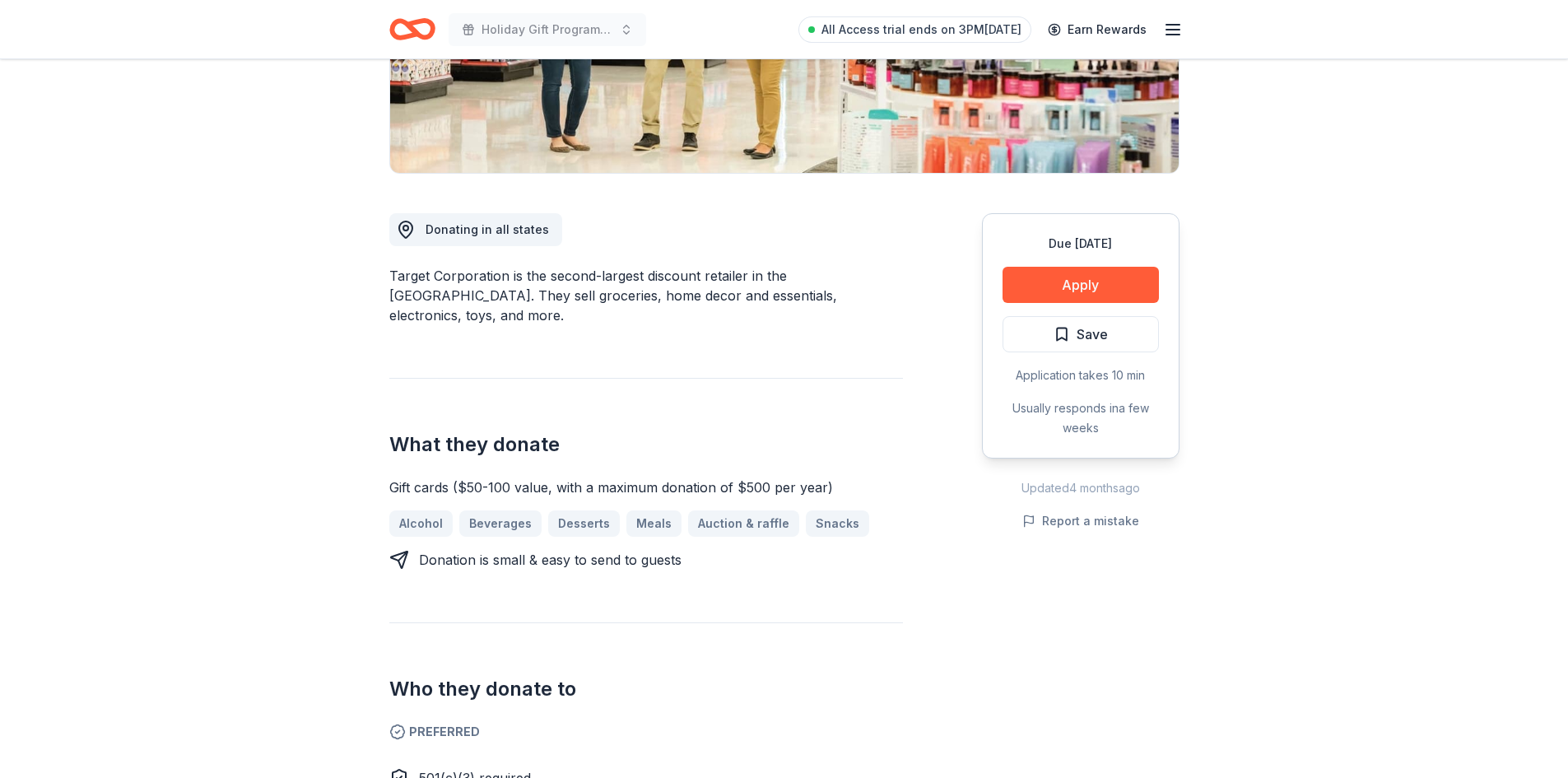
scroll to position [164, 0]
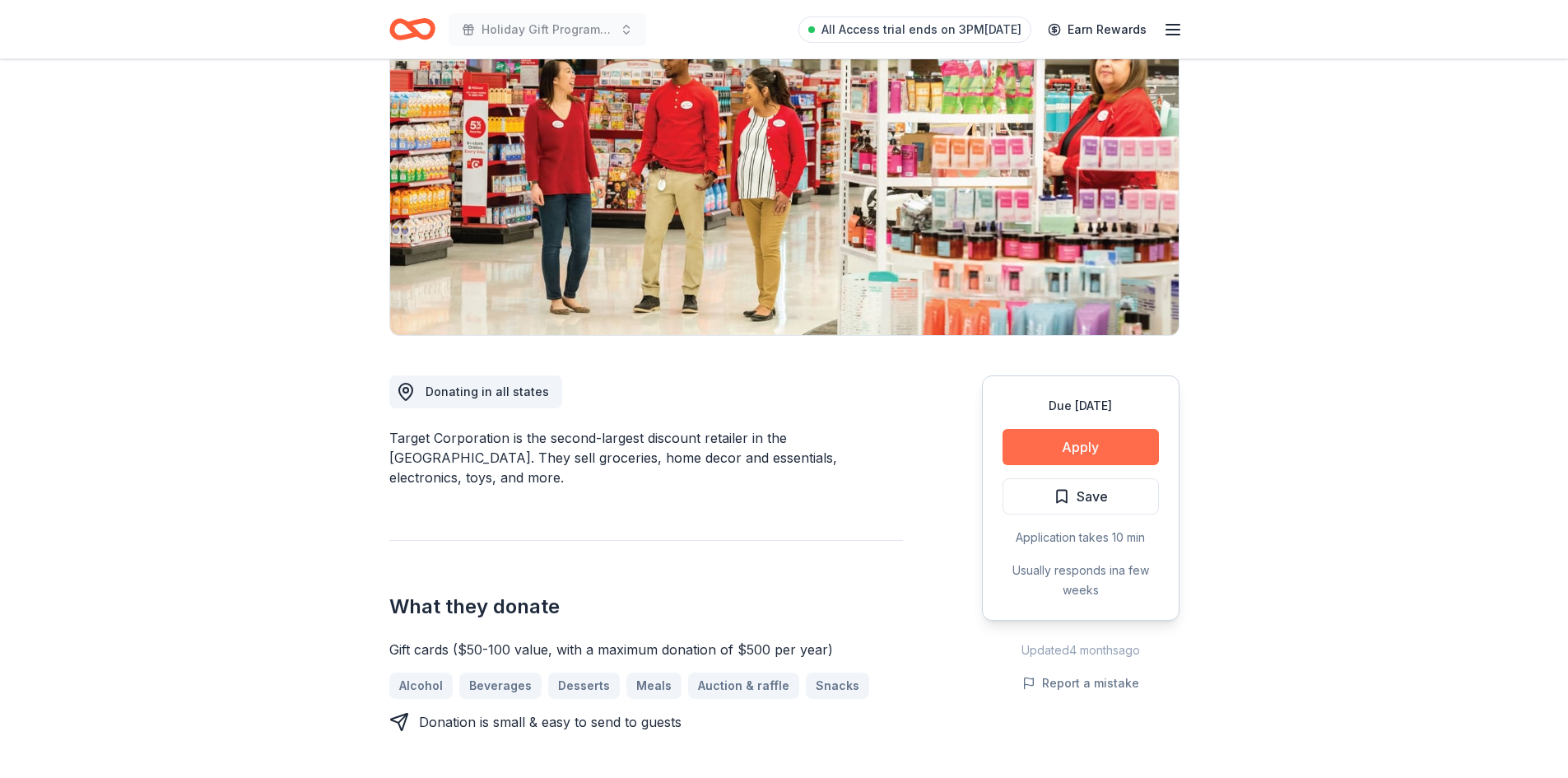
click at [1063, 453] on button "Apply" at bounding box center [1080, 446] width 157 height 36
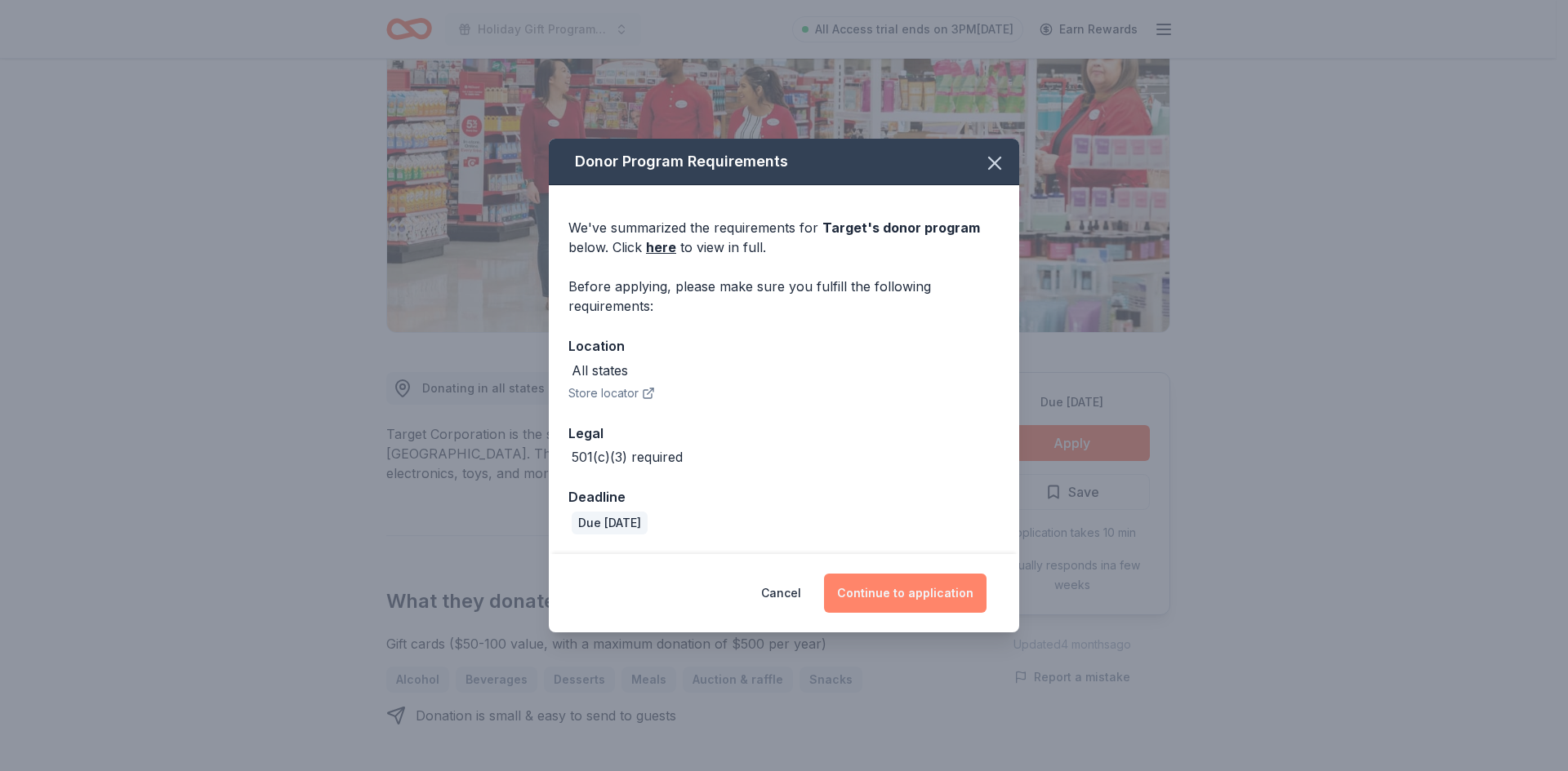
click at [904, 585] on button "Continue to application" at bounding box center [905, 593] width 162 height 40
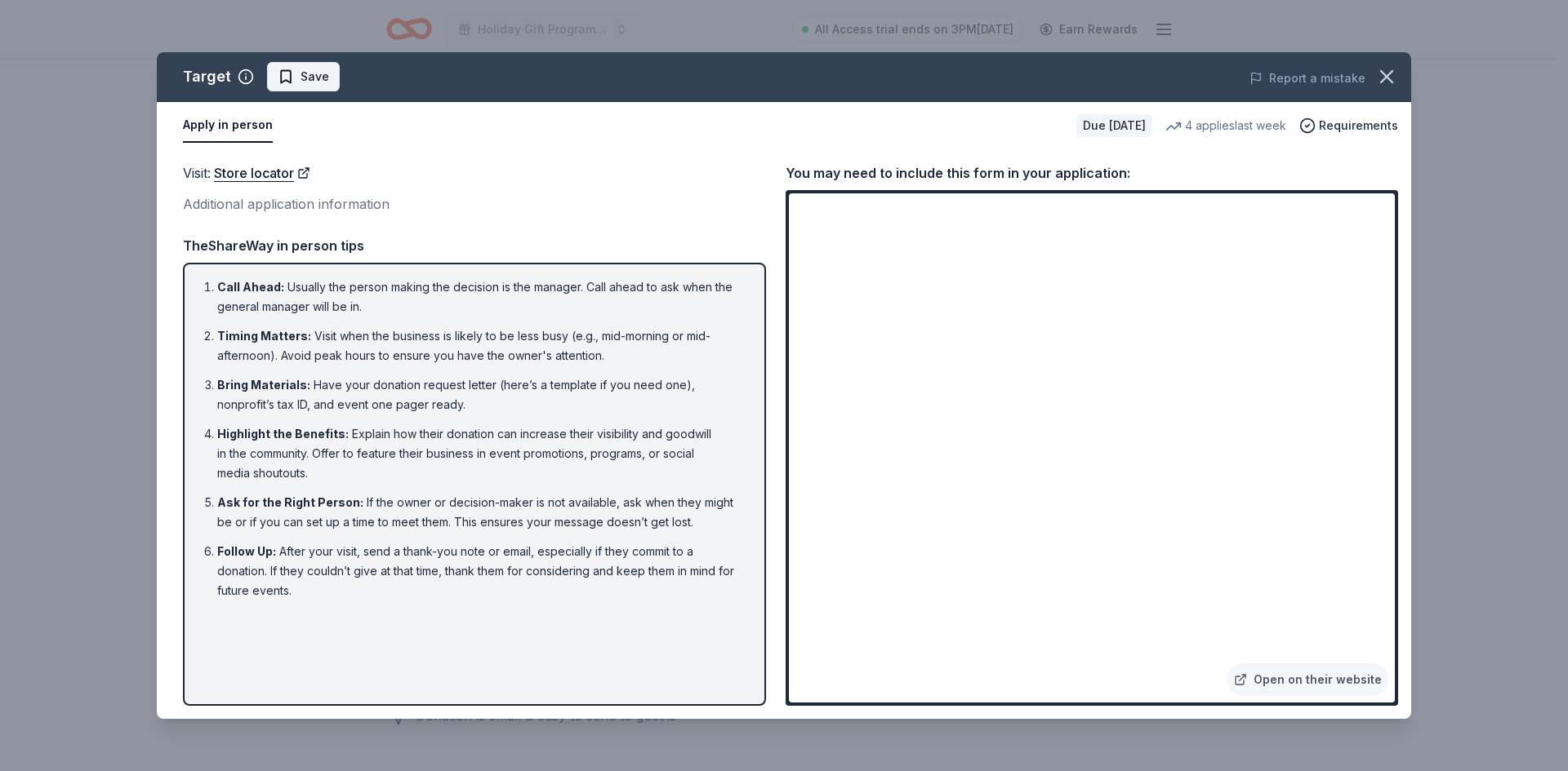
click at [293, 72] on span "Save" at bounding box center [303, 76] width 51 height 19
click at [1388, 77] on icon "button" at bounding box center [1387, 77] width 12 height 12
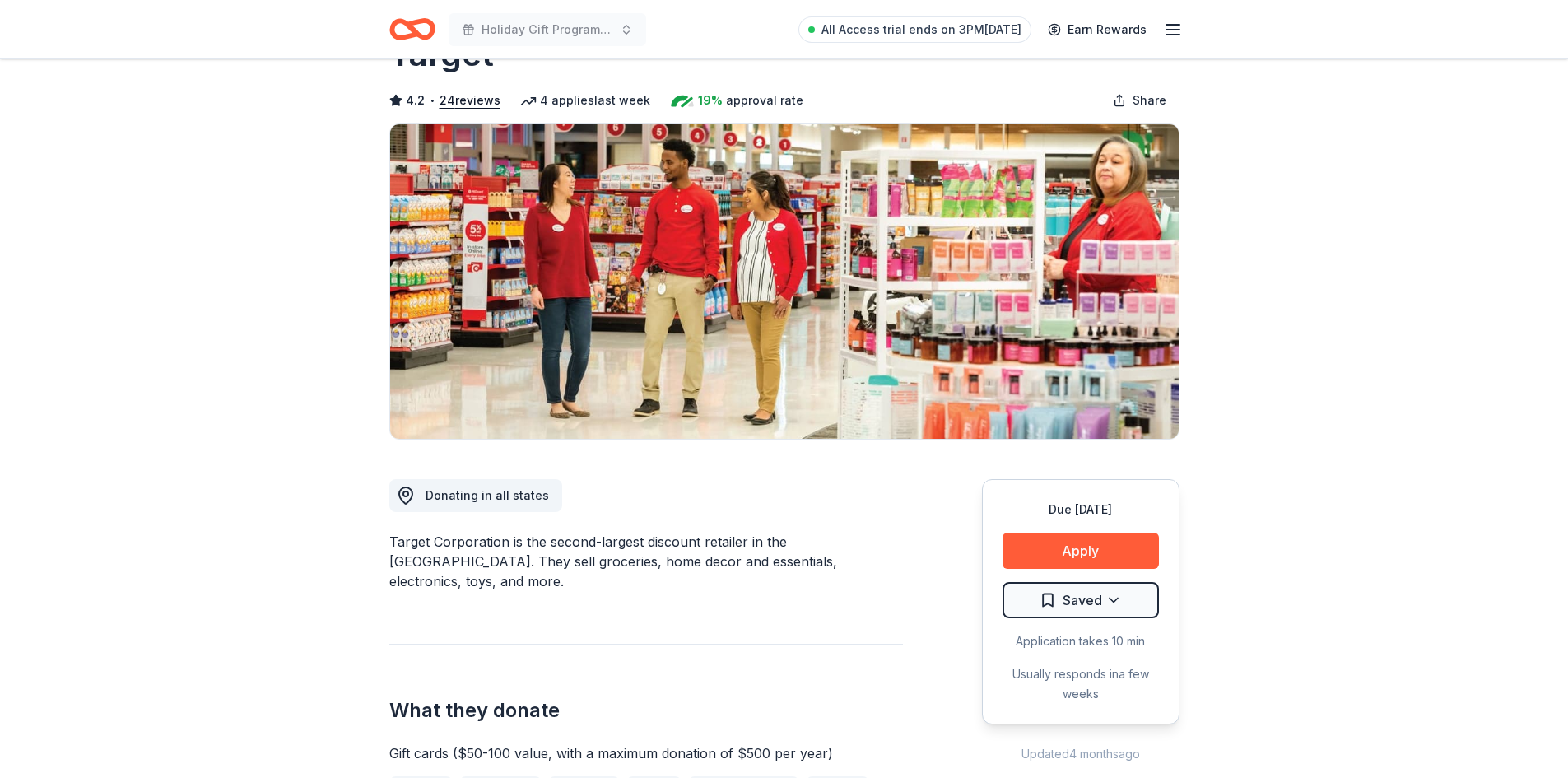
scroll to position [0, 0]
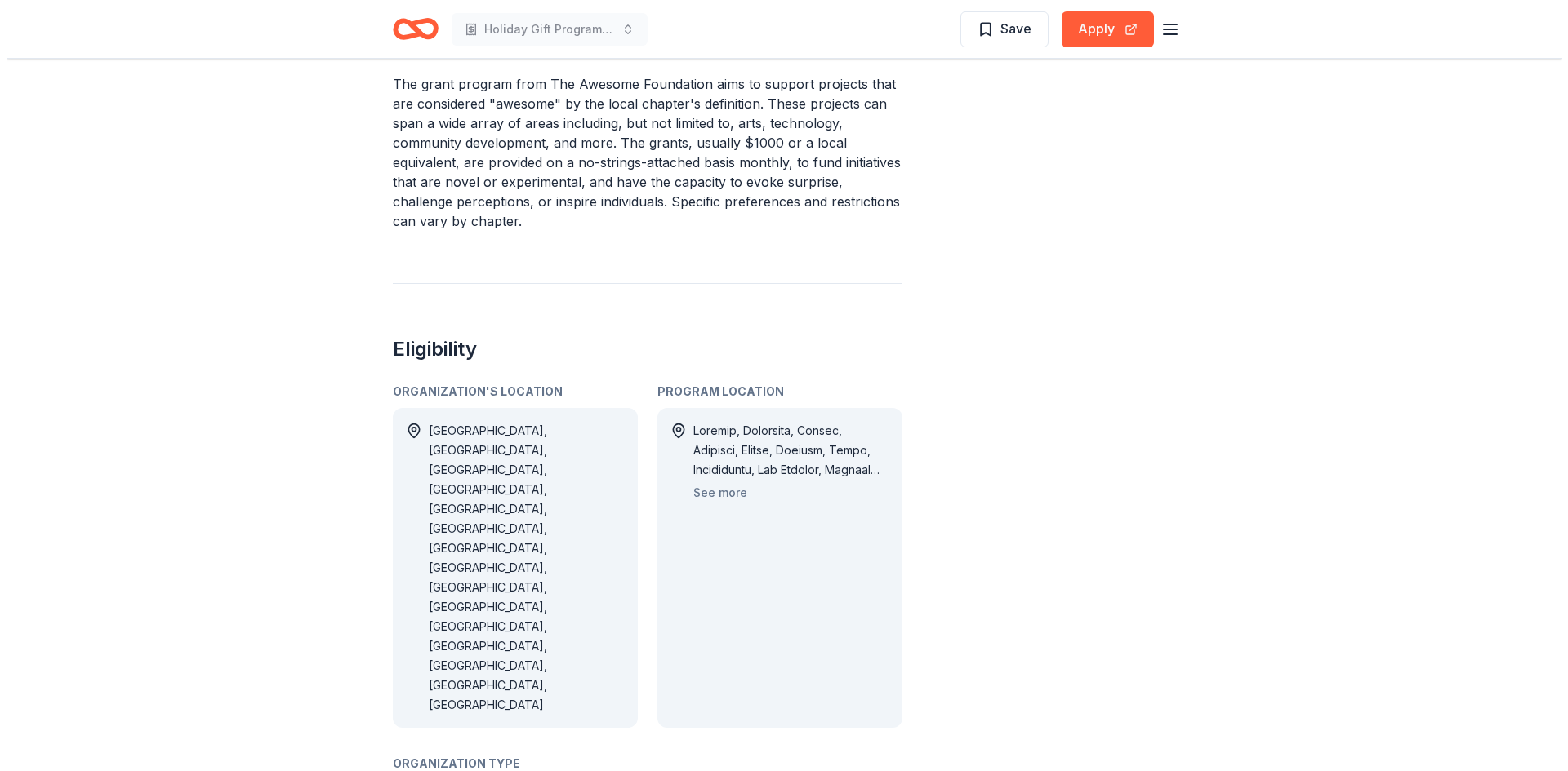
scroll to position [734, 0]
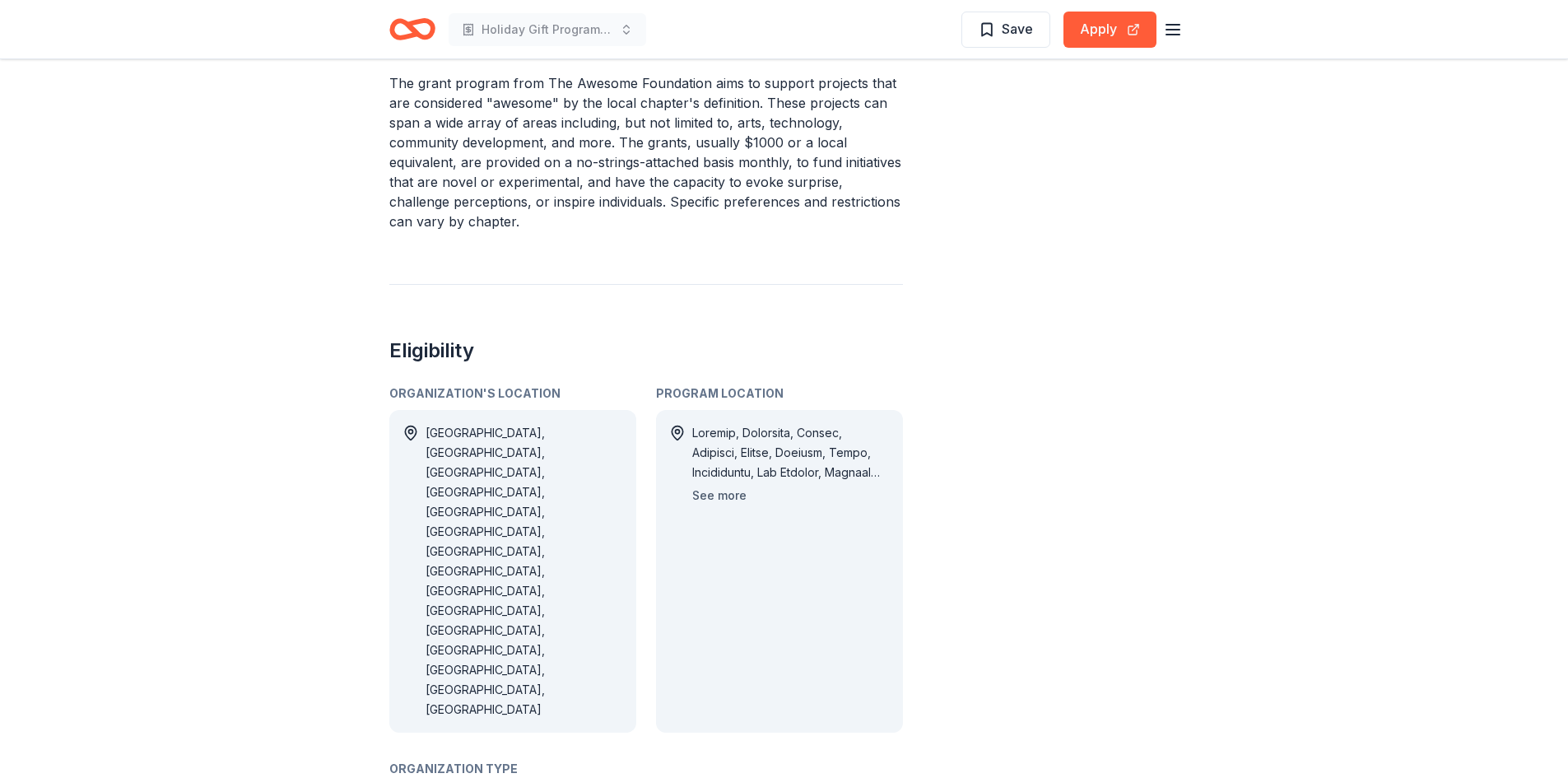
click at [718, 493] on button "See more" at bounding box center [719, 496] width 54 height 19
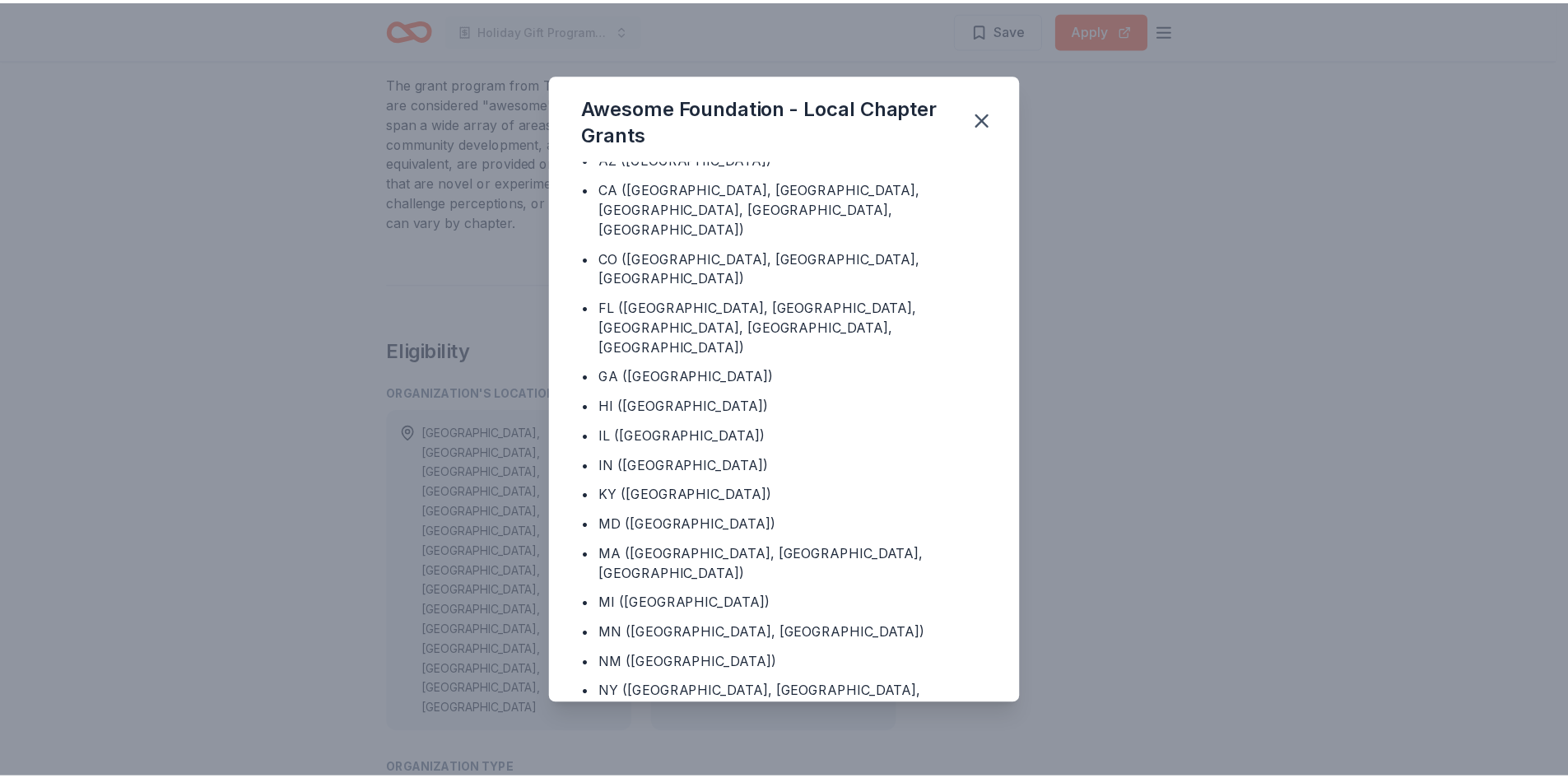
scroll to position [577, 0]
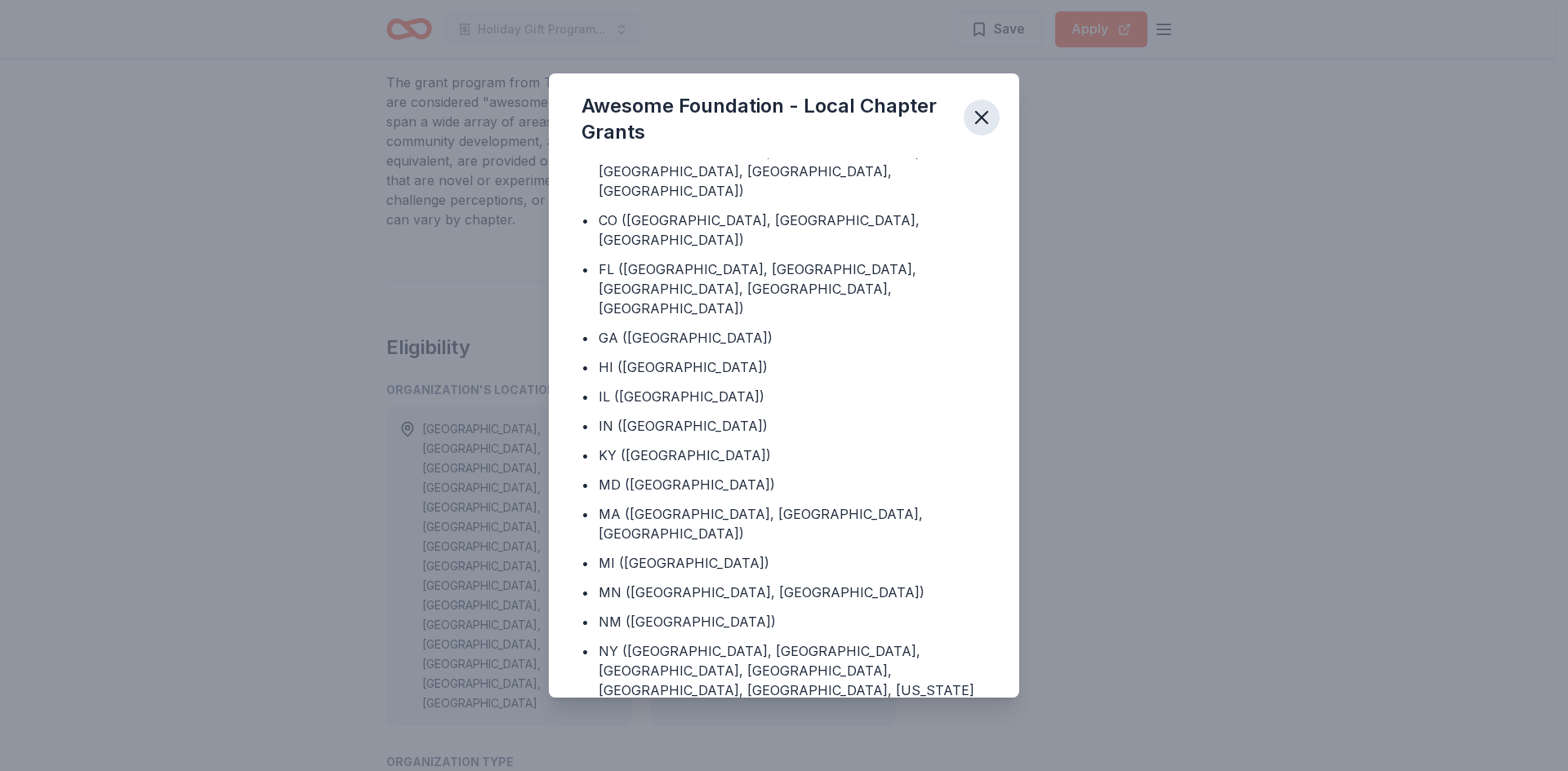
click at [987, 112] on icon "button" at bounding box center [982, 118] width 12 height 12
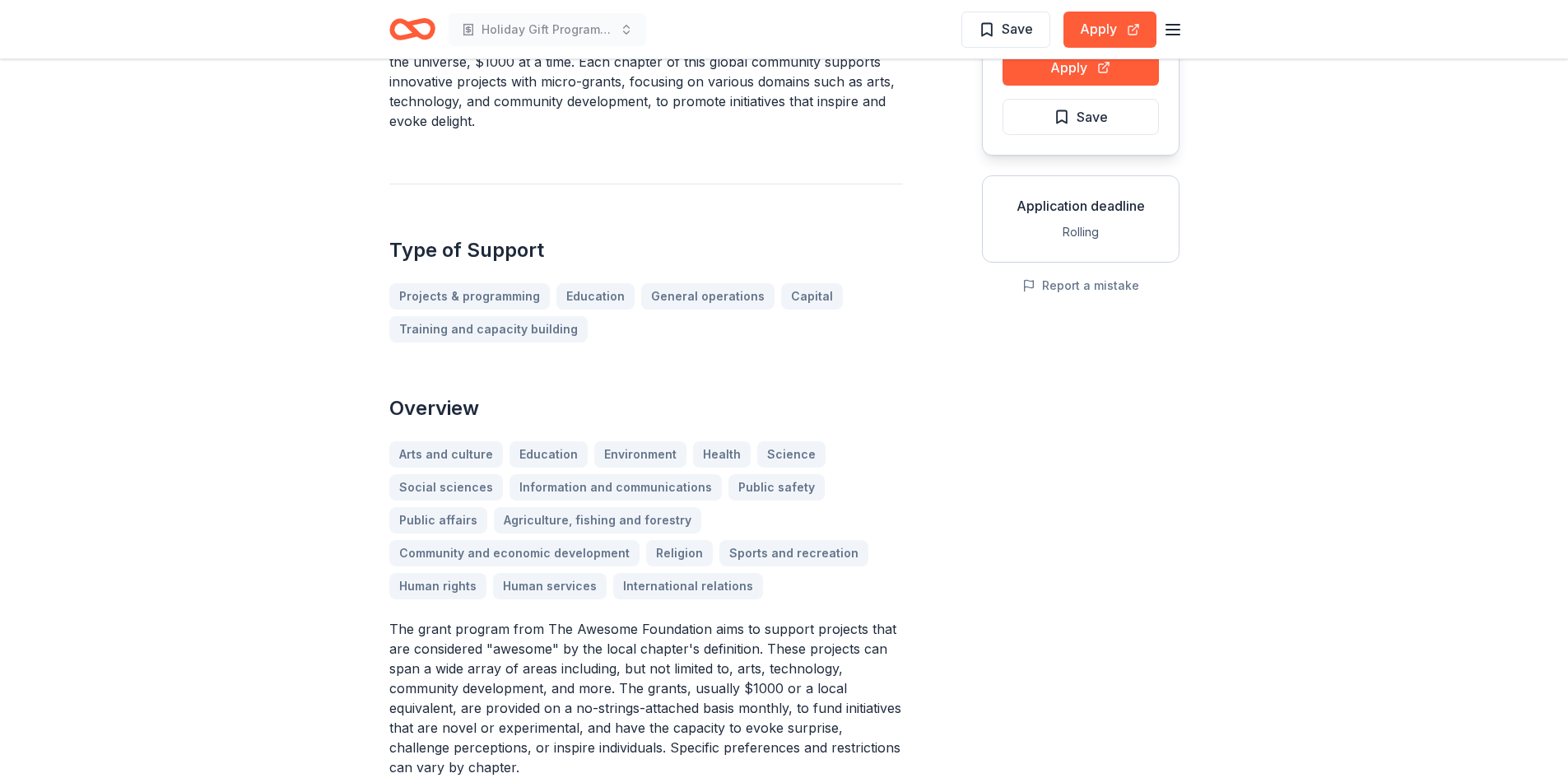
scroll to position [0, 0]
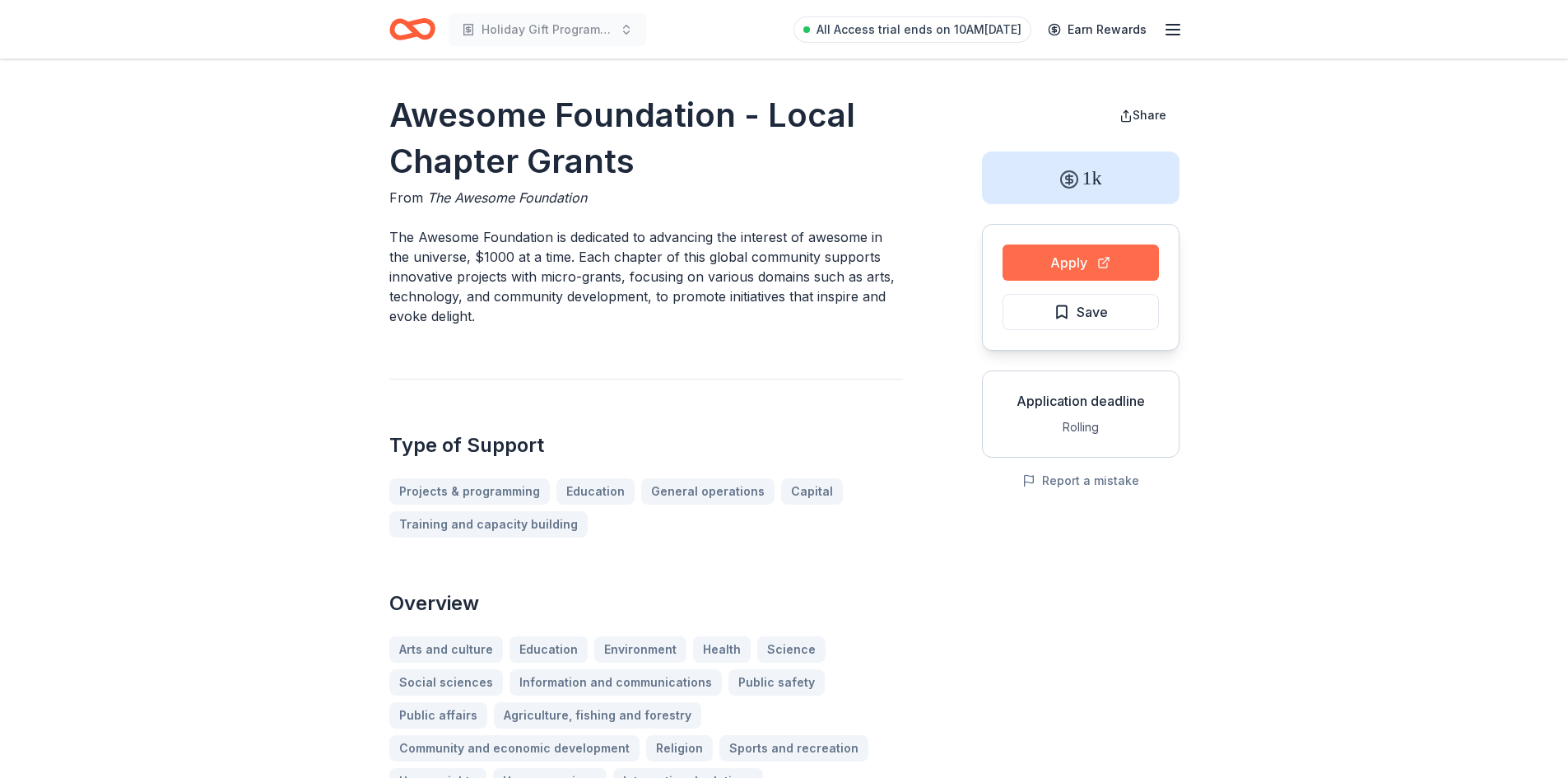
click at [1024, 250] on button "Apply" at bounding box center [1080, 262] width 157 height 36
click at [1043, 268] on button "Apply" at bounding box center [1080, 262] width 157 height 36
drag, startPoint x: 393, startPoint y: 116, endPoint x: 637, endPoint y: 186, distance: 253.8
click at [636, 182] on h1 "Awesome Foundation - Local Chapter Grants" at bounding box center [645, 138] width 513 height 92
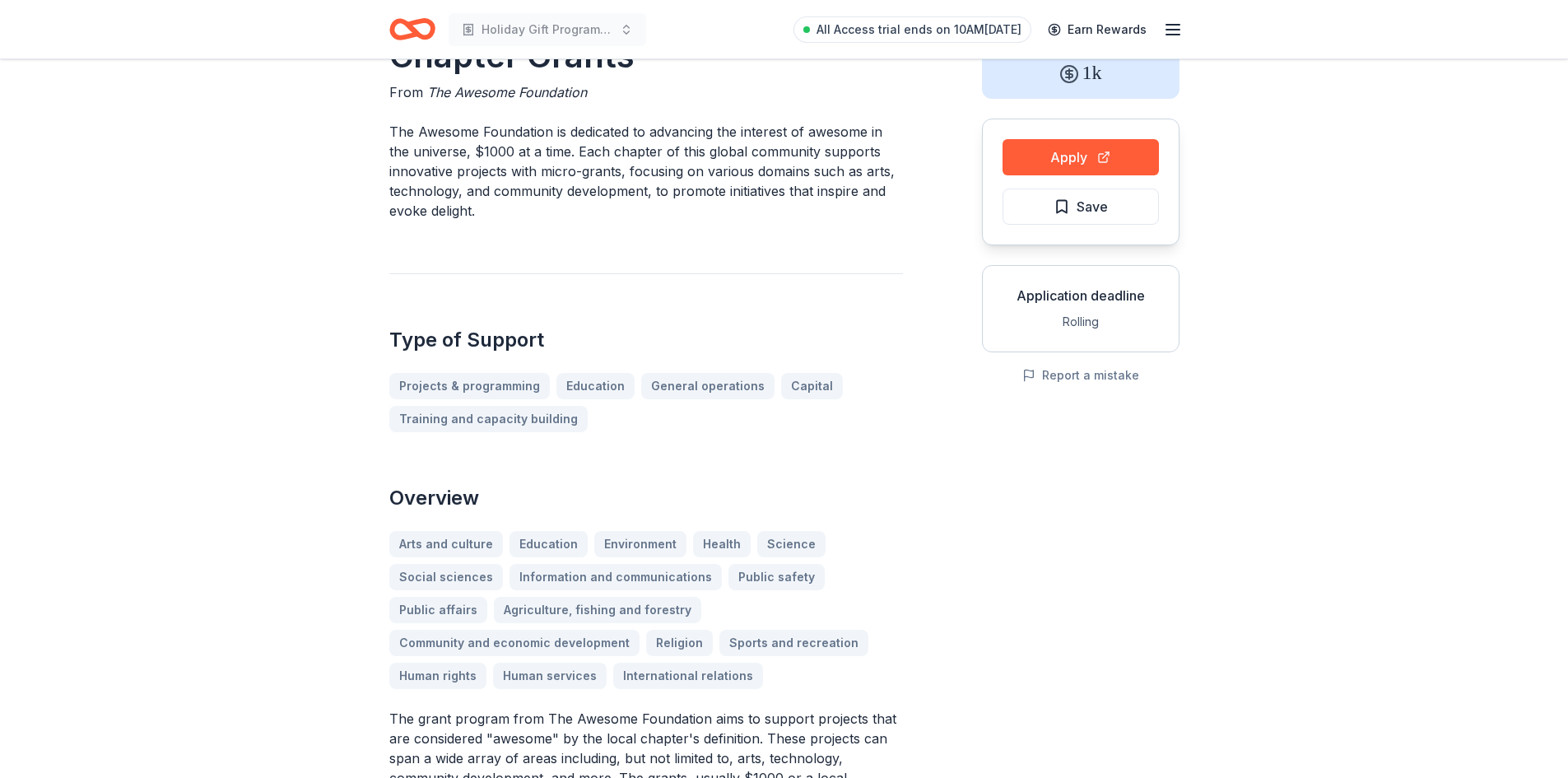
scroll to position [247, 0]
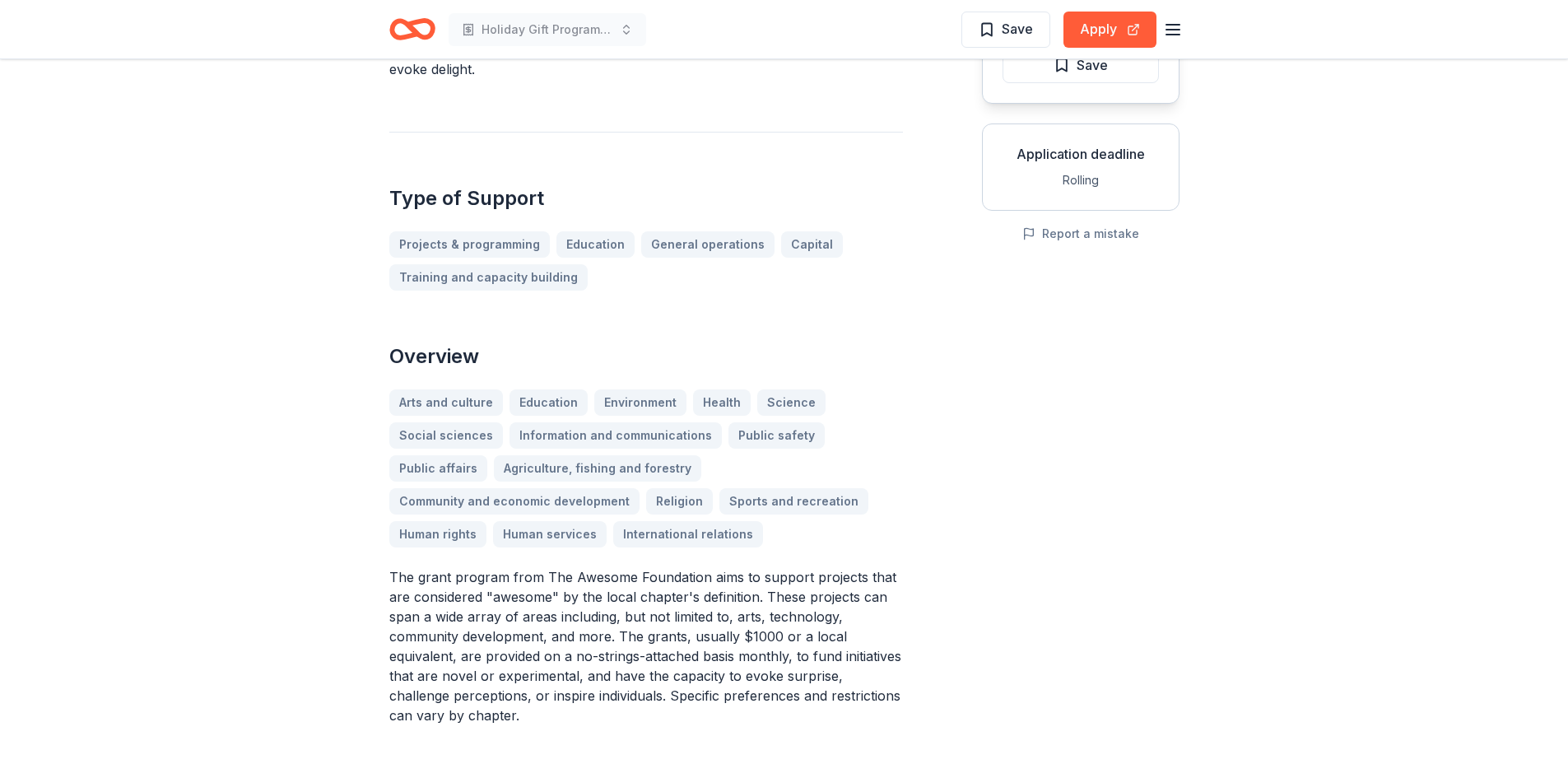
drag, startPoint x: 528, startPoint y: 608, endPoint x: 657, endPoint y: 628, distance: 130.5
click at [657, 628] on p "The grant program from The Awesome Foundation aims to support projects that are…" at bounding box center [645, 646] width 513 height 159
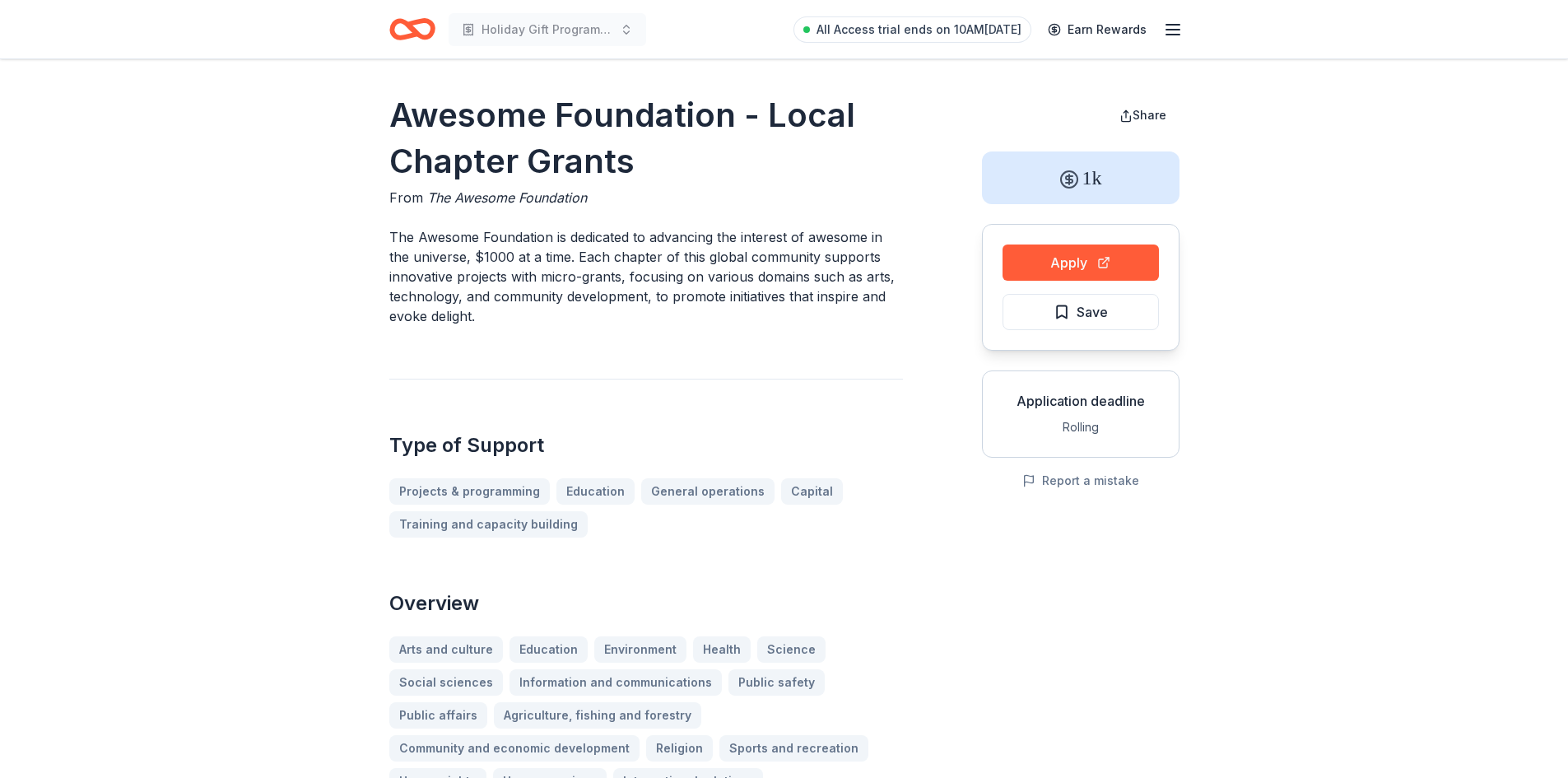
drag, startPoint x: 1030, startPoint y: 403, endPoint x: 1120, endPoint y: 415, distance: 90.8
click at [1119, 416] on div "Application deadline Rolling" at bounding box center [1080, 414] width 197 height 88
click at [401, 113] on h1 "Awesome Foundation - Local Chapter Grants" at bounding box center [645, 138] width 513 height 92
click at [1116, 310] on button "Save" at bounding box center [1080, 311] width 157 height 36
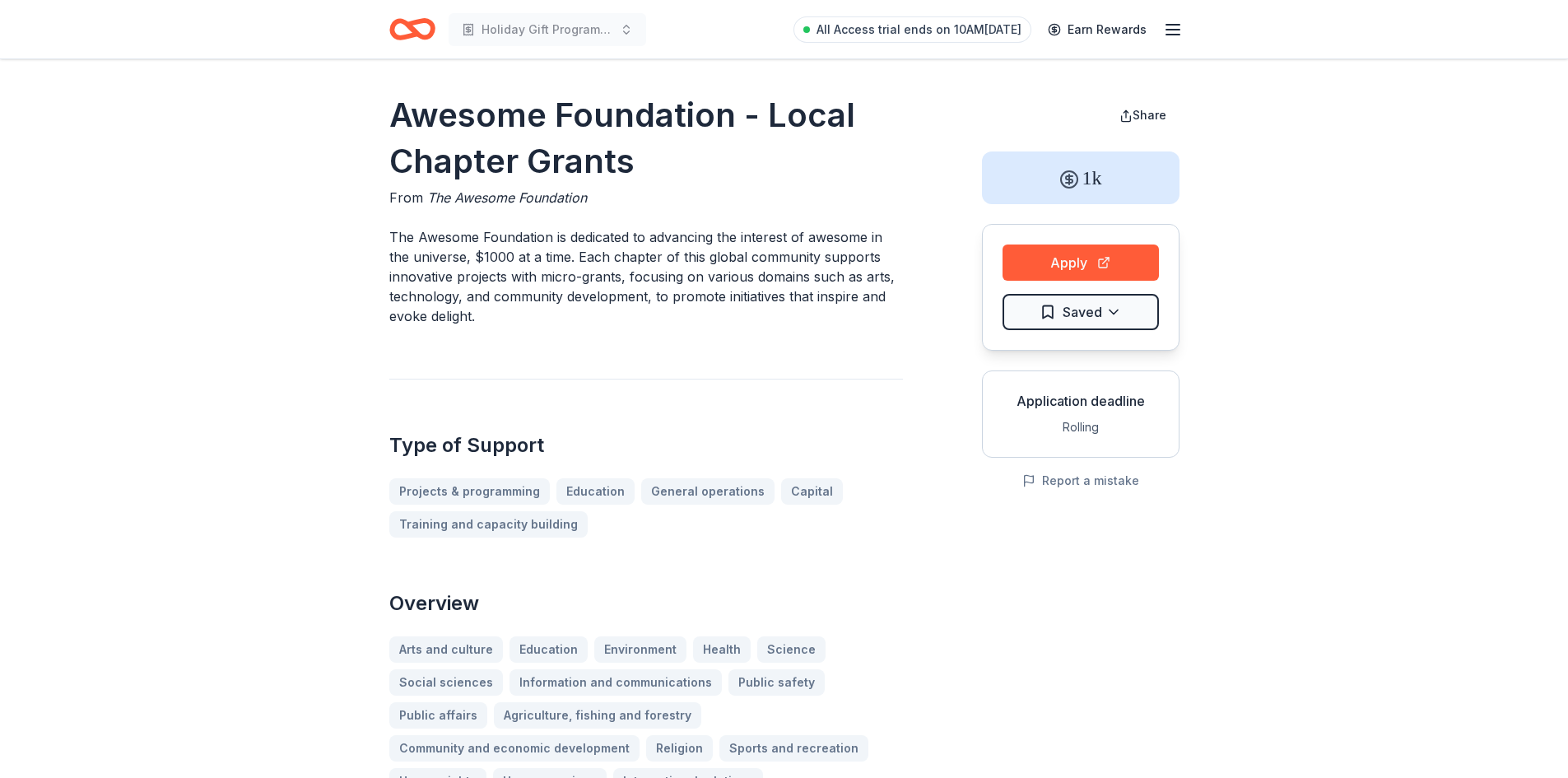
drag, startPoint x: 390, startPoint y: 97, endPoint x: 530, endPoint y: 159, distance: 153.1
click at [529, 161] on h1 "Awesome Foundation - Local Chapter Grants" at bounding box center [645, 138] width 513 height 92
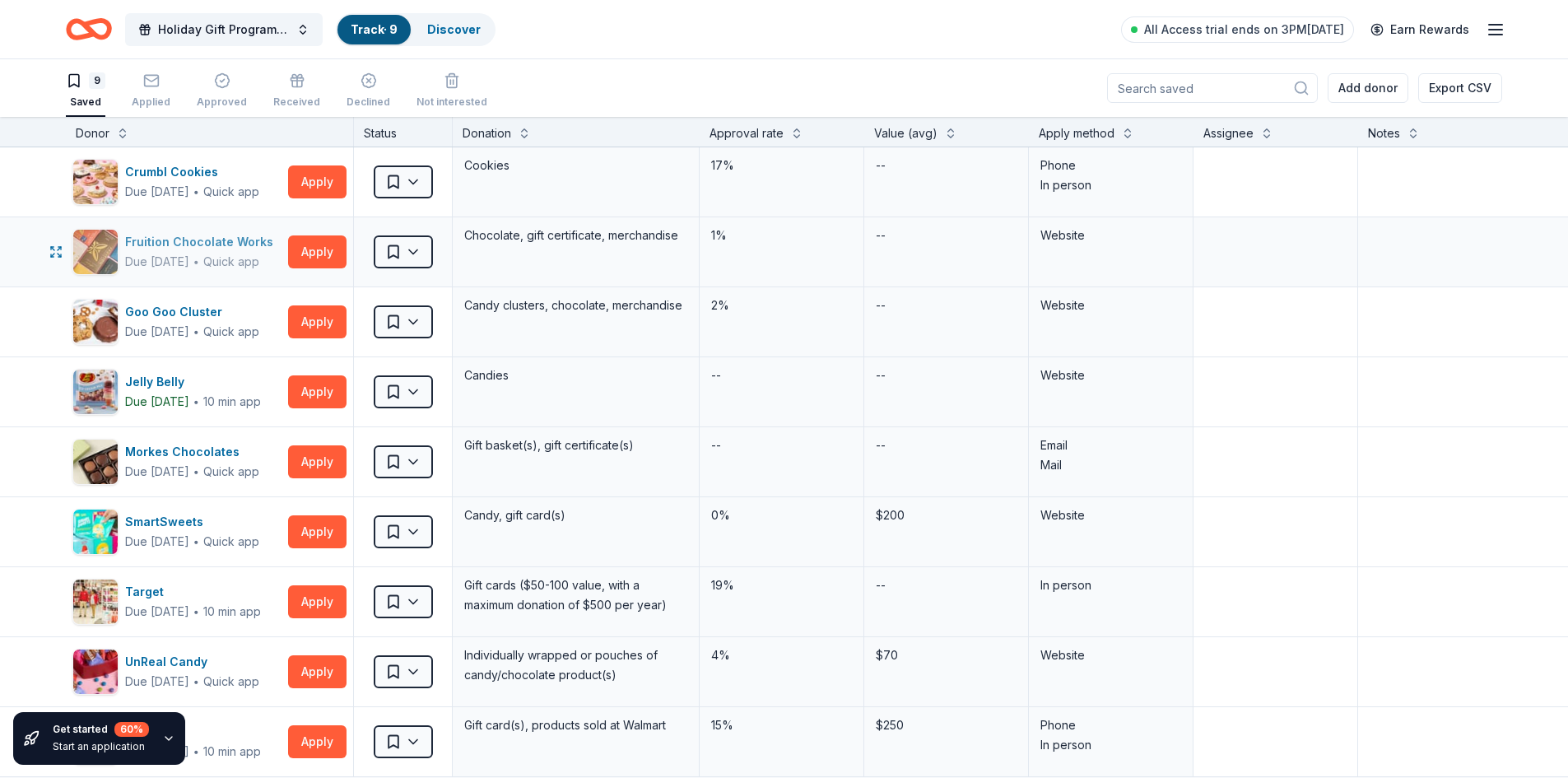
drag, startPoint x: 131, startPoint y: 169, endPoint x: 175, endPoint y: 246, distance: 88.7
click at [175, 246] on div "Crumbl Cookies Due [DATE] ∙ Quick app Apply Saved Cookies 17% -- Phone In perso…" at bounding box center [835, 485] width 1671 height 676
click at [151, 107] on div "Applied" at bounding box center [151, 102] width 39 height 14
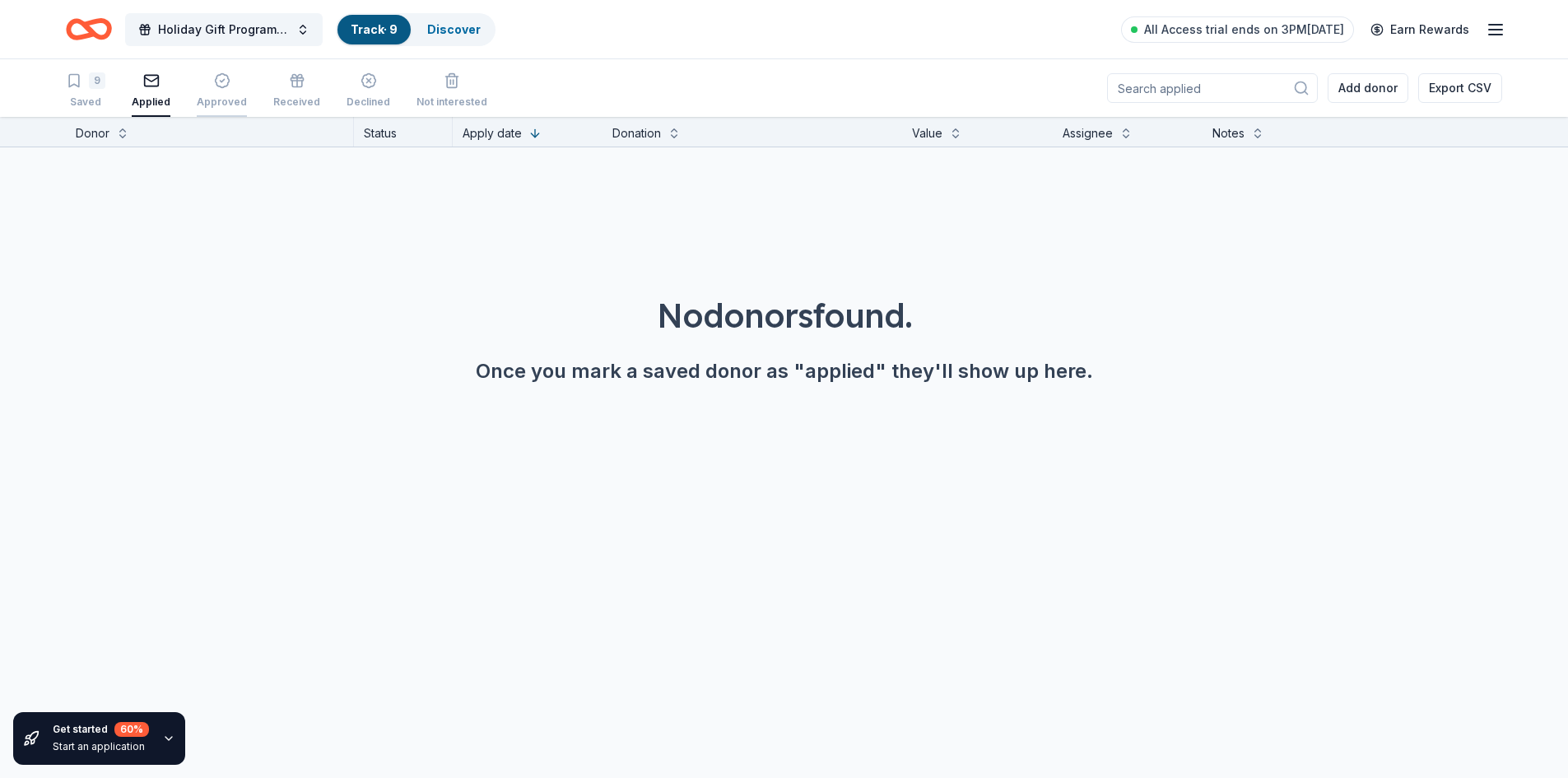
click at [219, 110] on button "Approved" at bounding box center [222, 91] width 51 height 51
click at [305, 92] on div "Received" at bounding box center [296, 90] width 47 height 36
click at [375, 95] on div "Declined" at bounding box center [367, 102] width 44 height 14
click at [448, 106] on div "Not interested" at bounding box center [451, 102] width 71 height 14
drag, startPoint x: 88, startPoint y: 37, endPoint x: 88, endPoint y: 49, distance: 12.0
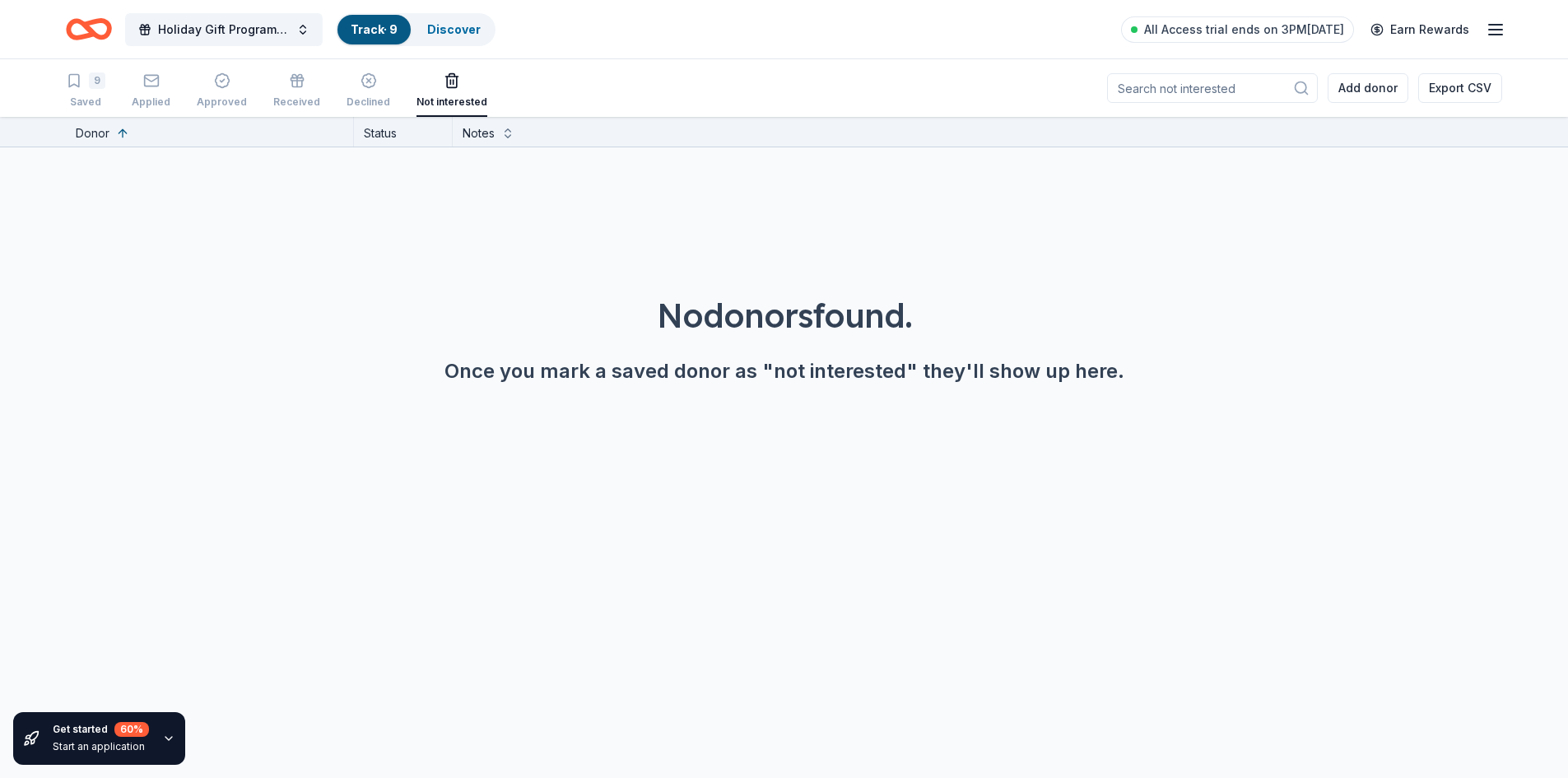
click at [88, 40] on icon "Home" at bounding box center [88, 29] width 46 height 39
click at [105, 32] on icon "Home" at bounding box center [88, 29] width 46 height 39
click at [261, 29] on span "Holiday Gift Program - Little Brothers – Friends of the Elderly" at bounding box center [224, 29] width 131 height 19
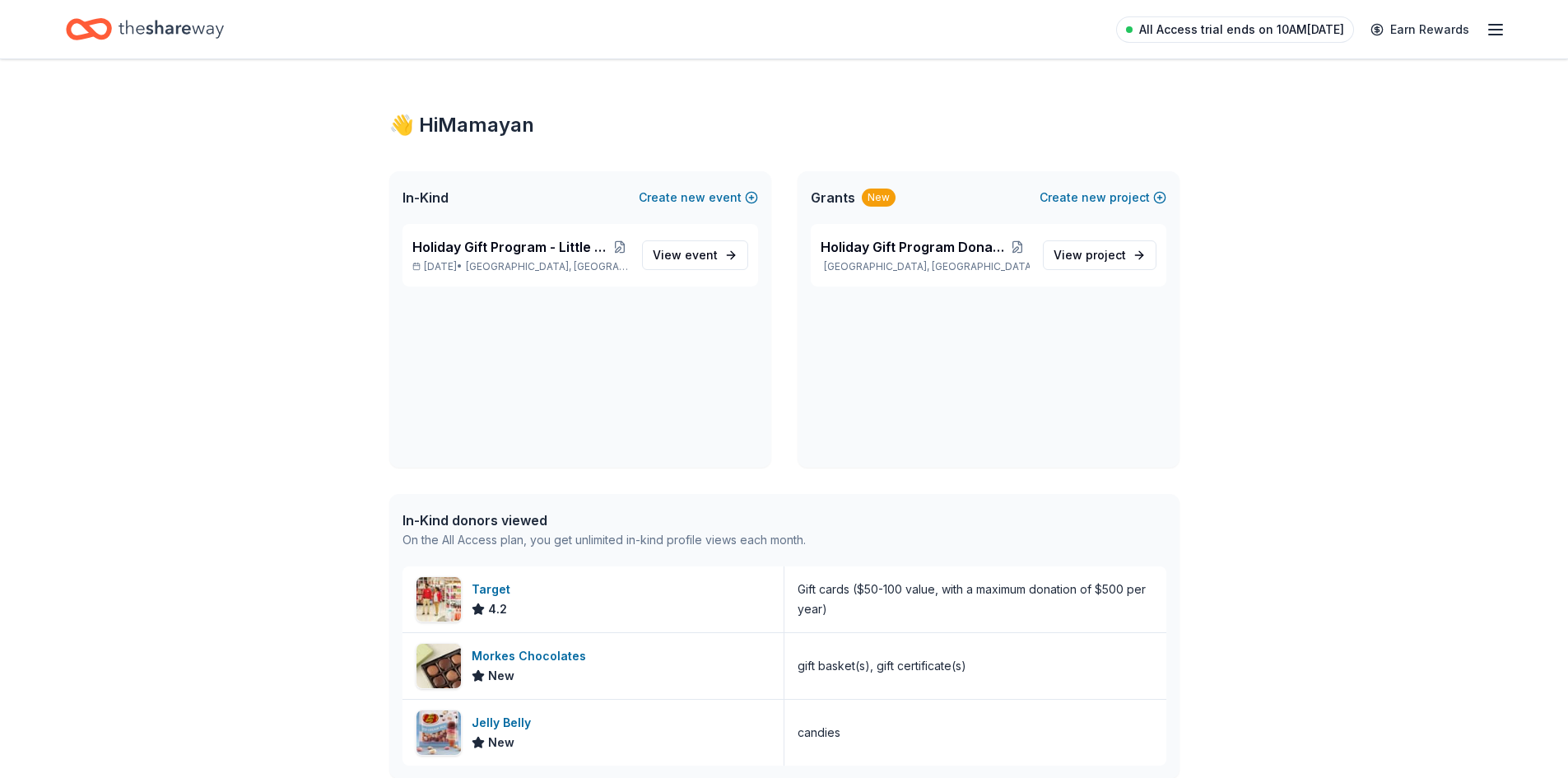
click at [1218, 23] on span "All Access trial ends on 10AM, 10/2" at bounding box center [1241, 29] width 205 height 19
click at [1491, 23] on icon "button" at bounding box center [1495, 29] width 19 height 19
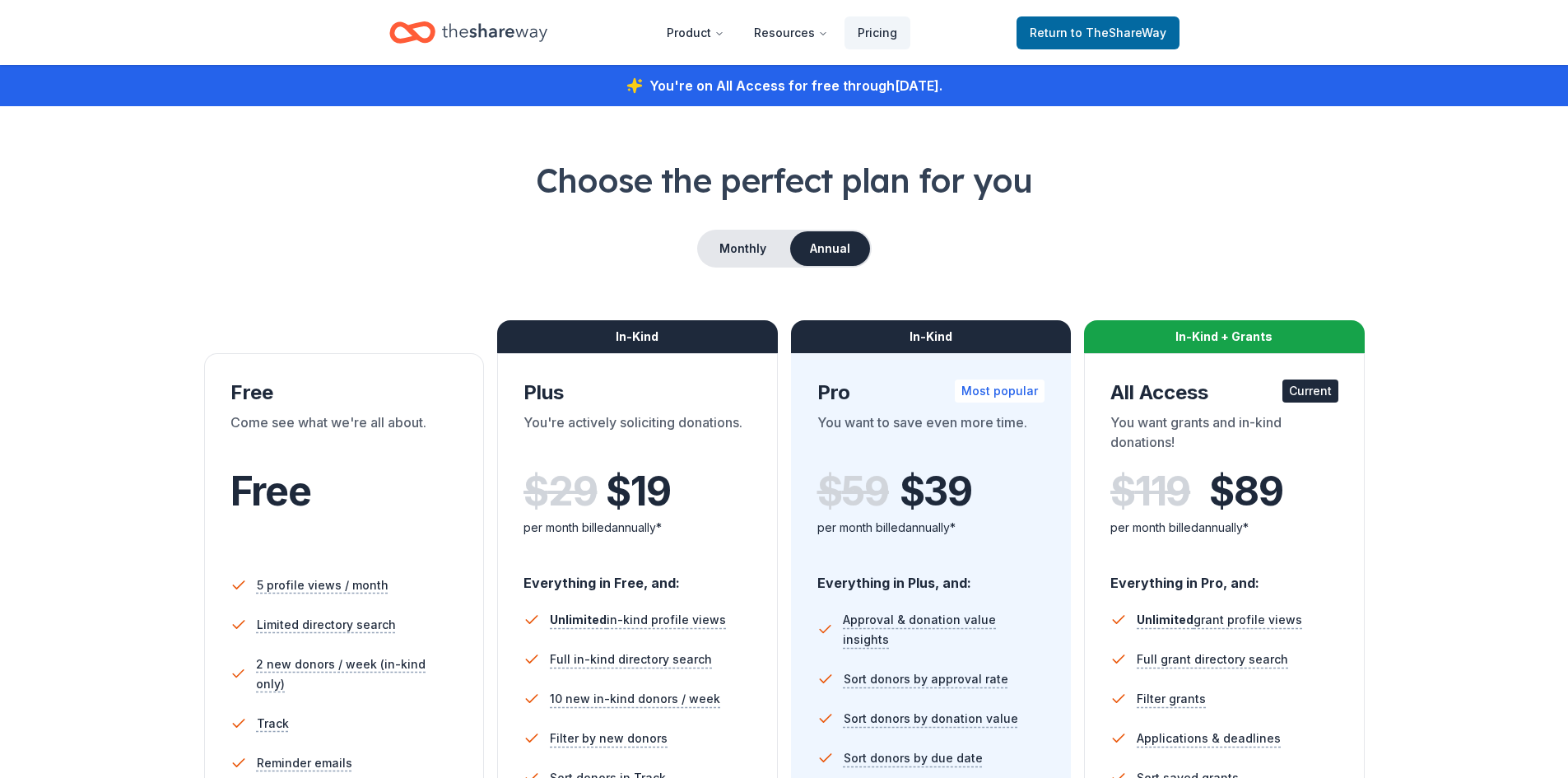
click at [466, 28] on icon "Home" at bounding box center [495, 32] width 105 height 34
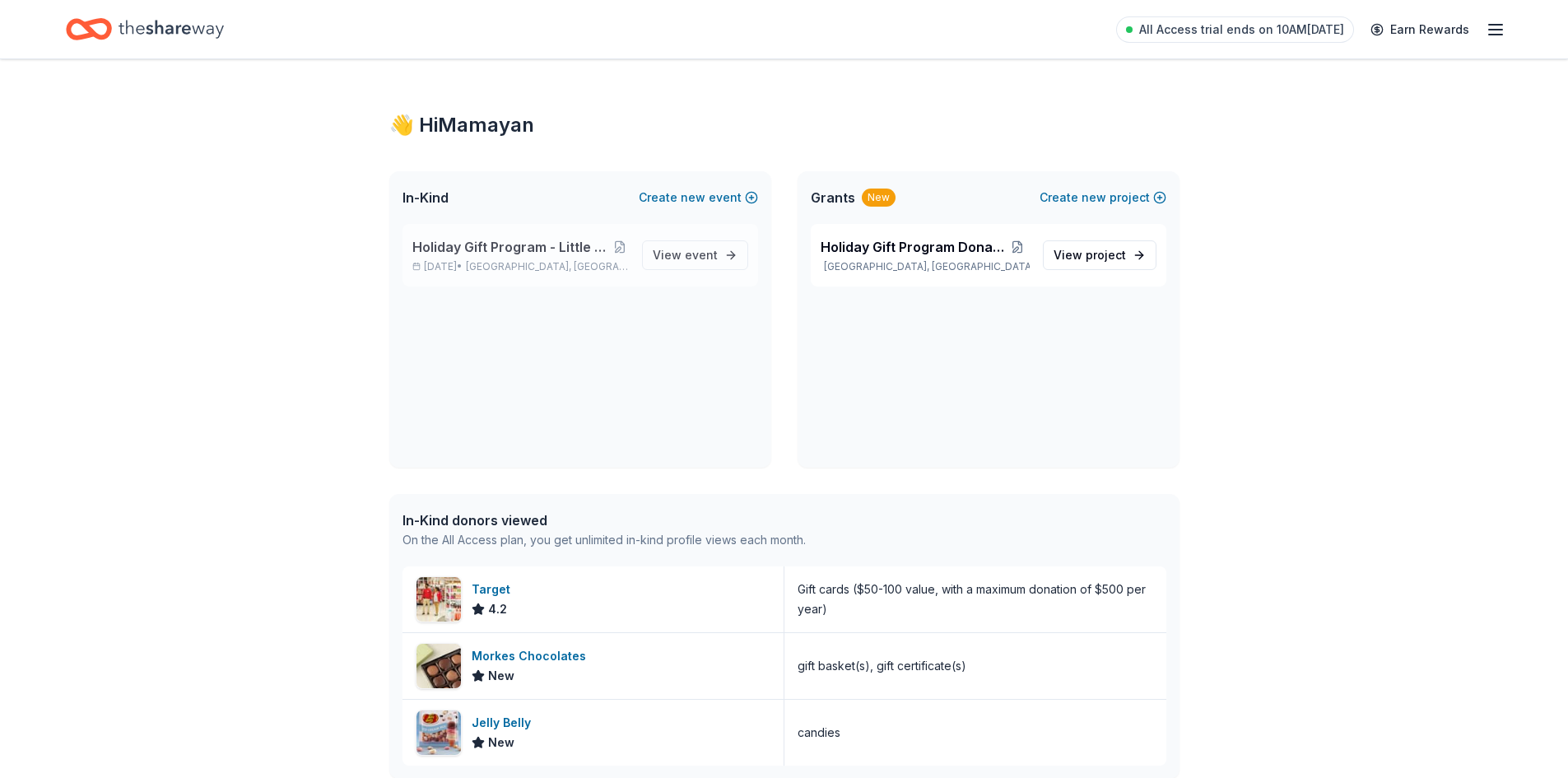
click at [466, 235] on div "Holiday Gift Program - Little Brothers – Friends of the Elderly Dec 25, 2025 • …" at bounding box center [580, 255] width 356 height 62
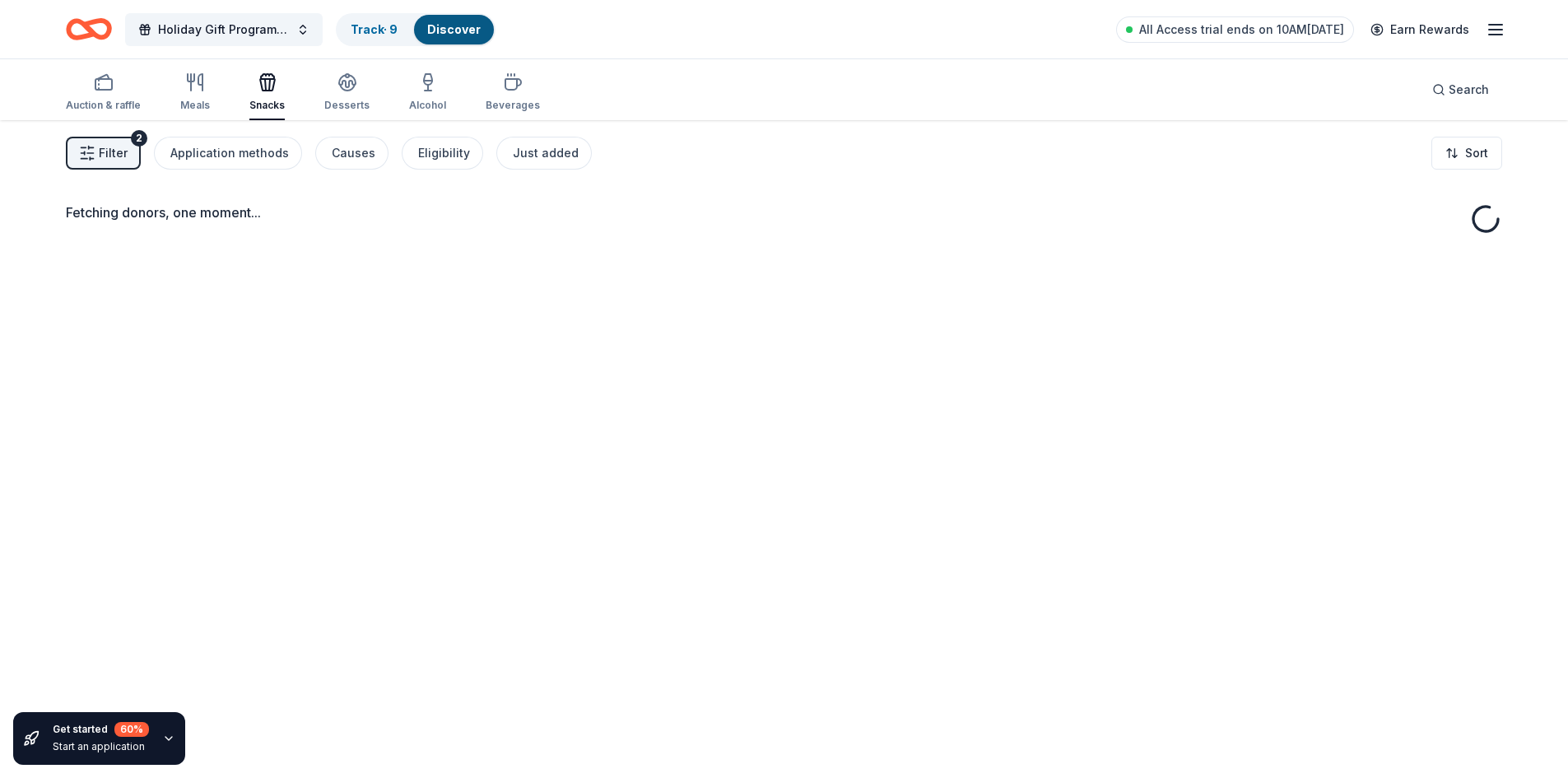
click at [471, 264] on div "Fetching donors, one moment..." at bounding box center [784, 510] width 1568 height 778
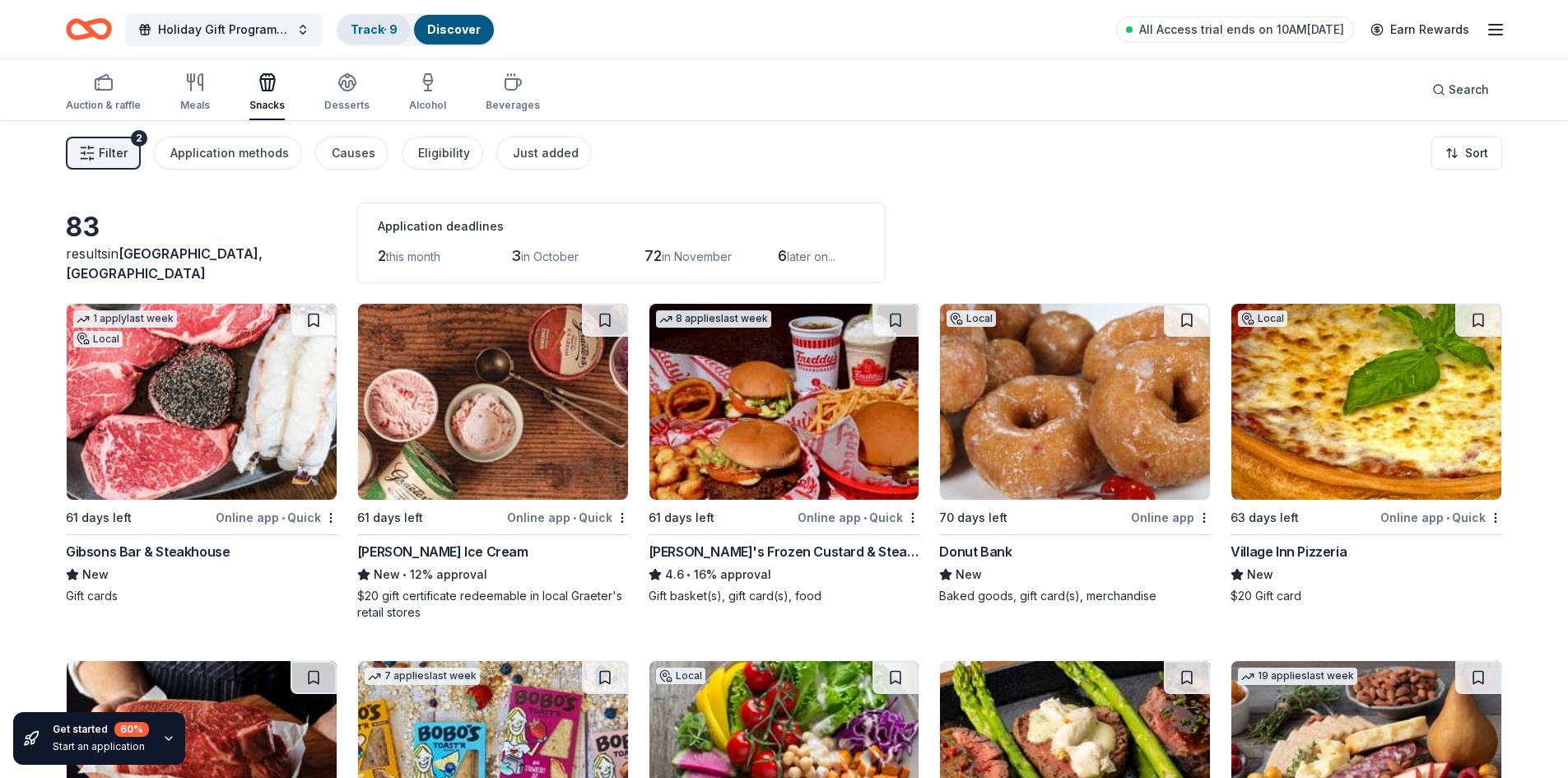
click at [363, 40] on div "Track · 9" at bounding box center [373, 29] width 73 height 29
click at [363, 41] on div "Track · 9" at bounding box center [373, 29] width 73 height 29
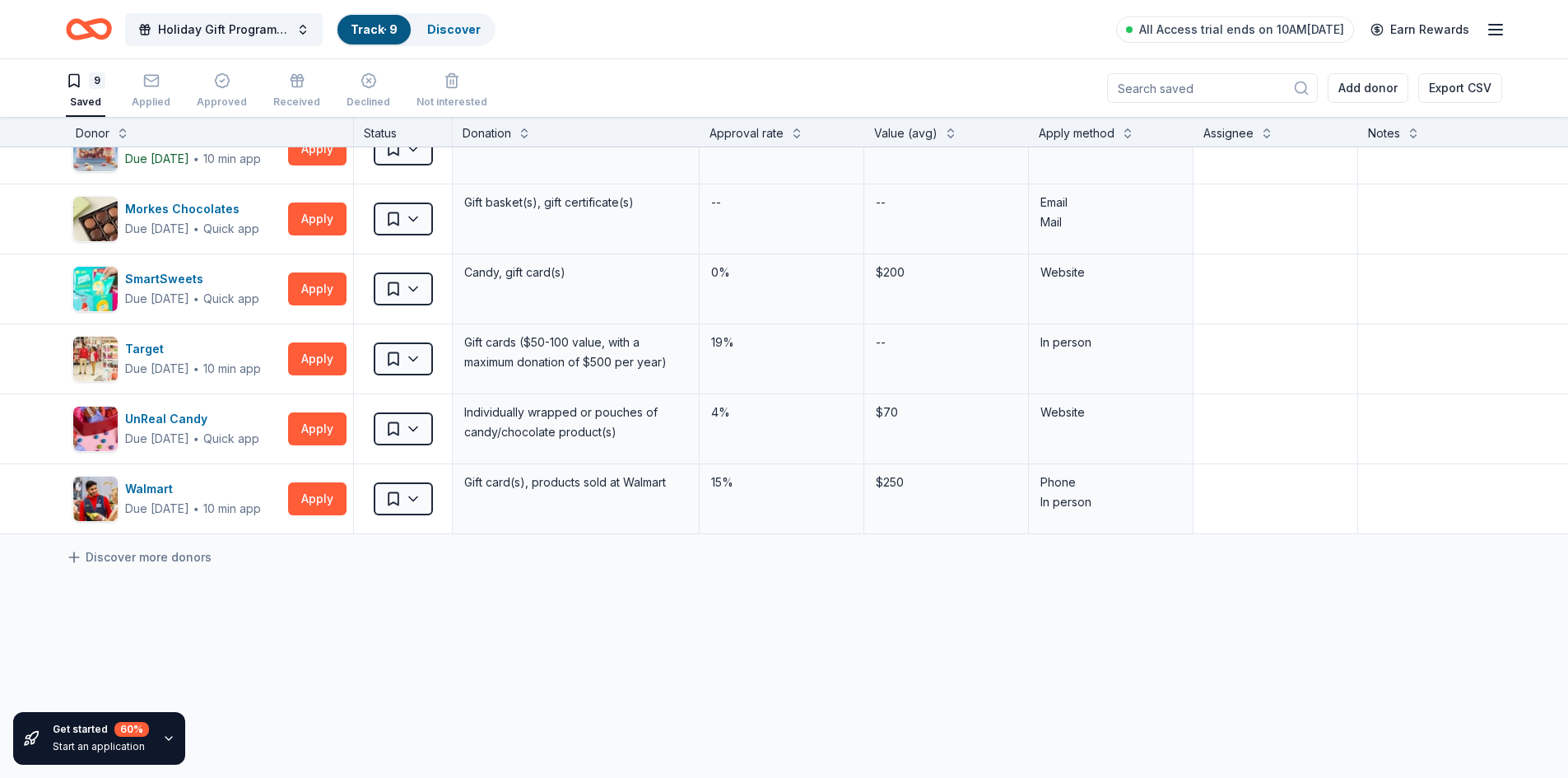
scroll to position [247, 0]
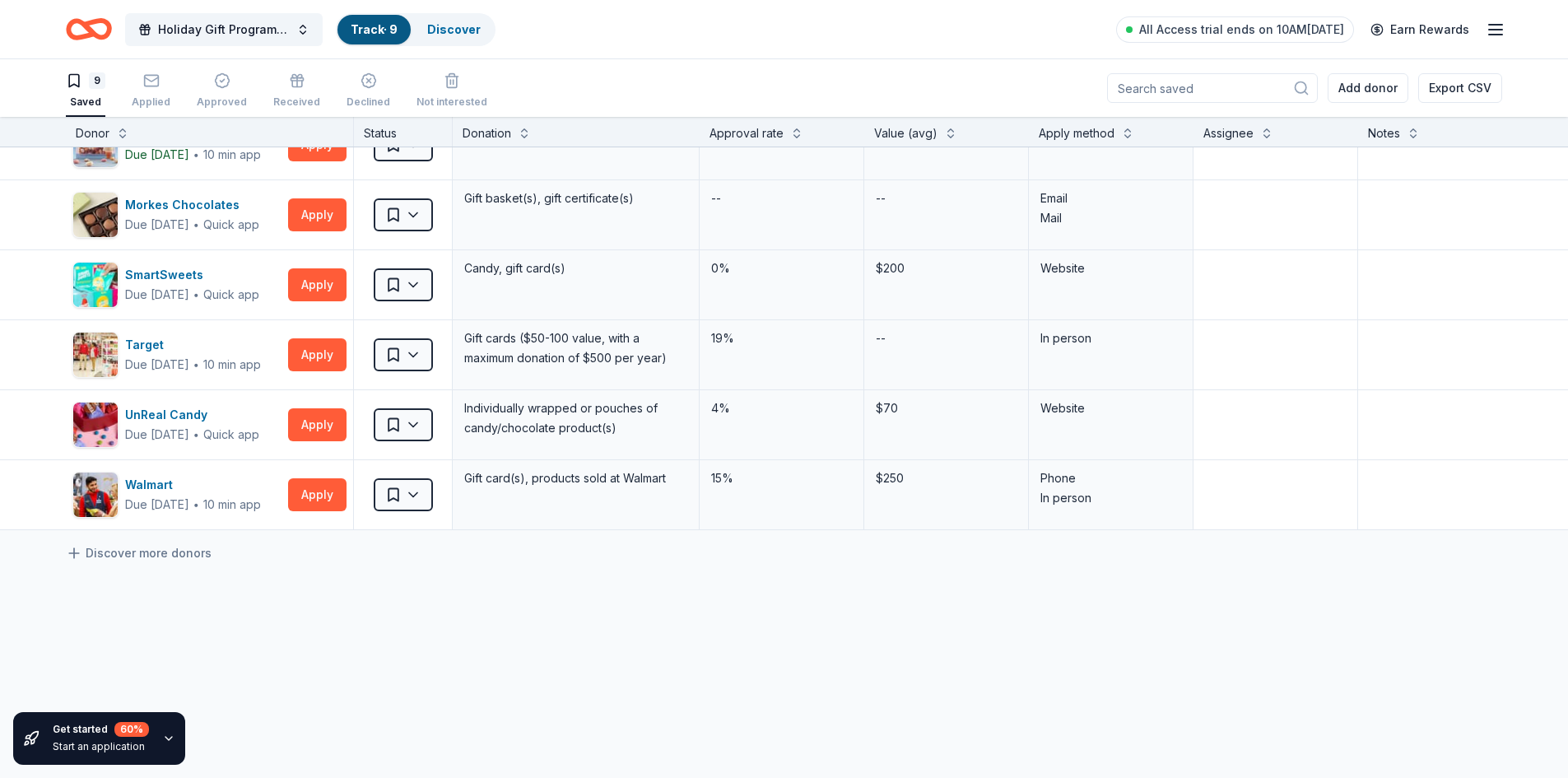
click at [758, 24] on div "Holiday Gift Program - Little Brothers – Friends of the Elderly Track · 9 Disco…" at bounding box center [784, 29] width 1436 height 39
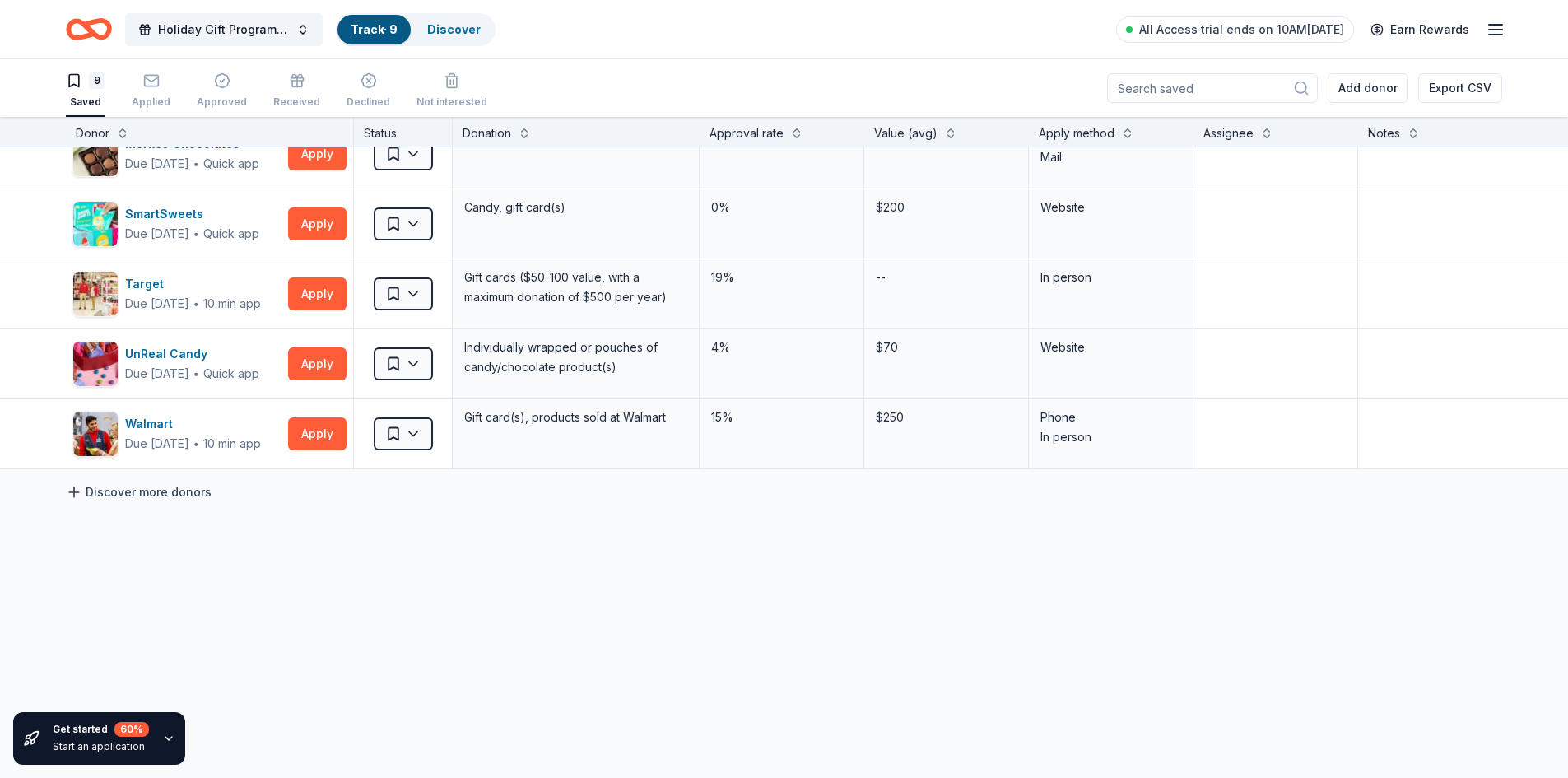
scroll to position [1, 0]
click at [175, 481] on link "Discover more donors" at bounding box center [139, 491] width 146 height 19
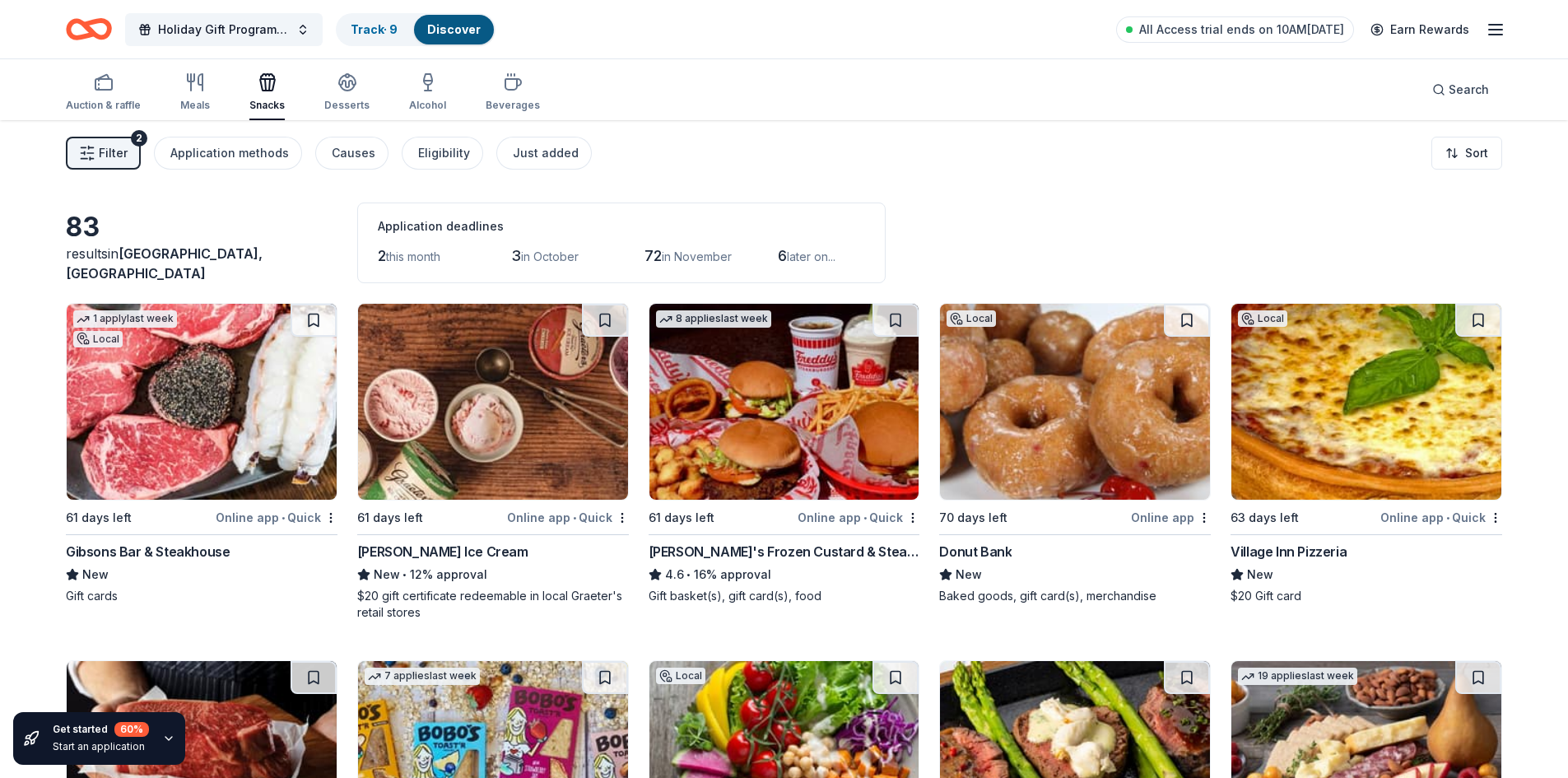
click at [155, 269] on span "Chicago, IL" at bounding box center [164, 263] width 196 height 36
click at [114, 155] on span "Filter" at bounding box center [114, 153] width 29 height 19
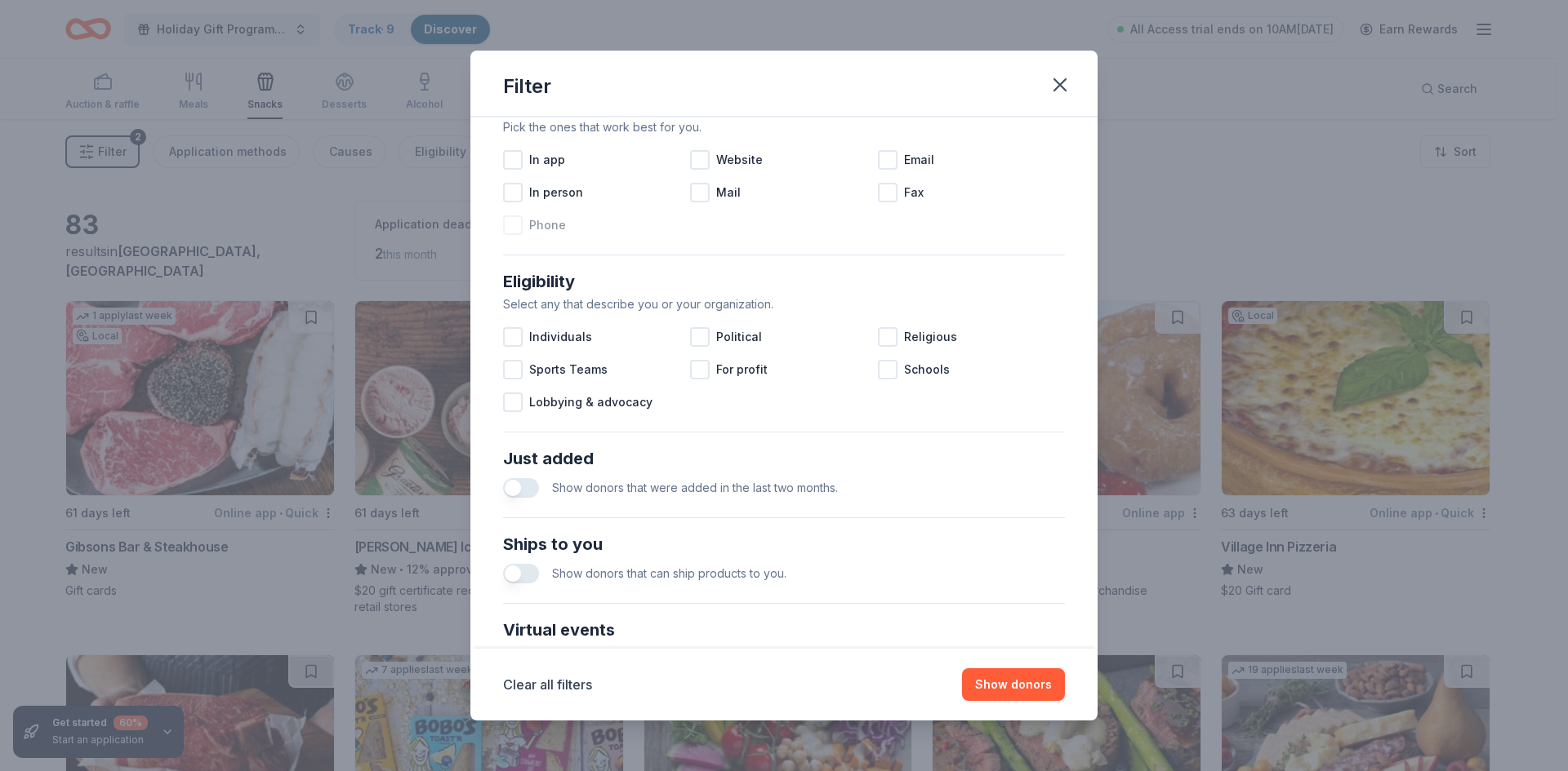
scroll to position [543, 0]
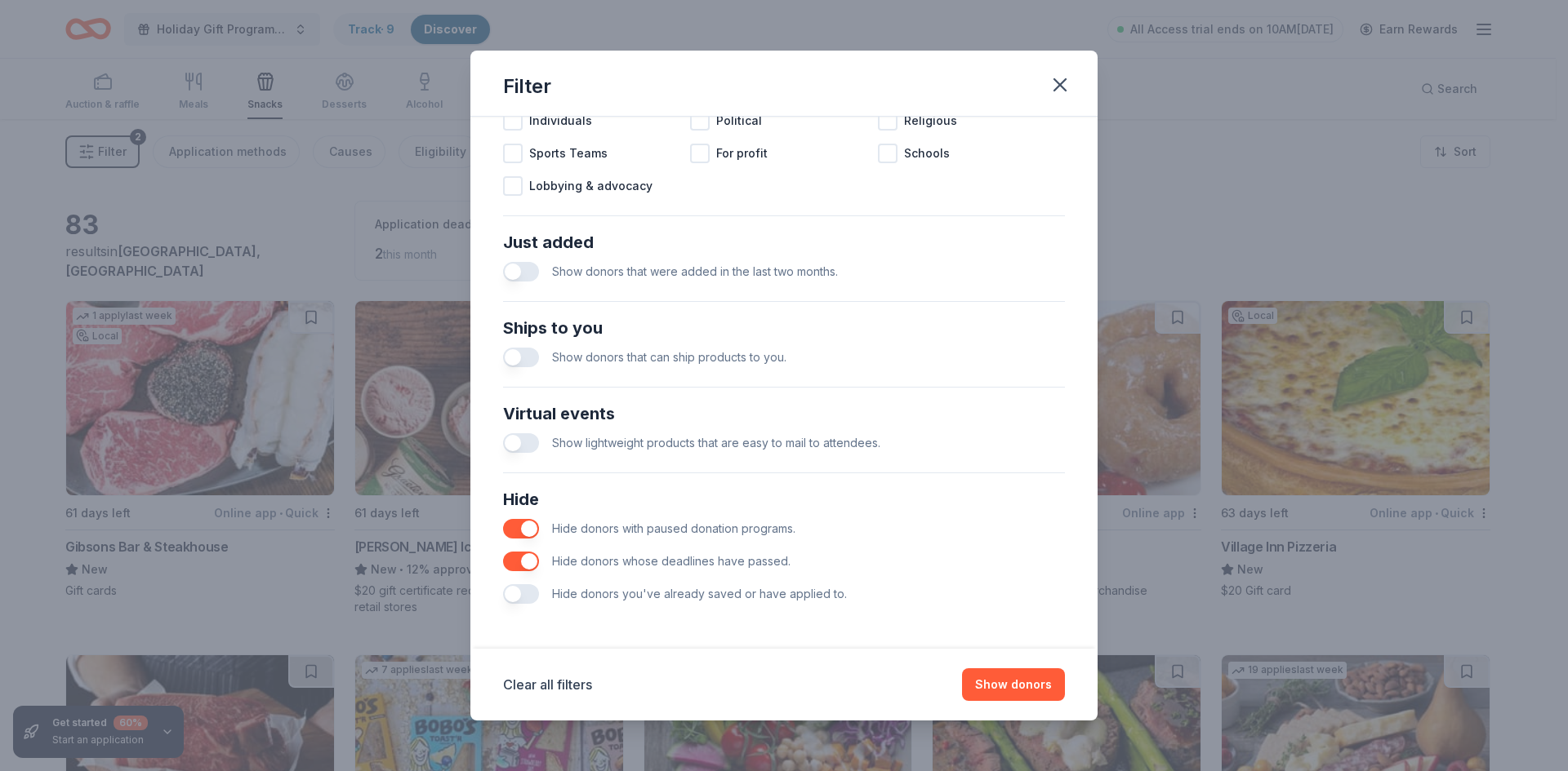
click at [525, 560] on button "button" at bounding box center [521, 561] width 36 height 19
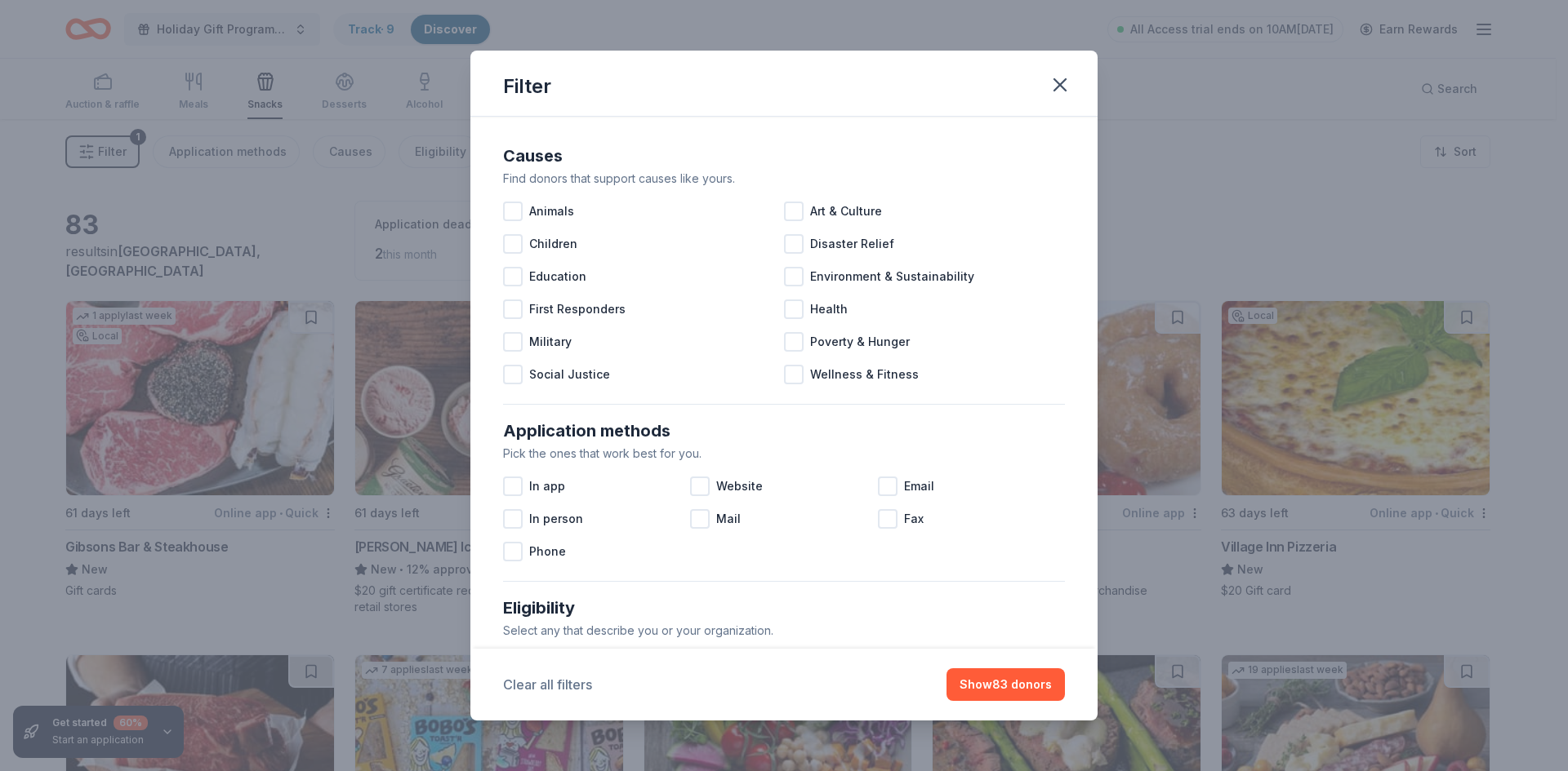
click at [578, 678] on button "Clear all filters" at bounding box center [548, 684] width 89 height 19
click at [1004, 693] on button "Show 85 donors" at bounding box center [1005, 684] width 119 height 33
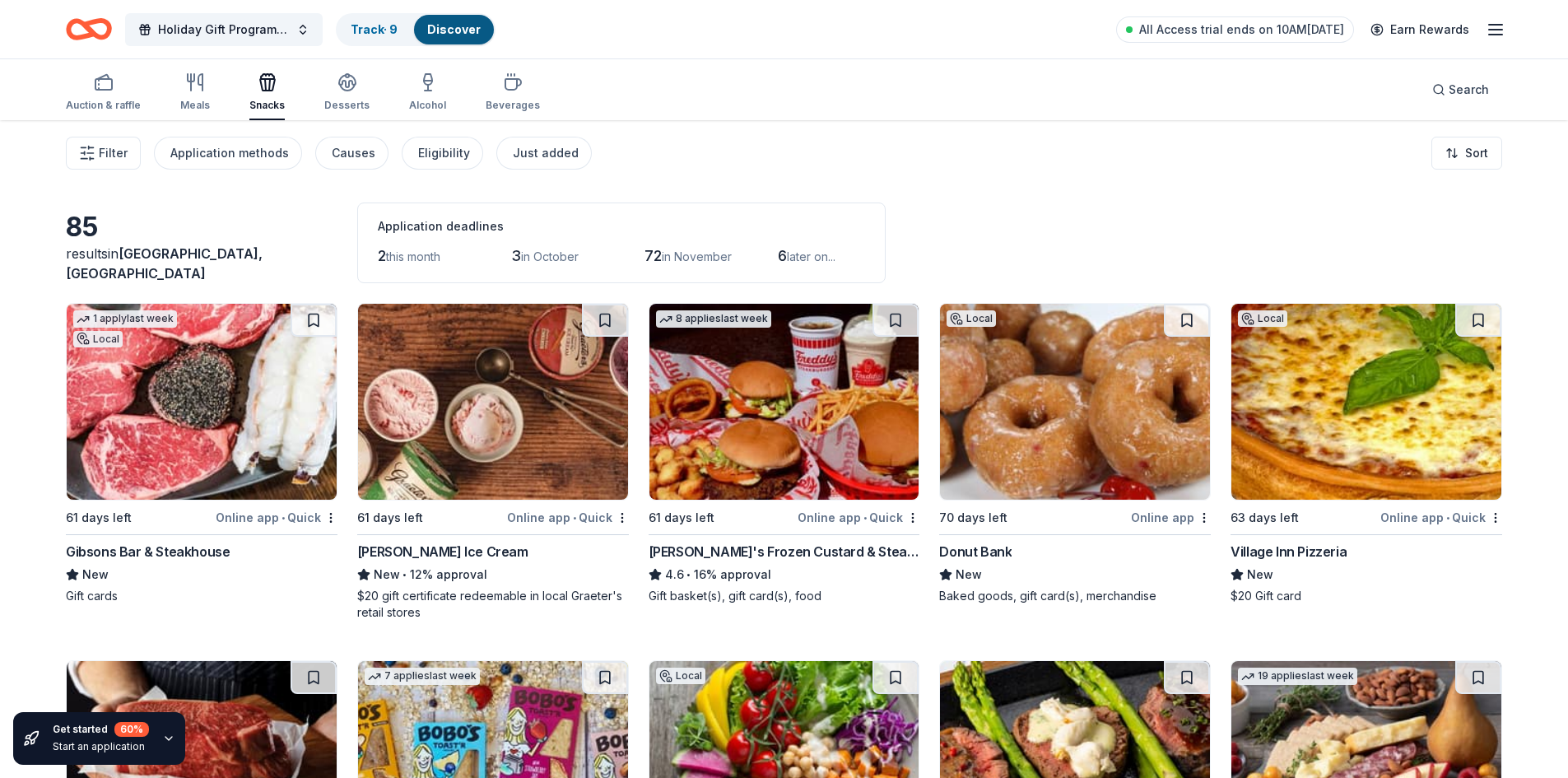
drag, startPoint x: 263, startPoint y: 157, endPoint x: 270, endPoint y: 274, distance: 117.2
click at [1478, 93] on span "Search" at bounding box center [1468, 89] width 40 height 19
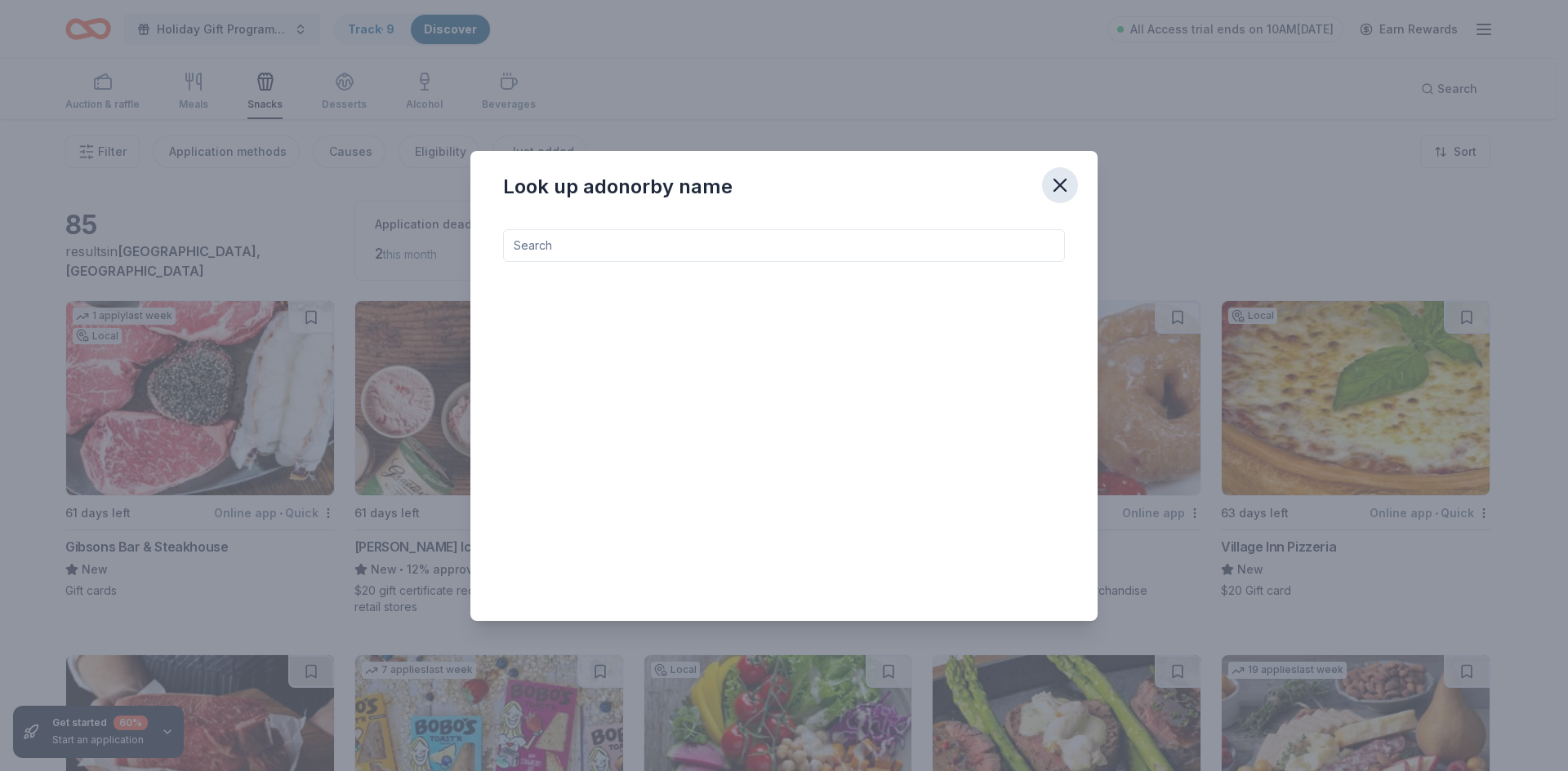
click at [1070, 191] on icon "button" at bounding box center [1060, 185] width 23 height 23
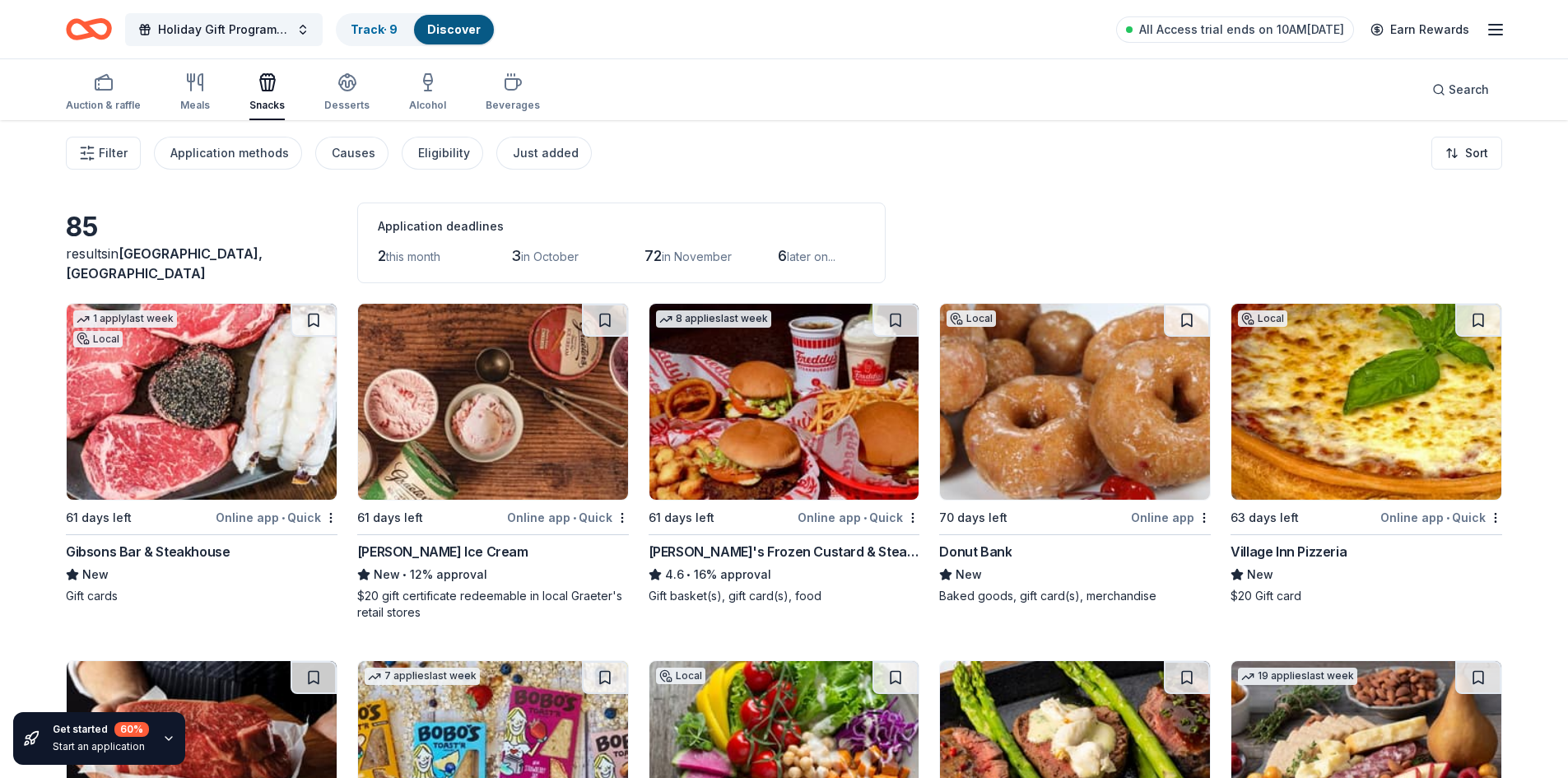
click at [476, 28] on link "Discover" at bounding box center [453, 29] width 53 height 14
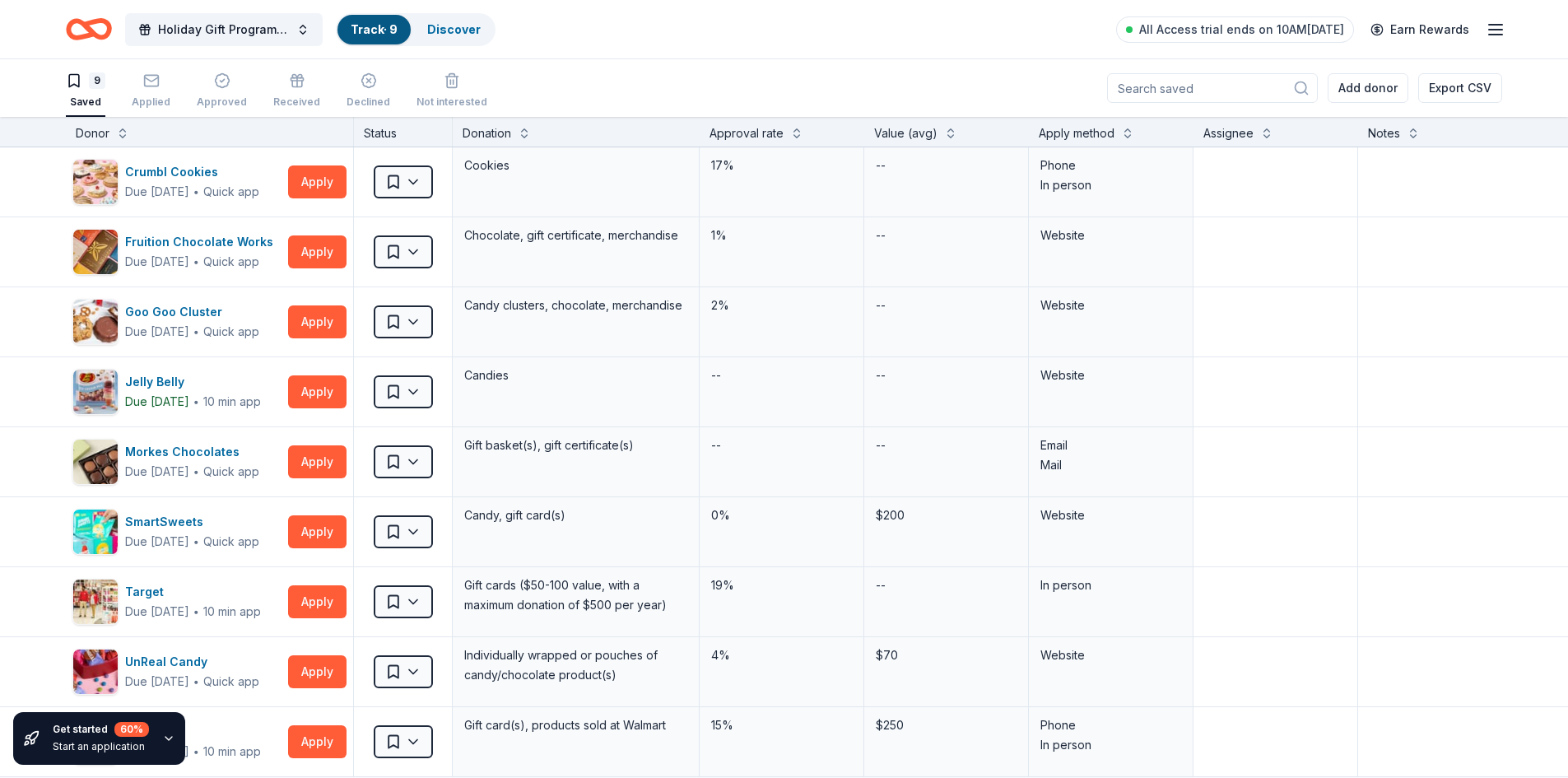
scroll to position [1, 0]
click at [468, 34] on link "Discover" at bounding box center [453, 29] width 53 height 14
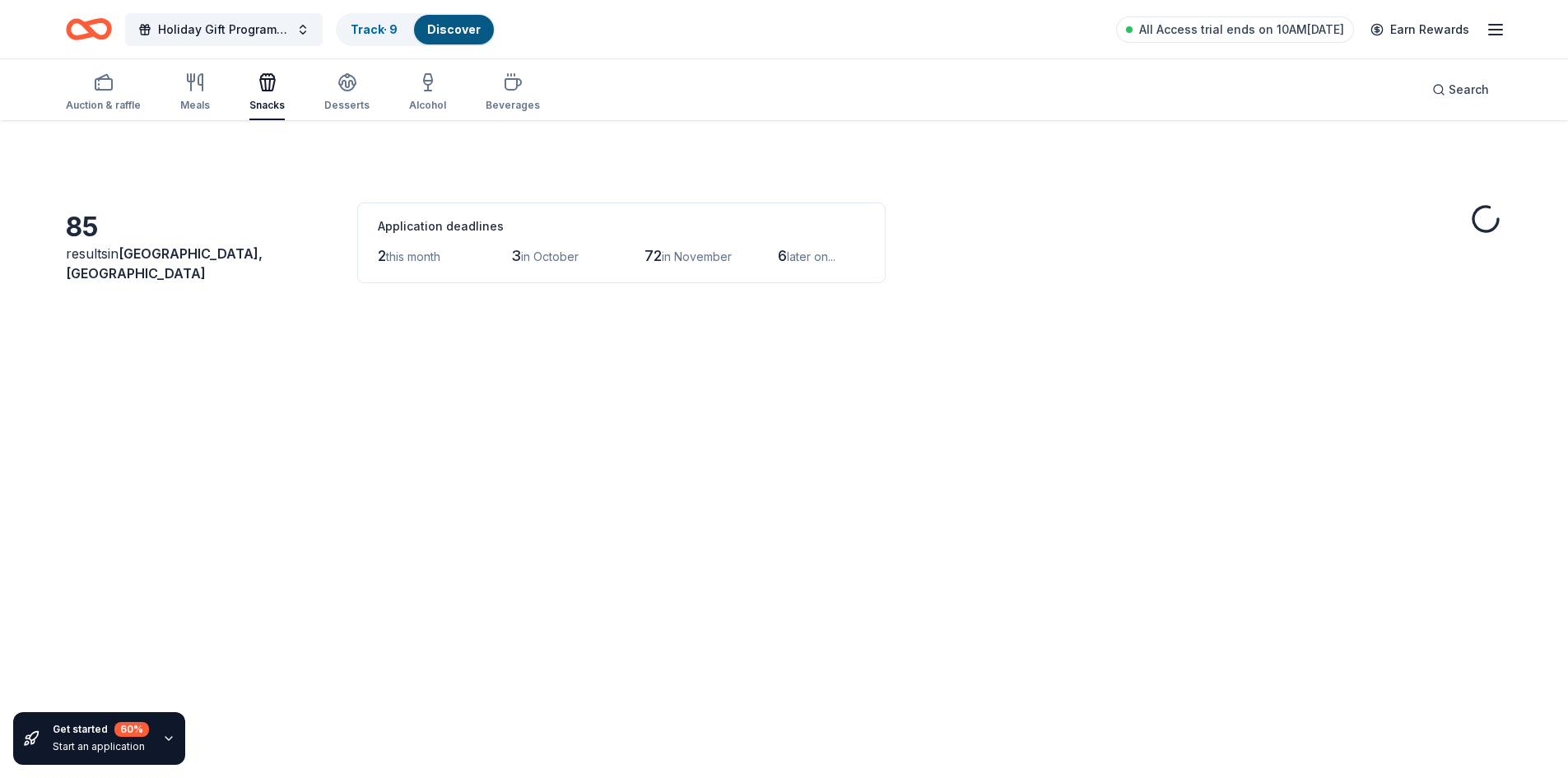
click at [464, 35] on link "Discover" at bounding box center [453, 29] width 53 height 14
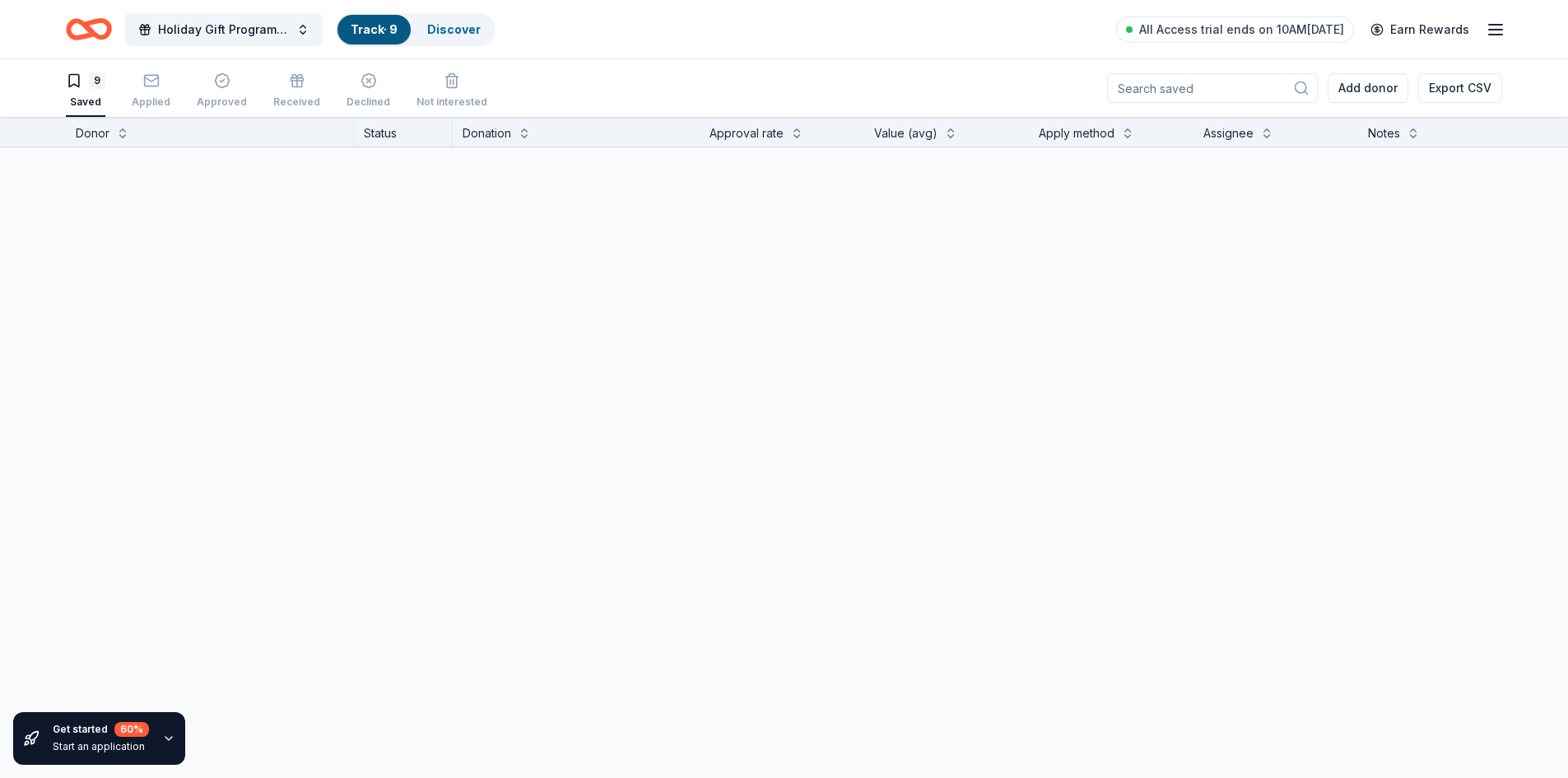
scroll to position [1, 0]
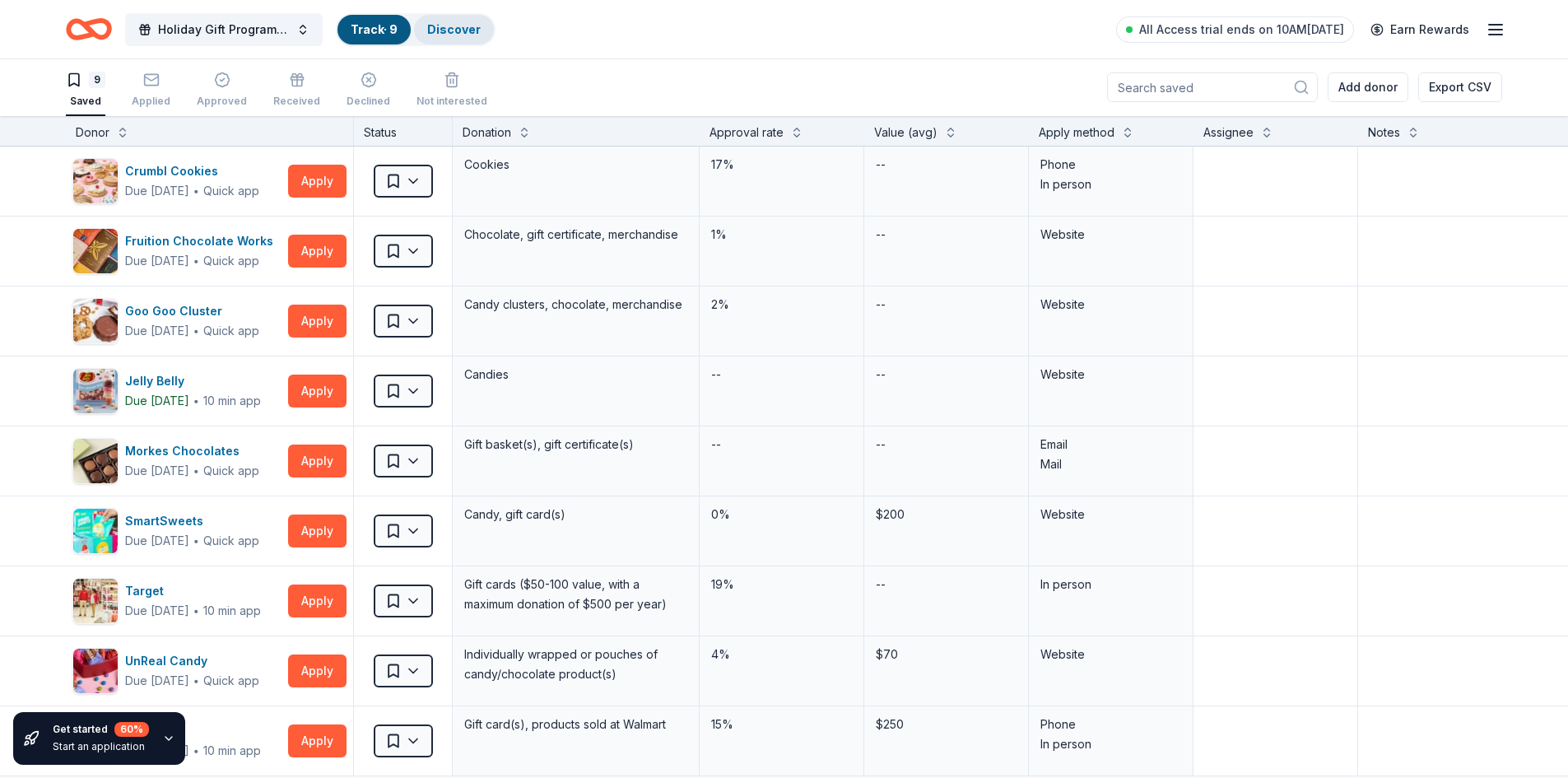
click at [461, 30] on link "Discover" at bounding box center [453, 29] width 53 height 14
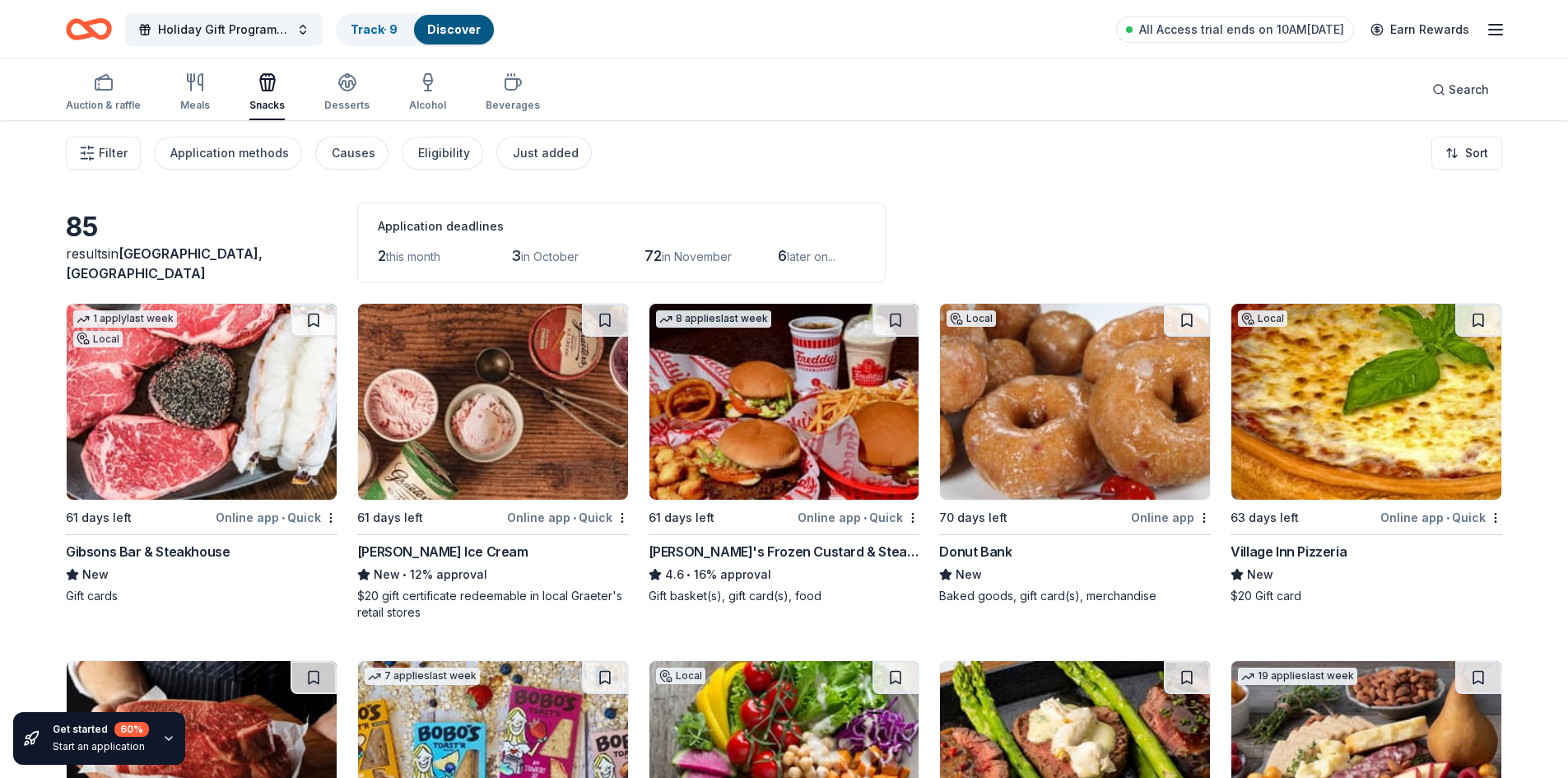
click at [1490, 31] on icon "button" at bounding box center [1495, 29] width 19 height 19
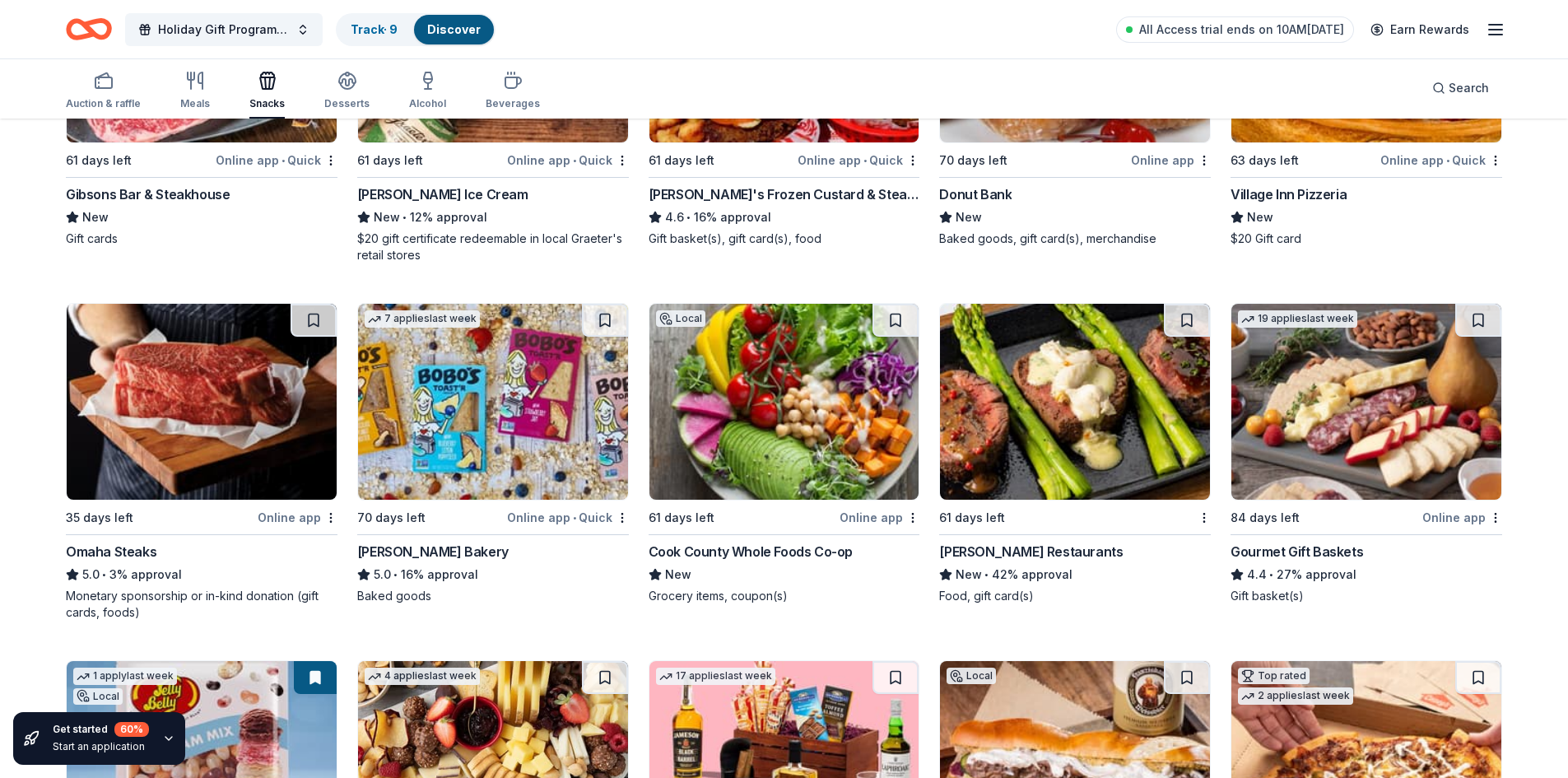
scroll to position [330, 0]
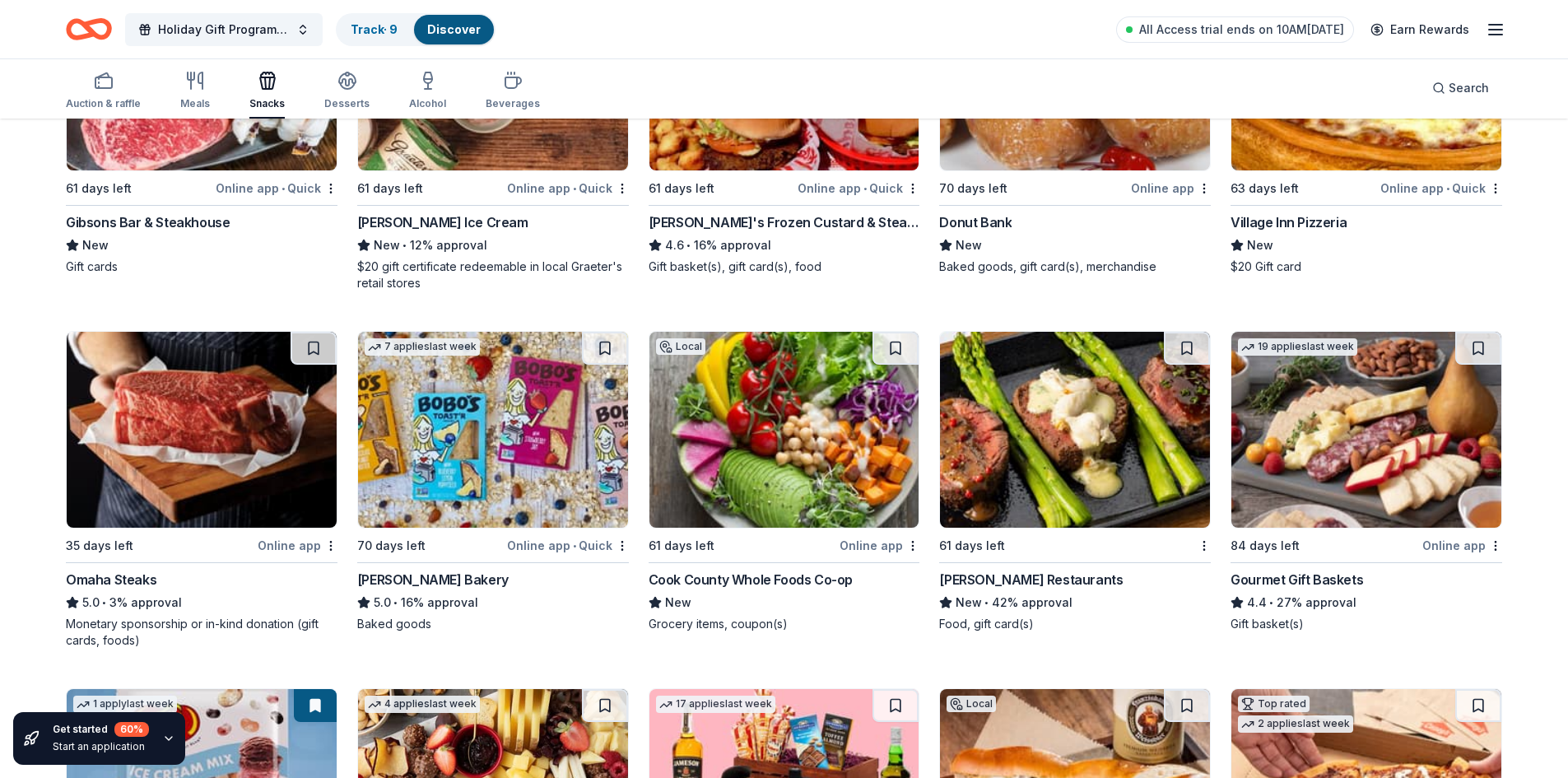
click at [588, 477] on img at bounding box center [493, 429] width 270 height 195
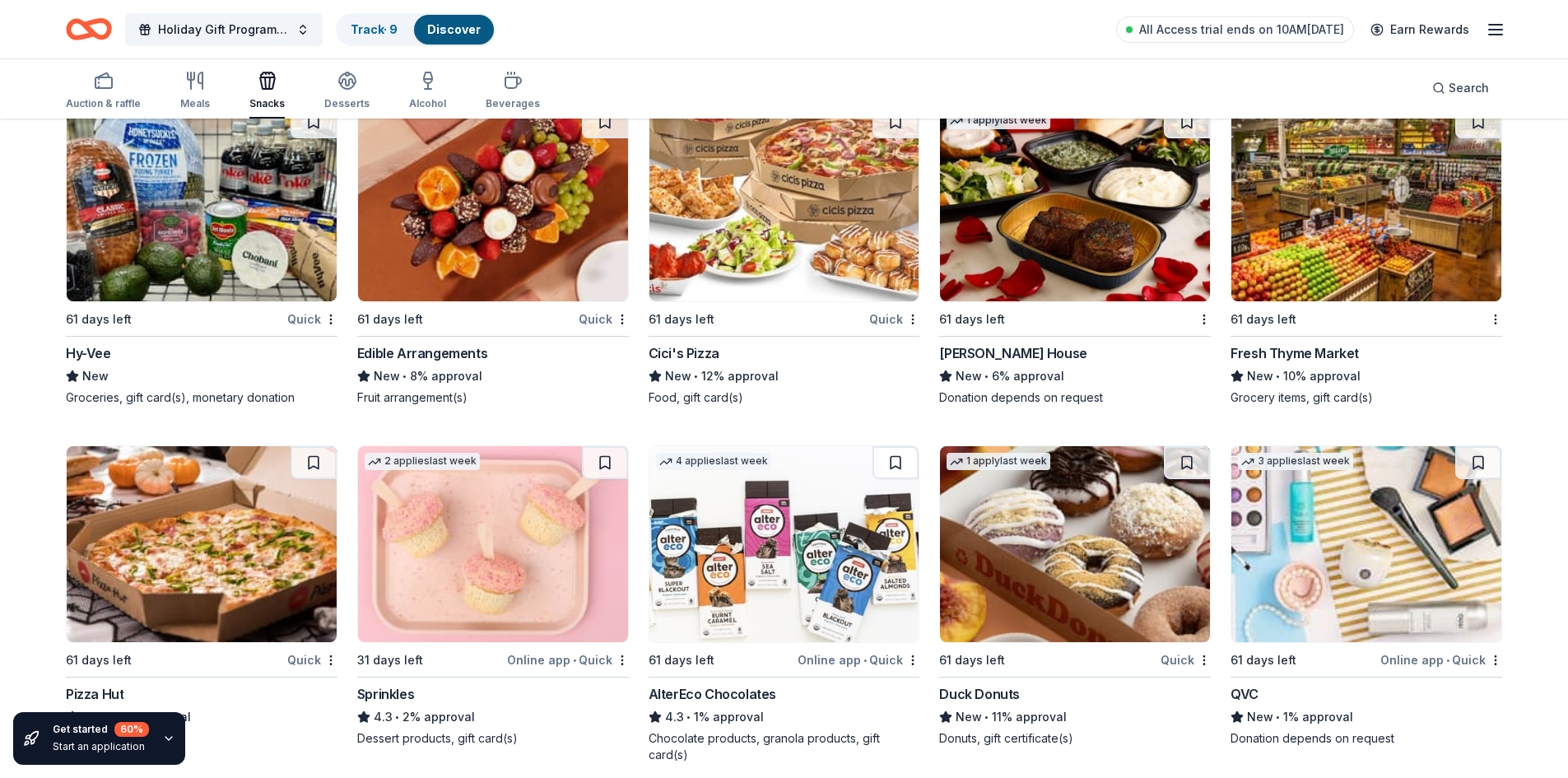
scroll to position [4488, 0]
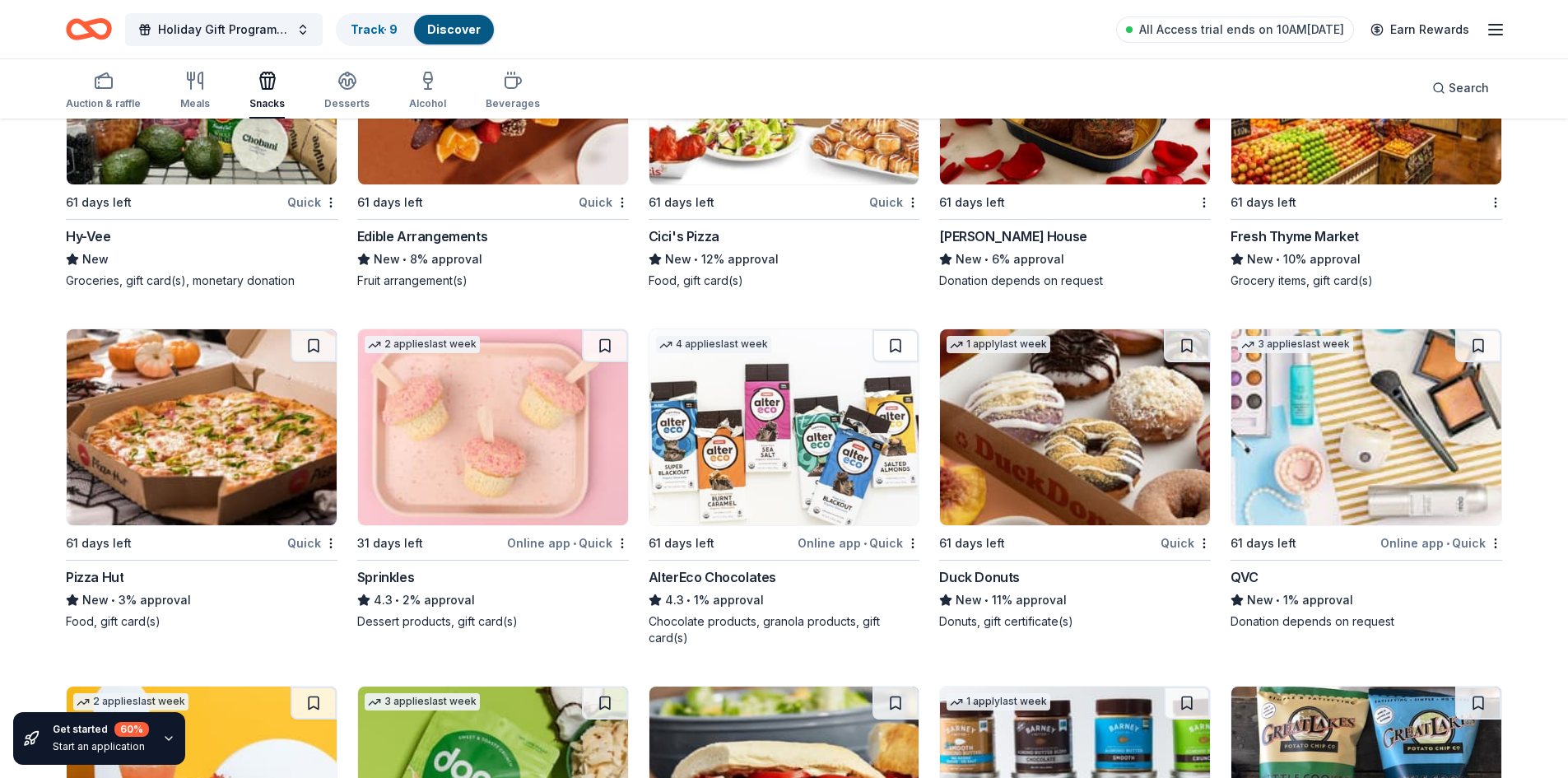
click at [832, 454] on img at bounding box center [784, 427] width 270 height 195
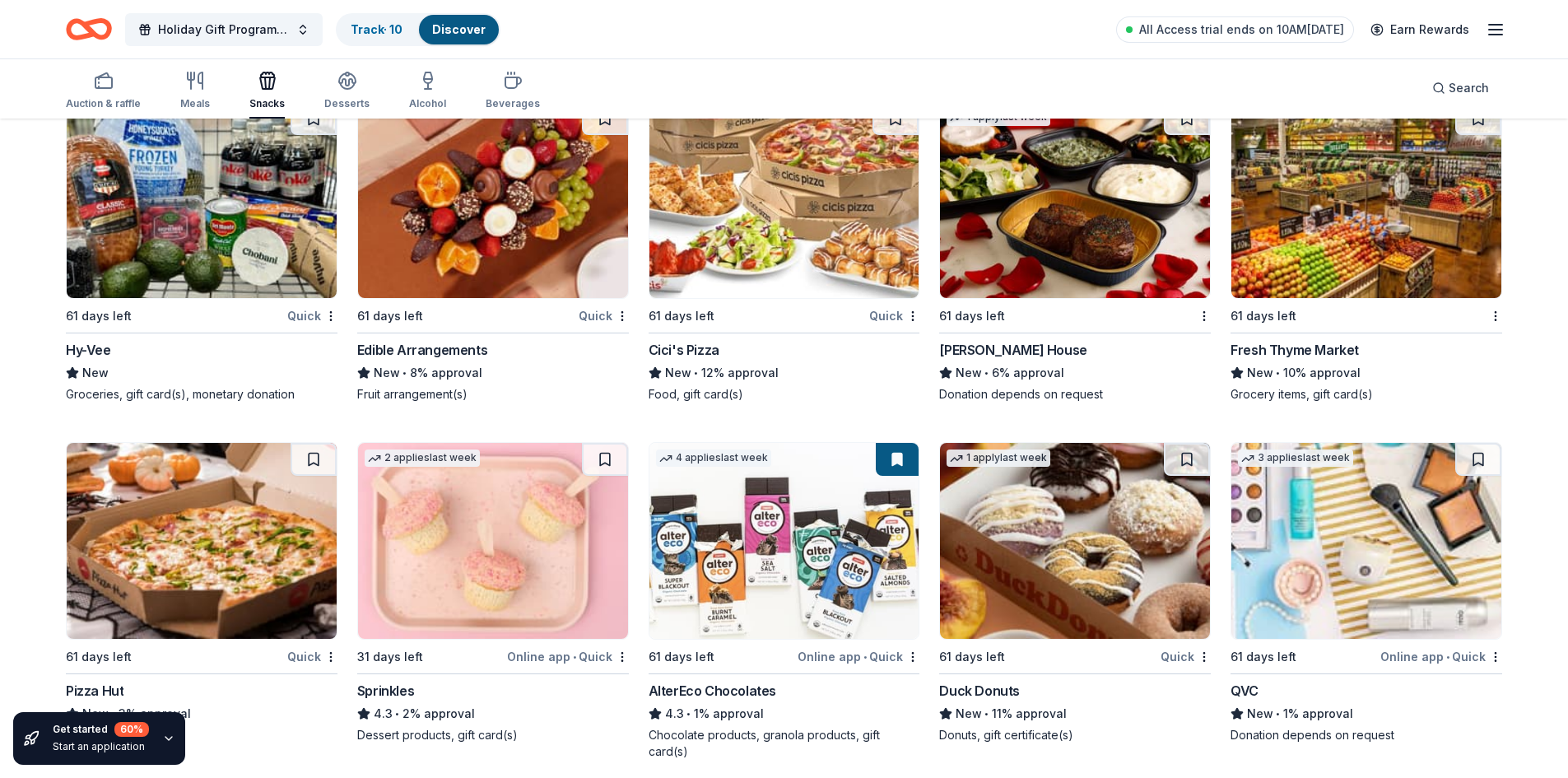
scroll to position [3880, 0]
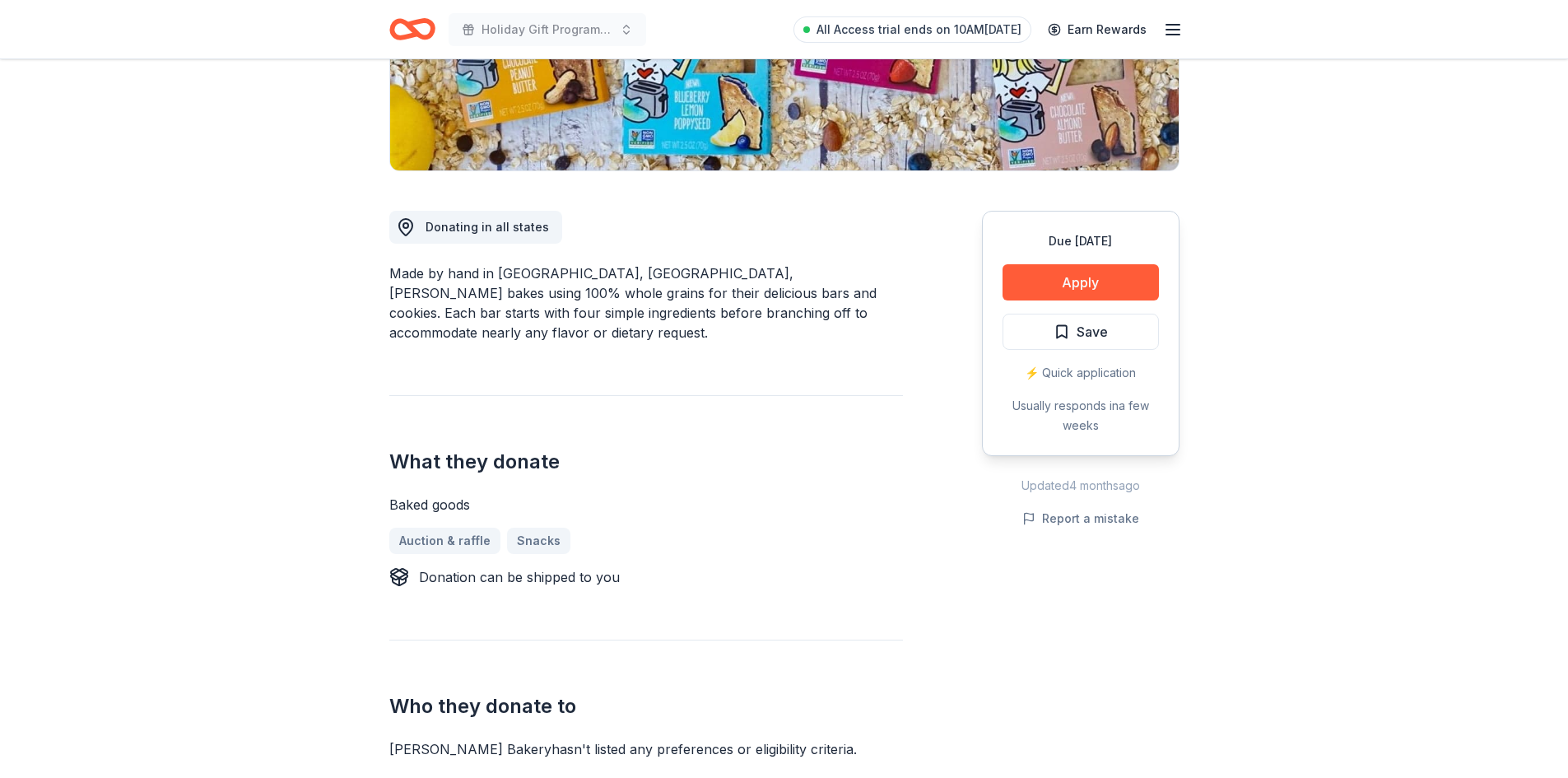
scroll to position [164, 0]
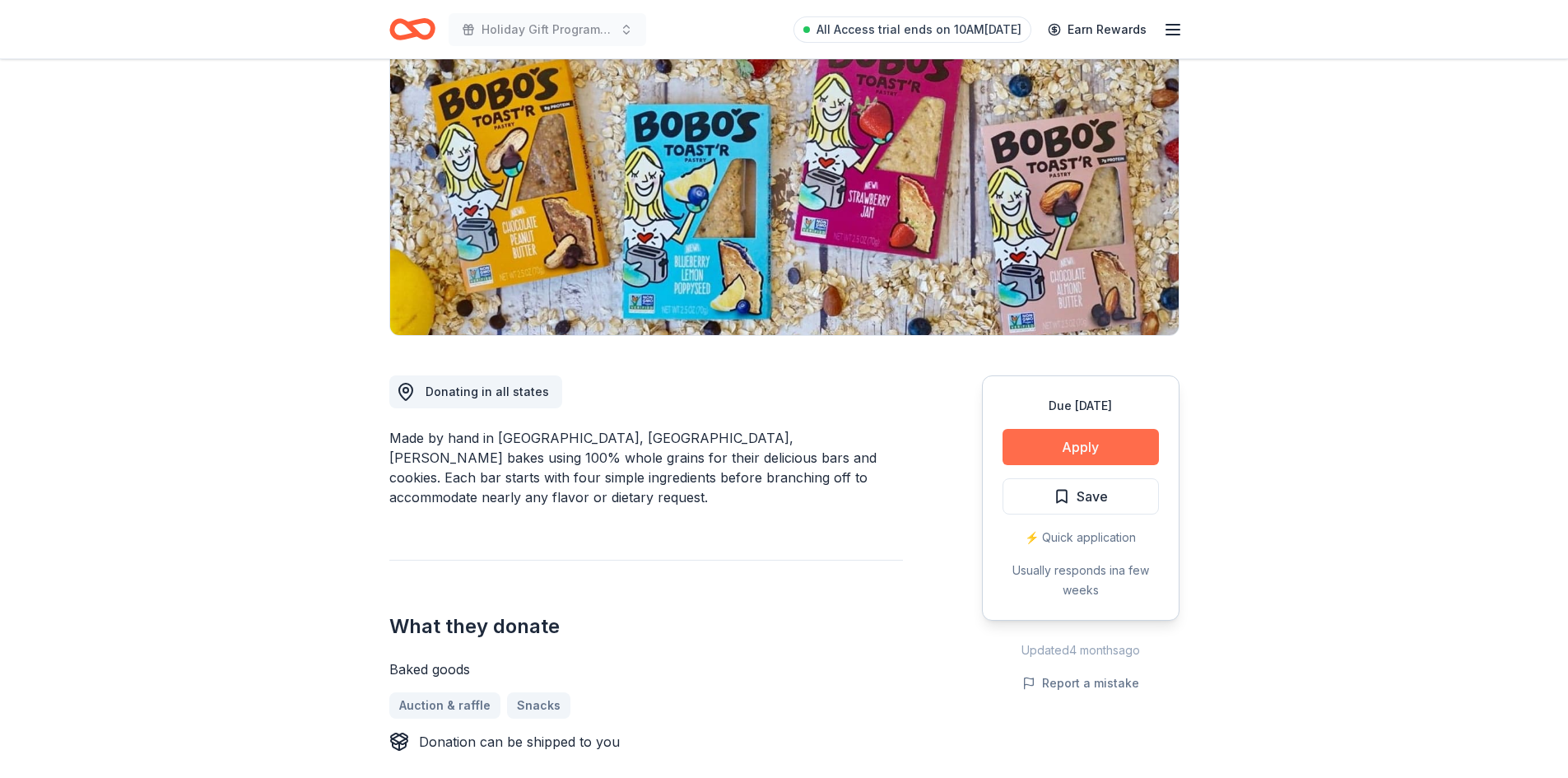
click at [1102, 461] on button "Apply" at bounding box center [1080, 446] width 157 height 36
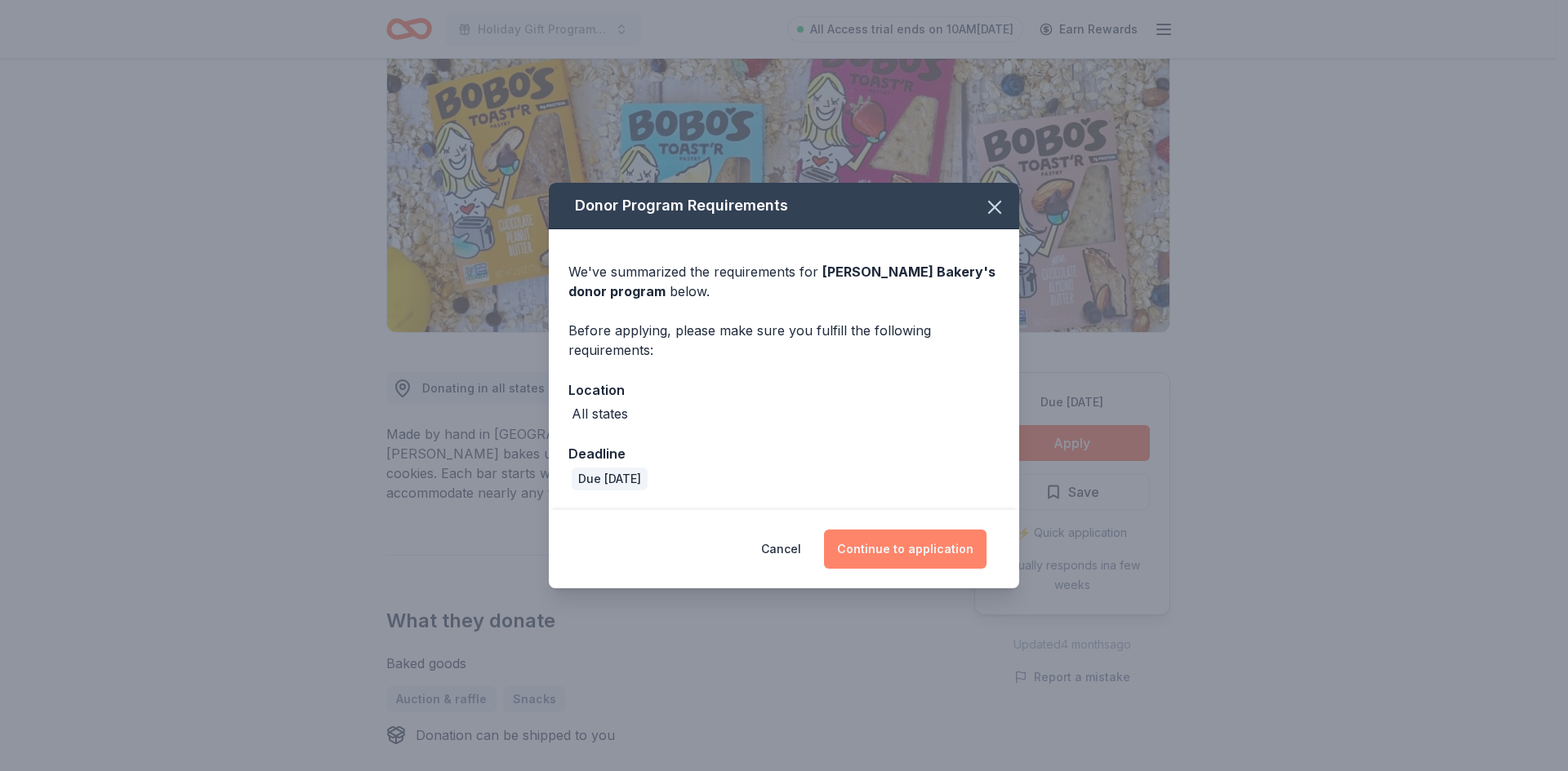
click at [902, 558] on button "Continue to application" at bounding box center [905, 548] width 162 height 40
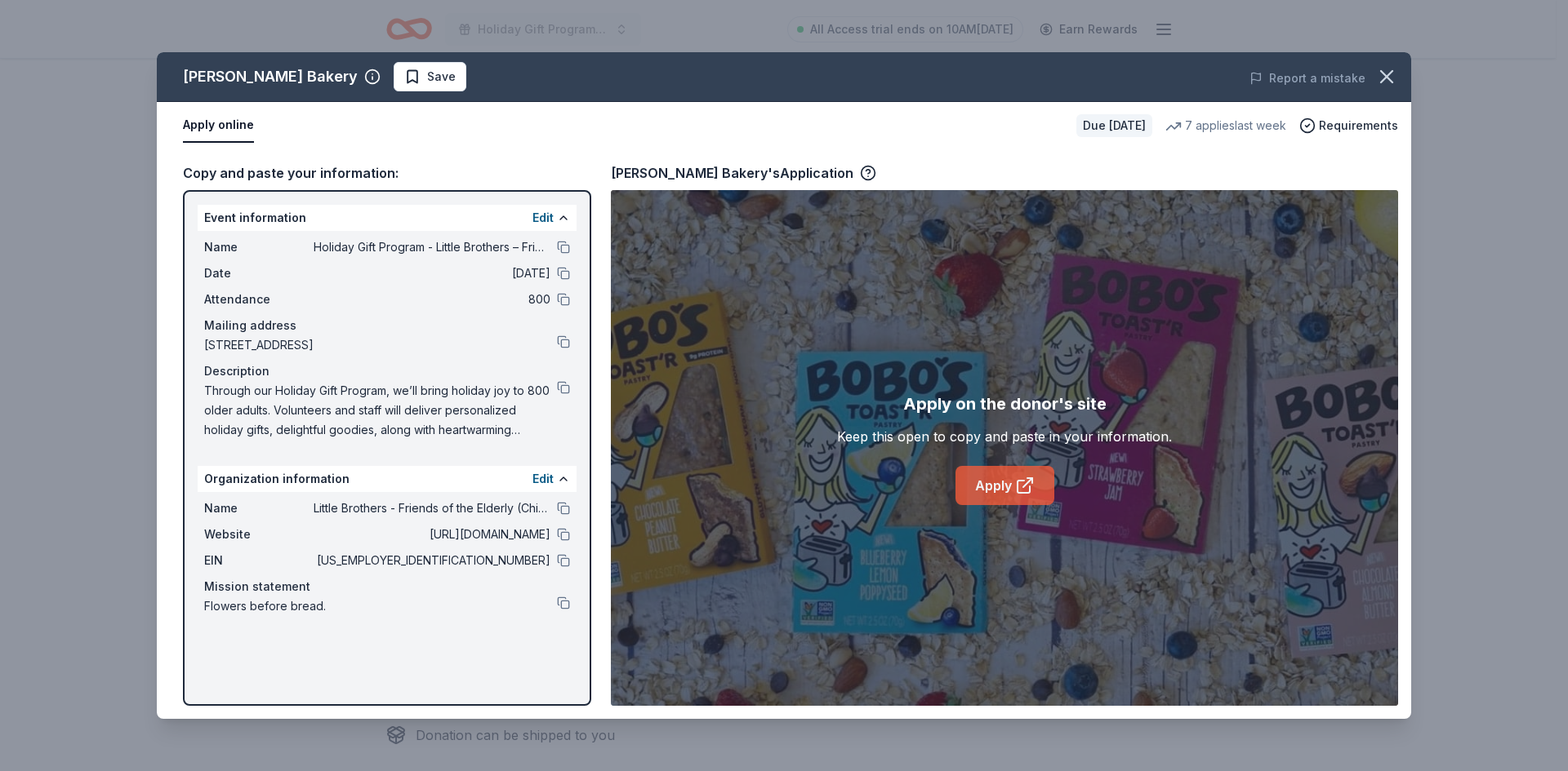
click at [997, 484] on link "Apply" at bounding box center [1005, 485] width 98 height 40
drag, startPoint x: 174, startPoint y: 71, endPoint x: 276, endPoint y: 72, distance: 102.0
click at [276, 72] on div "Bobo's Bakery Save" at bounding box center [533, 76] width 753 height 29
drag, startPoint x: 273, startPoint y: 80, endPoint x: 173, endPoint y: 90, distance: 100.5
click at [173, 90] on div "Bobo's Bakery Save" at bounding box center [533, 76] width 753 height 29
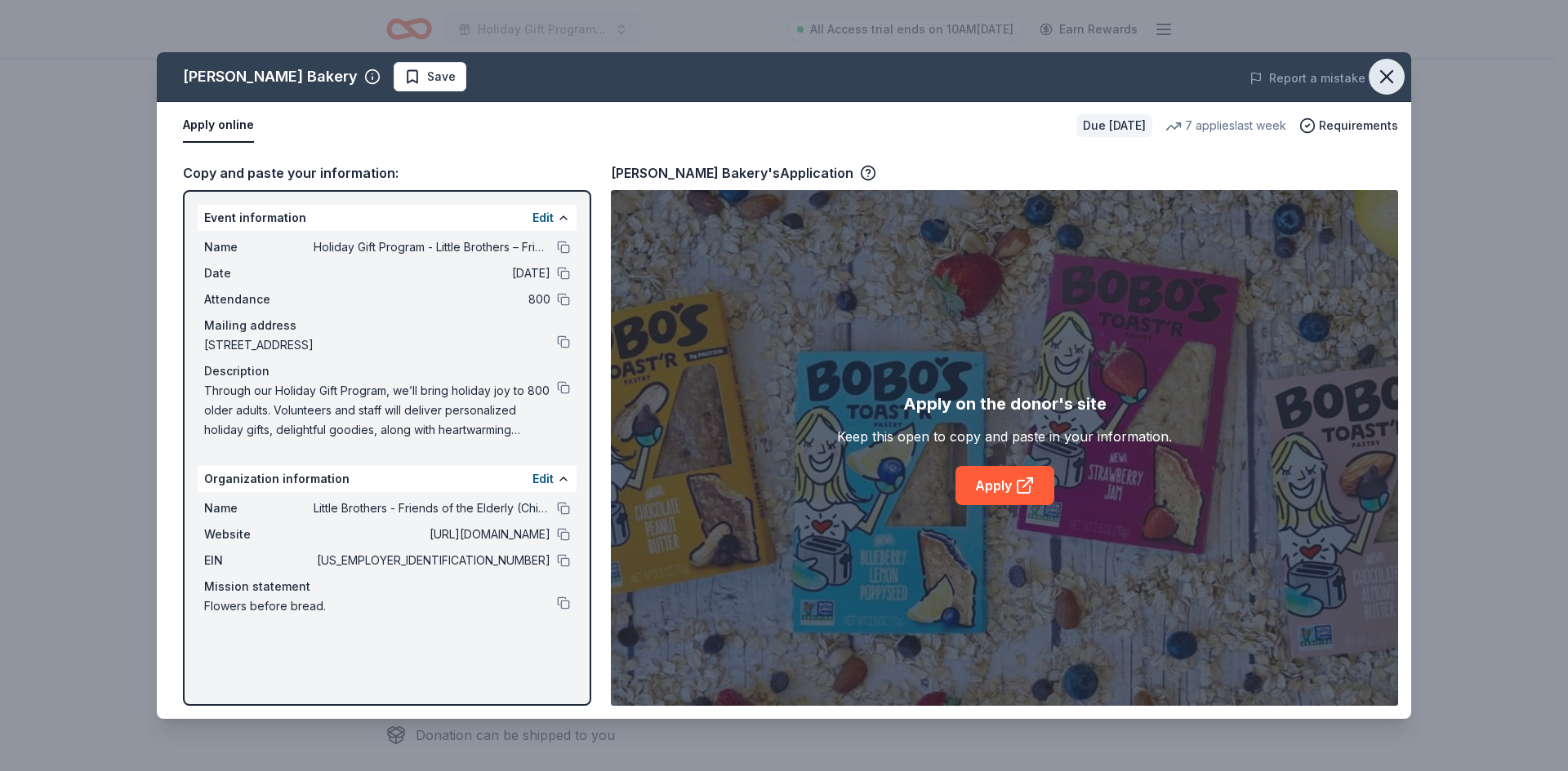
click at [1387, 78] on icon "button" at bounding box center [1387, 77] width 12 height 12
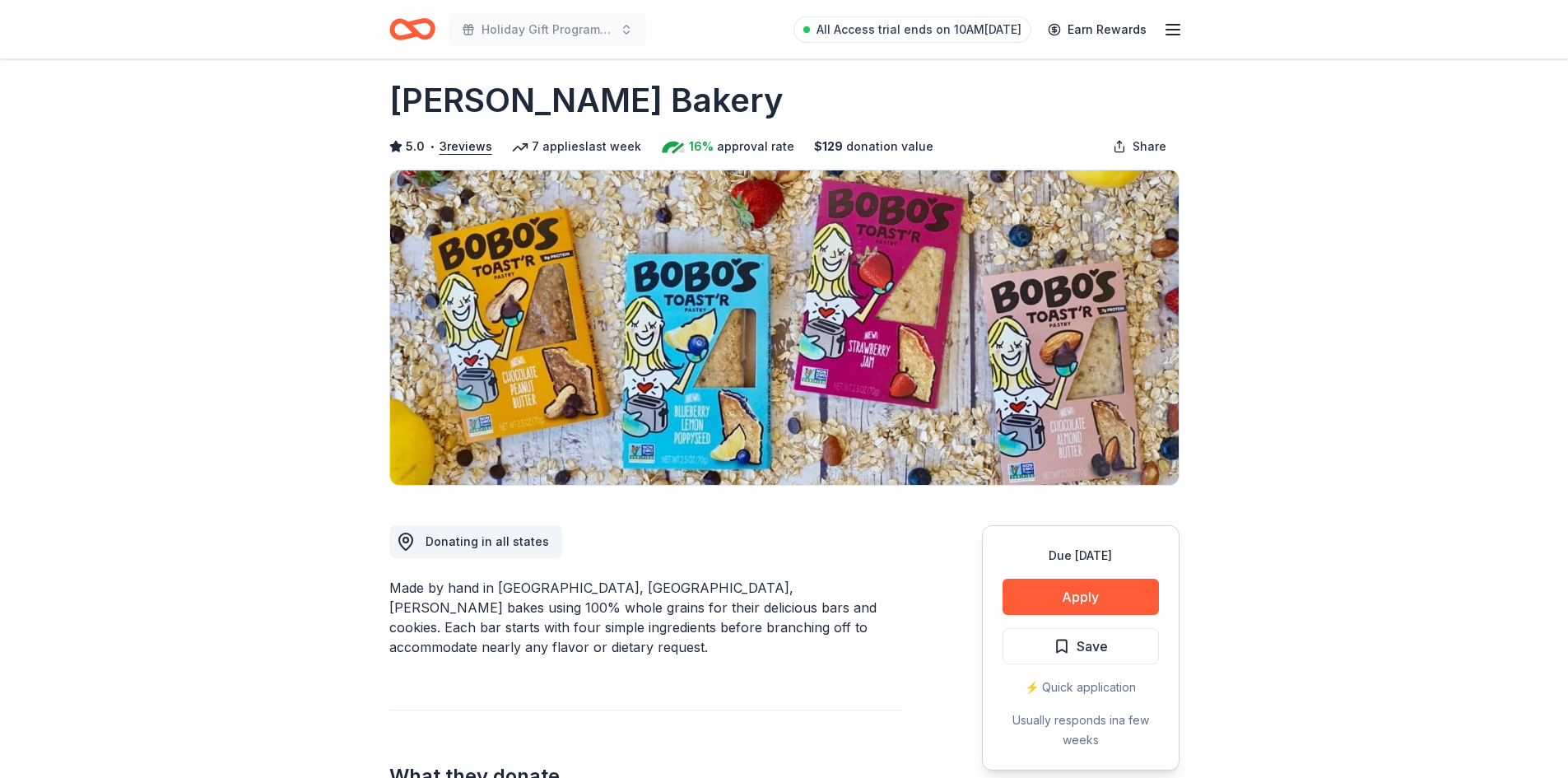
scroll to position [0, 0]
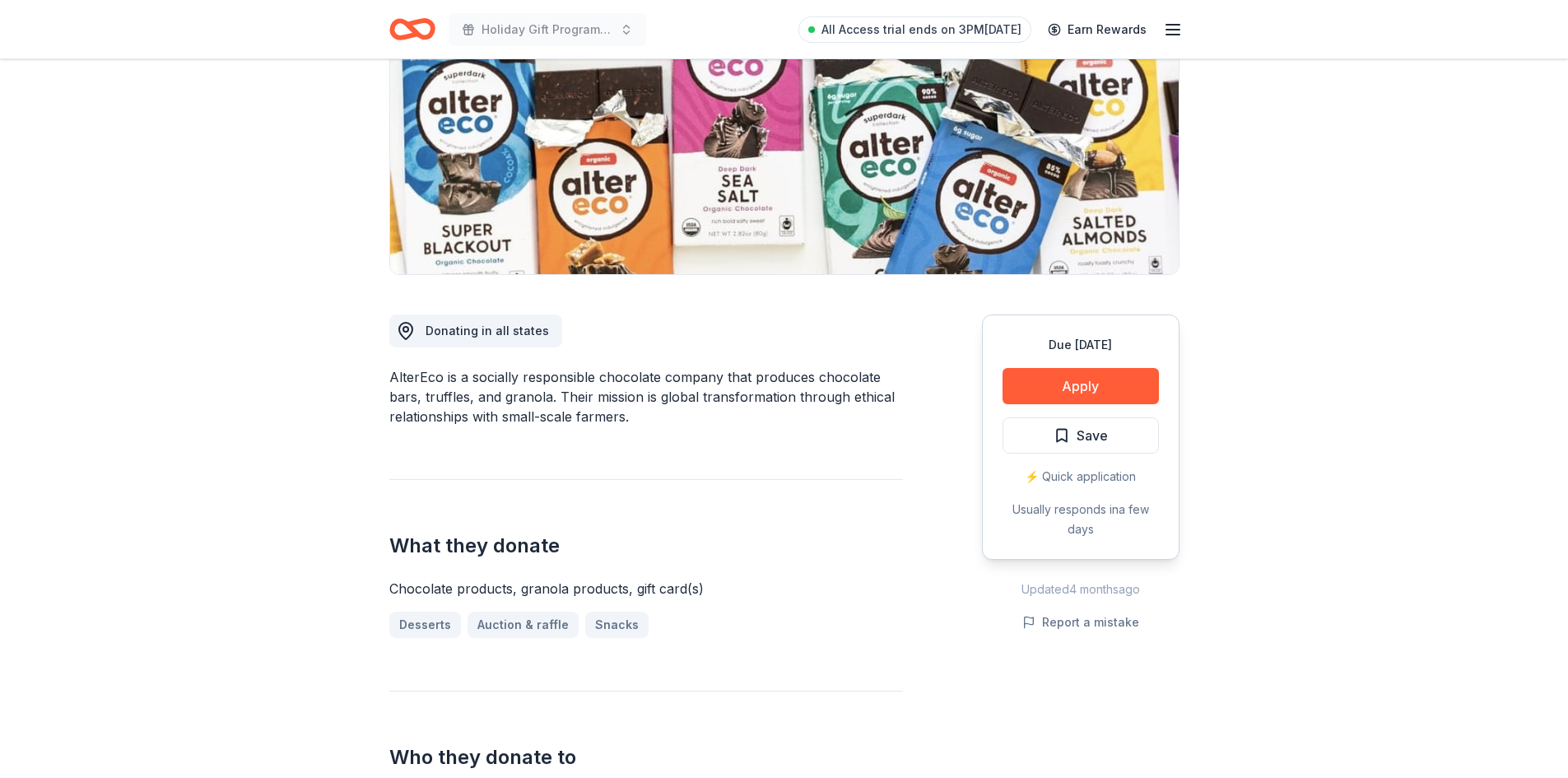
scroll to position [247, 0]
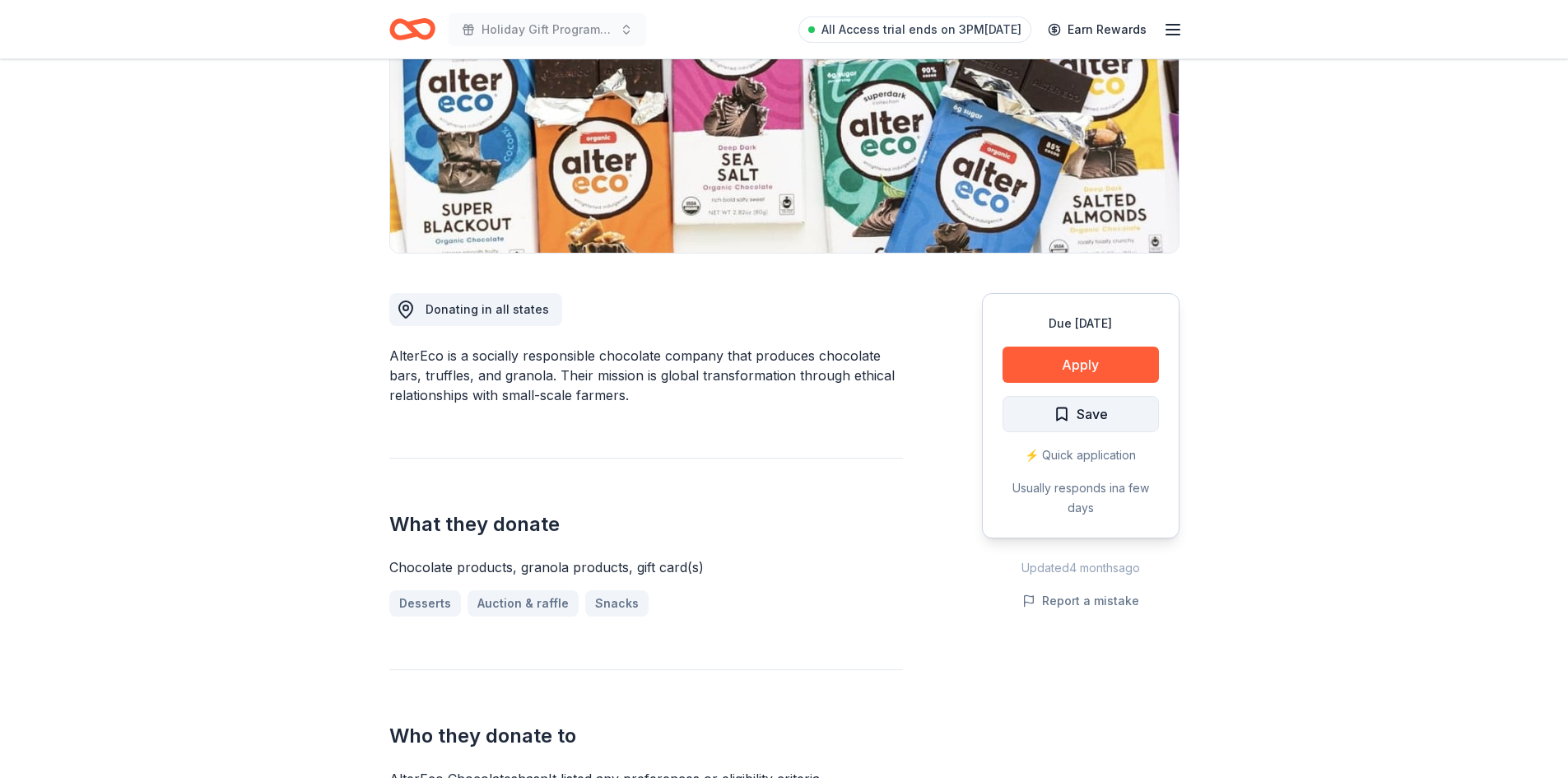
click at [1032, 406] on button "Save" at bounding box center [1080, 413] width 157 height 36
click at [1055, 357] on button "Apply" at bounding box center [1080, 364] width 157 height 36
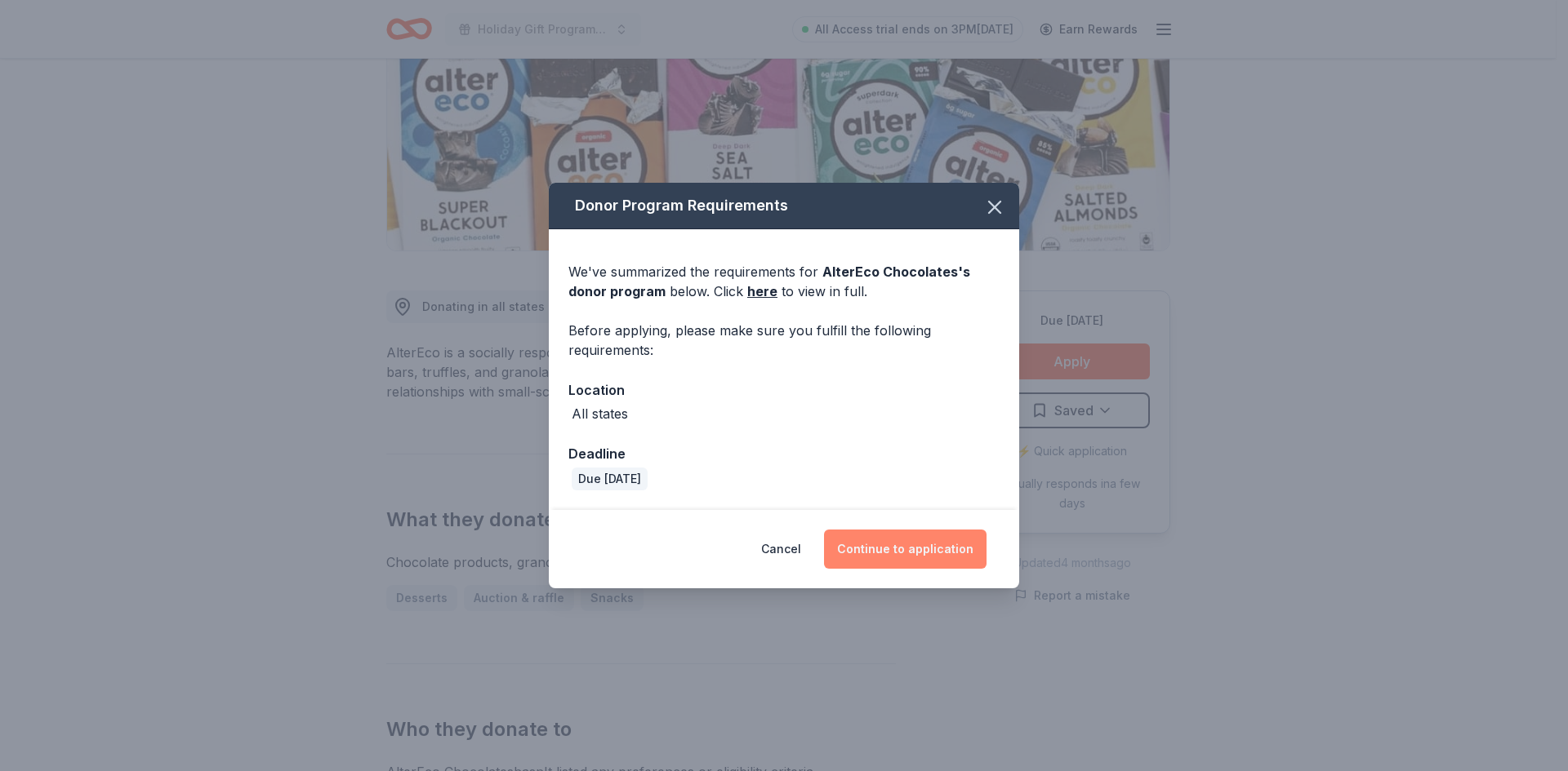
click at [923, 561] on button "Continue to application" at bounding box center [905, 548] width 162 height 40
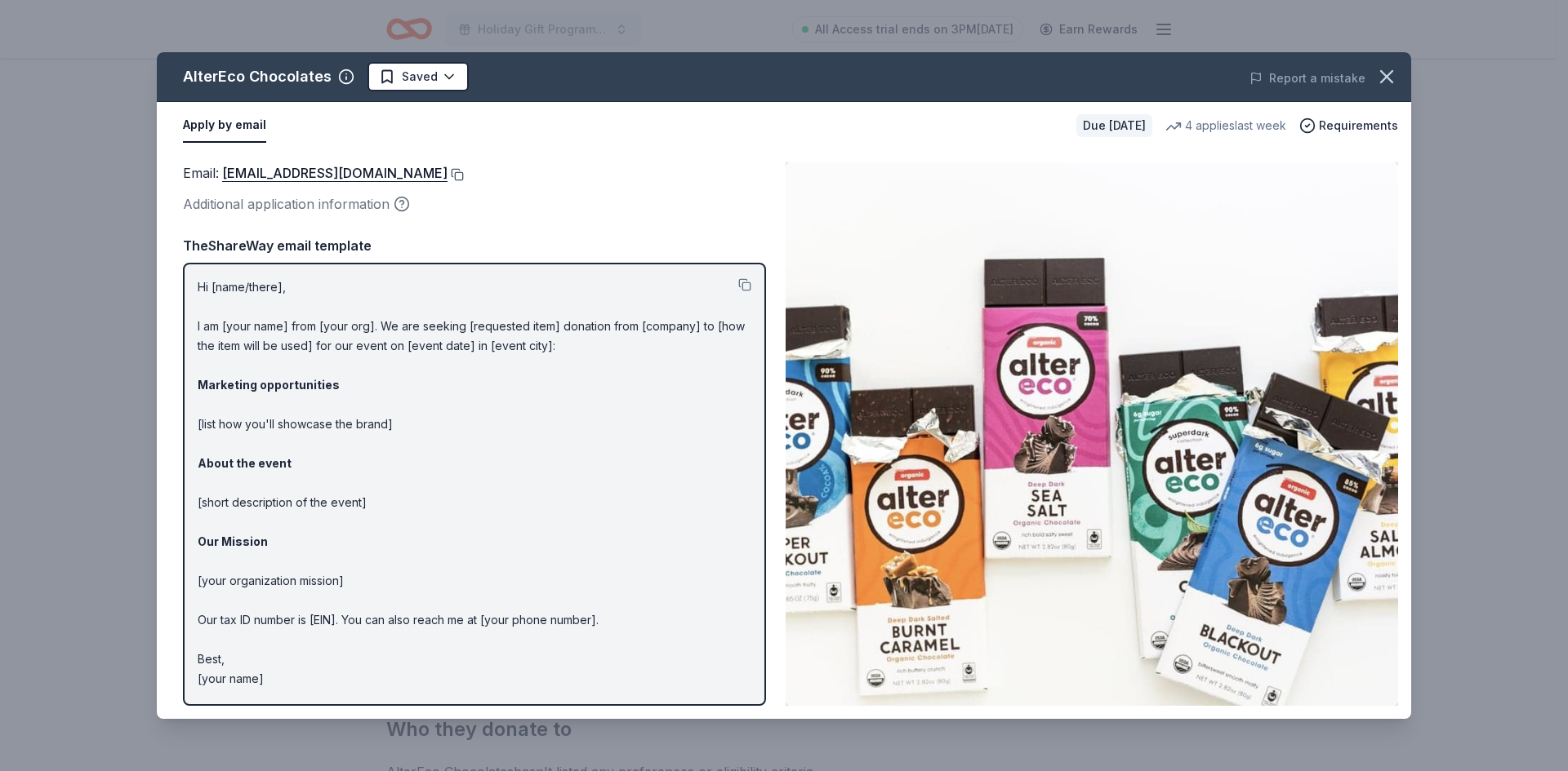
click at [447, 175] on button at bounding box center [455, 174] width 16 height 13
drag, startPoint x: 185, startPoint y: 78, endPoint x: 264, endPoint y: 83, distance: 79.2
click at [264, 83] on div "AlterEco Chocolates" at bounding box center [257, 76] width 149 height 26
click at [447, 173] on button at bounding box center [455, 174] width 16 height 13
drag, startPoint x: 1477, startPoint y: 345, endPoint x: 1479, endPoint y: 337, distance: 8.2
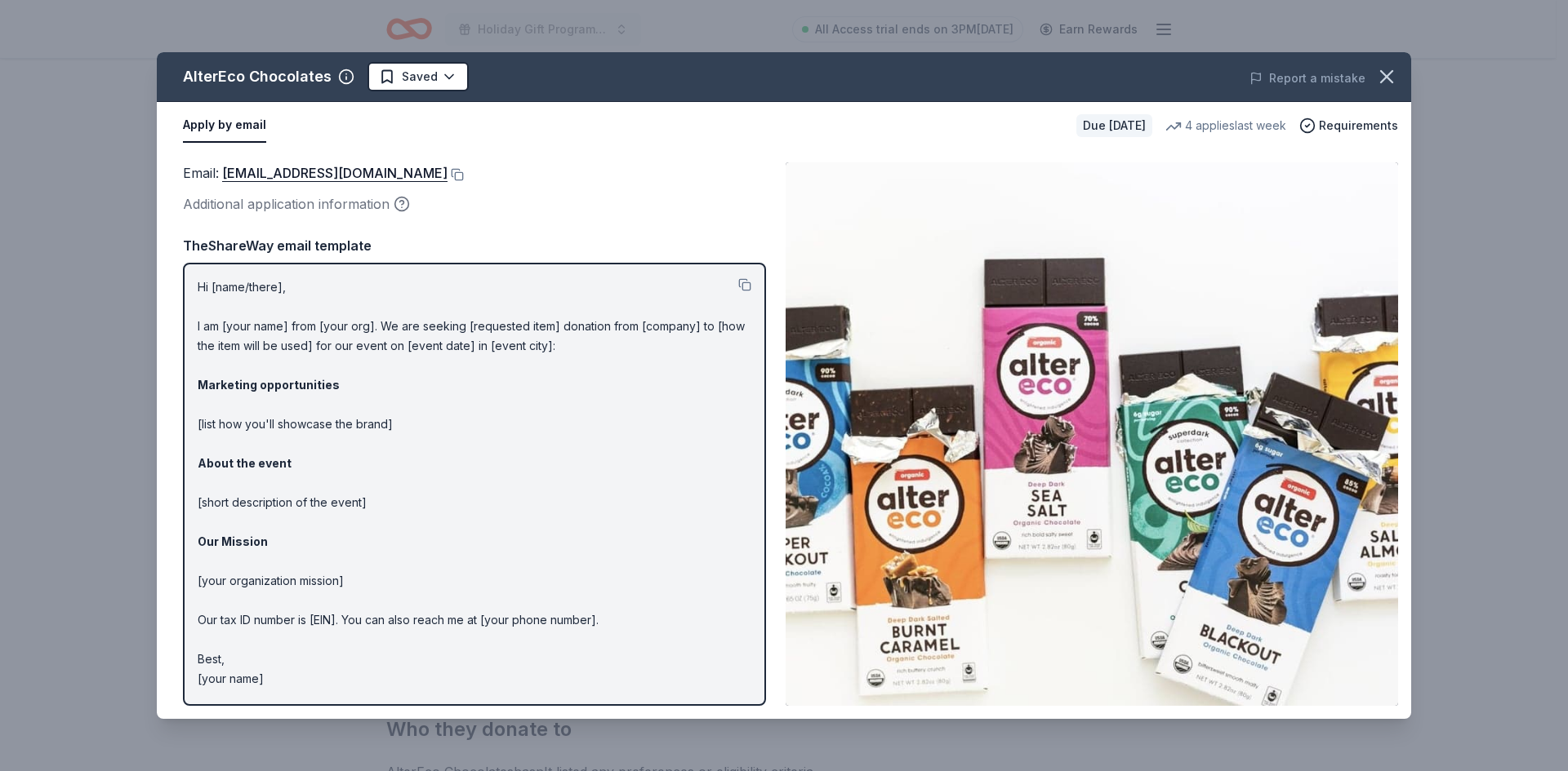
click at [1477, 343] on div "AlterEco Chocolates Saved Report a mistake Apply by email Due in 61 days 4 appl…" at bounding box center [784, 386] width 1568 height 771
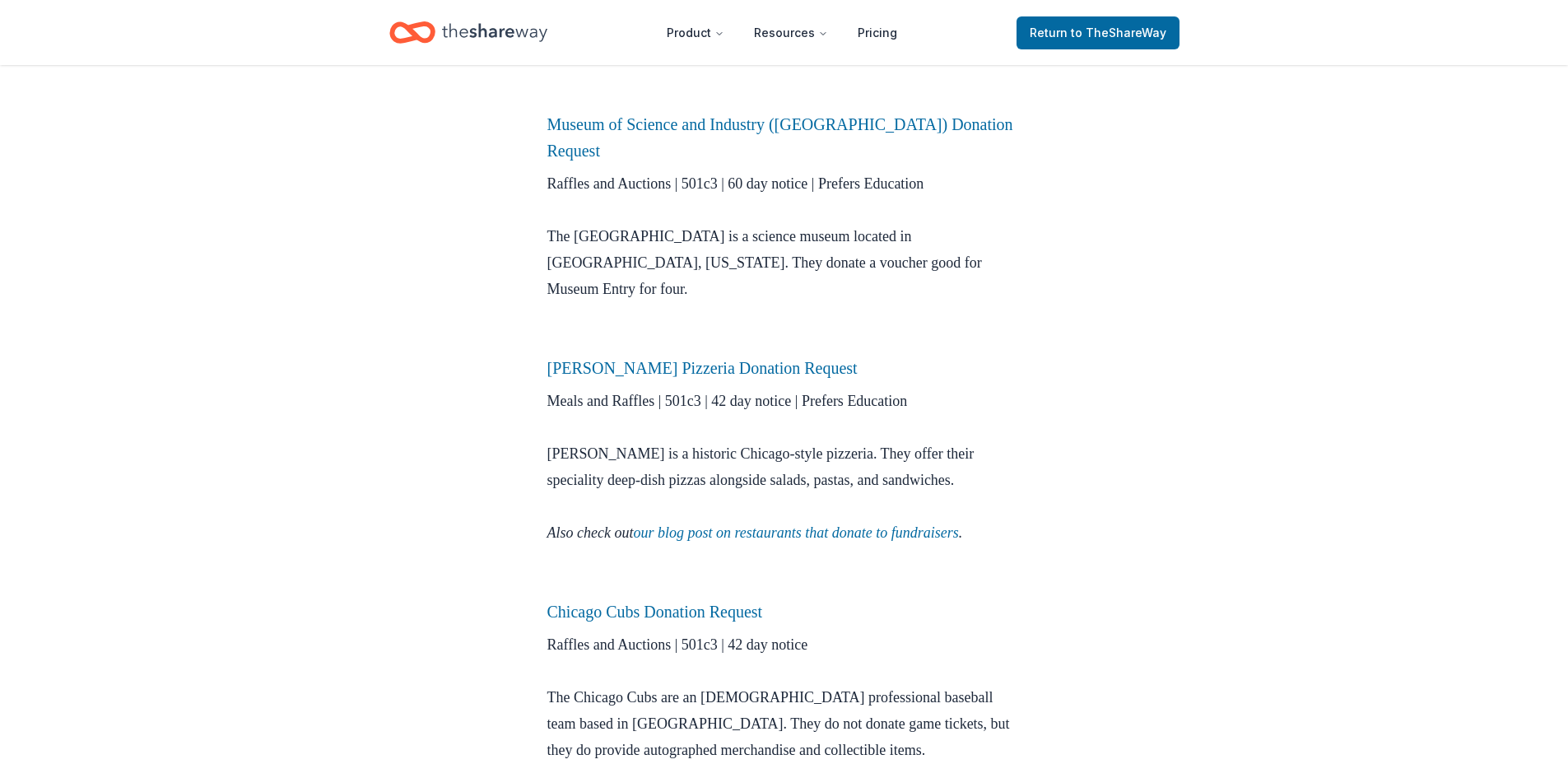
scroll to position [622, 0]
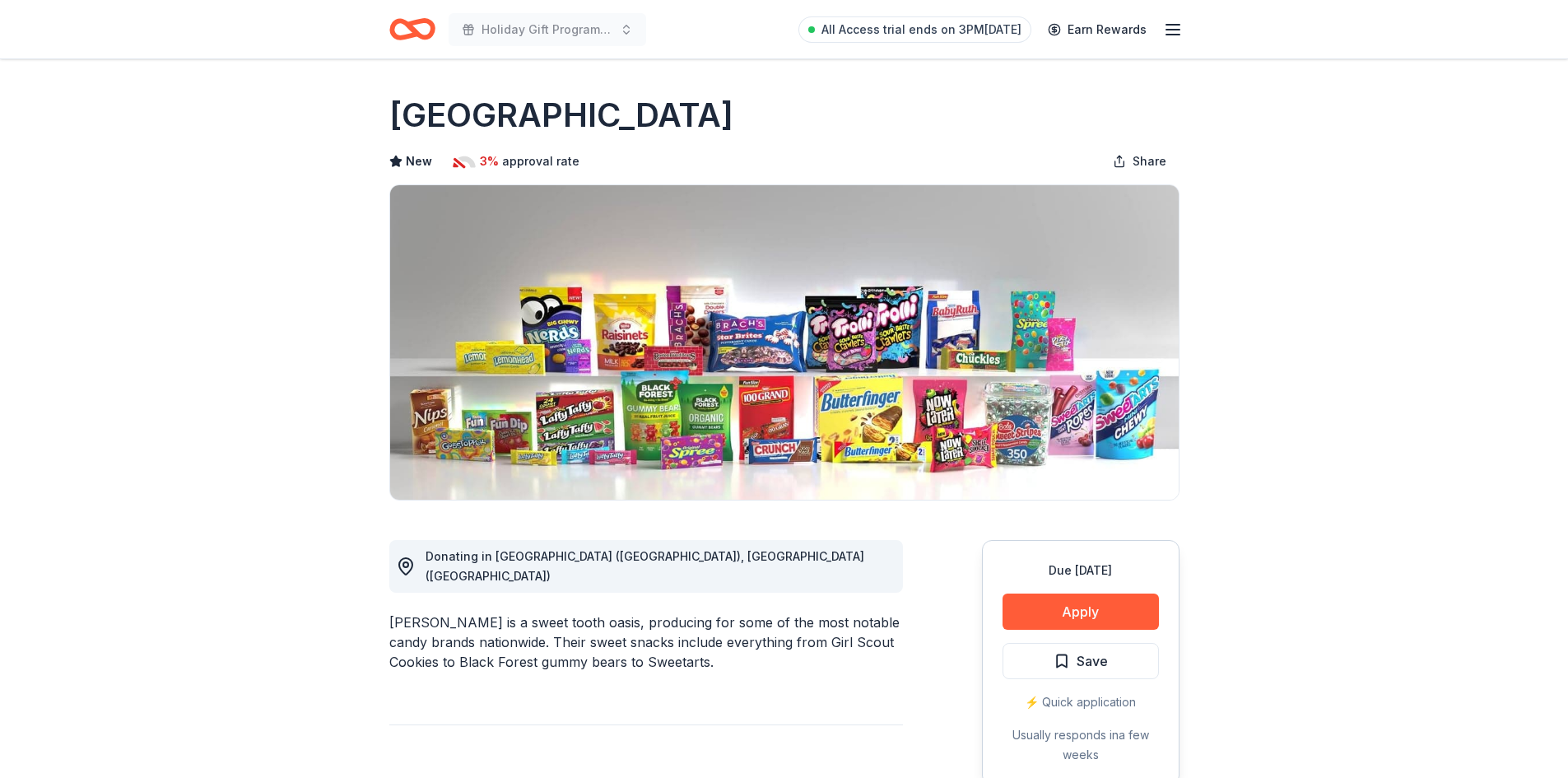
scroll to position [83, 0]
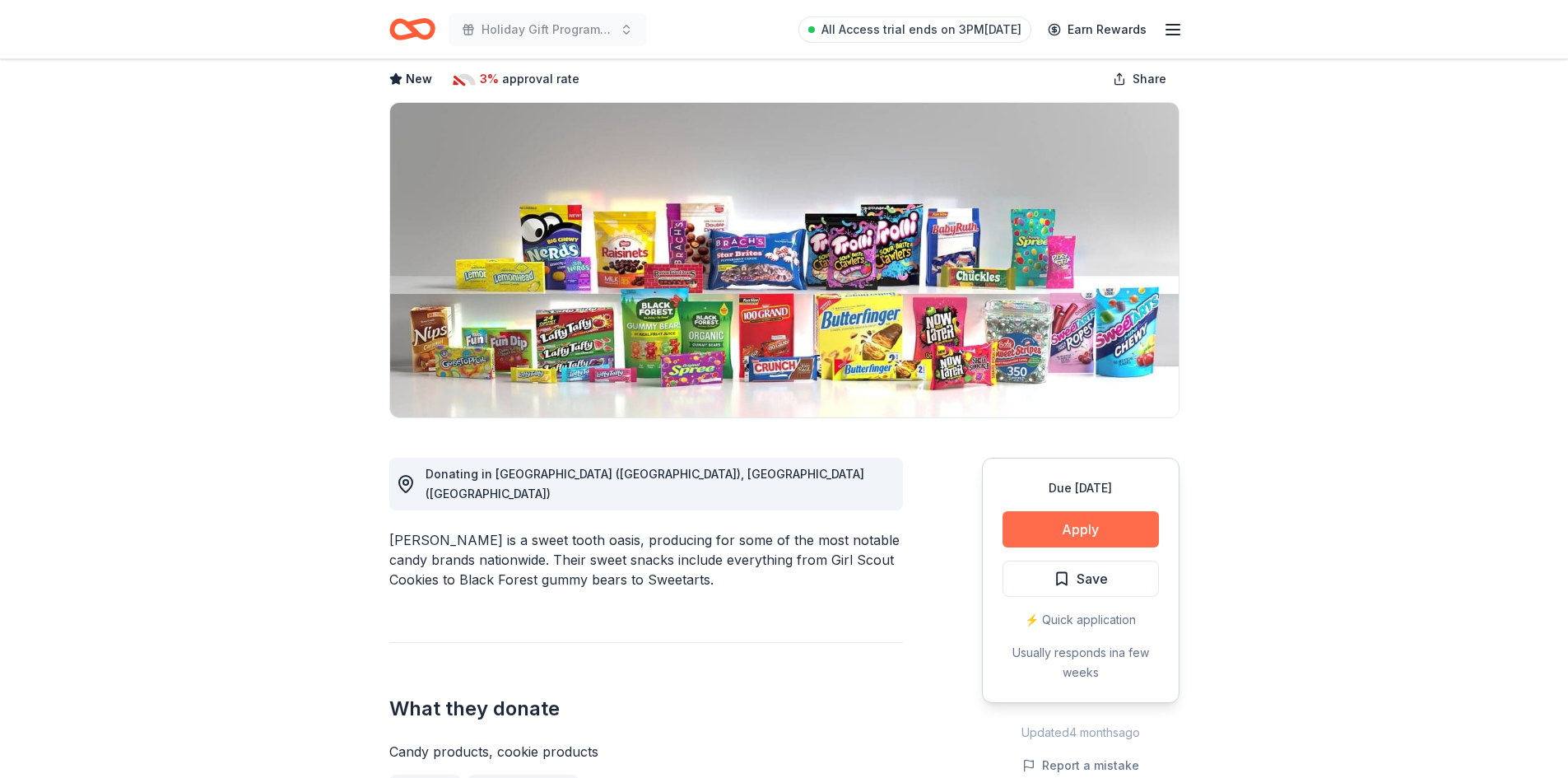
click at [1053, 526] on button "Apply" at bounding box center [1080, 529] width 157 height 36
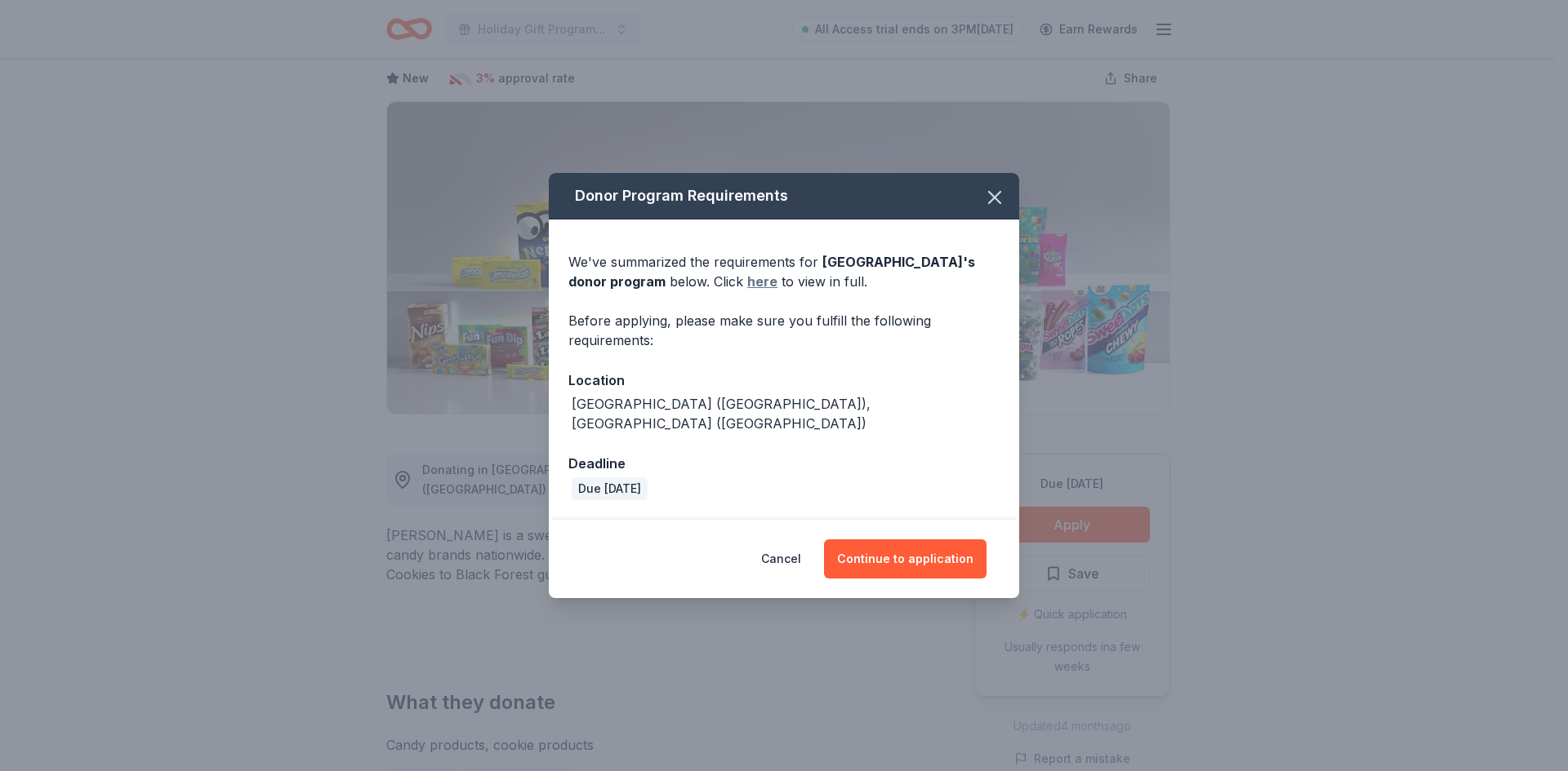
click at [747, 290] on link "here" at bounding box center [762, 281] width 30 height 19
click at [996, 199] on icon "button" at bounding box center [994, 198] width 23 height 23
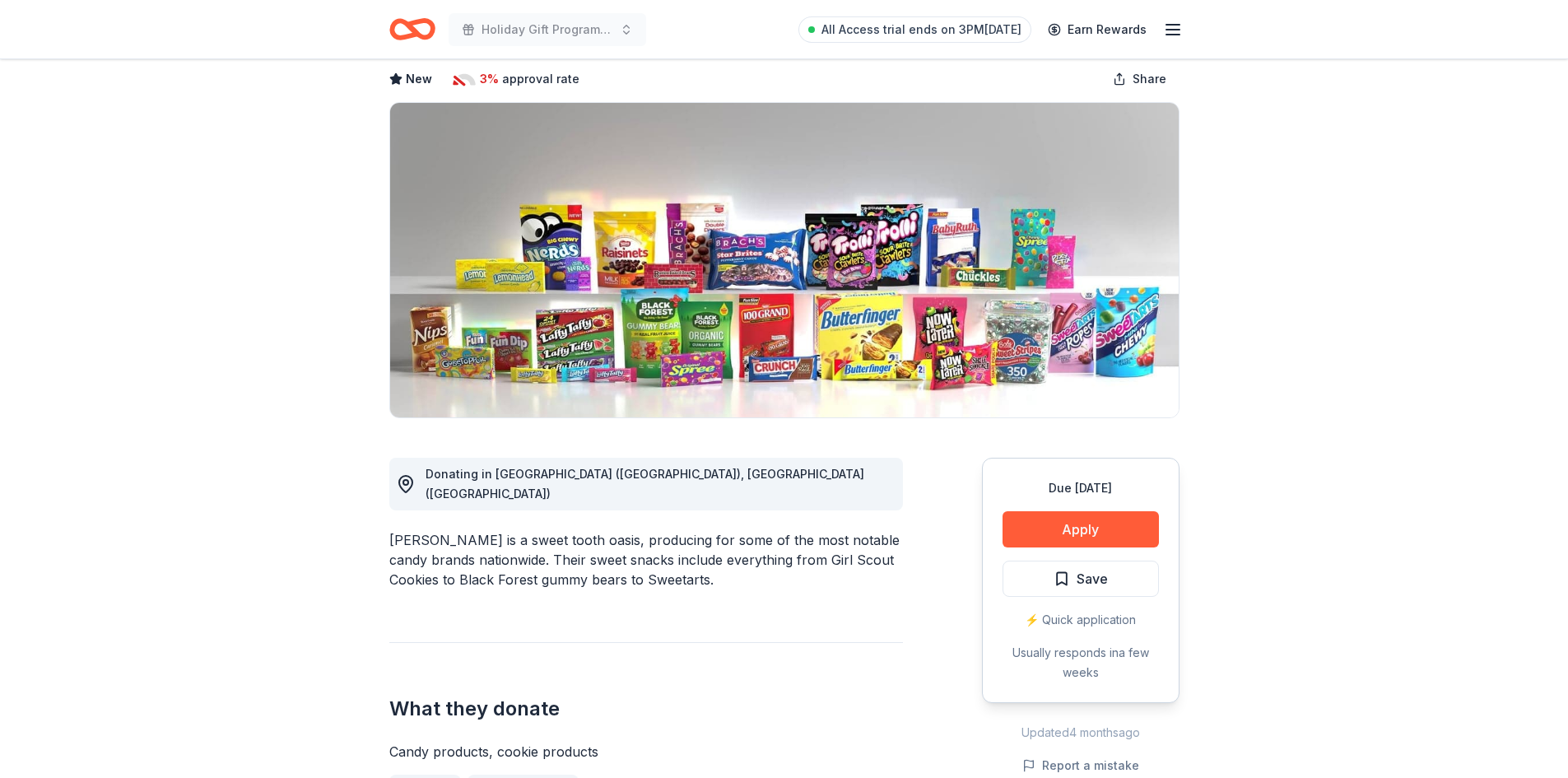
scroll to position [0, 0]
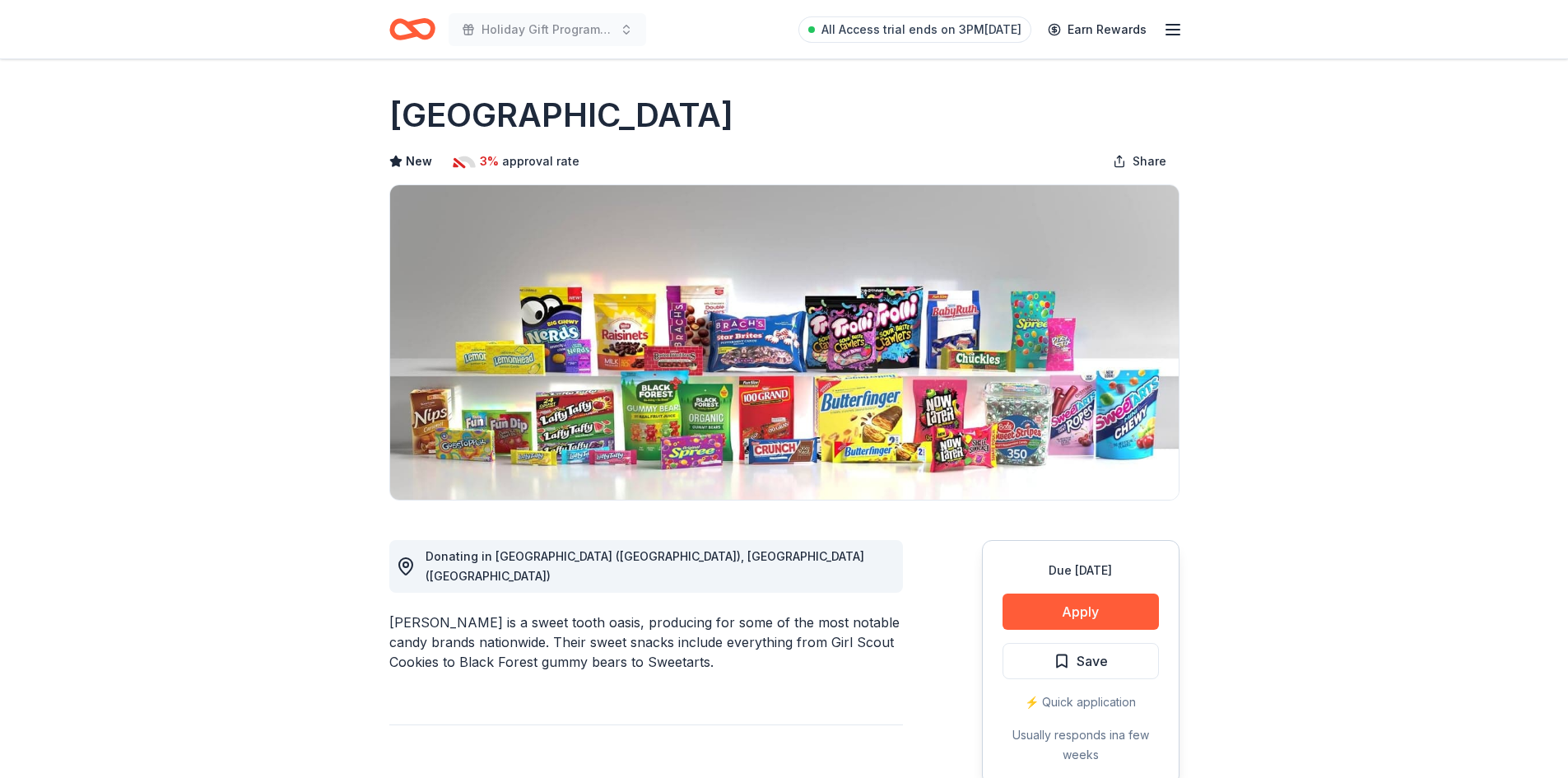
drag, startPoint x: 414, startPoint y: 116, endPoint x: 517, endPoint y: 110, distance: 103.2
click at [517, 110] on div "[GEOGRAPHIC_DATA]" at bounding box center [784, 115] width 790 height 46
click at [1102, 659] on span "Save" at bounding box center [1092, 661] width 31 height 21
